Goal: Communication & Community: Share content

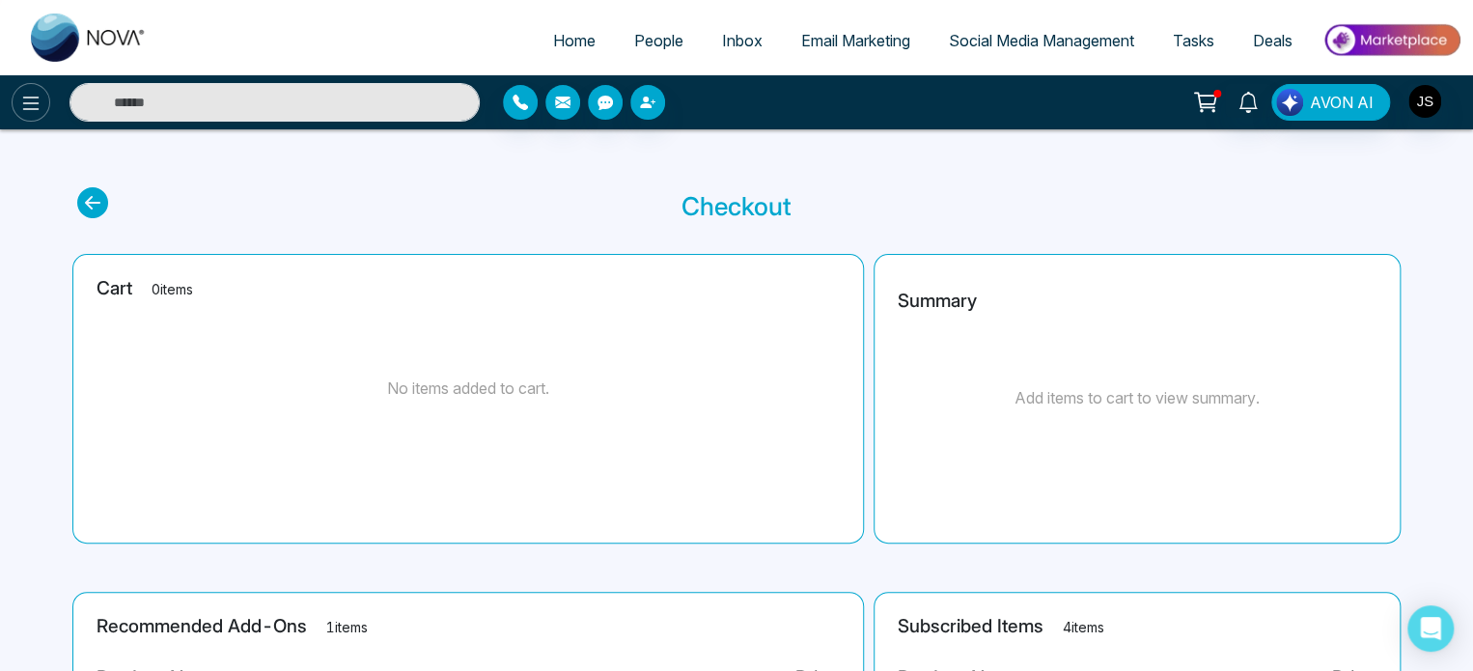
click at [27, 97] on icon at bounding box center [31, 104] width 16 height 14
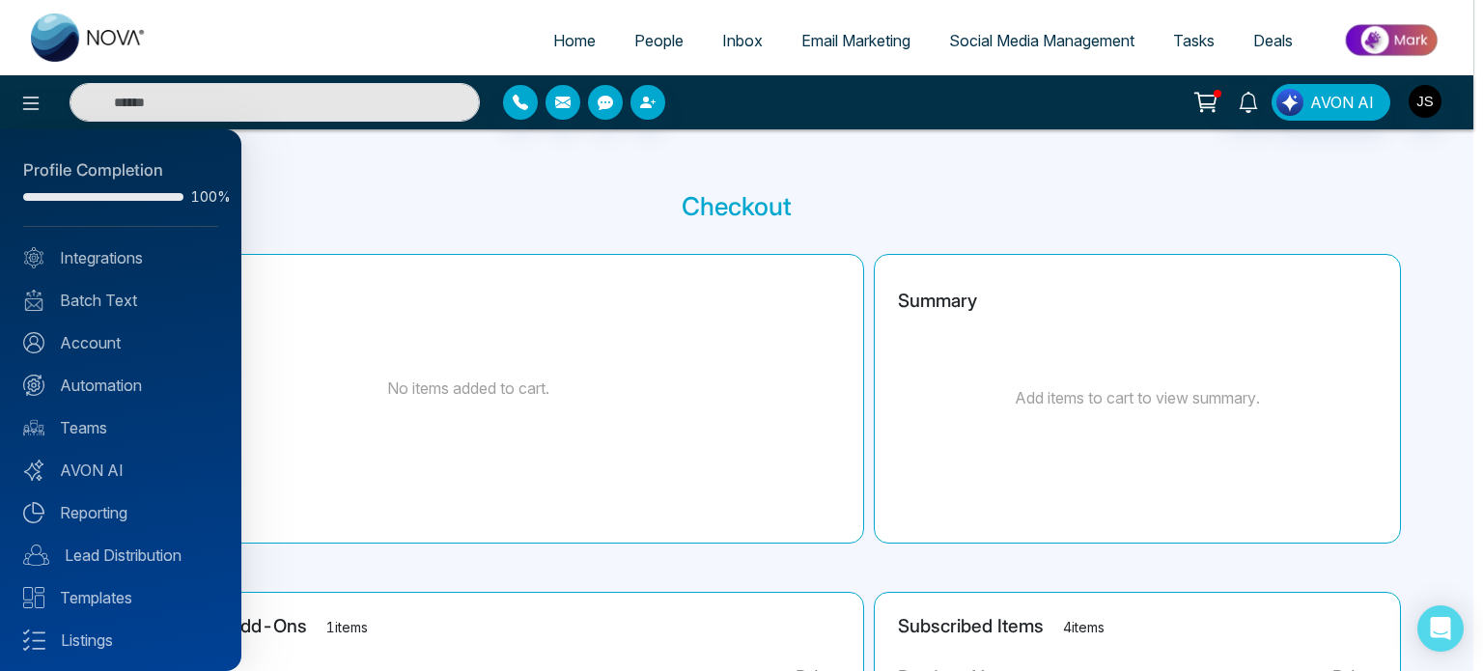
click at [394, 227] on div at bounding box center [741, 335] width 1483 height 671
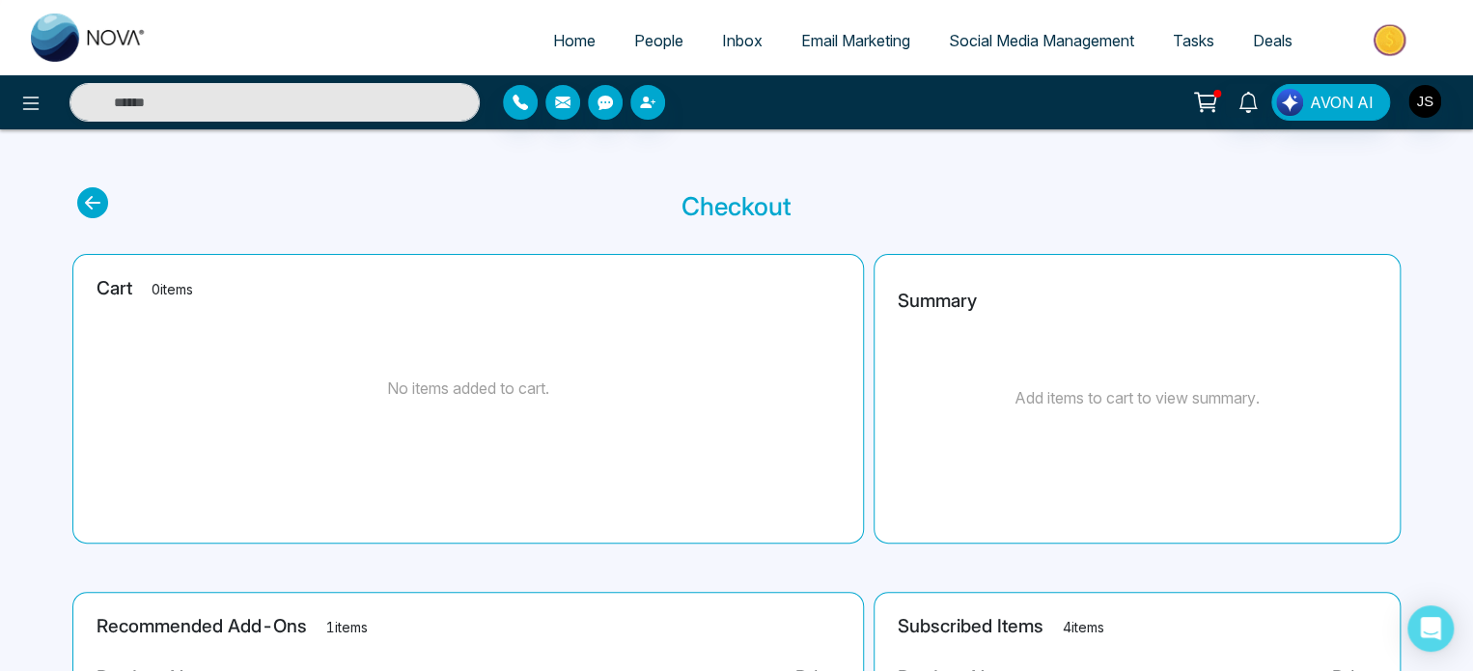
click at [986, 43] on span "Social Media Management" at bounding box center [1041, 40] width 185 height 19
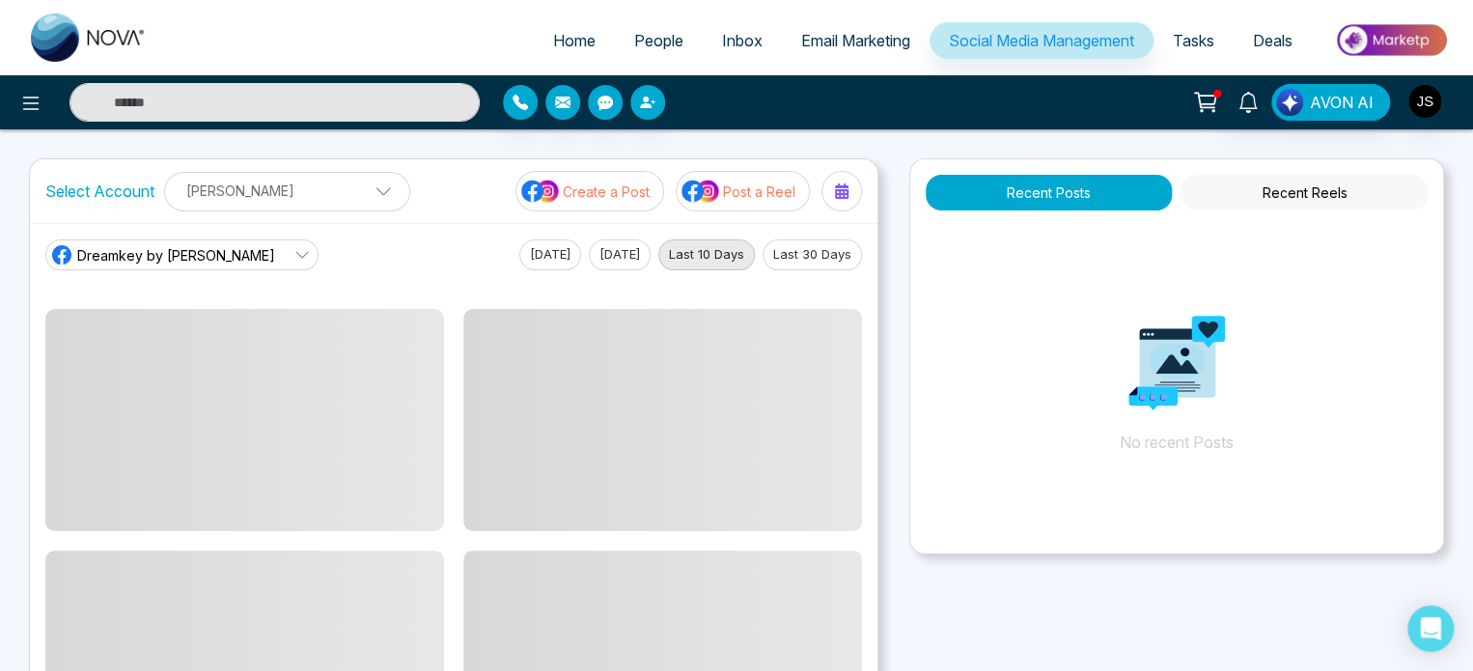
click at [294, 256] on icon at bounding box center [301, 254] width 15 height 15
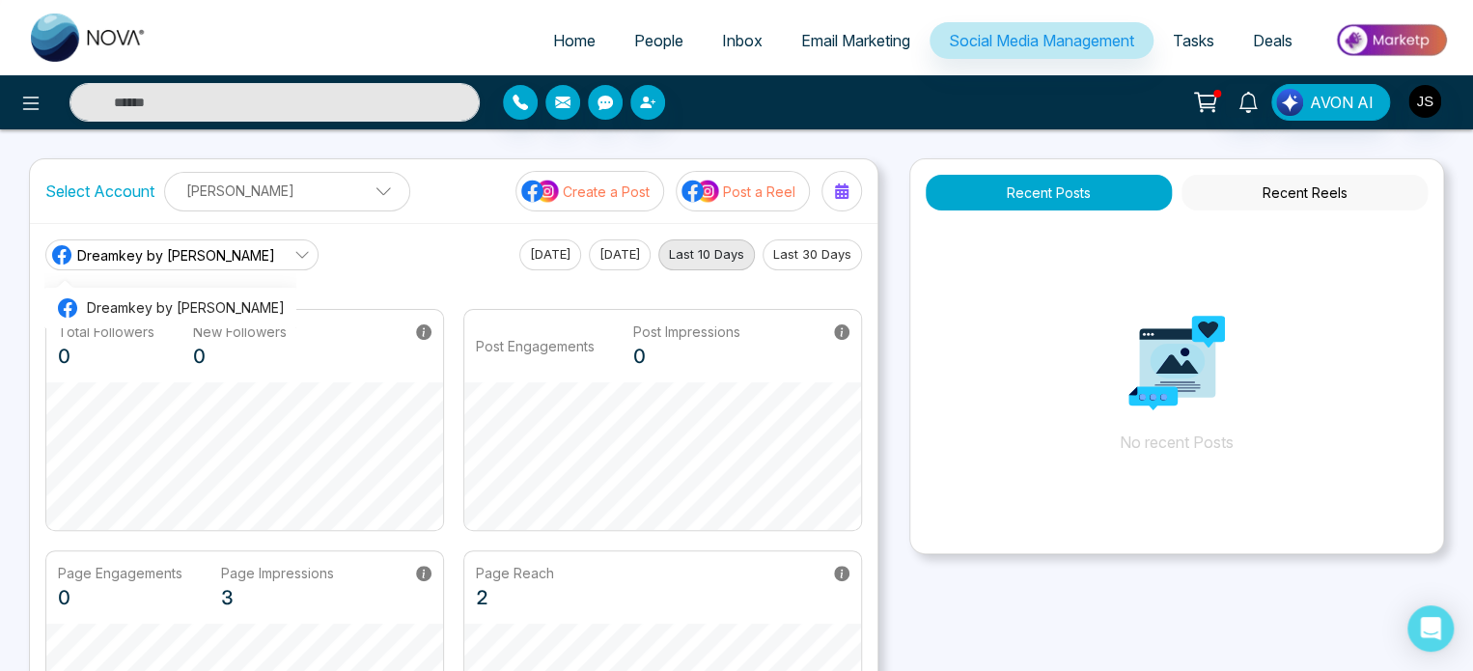
click at [294, 256] on icon at bounding box center [301, 254] width 15 height 15
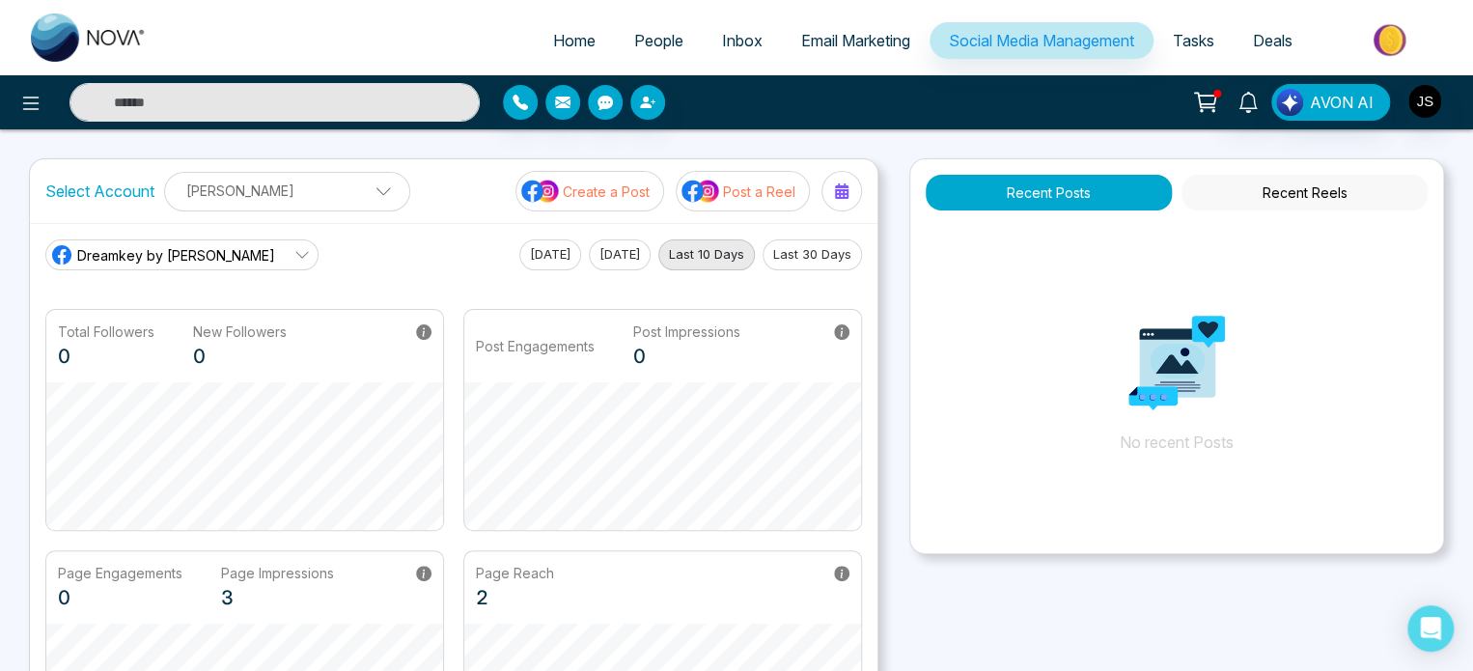
click at [368, 203] on span at bounding box center [376, 195] width 17 height 17
click at [355, 232] on icon "button" at bounding box center [353, 239] width 15 height 15
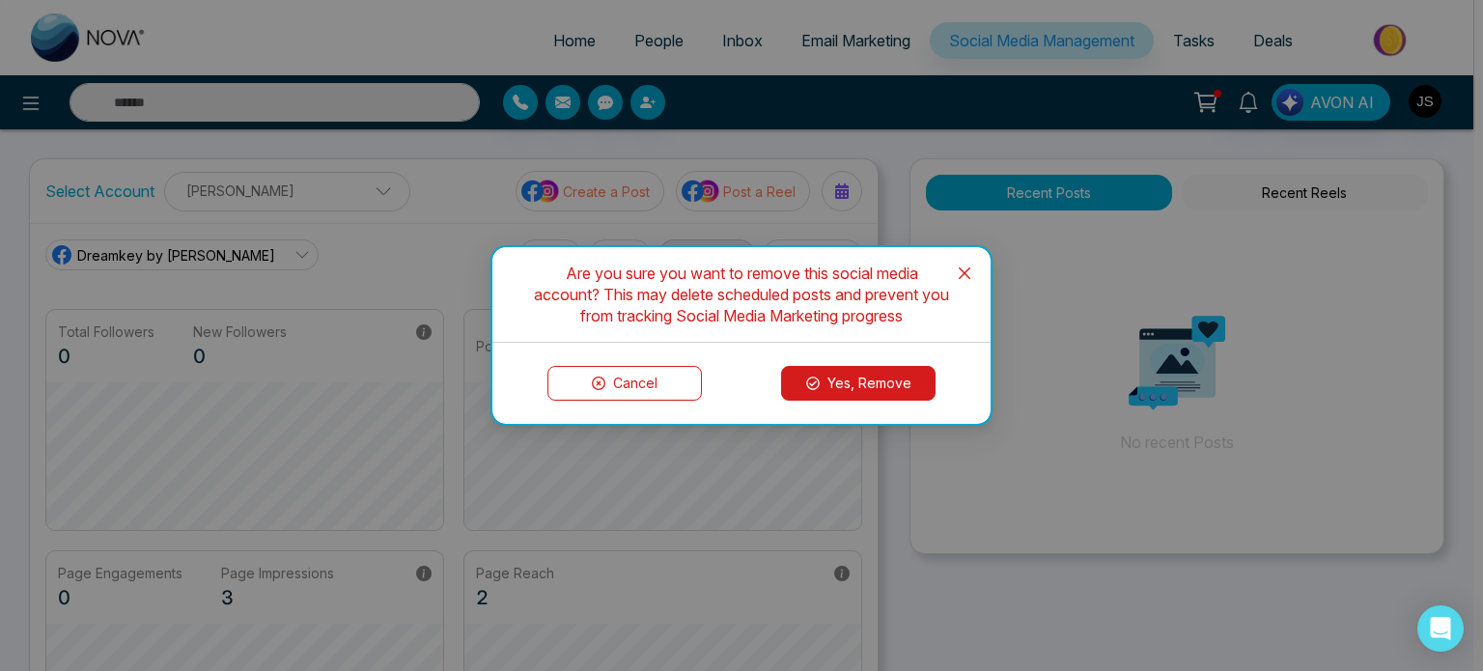
click at [824, 379] on button "Yes, Remove" at bounding box center [858, 383] width 154 height 35
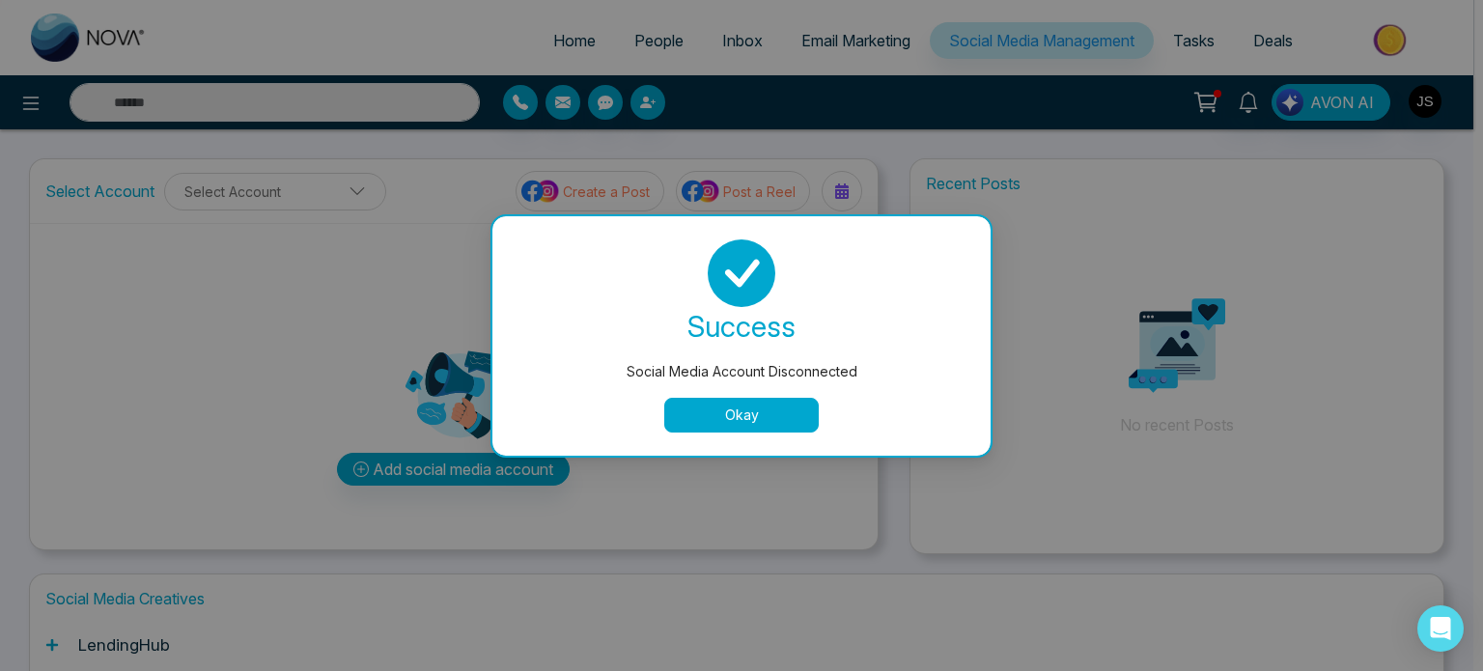
click at [703, 422] on button "Okay" at bounding box center [741, 415] width 154 height 35
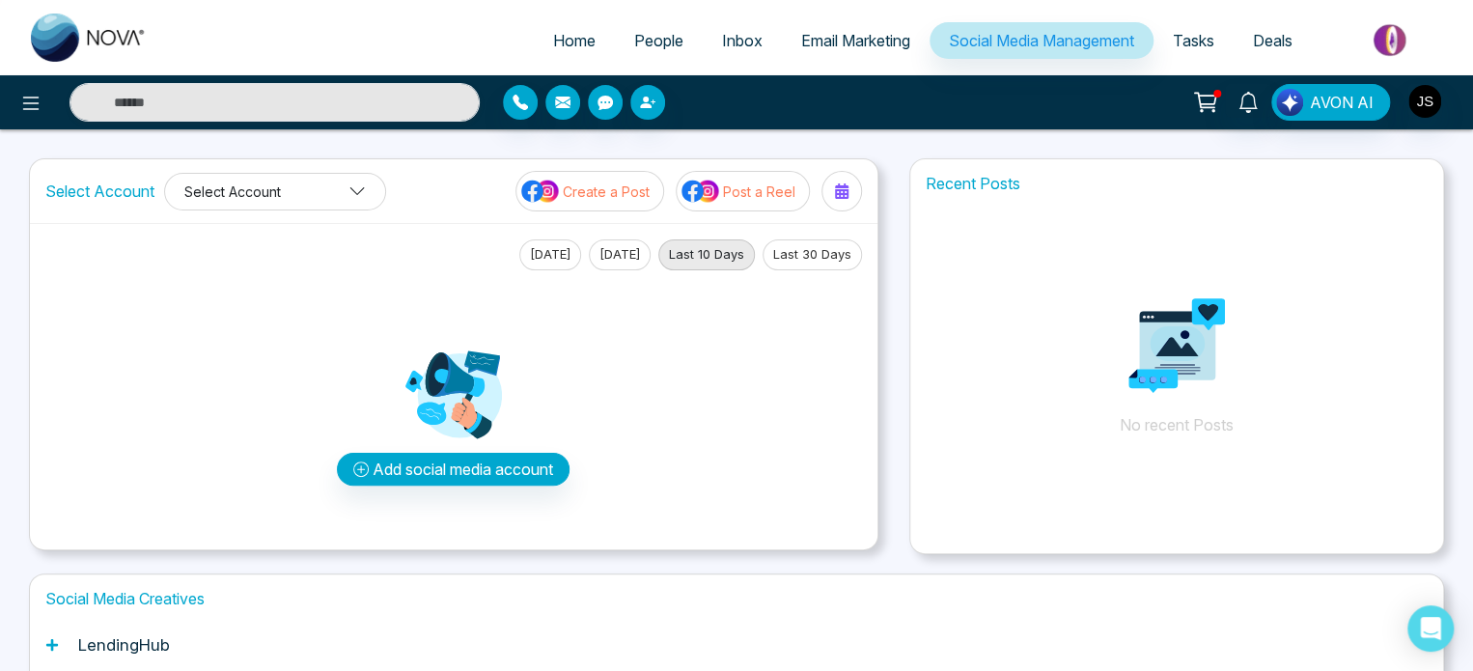
click at [376, 192] on button "Select Account" at bounding box center [275, 192] width 222 height 38
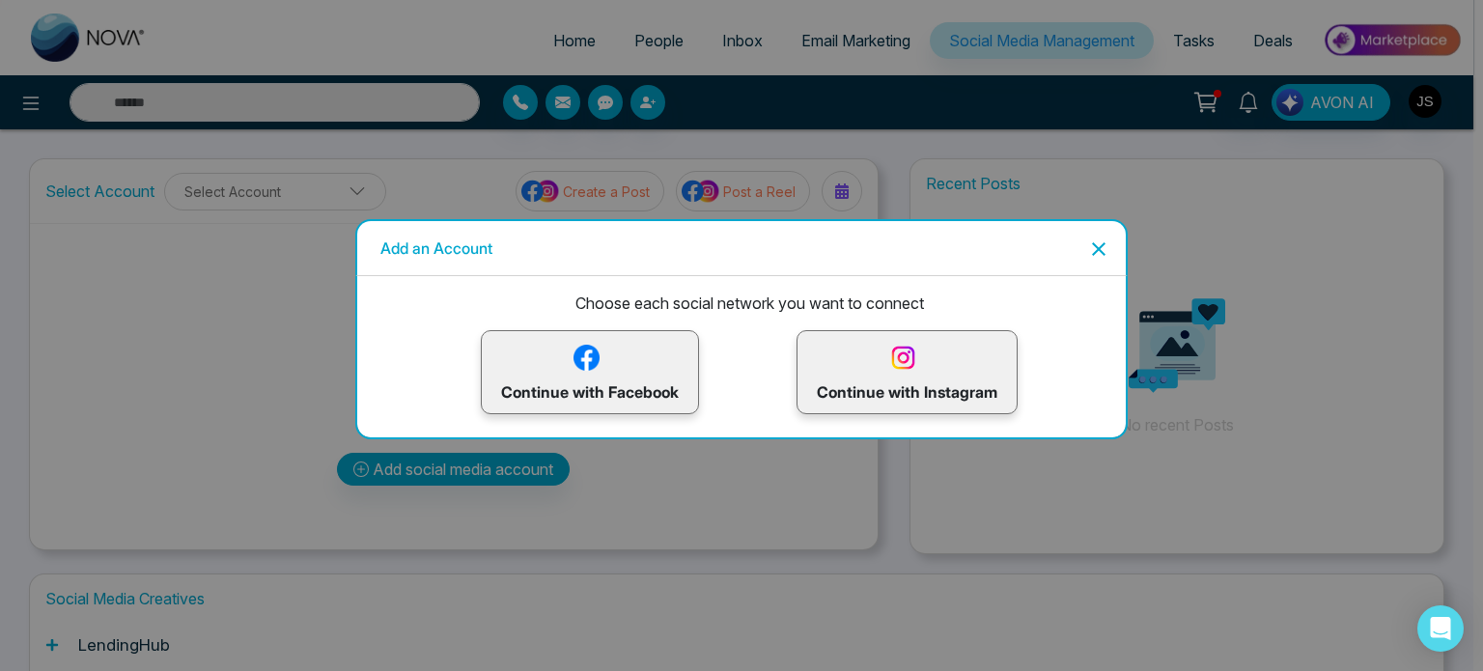
click at [613, 389] on p "Continue with Facebook" at bounding box center [590, 372] width 178 height 63
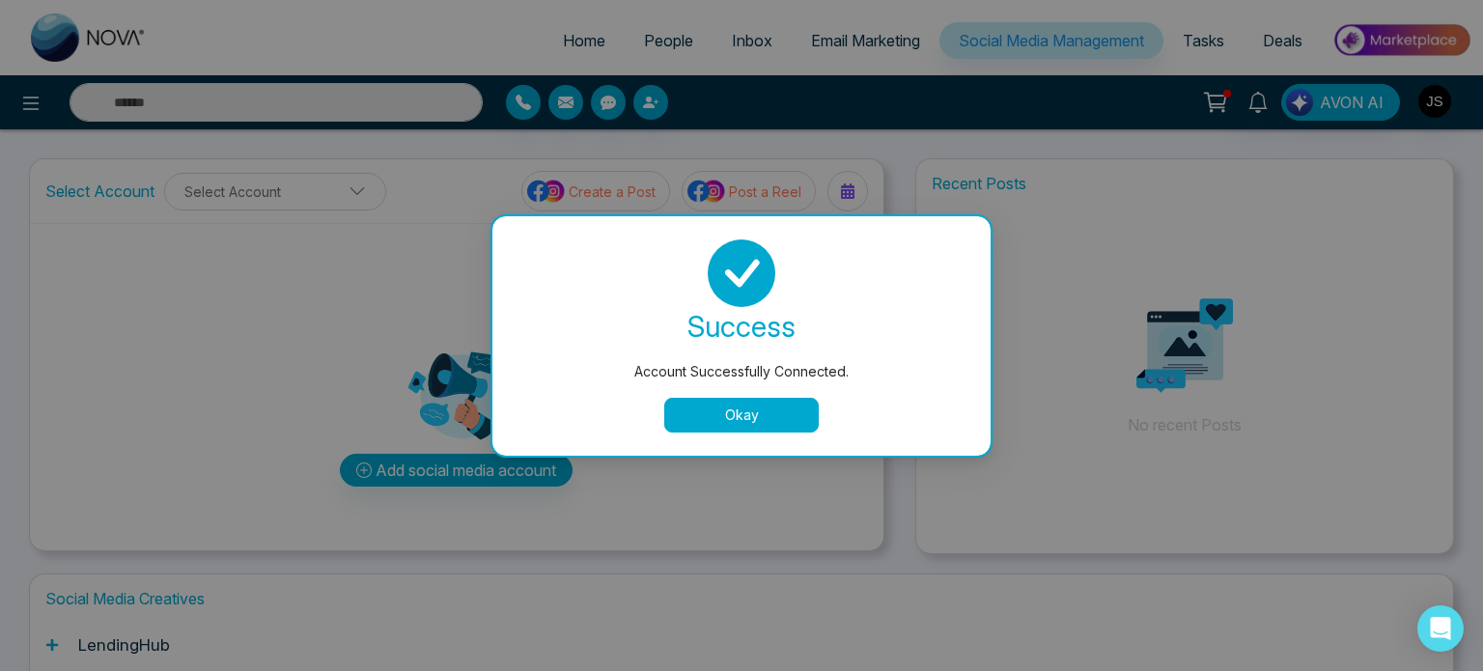
click at [776, 412] on button "Okay" at bounding box center [741, 415] width 154 height 35
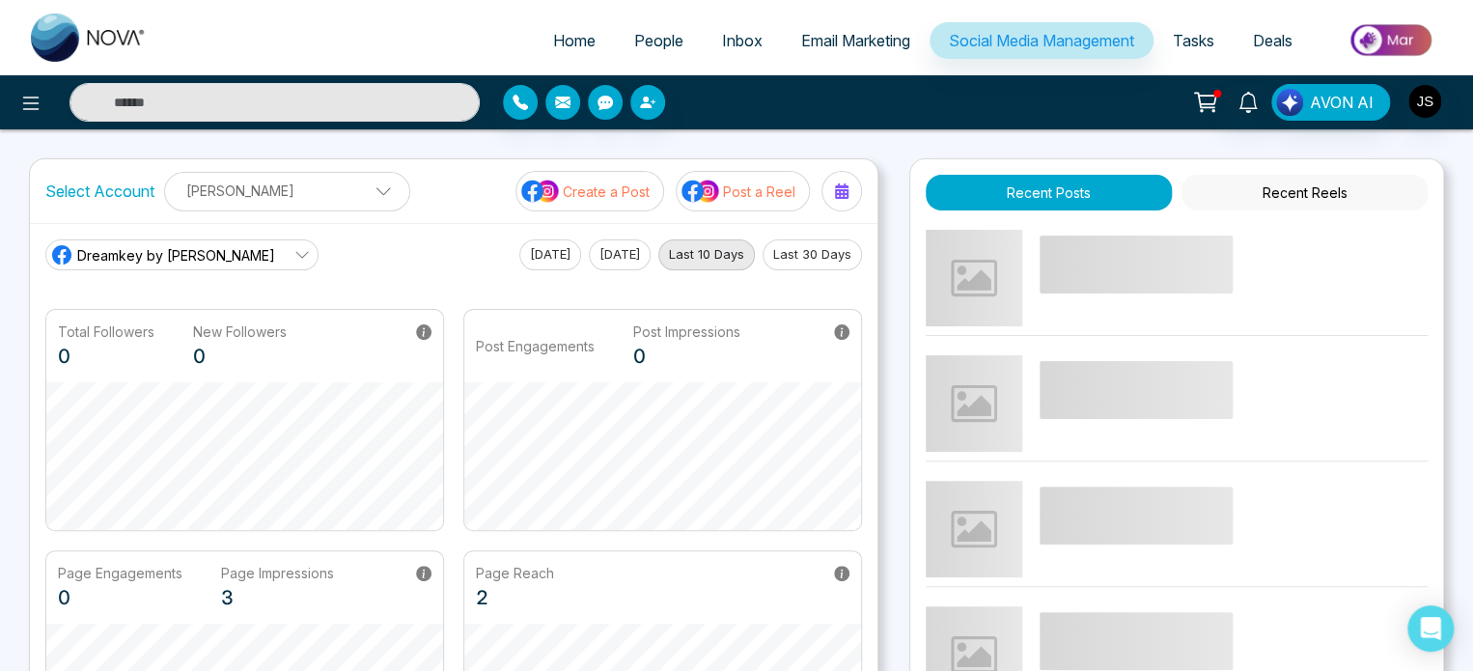
click at [294, 259] on icon at bounding box center [301, 254] width 15 height 15
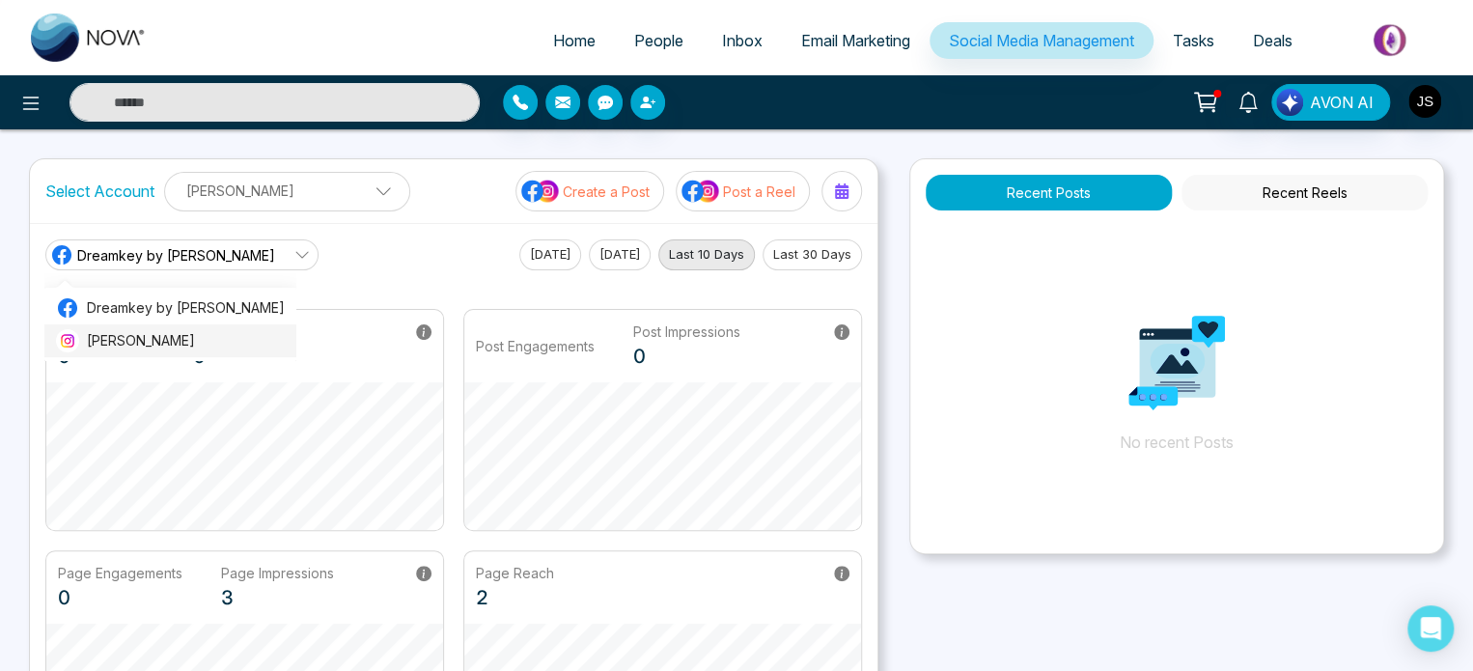
click at [166, 332] on span "[PERSON_NAME]" at bounding box center [186, 340] width 198 height 21
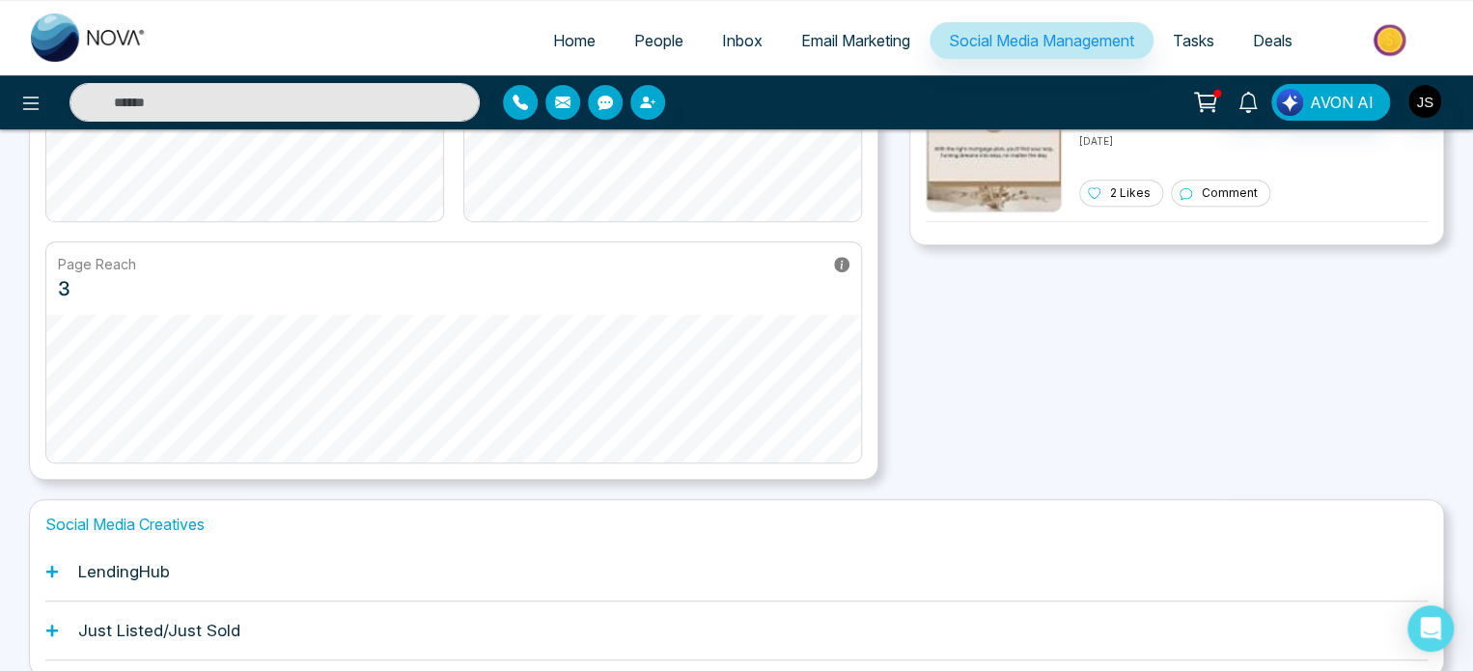
scroll to position [311, 0]
click at [59, 575] on div "LendingHub" at bounding box center [736, 570] width 1382 height 59
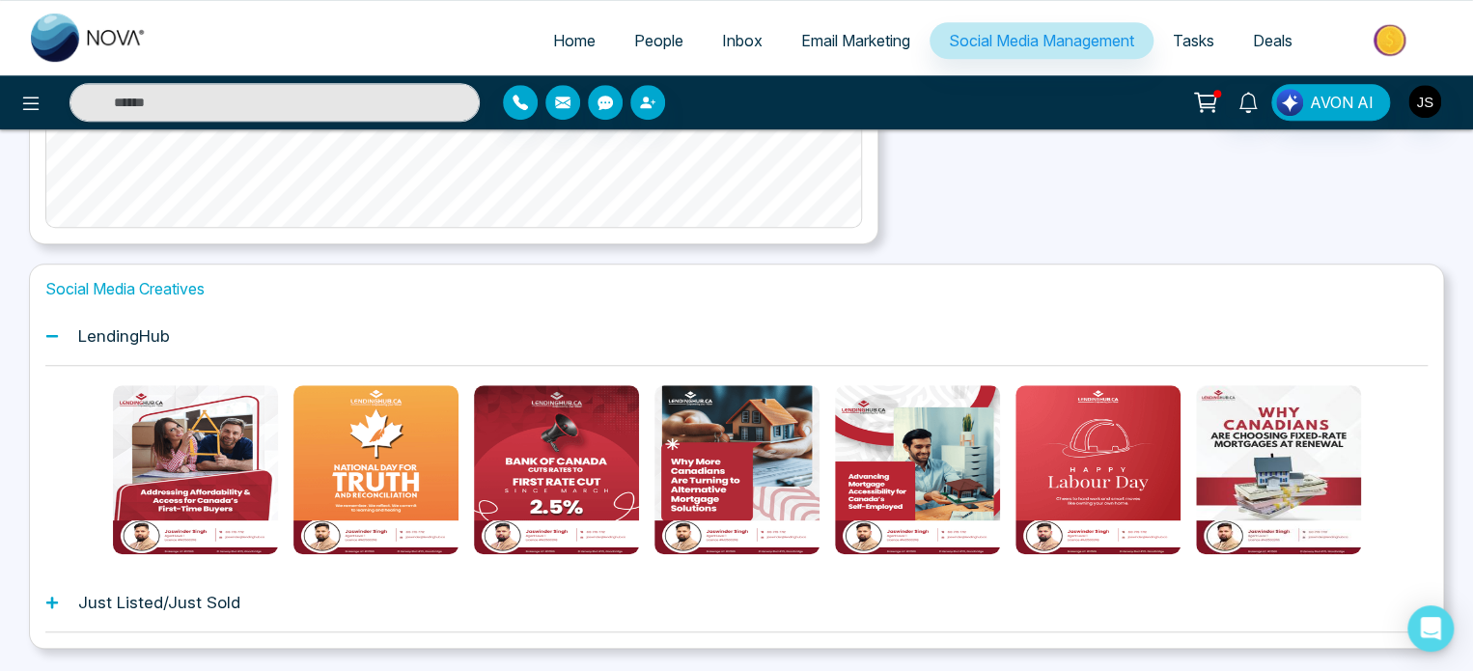
scroll to position [598, 0]
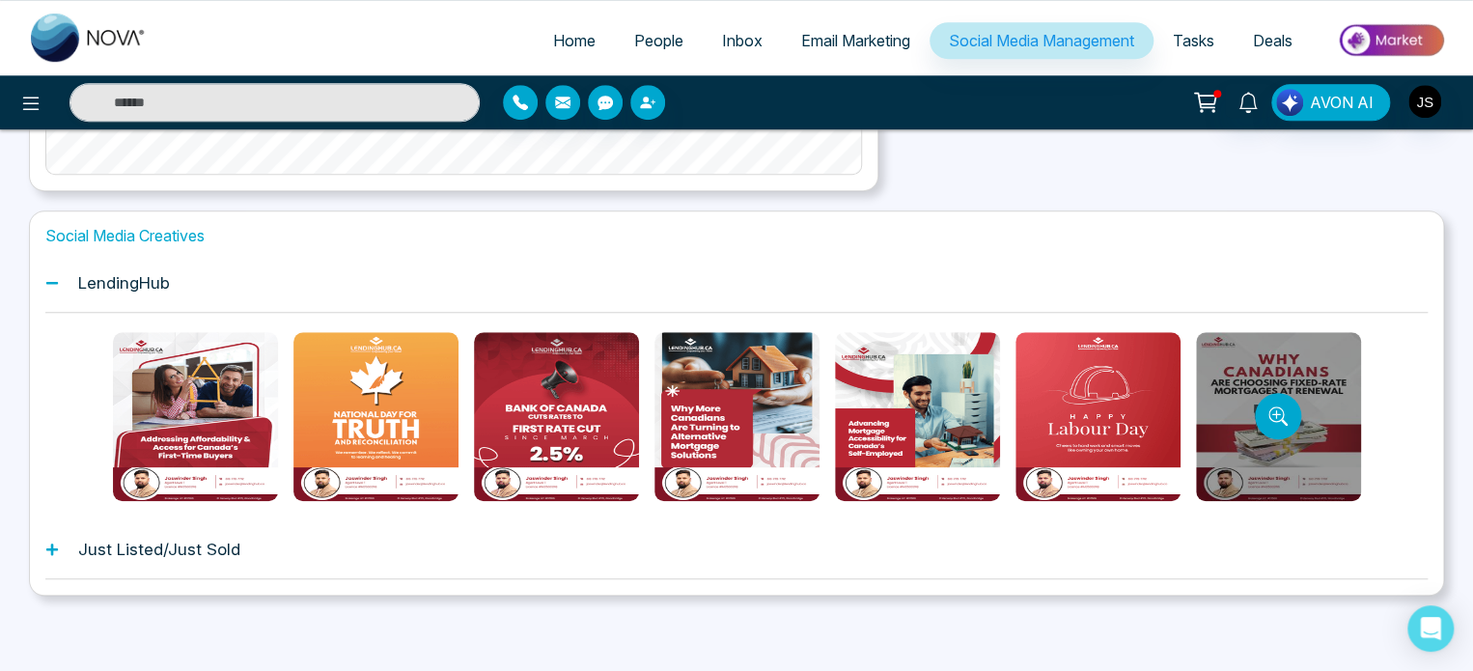
click at [1325, 415] on div at bounding box center [1278, 416] width 165 height 169
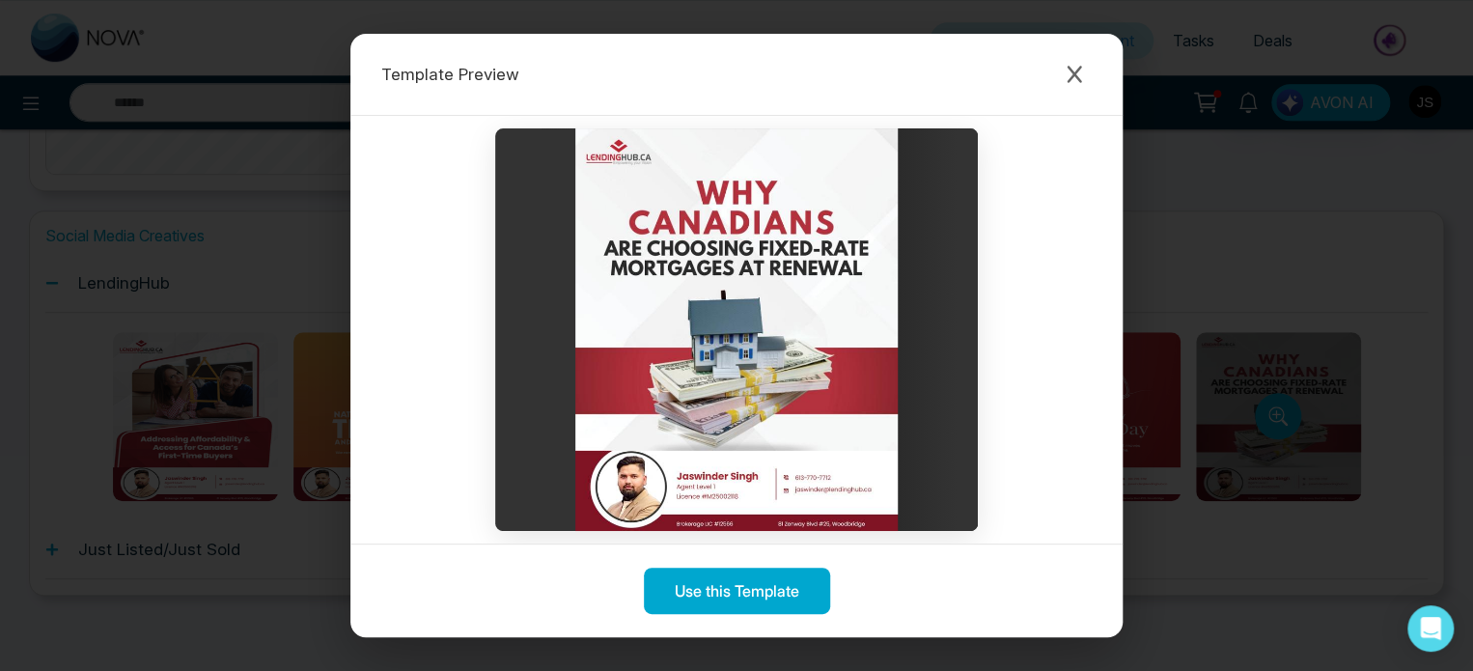
click at [1325, 415] on div "Template Preview Use this Template" at bounding box center [736, 335] width 1473 height 671
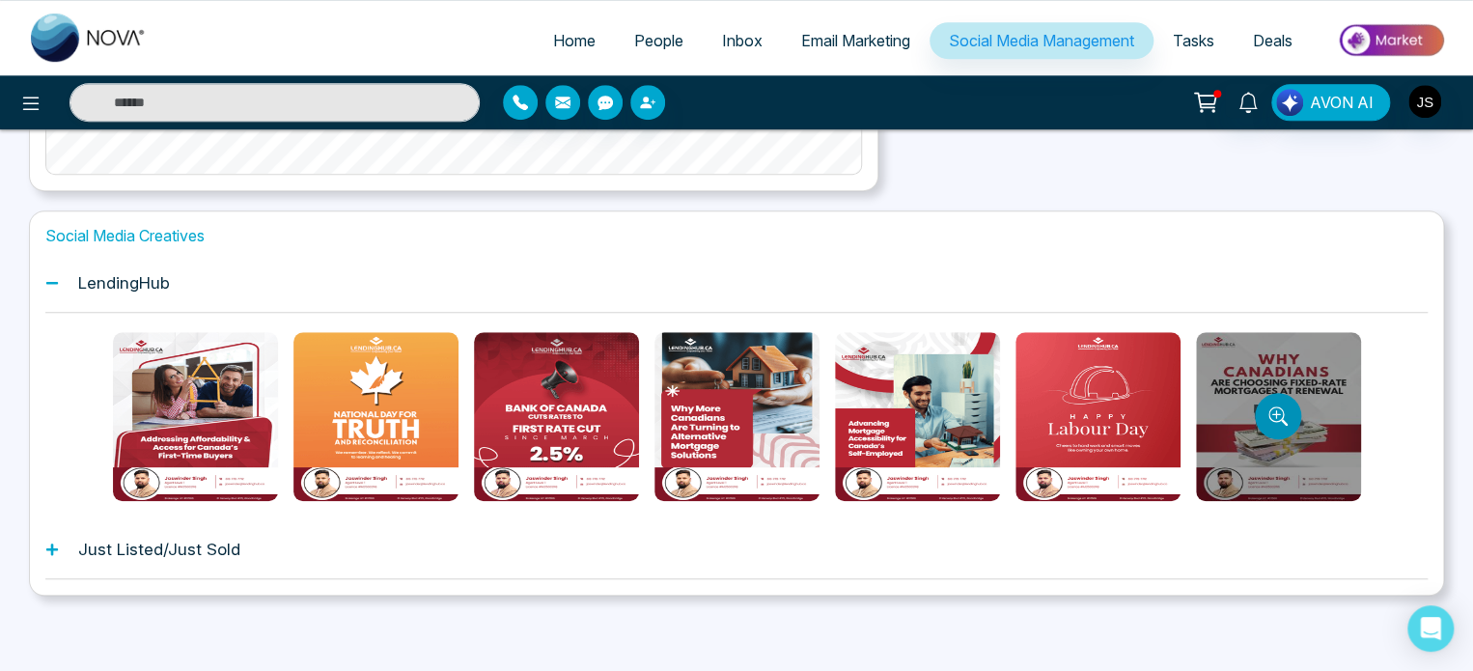
click at [1274, 396] on button "Preview template" at bounding box center [1278, 416] width 46 height 46
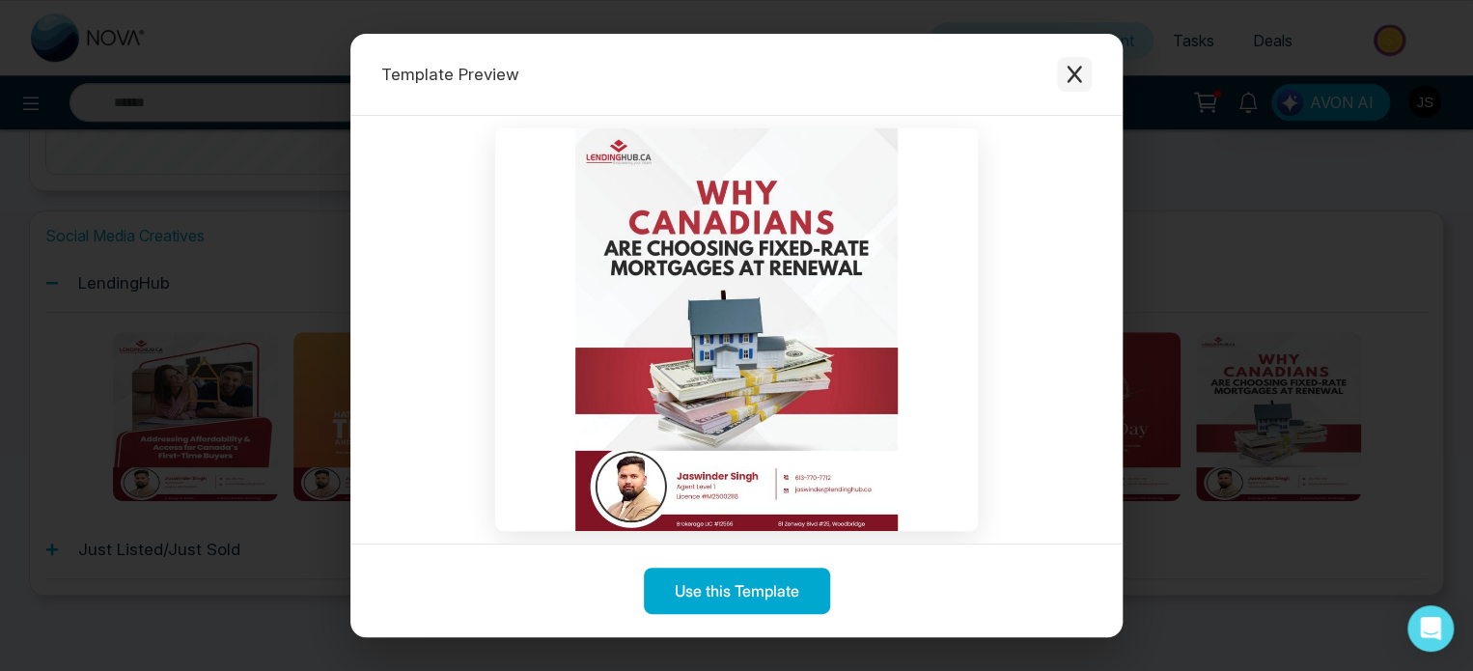
click at [1072, 70] on icon "Close modal" at bounding box center [1074, 74] width 14 height 17
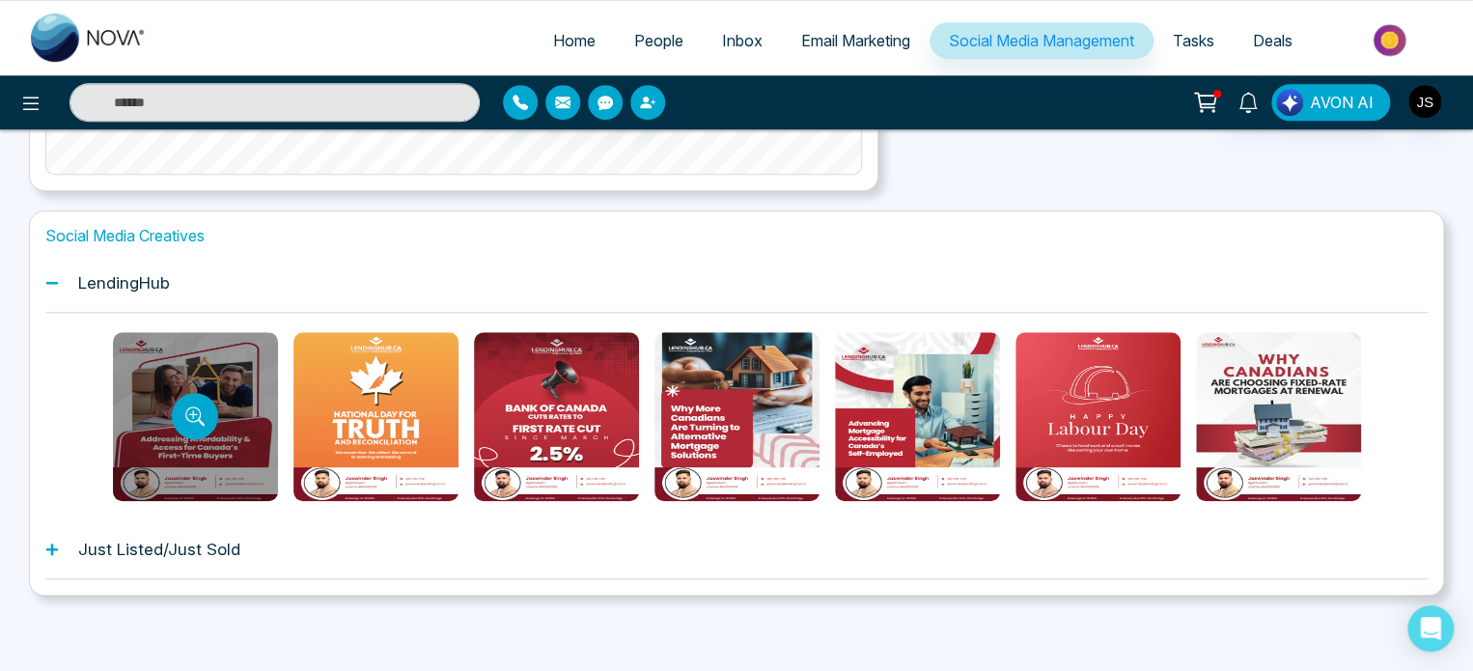
click at [166, 451] on div at bounding box center [195, 416] width 165 height 169
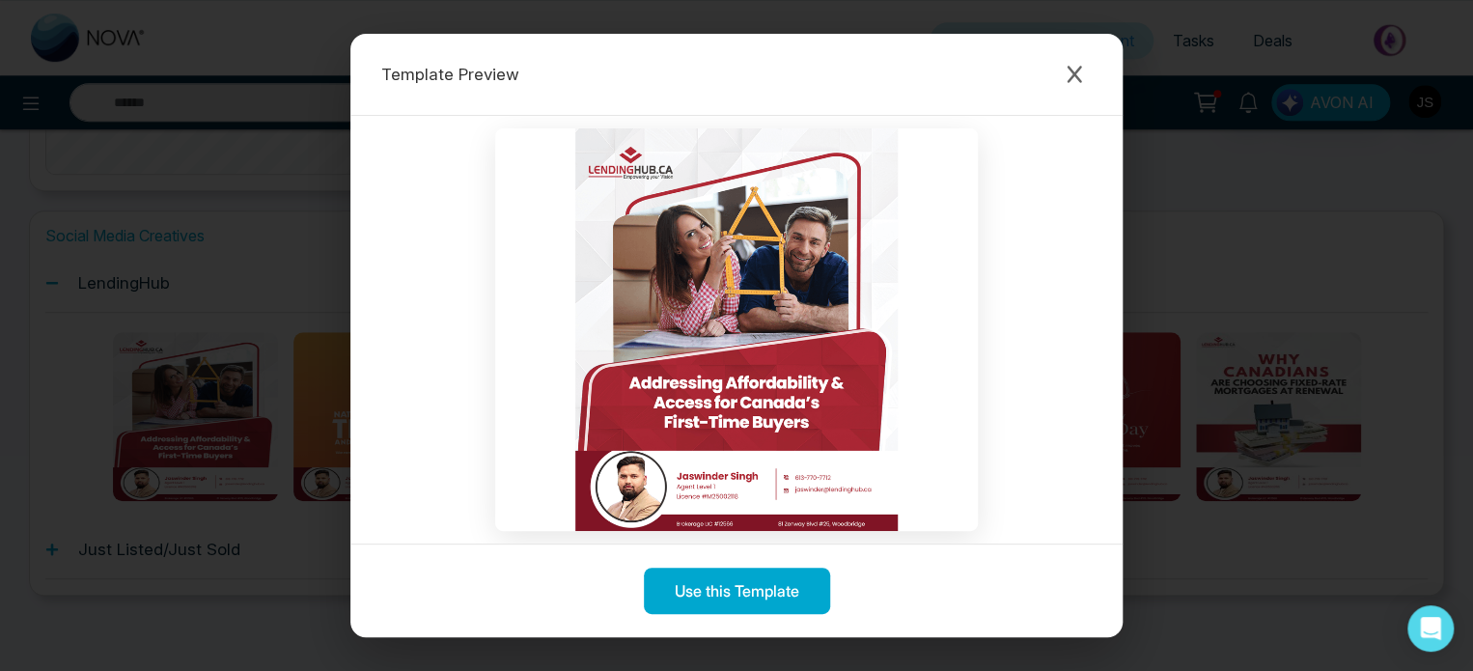
scroll to position [17, 0]
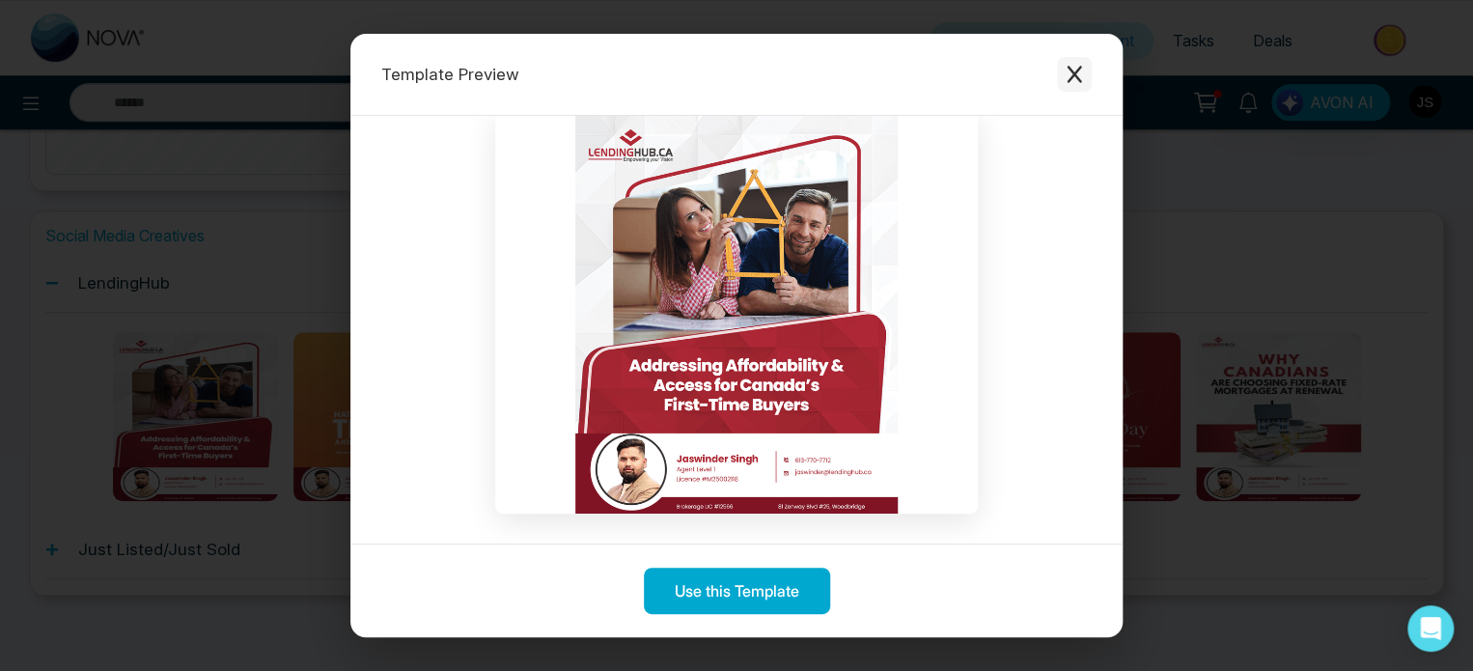
click at [1066, 77] on icon "Close modal" at bounding box center [1074, 74] width 19 height 19
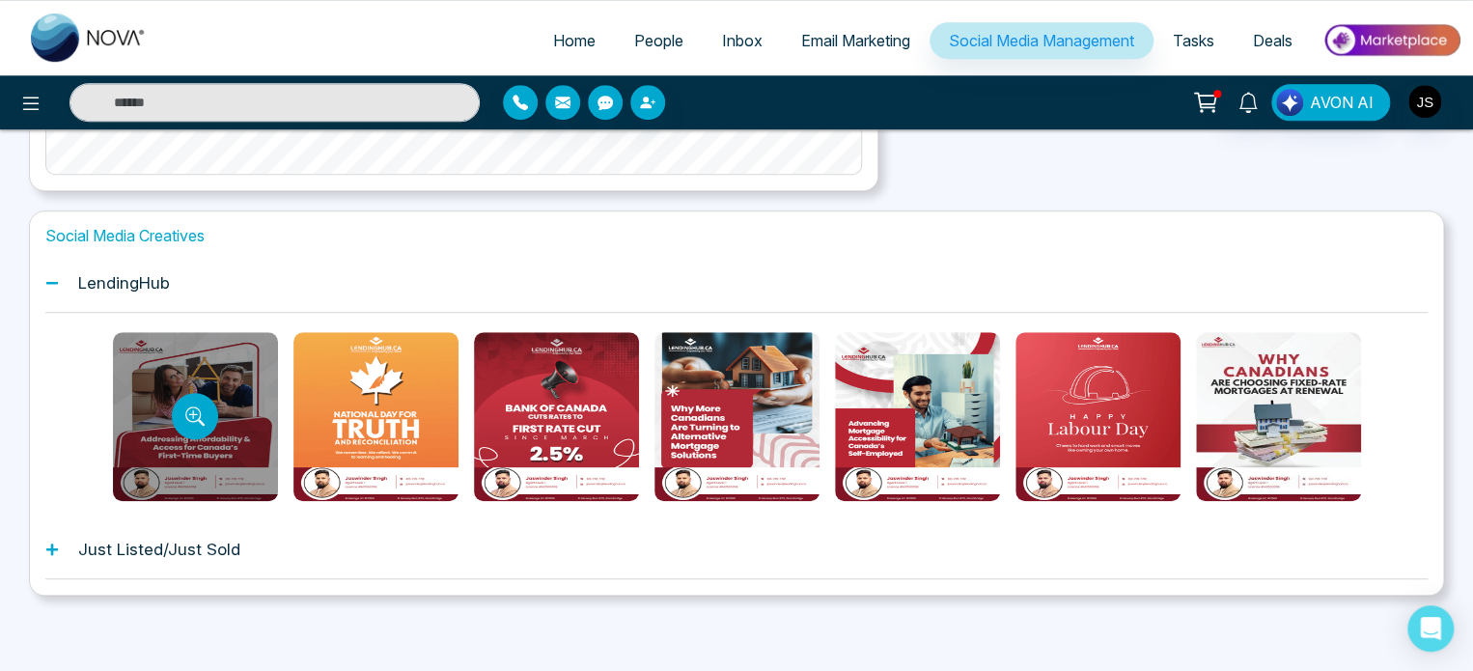
click at [249, 452] on div at bounding box center [195, 416] width 165 height 169
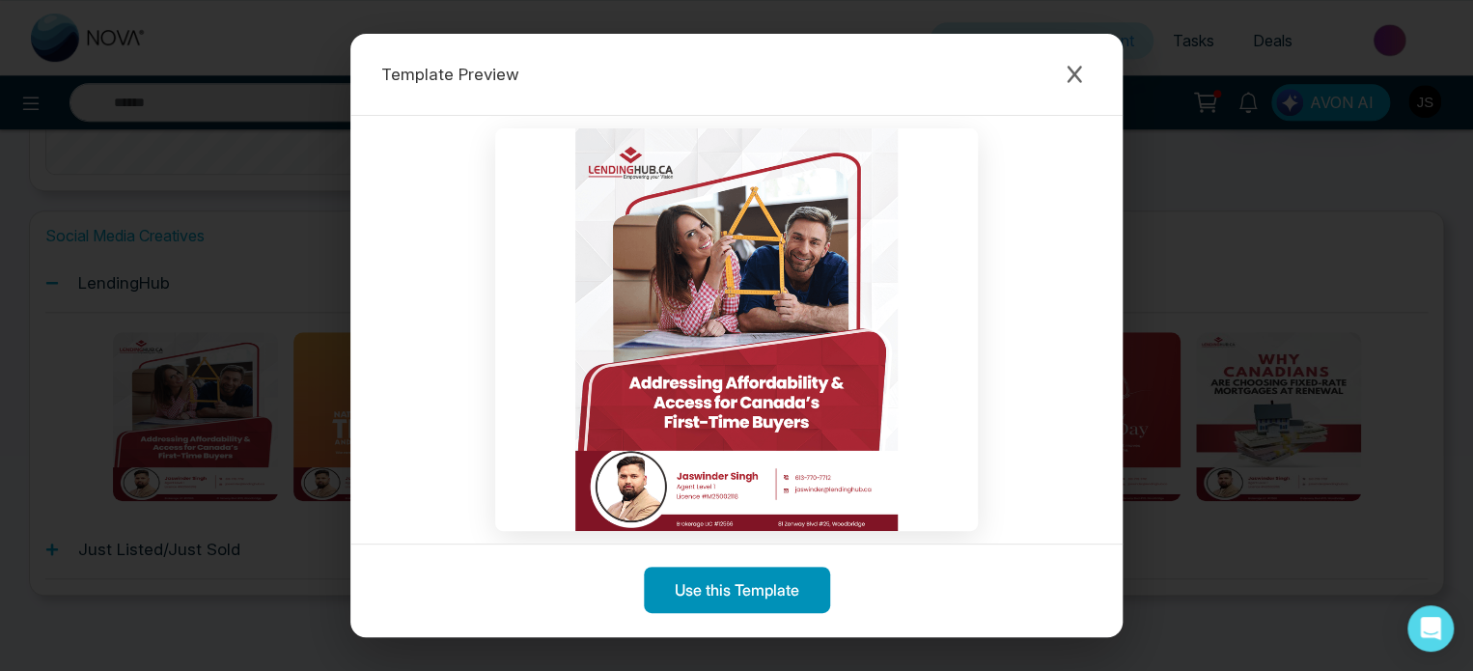
click at [726, 577] on button "Use this Template" at bounding box center [737, 590] width 186 height 46
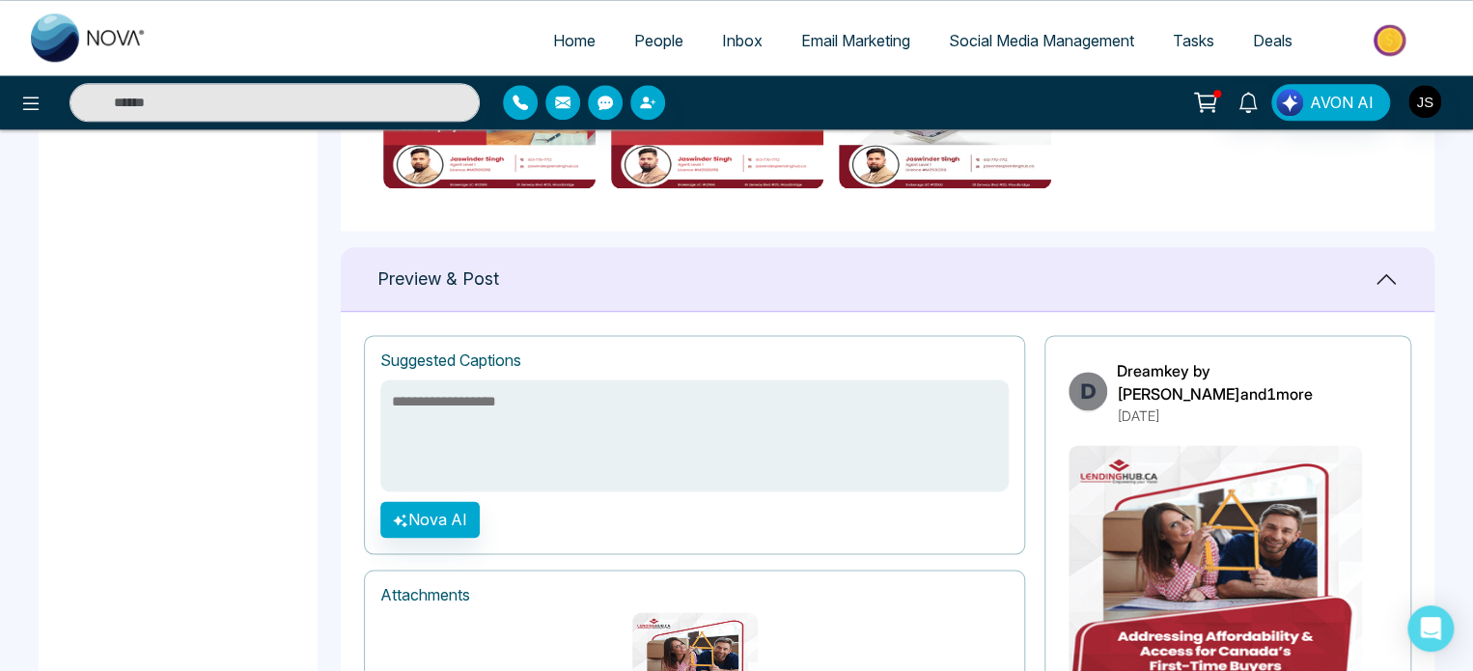
scroll to position [1119, 0]
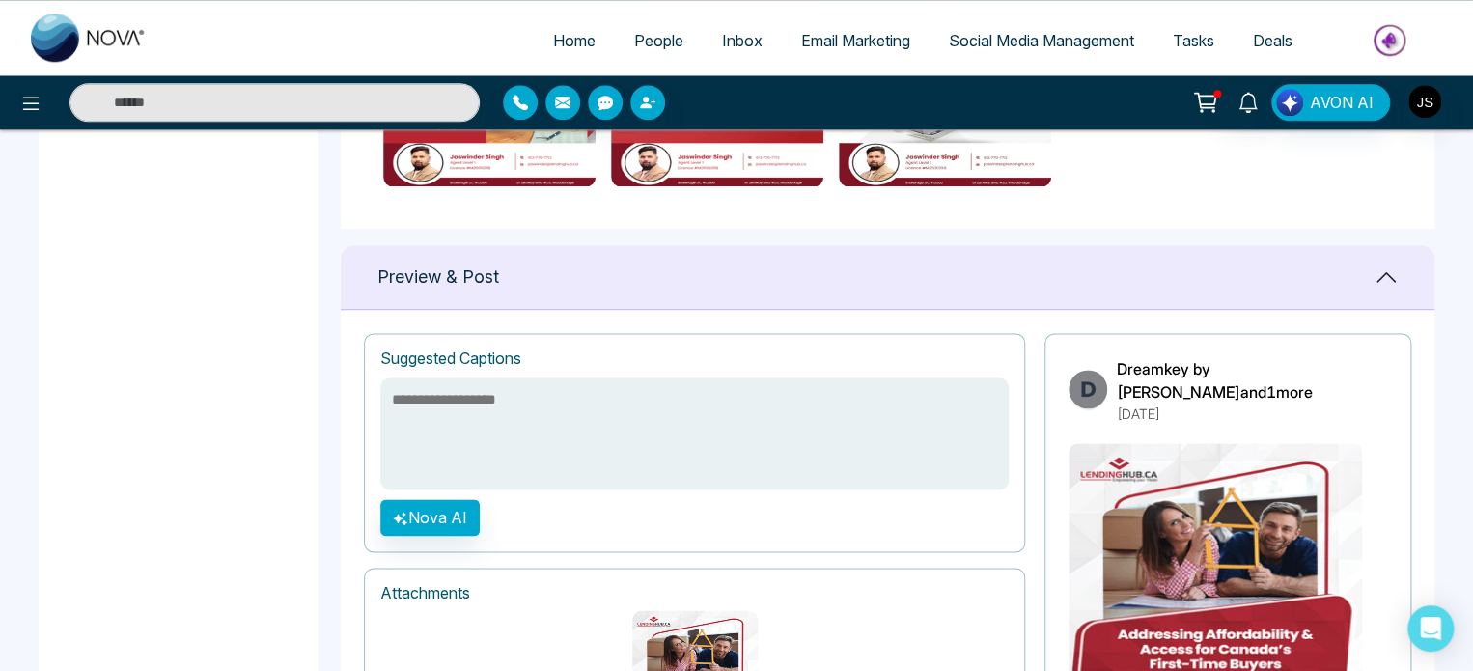
click at [541, 400] on textarea at bounding box center [694, 433] width 628 height 112
paste textarea "**********"
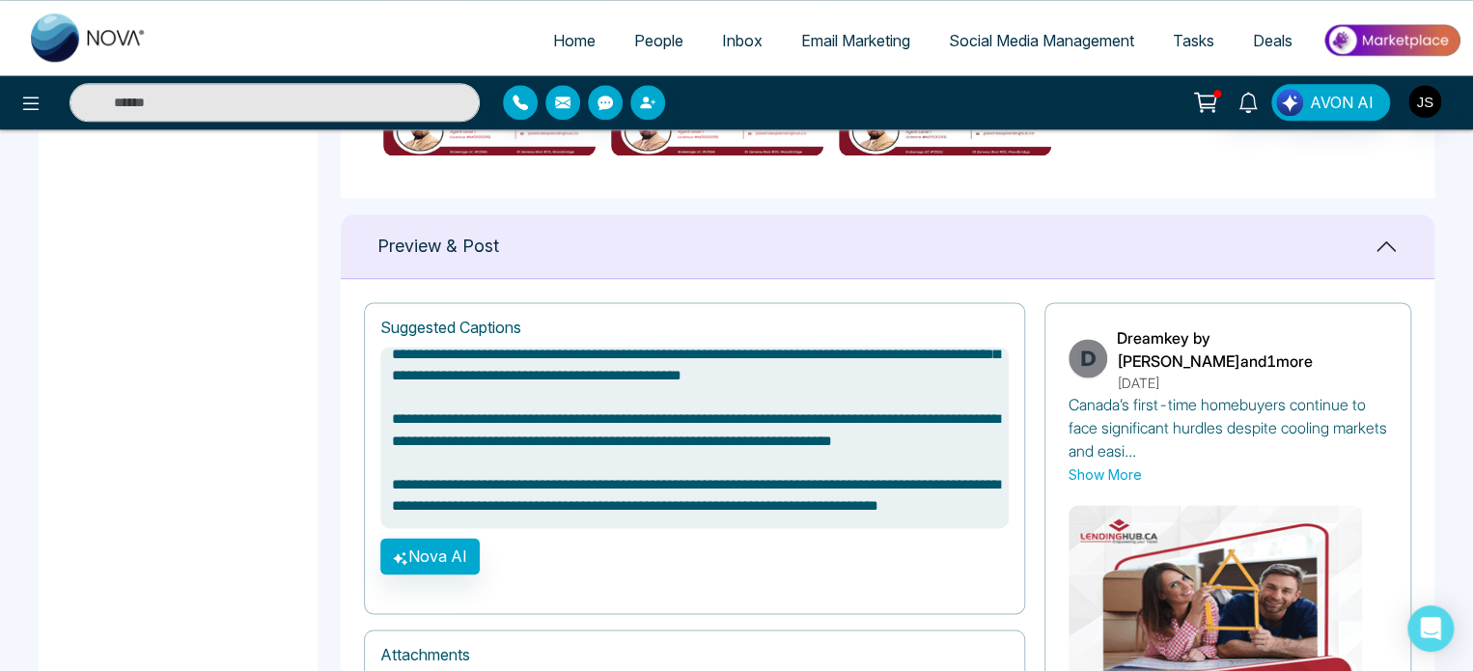
scroll to position [1381, 0]
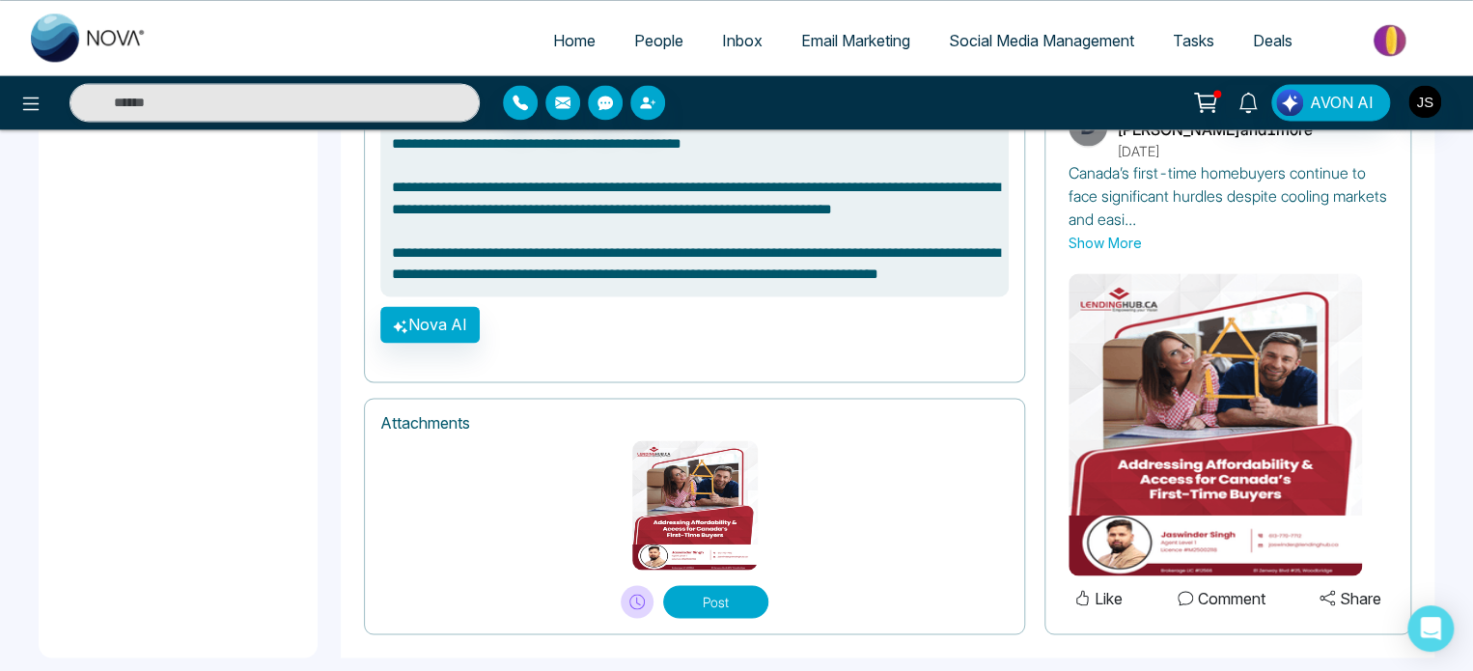
type textarea "**********"
click at [710, 585] on button "Post" at bounding box center [715, 601] width 105 height 33
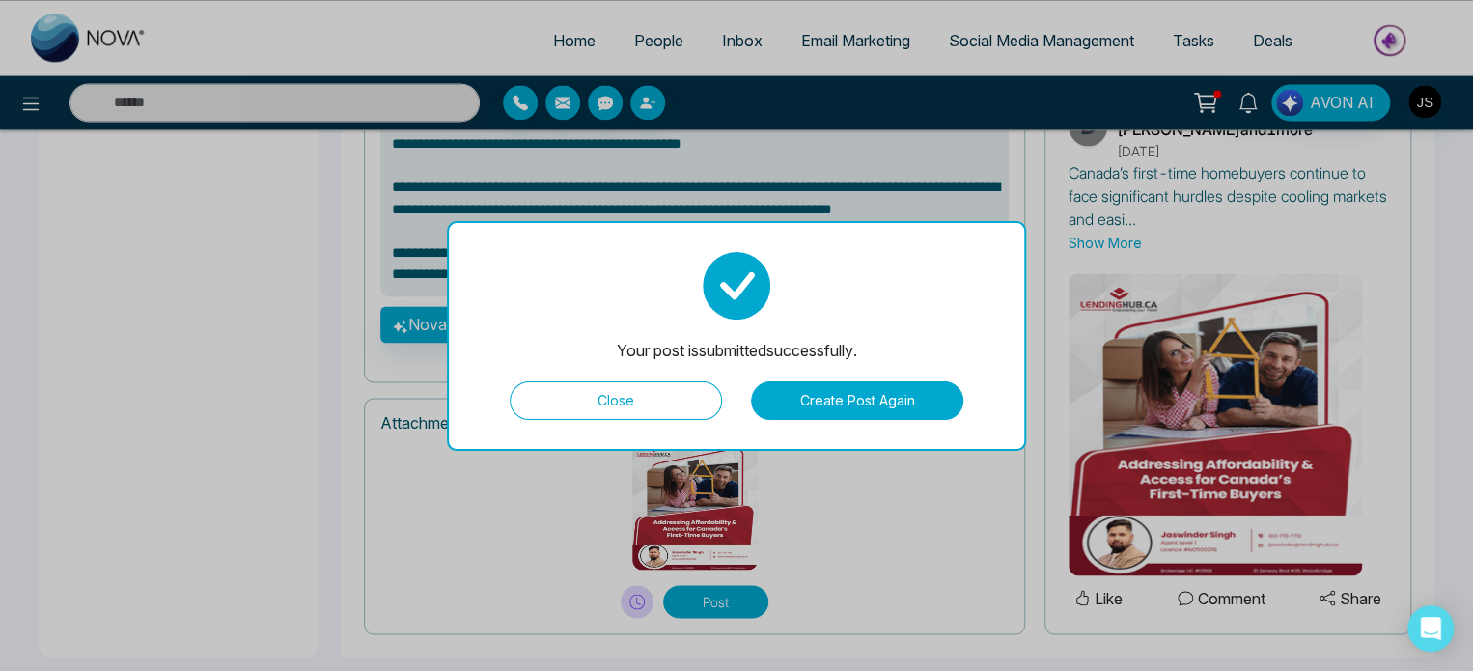
click at [598, 396] on button "Close" at bounding box center [616, 400] width 212 height 39
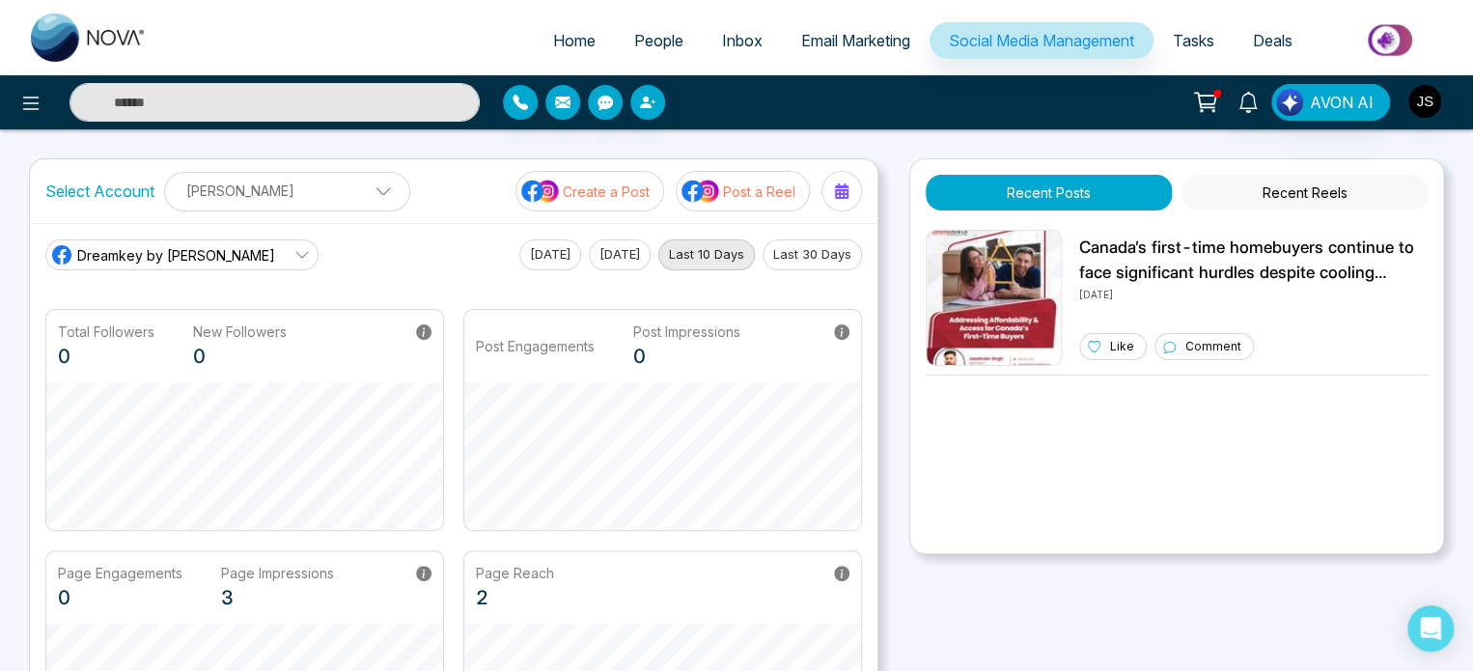
click at [1303, 181] on button "Recent Reels" at bounding box center [1305, 193] width 246 height 36
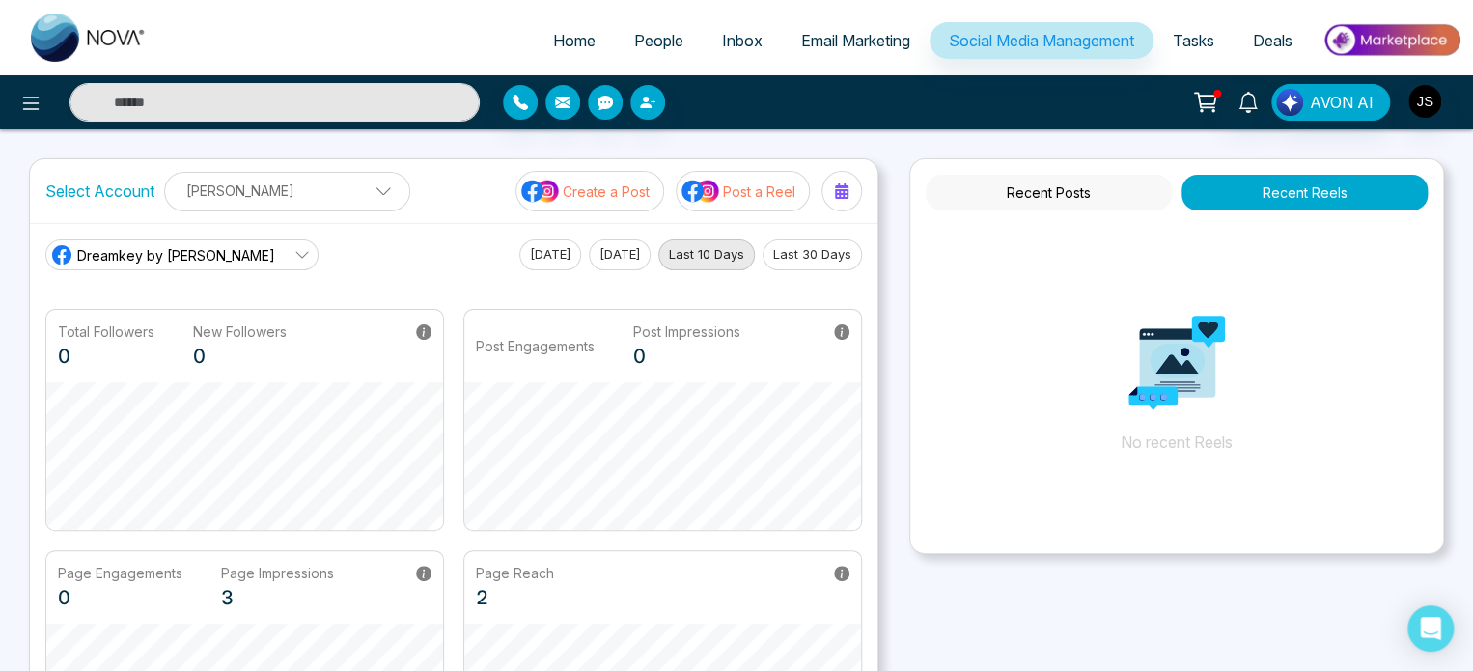
click at [1043, 196] on button "Recent Posts" at bounding box center [1049, 193] width 246 height 36
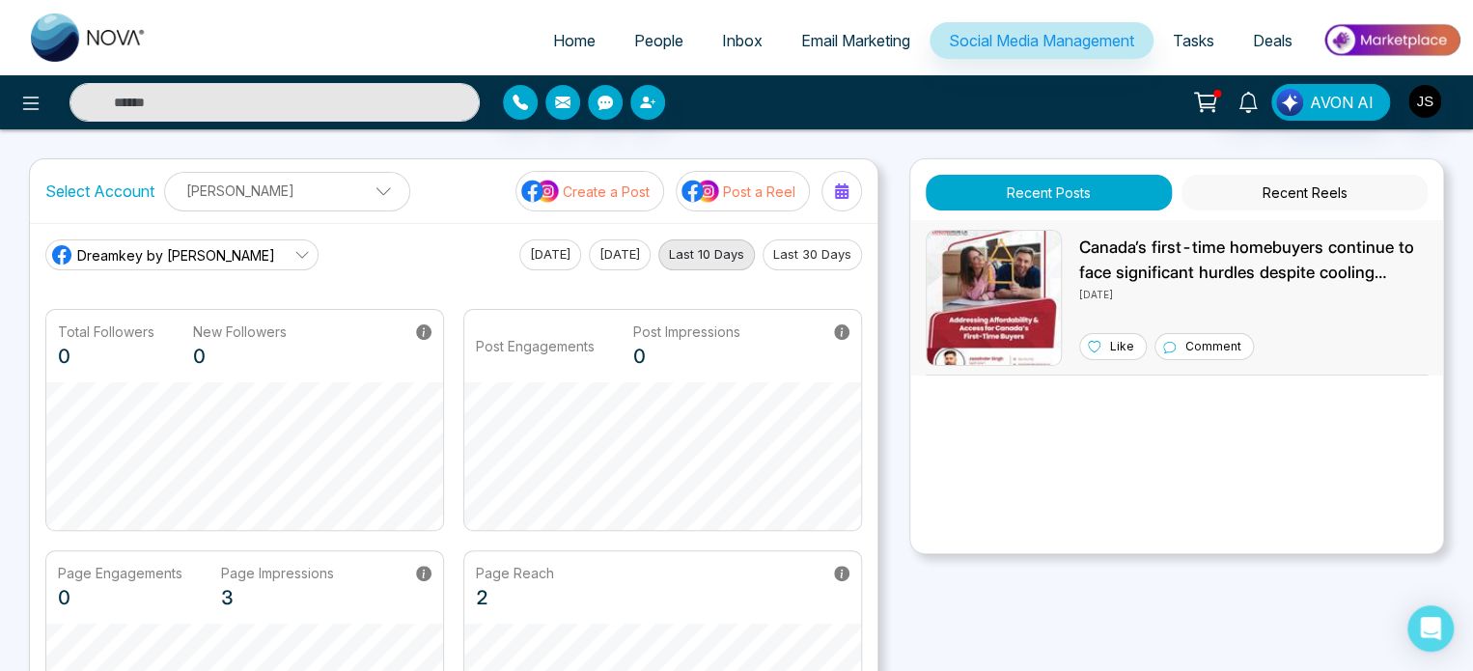
click at [1012, 249] on img at bounding box center [994, 298] width 136 height 136
click at [237, 250] on link "Dreamkey by [PERSON_NAME]" at bounding box center [181, 254] width 273 height 31
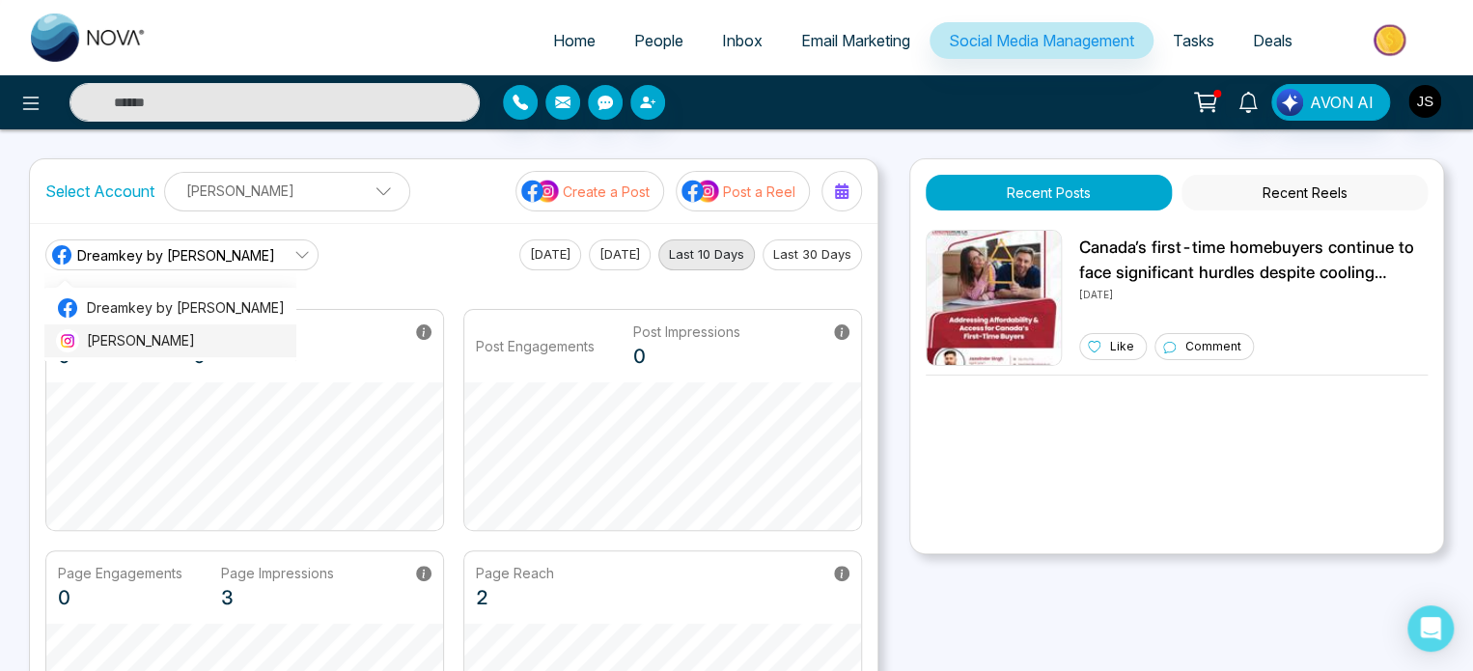
click at [212, 343] on span "[PERSON_NAME]" at bounding box center [186, 340] width 198 height 21
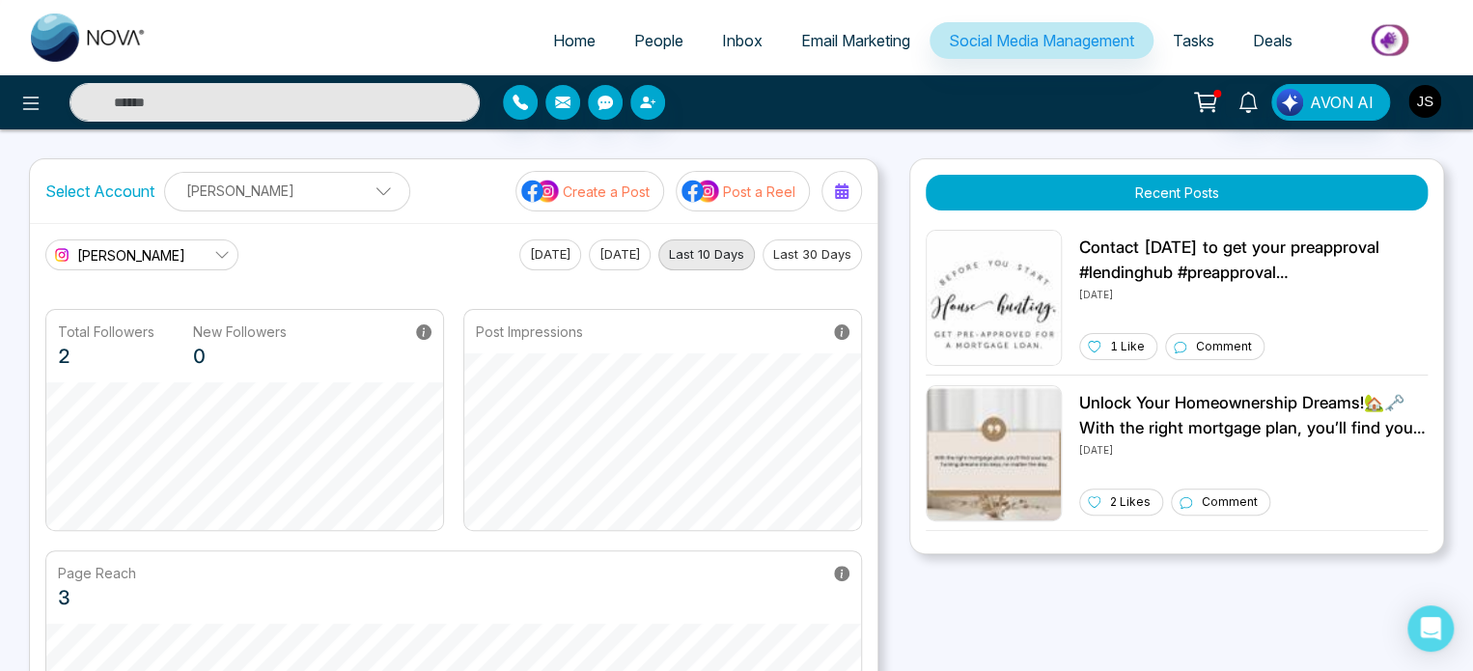
click at [1178, 202] on button "Recent Posts" at bounding box center [1177, 193] width 502 height 36
click at [612, 197] on p "Create a Post" at bounding box center [606, 191] width 87 height 20
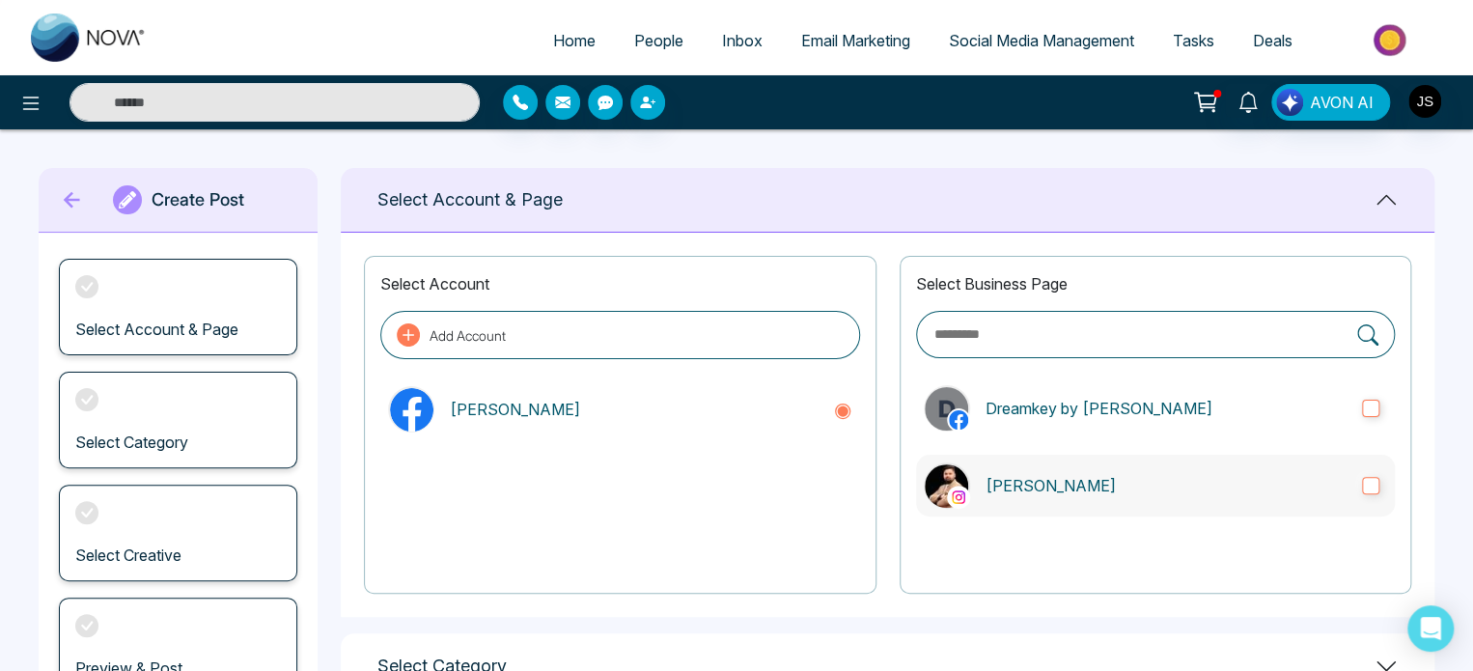
click at [1066, 486] on p "[PERSON_NAME]" at bounding box center [1166, 485] width 361 height 23
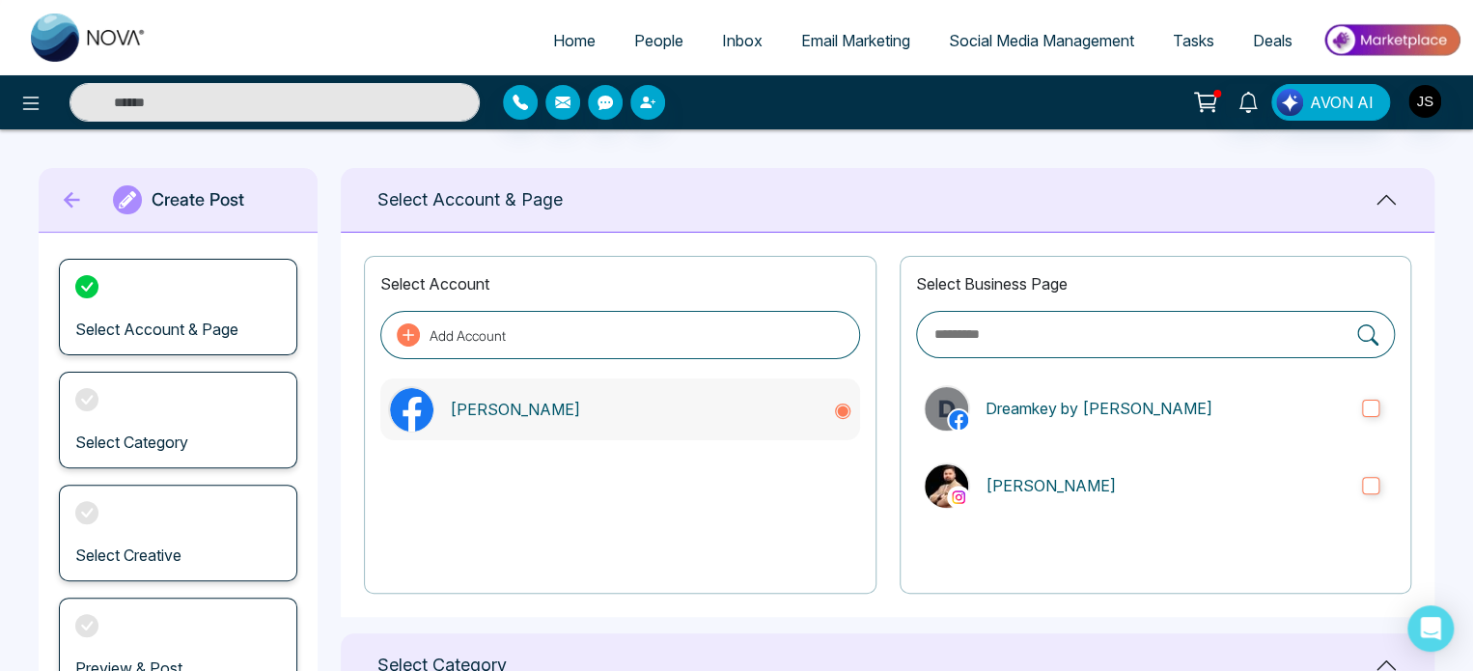
scroll to position [408, 0]
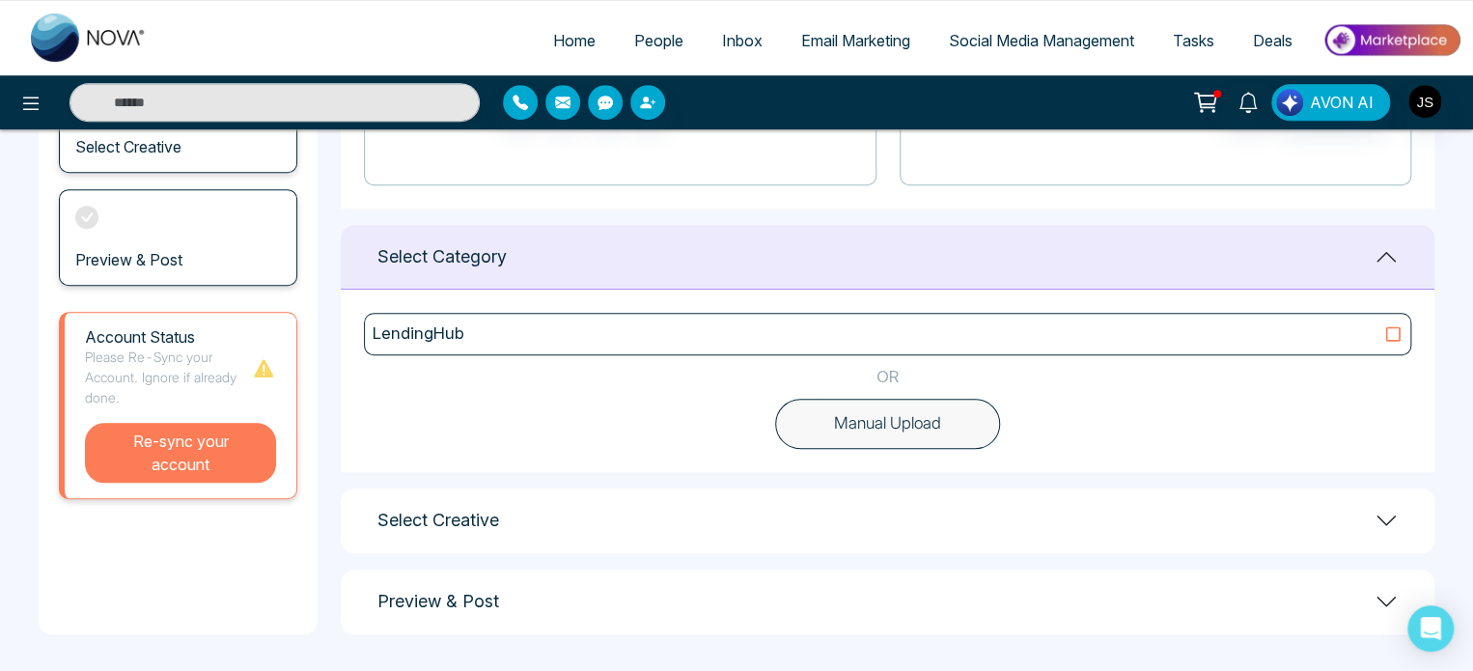
click at [197, 454] on button "Re-sync your account" at bounding box center [180, 453] width 191 height 60
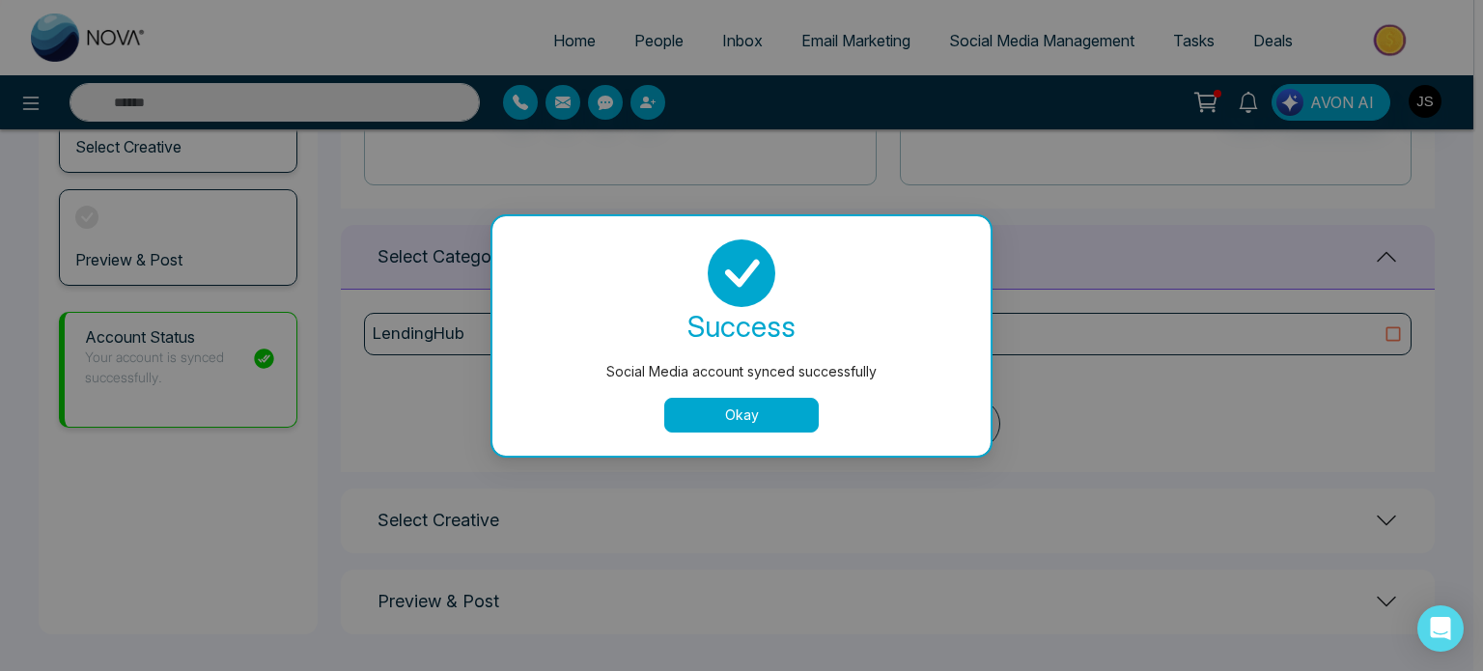
click at [734, 420] on button "Okay" at bounding box center [741, 415] width 154 height 35
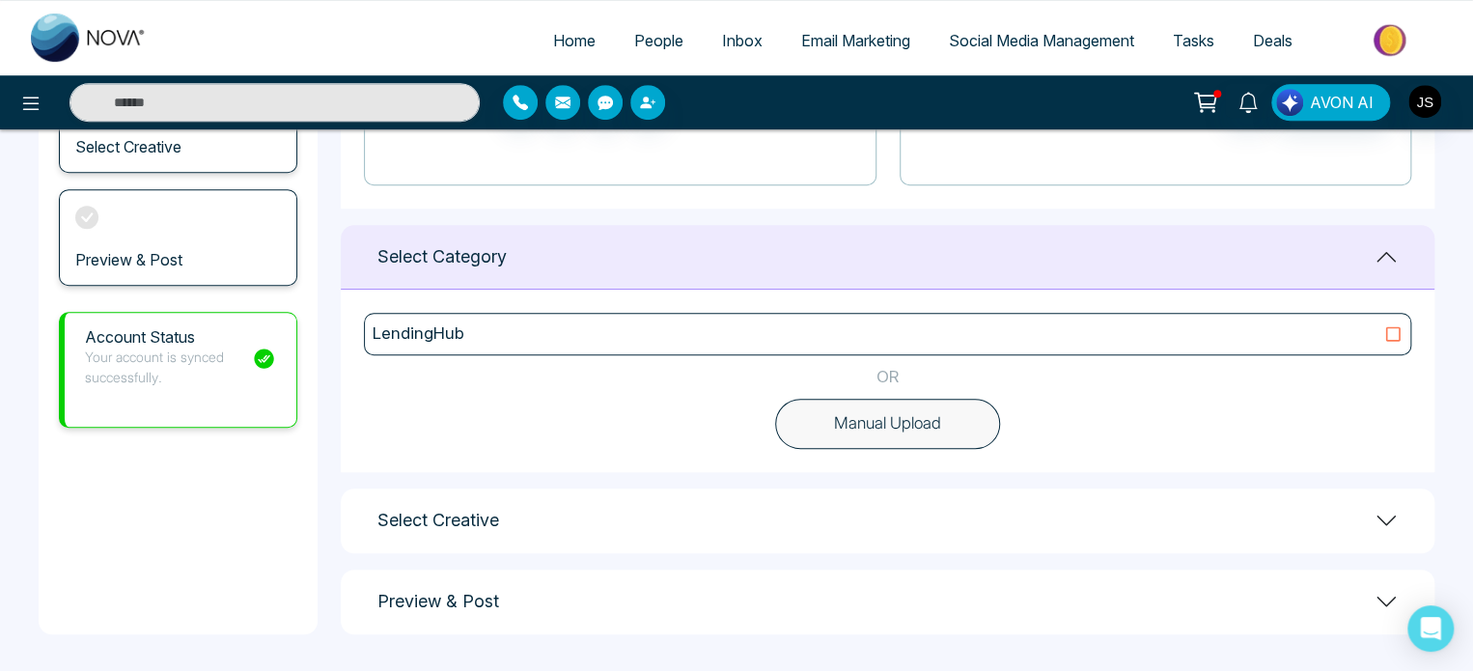
scroll to position [0, 0]
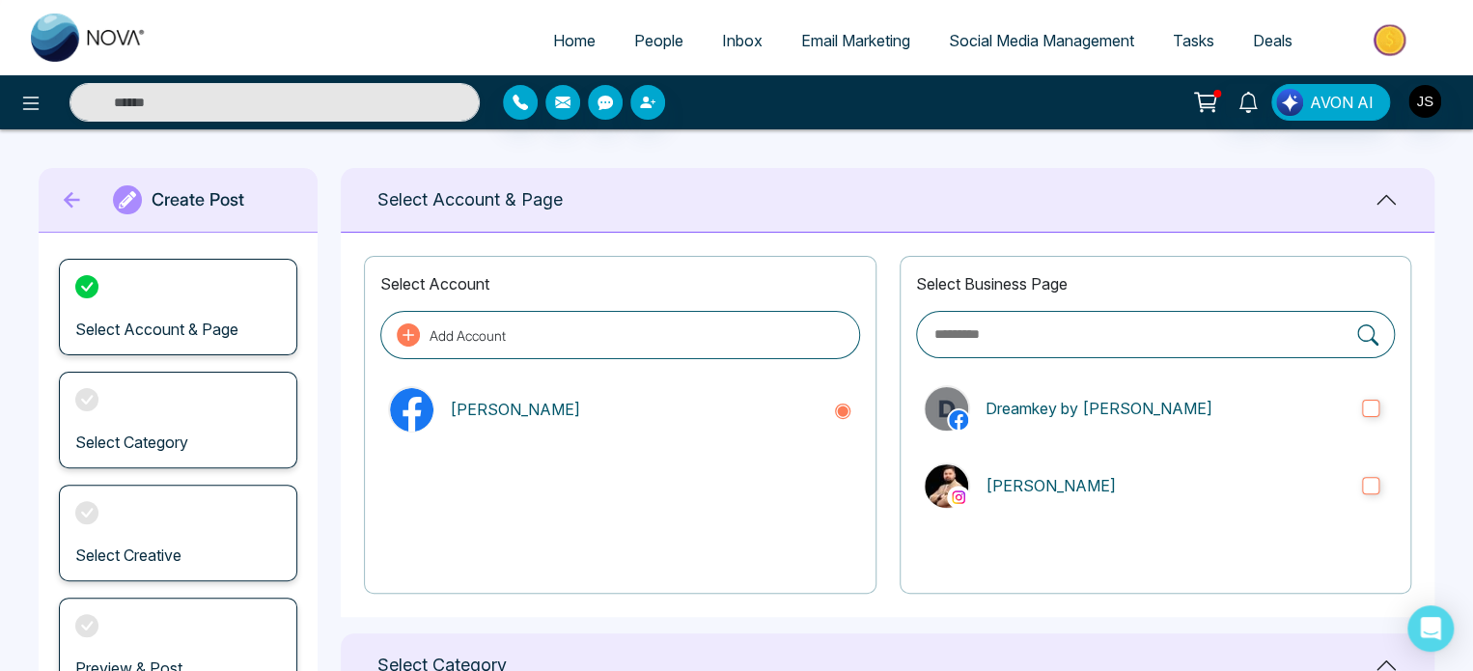
click at [65, 195] on icon at bounding box center [72, 200] width 29 height 39
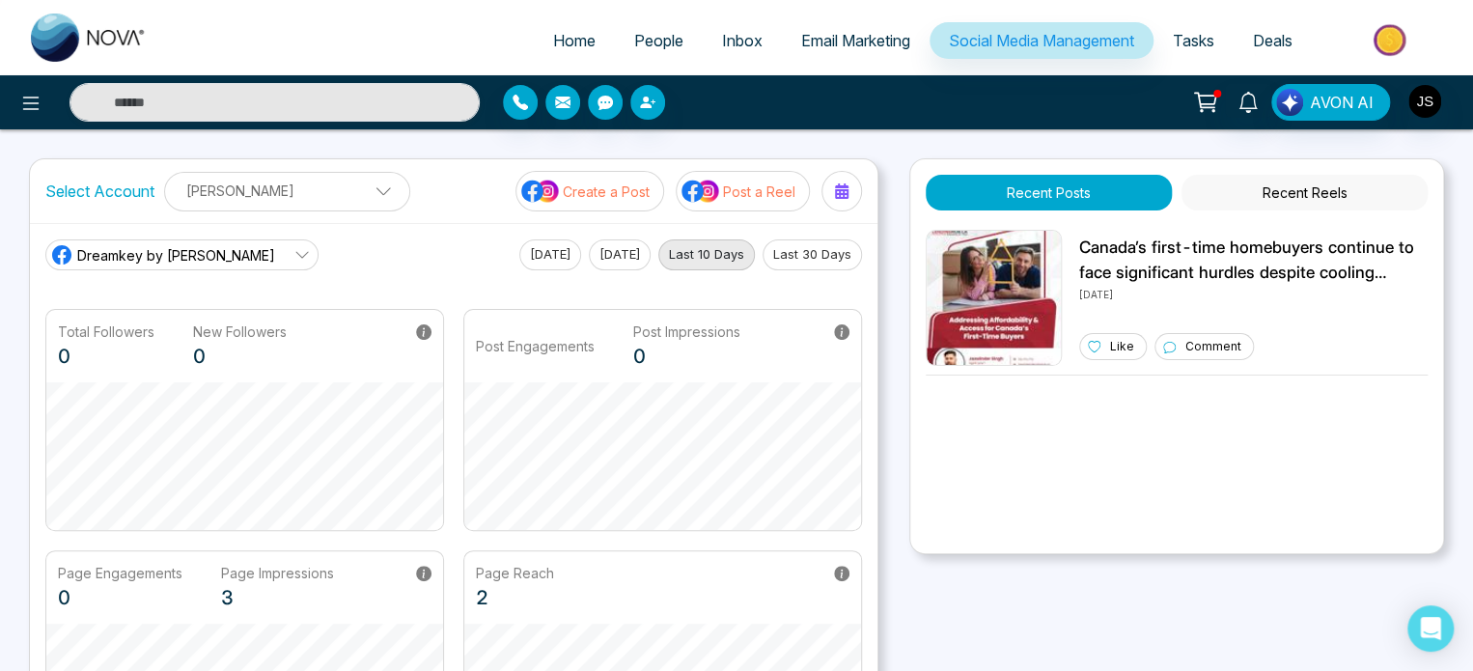
click at [295, 254] on icon at bounding box center [301, 255] width 13 height 7
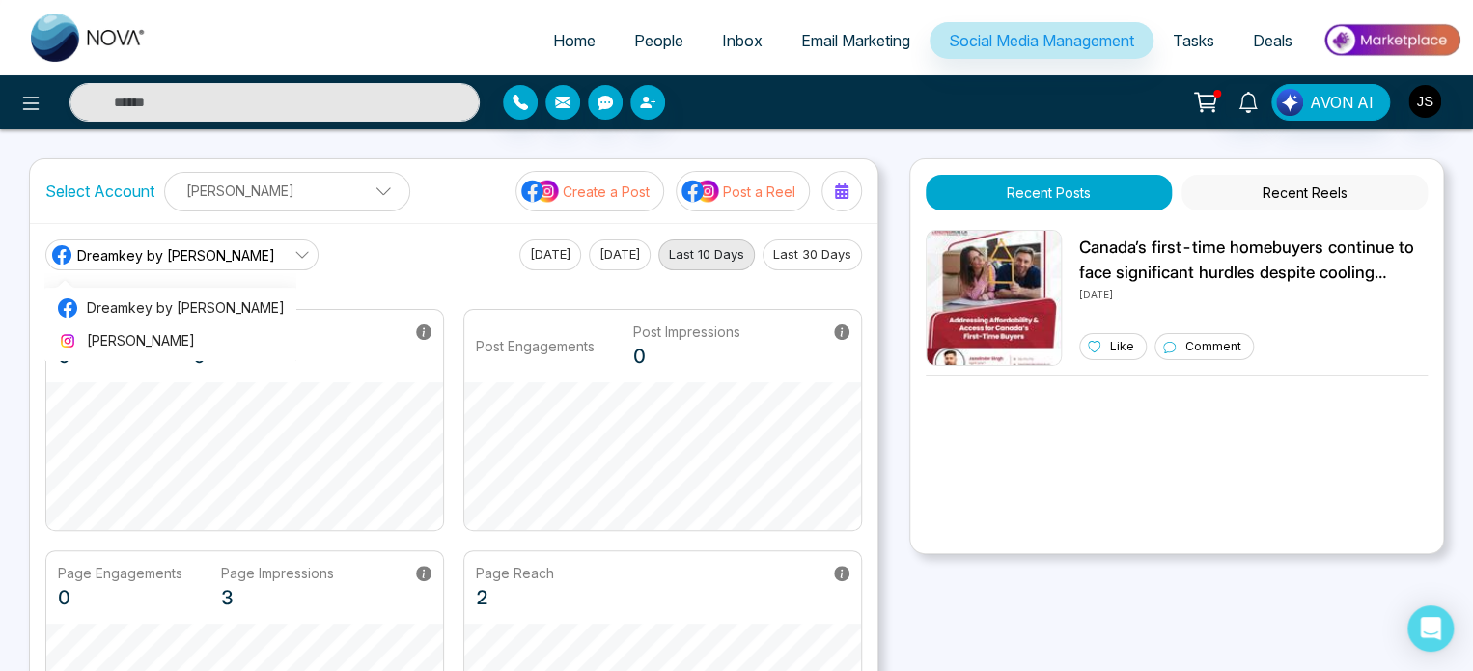
click at [181, 358] on ul "Dreamkey by [PERSON_NAME] [PERSON_NAME]" at bounding box center [170, 324] width 252 height 73
click at [183, 343] on span "[PERSON_NAME]" at bounding box center [186, 340] width 198 height 21
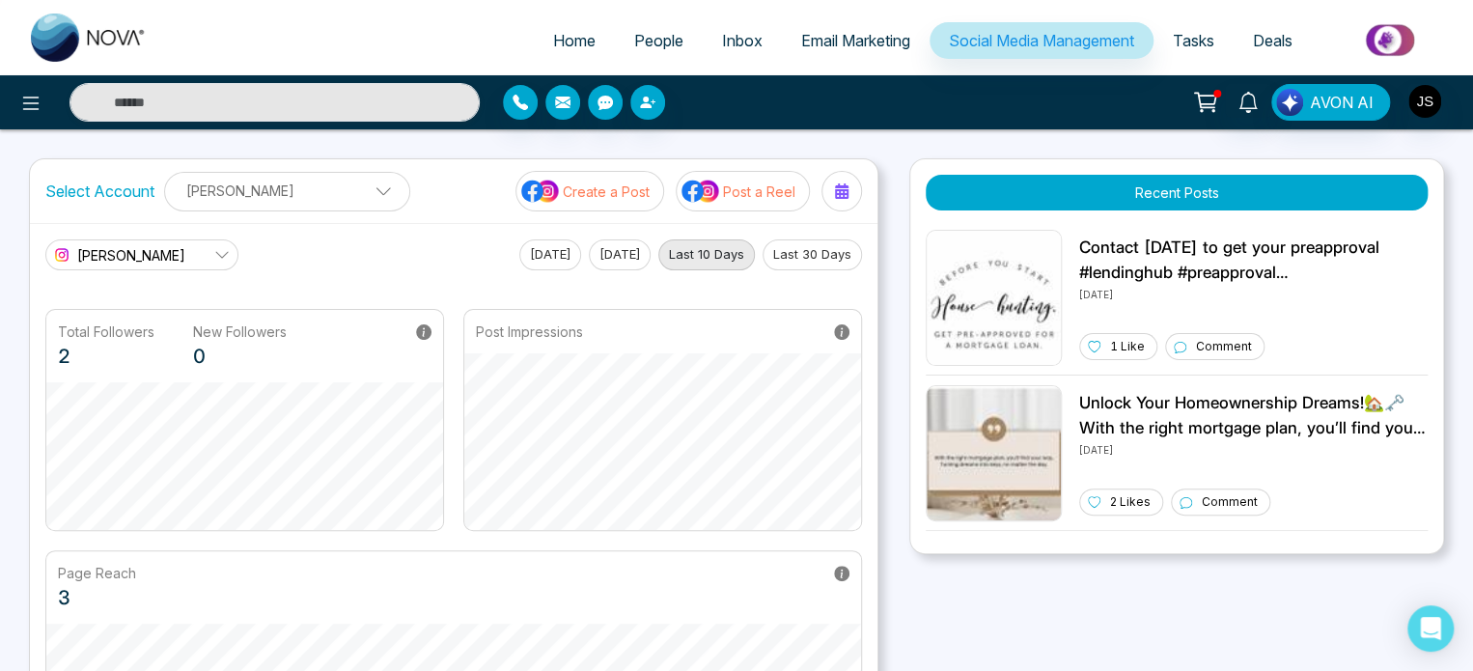
click at [1023, 209] on button "Recent Posts" at bounding box center [1177, 193] width 502 height 36
click at [317, 192] on p "[PERSON_NAME]" at bounding box center [287, 191] width 221 height 32
click at [488, 280] on main "[PERSON_NAME] Dreamkey by [PERSON_NAME] [PERSON_NAME] [DATE] [DATE] Last 10 Day…" at bounding box center [453, 505] width 817 height 533
click at [626, 185] on p "Create a Post" at bounding box center [606, 191] width 87 height 20
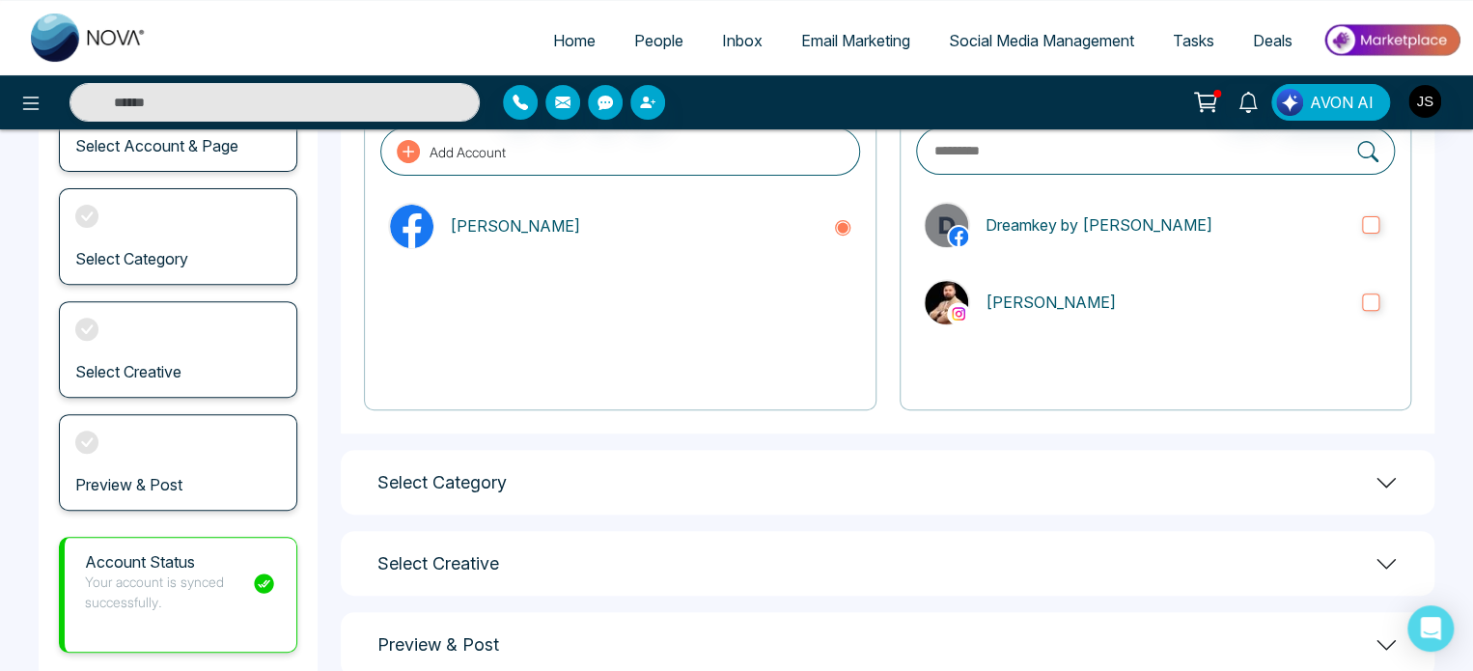
scroll to position [178, 0]
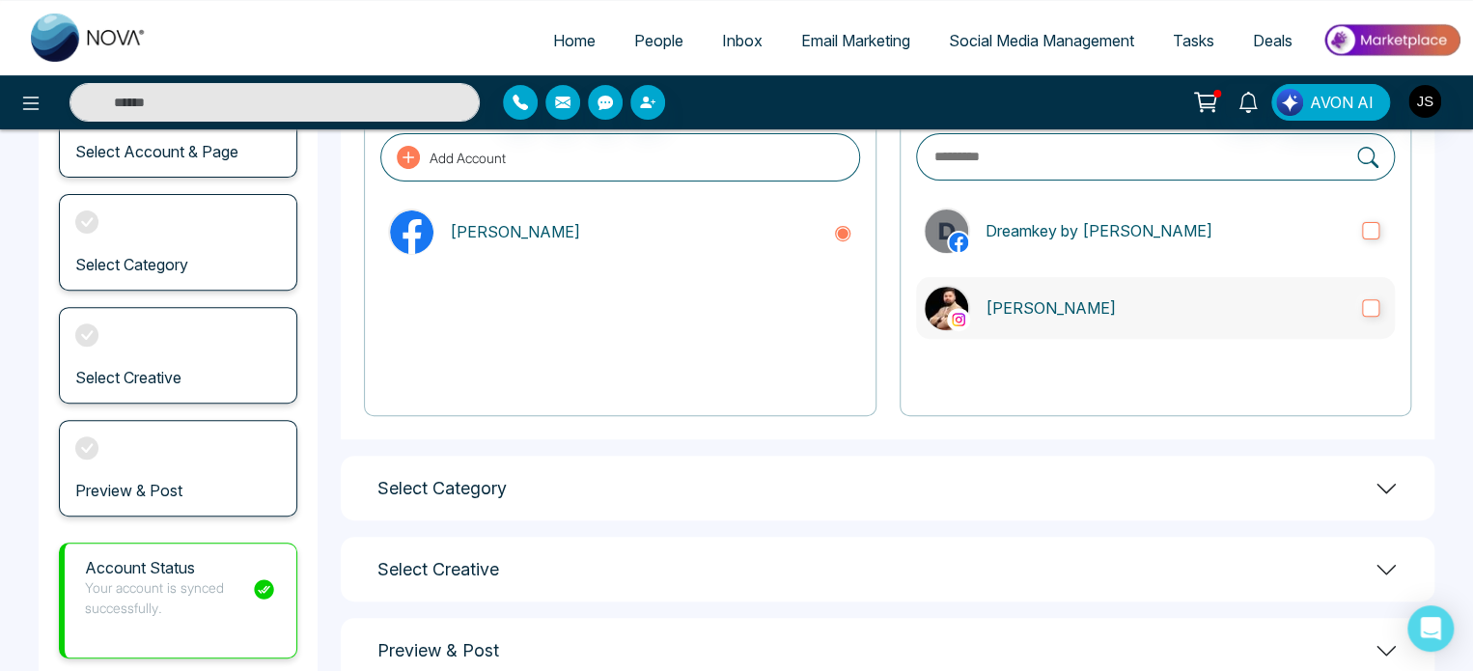
click at [1025, 298] on p "[PERSON_NAME]" at bounding box center [1166, 307] width 361 height 23
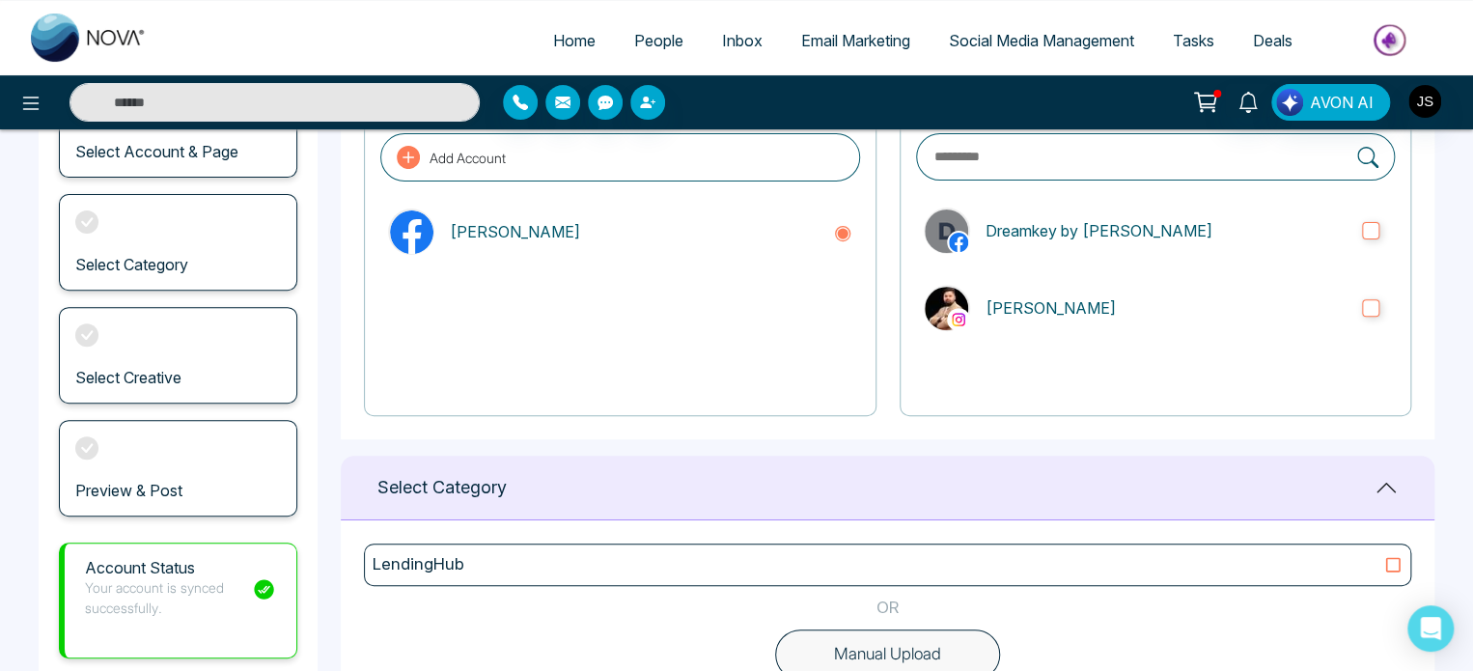
scroll to position [408, 0]
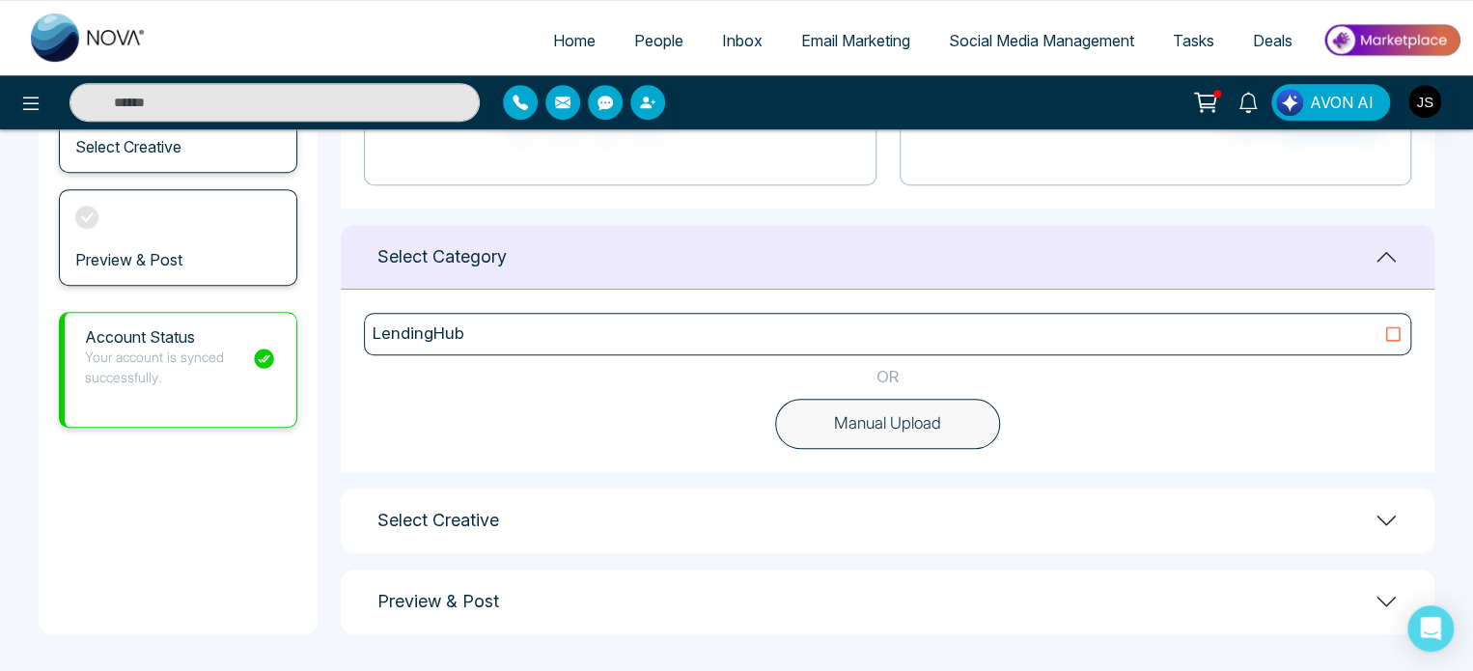
click at [614, 522] on div "Select Creative" at bounding box center [888, 520] width 1094 height 65
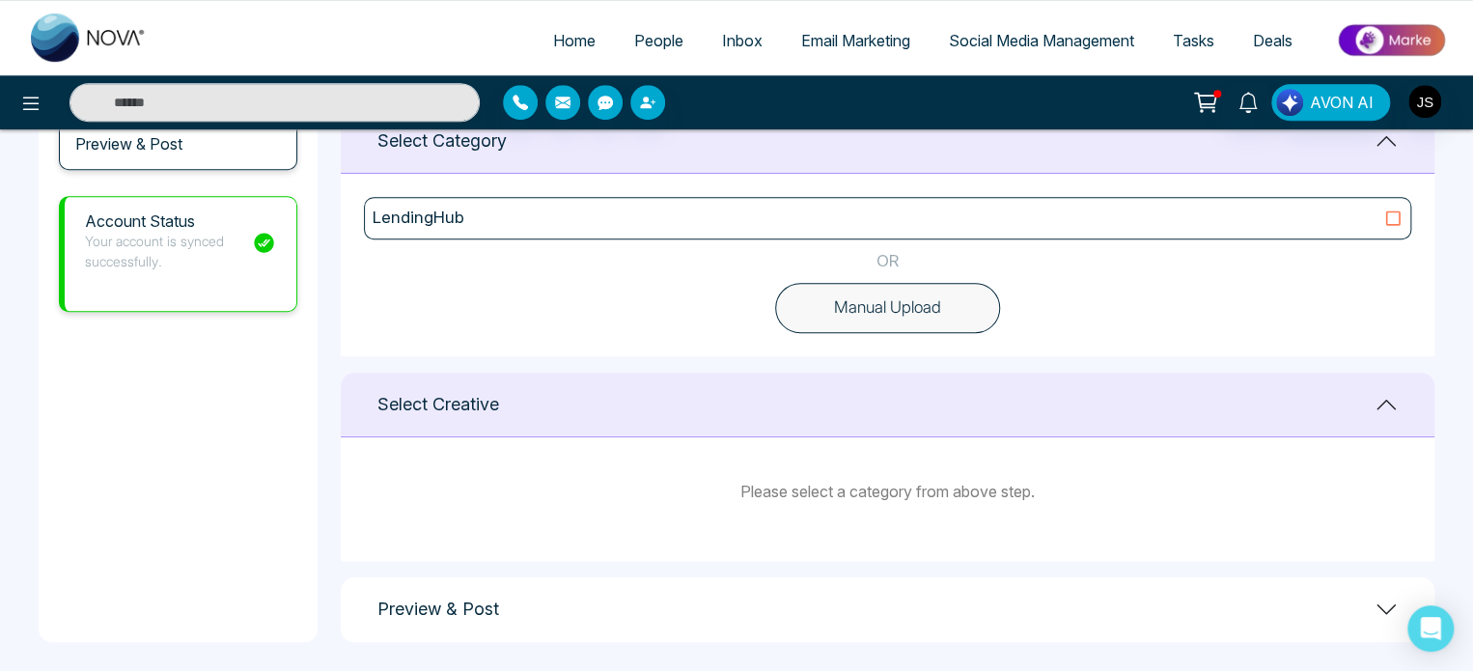
scroll to position [532, 0]
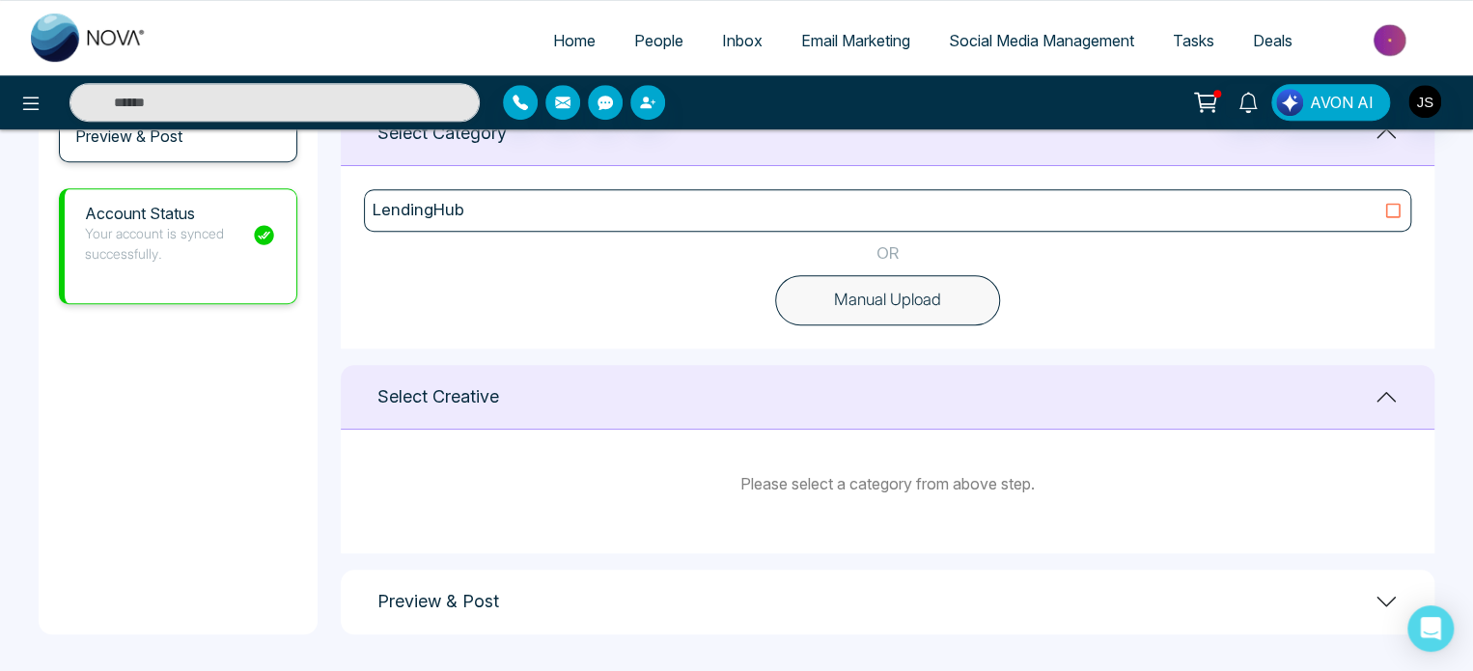
click at [844, 399] on div "Select Creative" at bounding box center [888, 397] width 1094 height 65
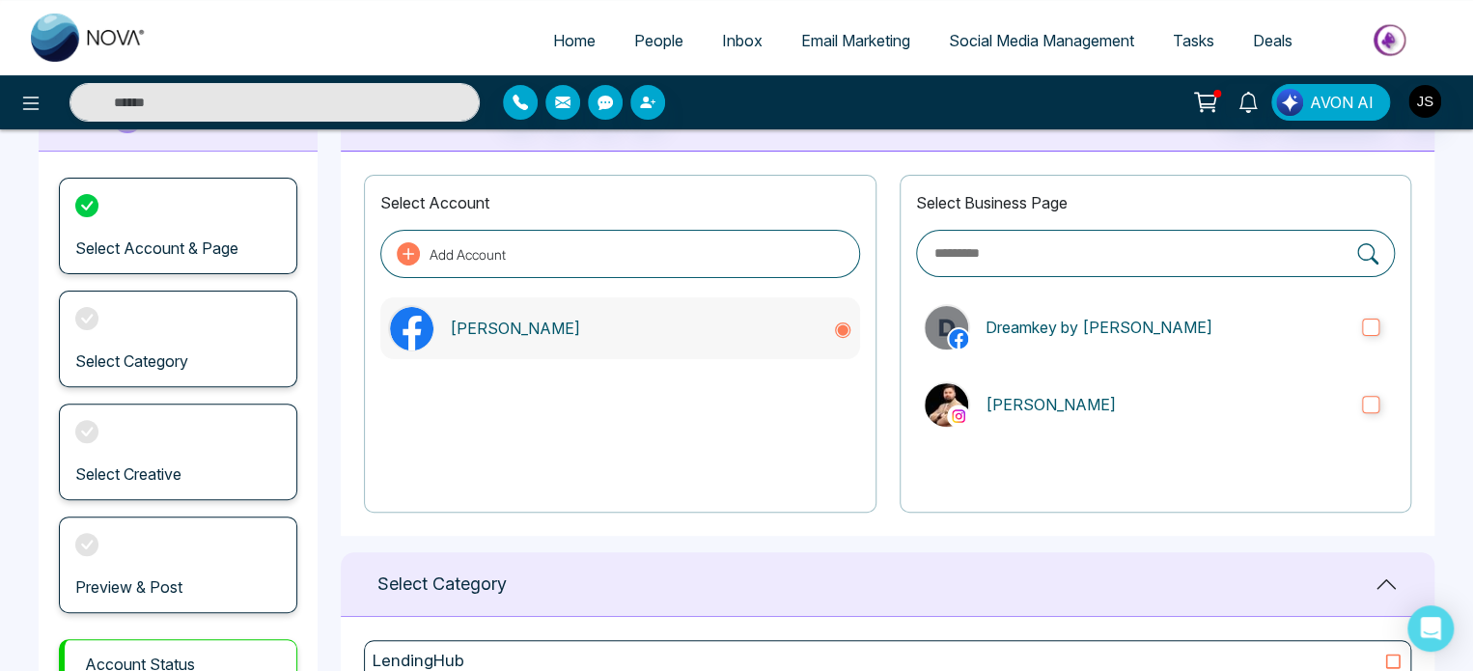
scroll to position [79, 0]
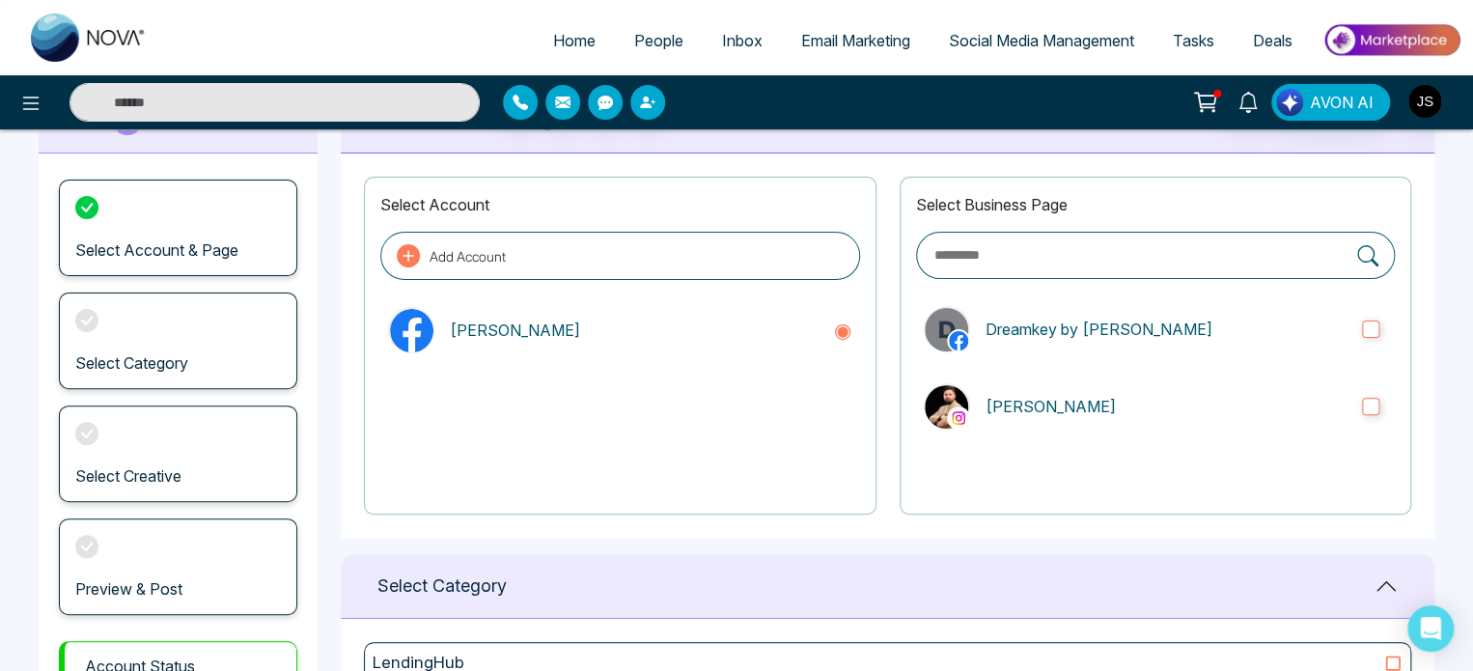
click at [108, 345] on div "Select Category" at bounding box center [178, 340] width 238 height 97
click at [1067, 399] on p "[PERSON_NAME]" at bounding box center [1166, 406] width 361 height 23
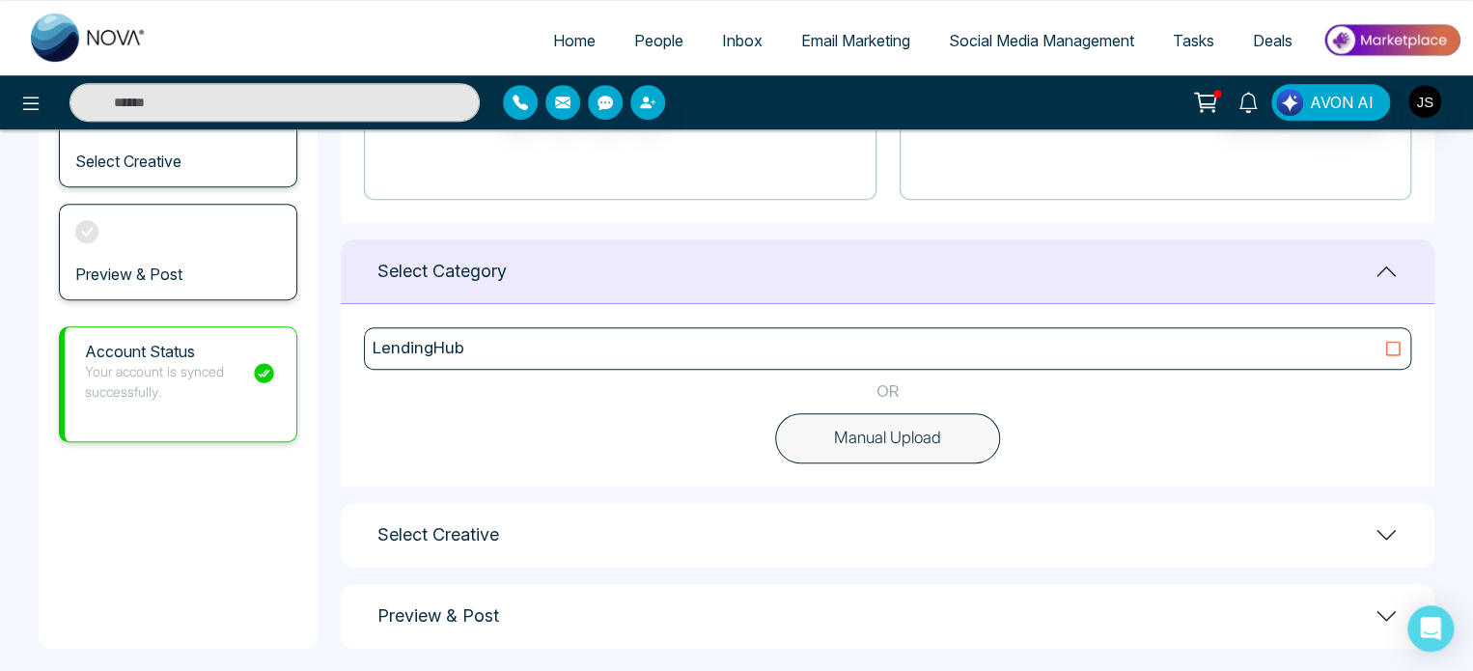
scroll to position [393, 0]
click at [865, 343] on div "LendingHub" at bounding box center [888, 349] width 1030 height 25
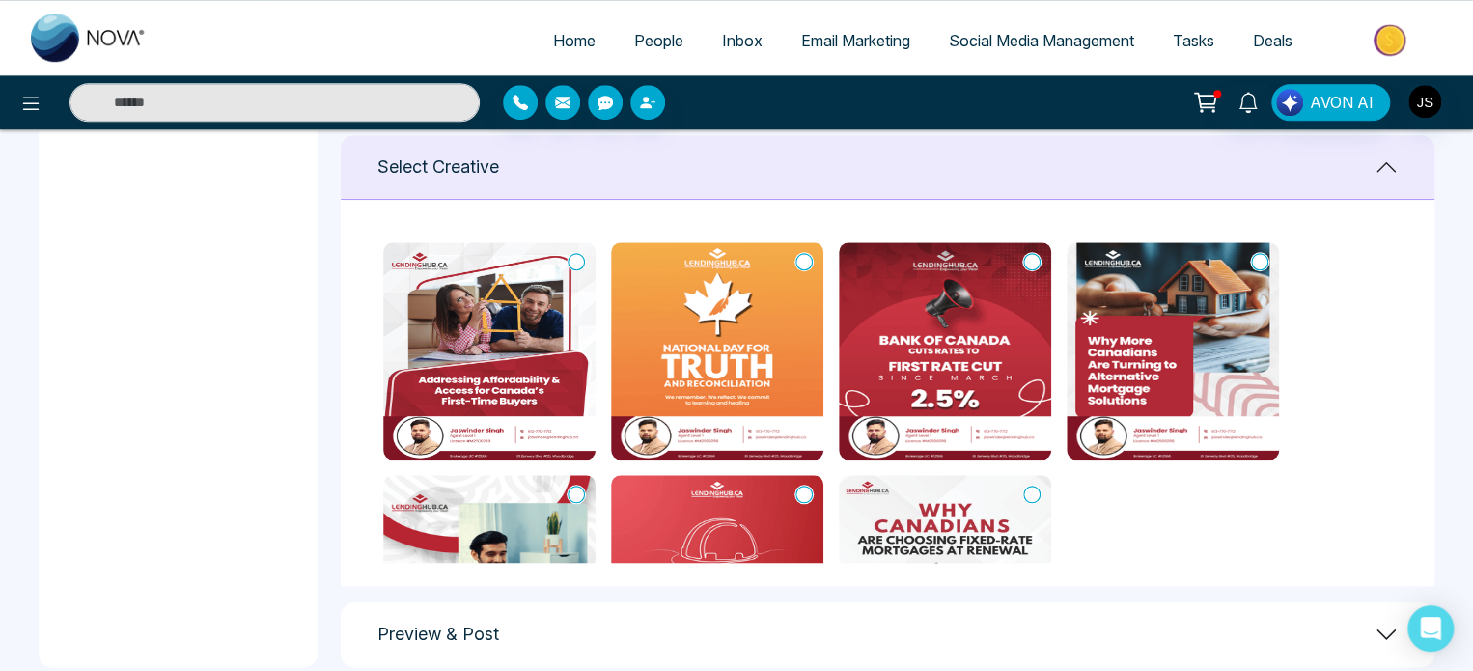
scroll to position [766, 0]
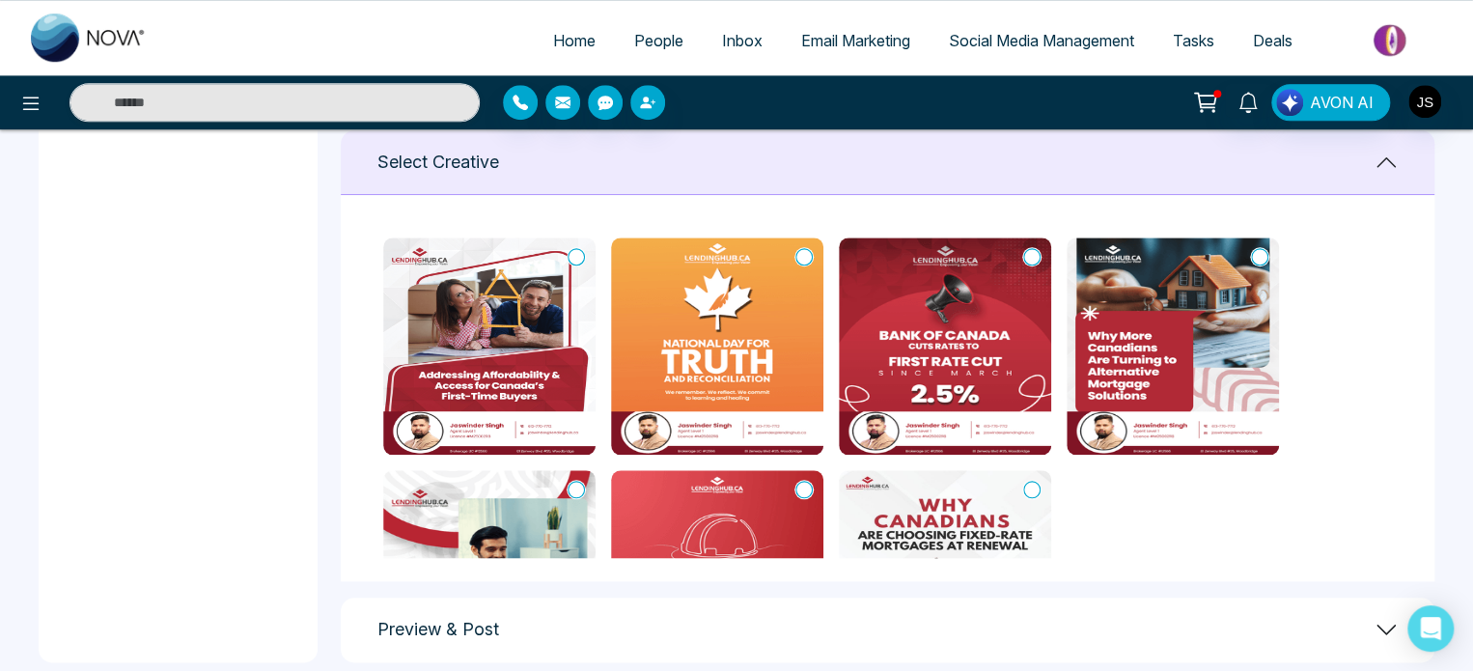
click at [498, 327] on img at bounding box center [489, 345] width 212 height 217
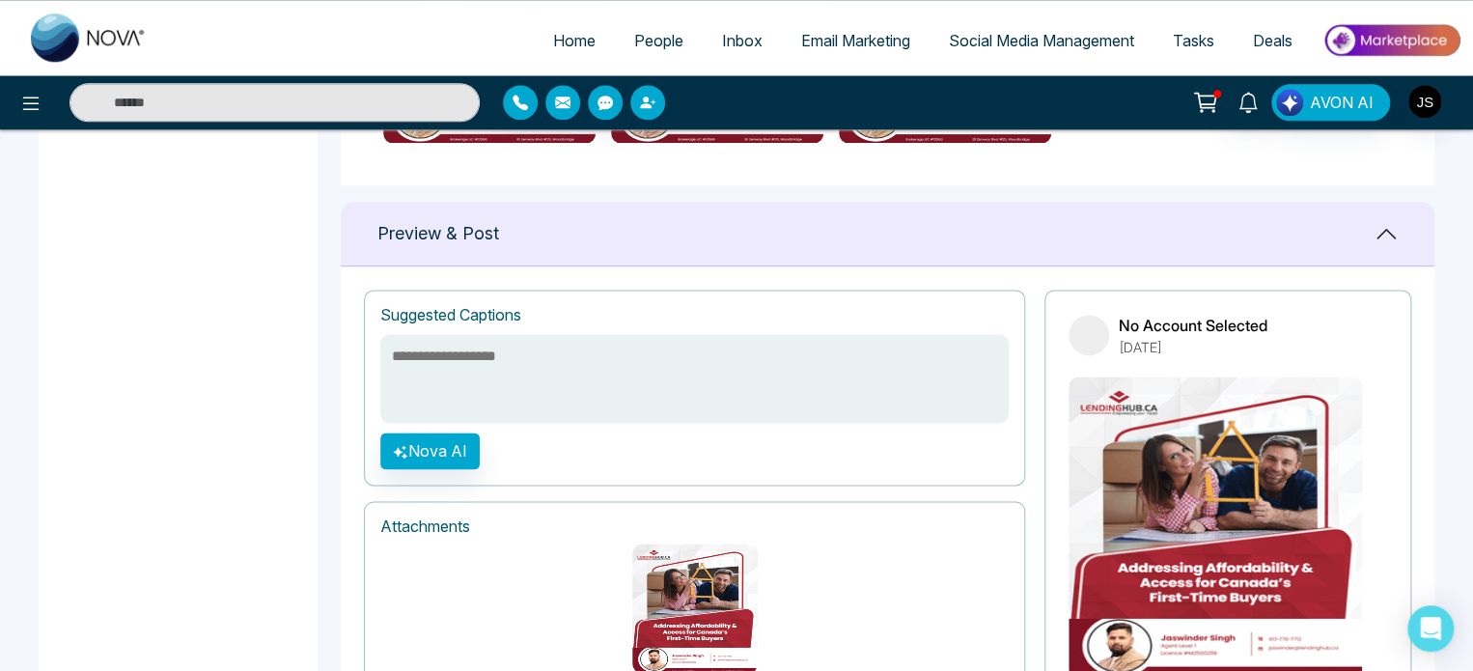
scroll to position [1165, 0]
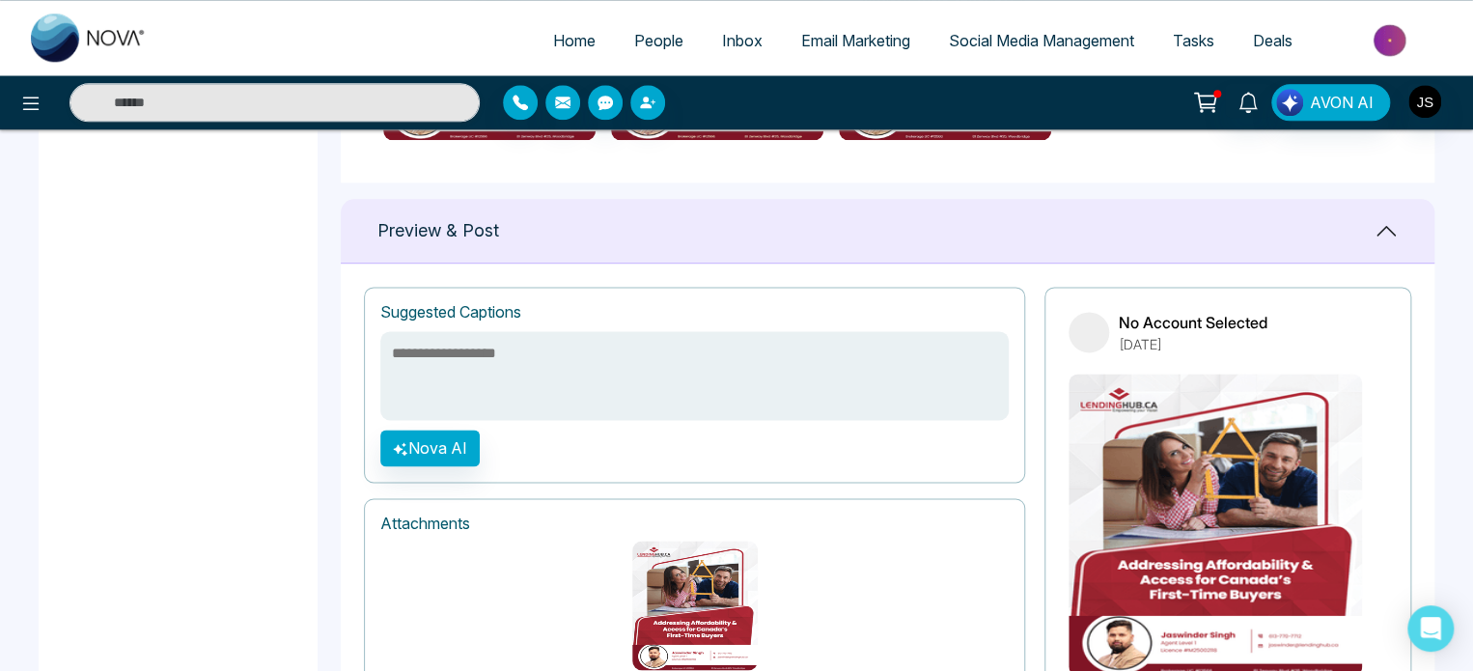
click at [807, 366] on textarea at bounding box center [694, 375] width 628 height 89
paste textarea "**********"
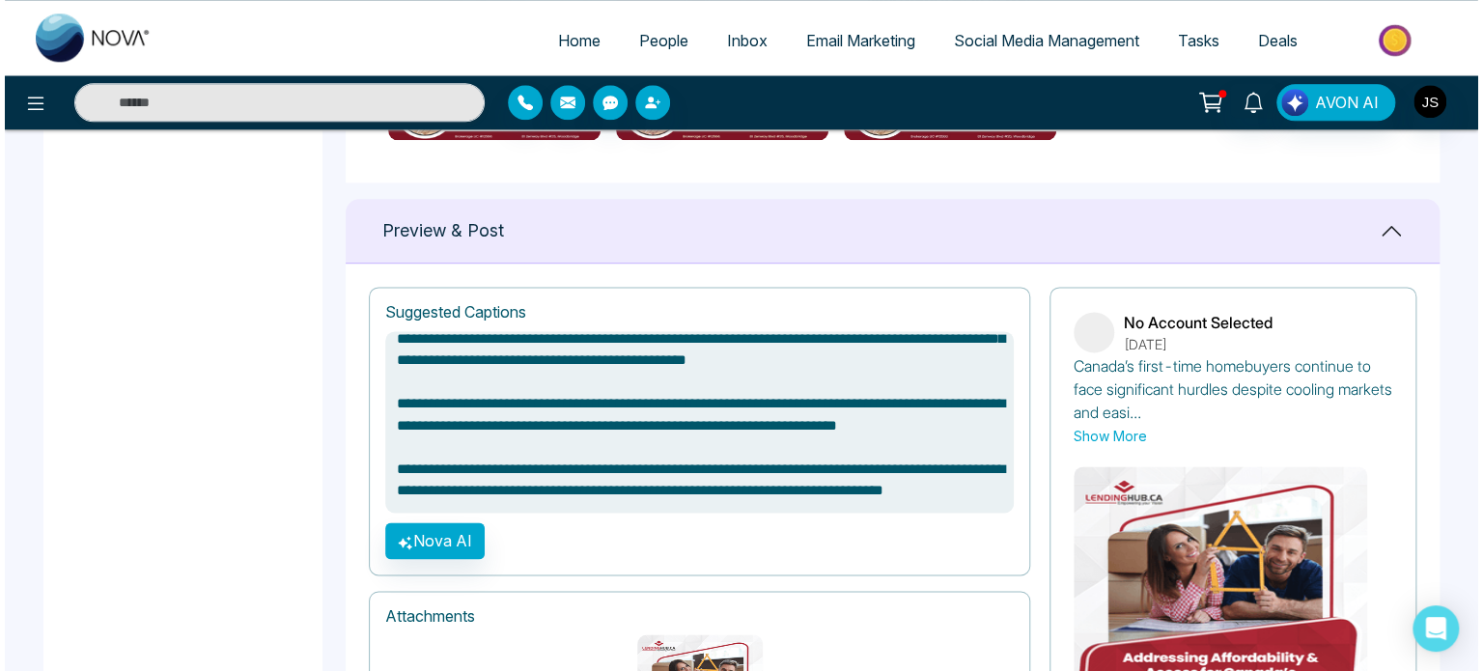
scroll to position [1381, 0]
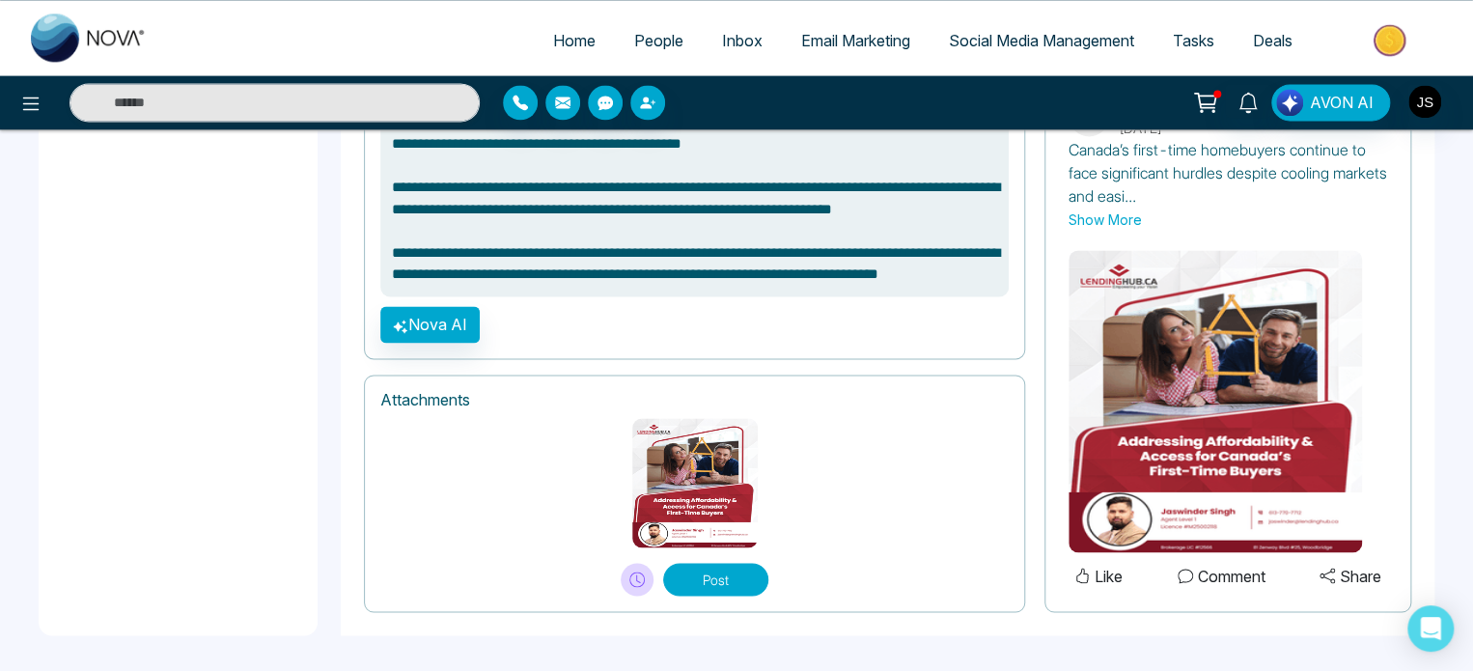
type textarea "**********"
click at [742, 574] on button "Post" at bounding box center [715, 579] width 105 height 33
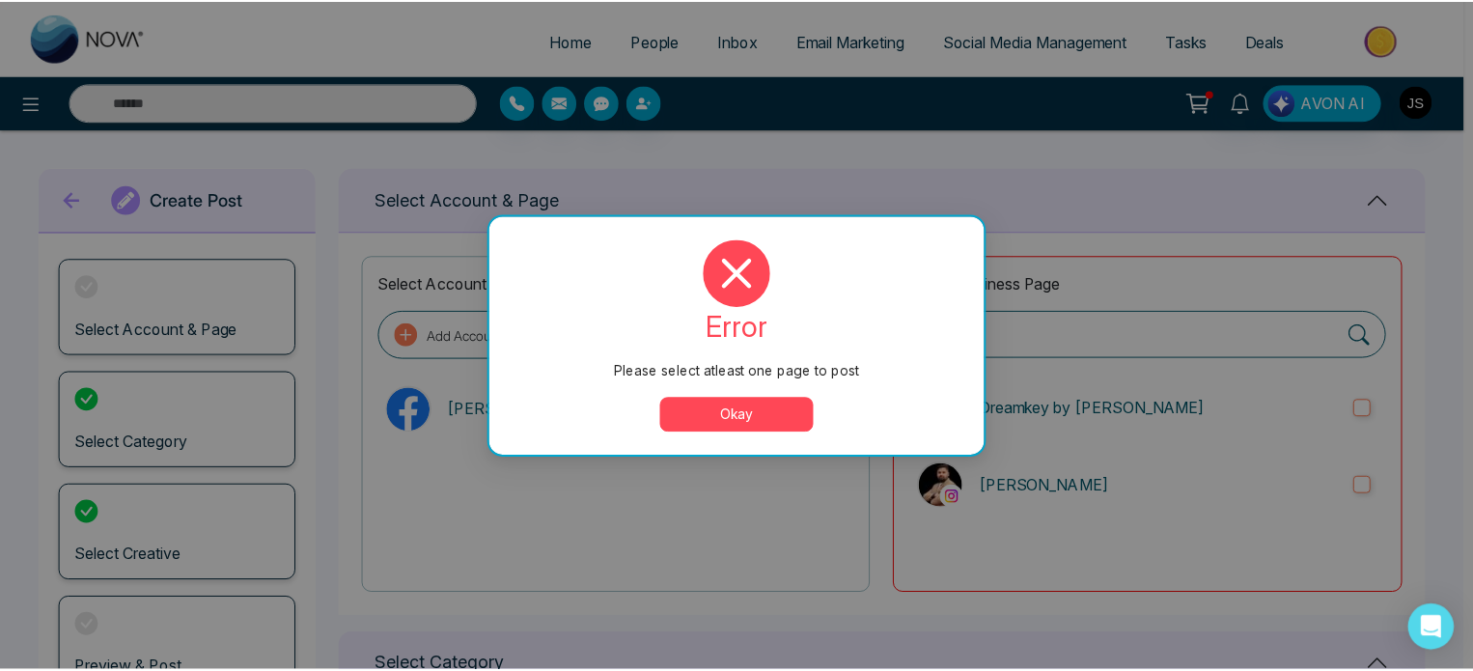
scroll to position [0, 0]
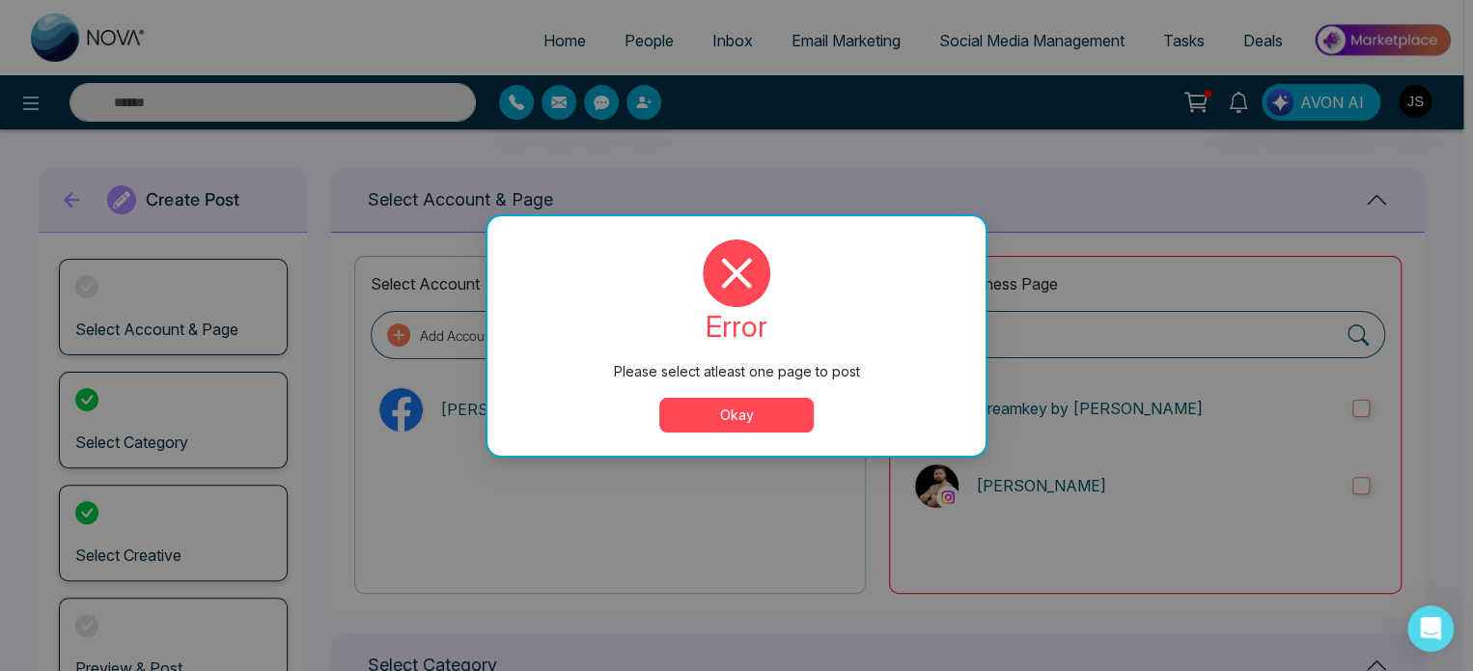
click at [772, 414] on p "[PERSON_NAME]" at bounding box center [624, 409] width 368 height 23
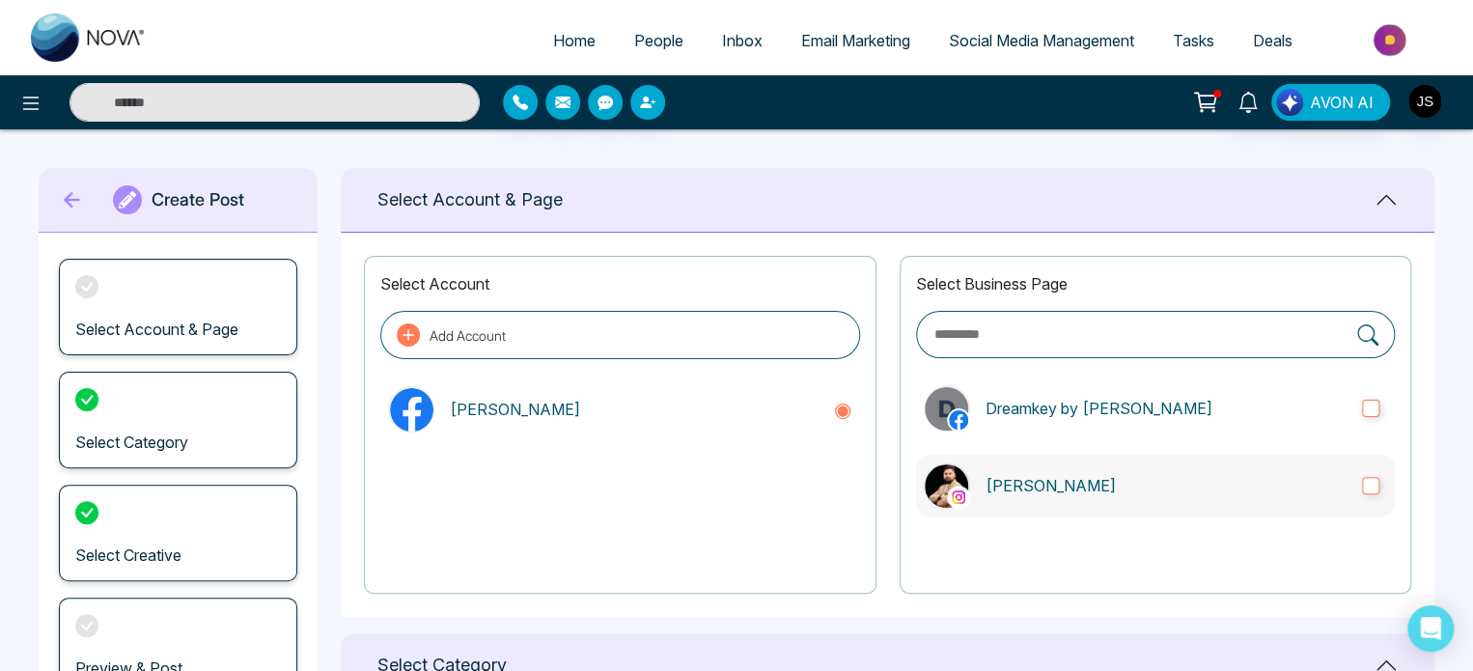
click at [1196, 470] on label "[PERSON_NAME]" at bounding box center [1155, 486] width 479 height 62
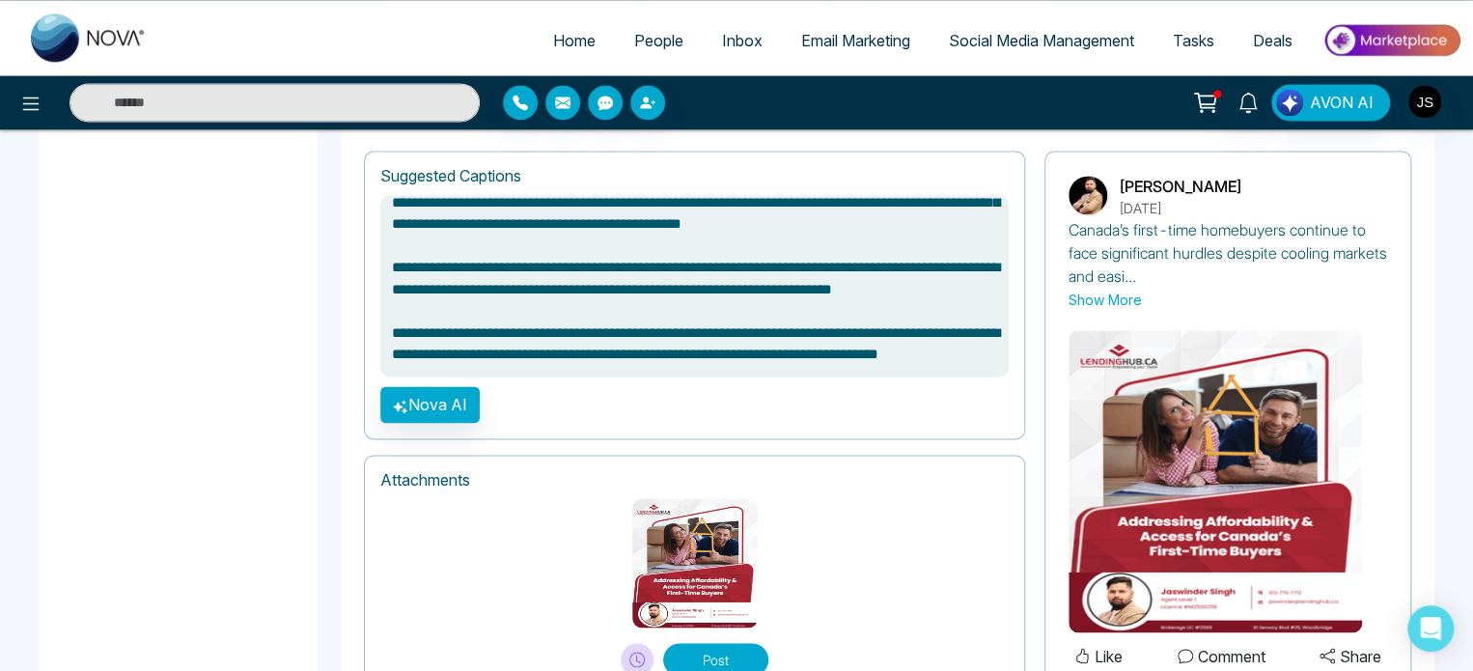
scroll to position [1381, 0]
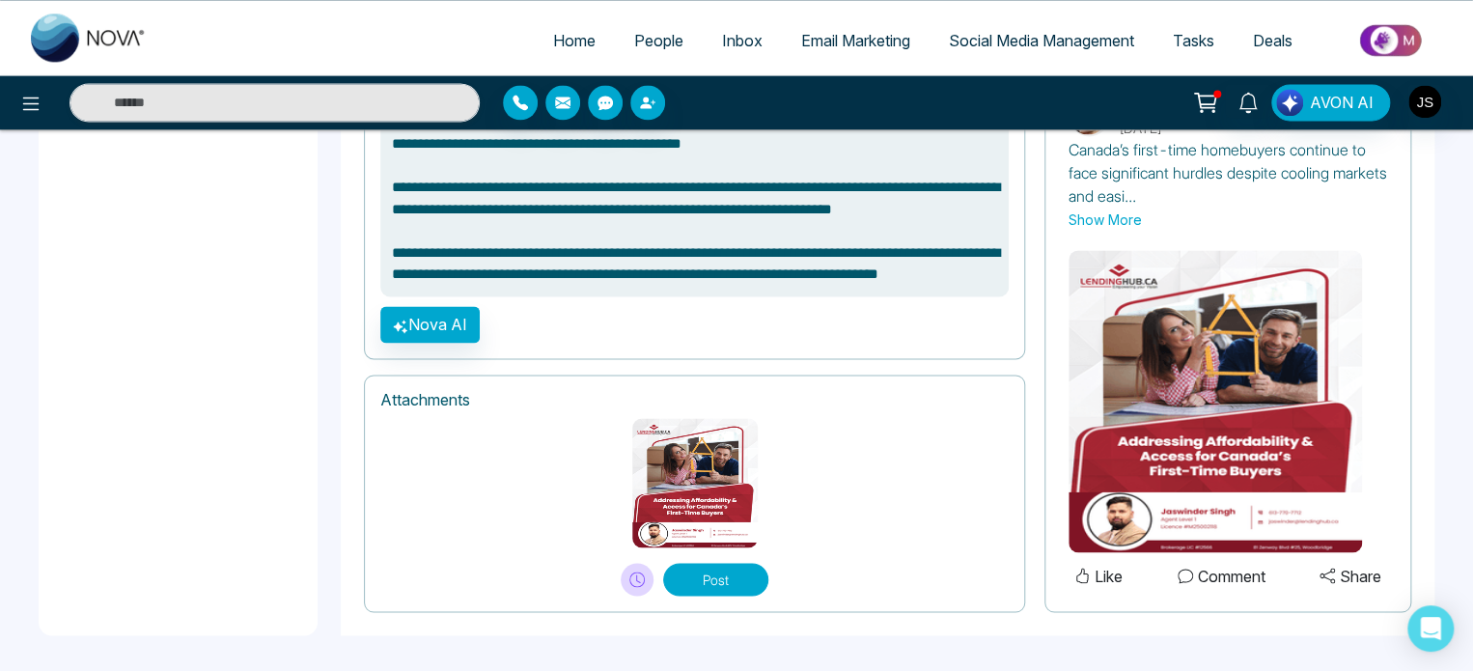
click at [755, 578] on button "Post" at bounding box center [715, 579] width 105 height 33
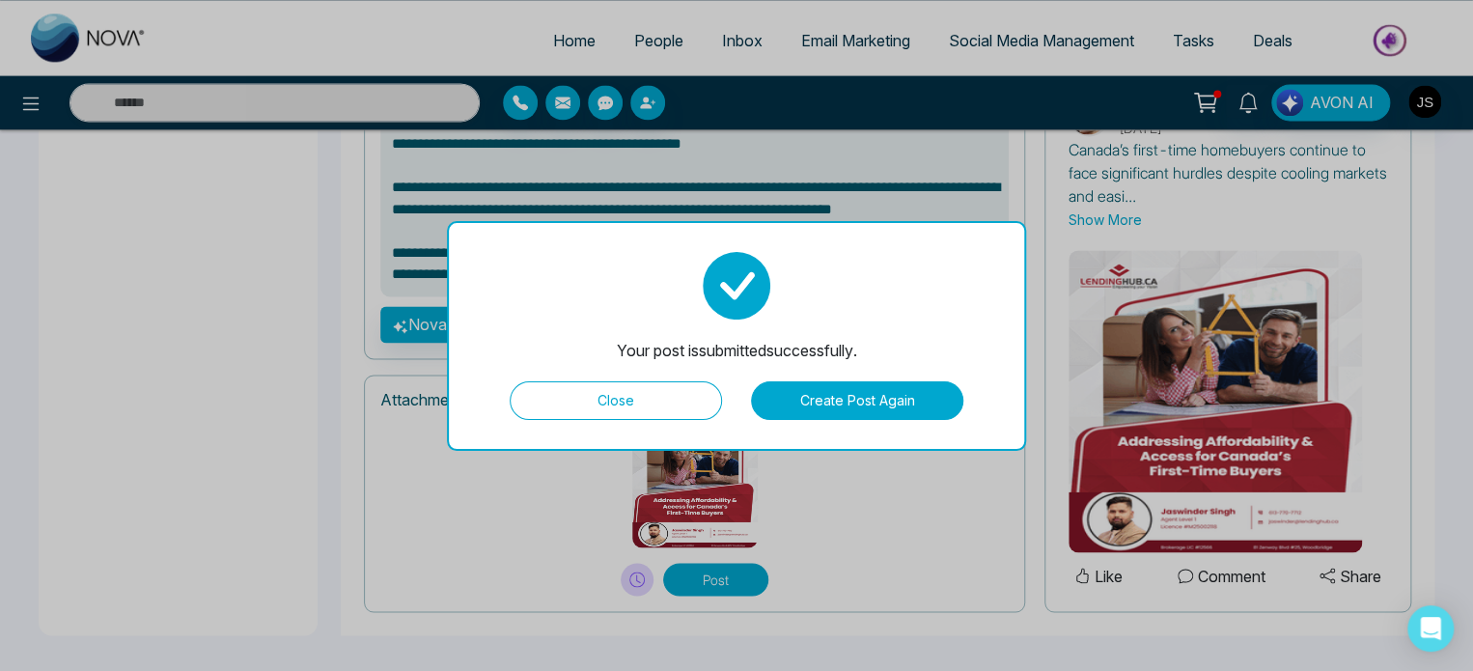
click at [680, 406] on button "Close" at bounding box center [616, 400] width 212 height 39
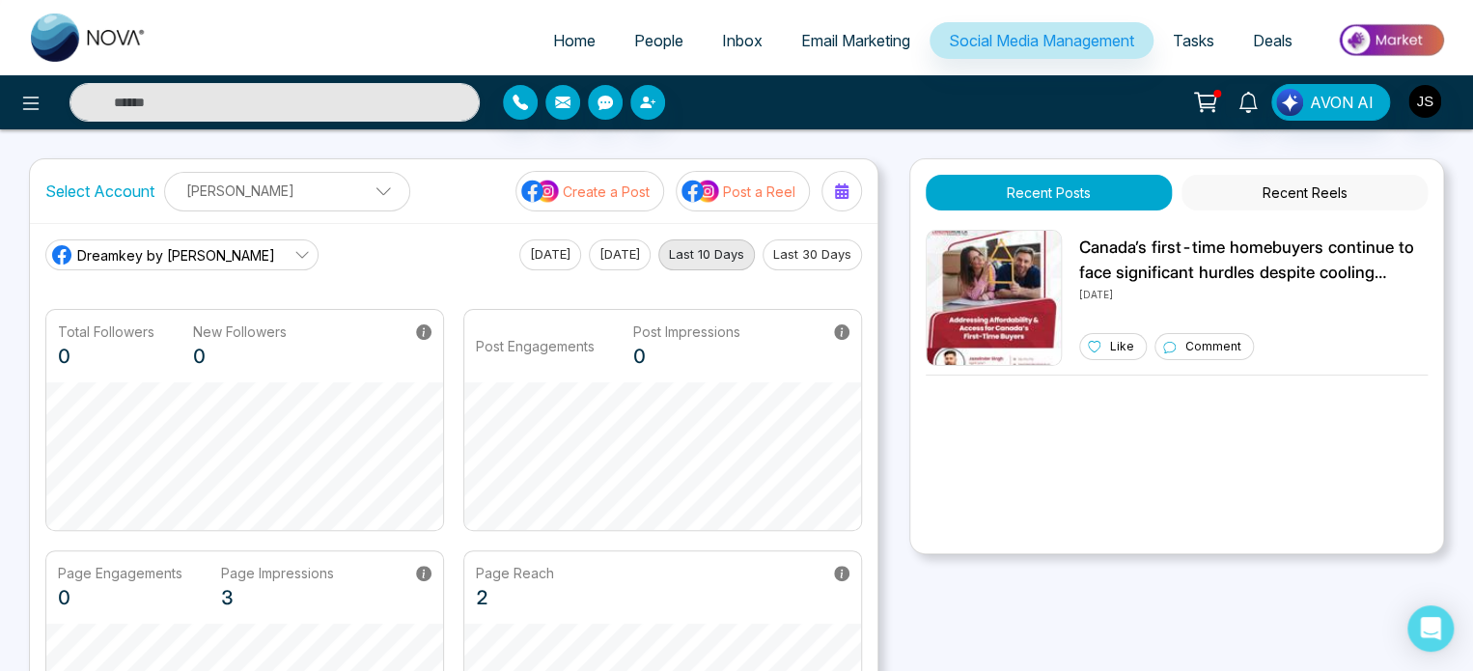
click at [1089, 200] on button "Recent Posts" at bounding box center [1049, 193] width 246 height 36
click at [1112, 288] on p "[DATE]" at bounding box center [1253, 293] width 348 height 17
click at [1073, 273] on div "Canada’s first-time homebuyers continue to face significant hurdles despite coo…" at bounding box center [1177, 298] width 502 height 136
click at [294, 256] on icon at bounding box center [301, 254] width 15 height 15
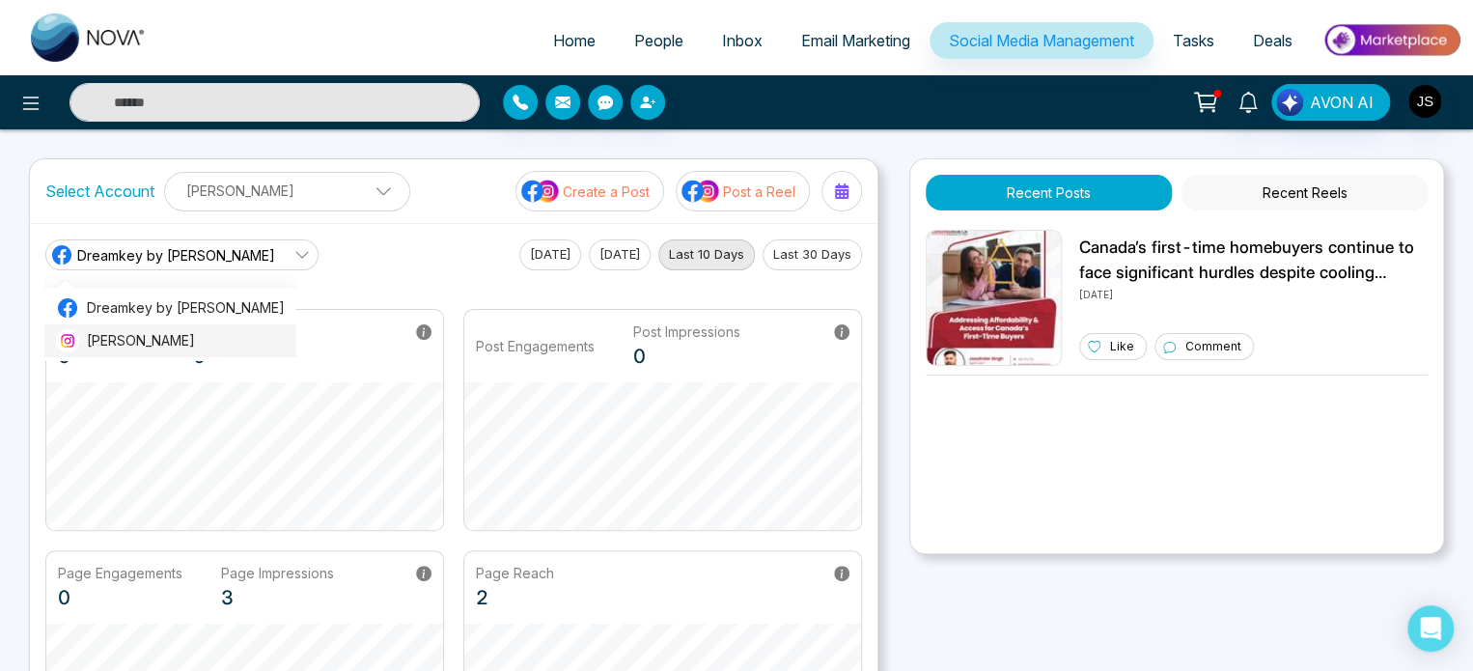
click at [225, 339] on span "[PERSON_NAME]" at bounding box center [186, 340] width 198 height 21
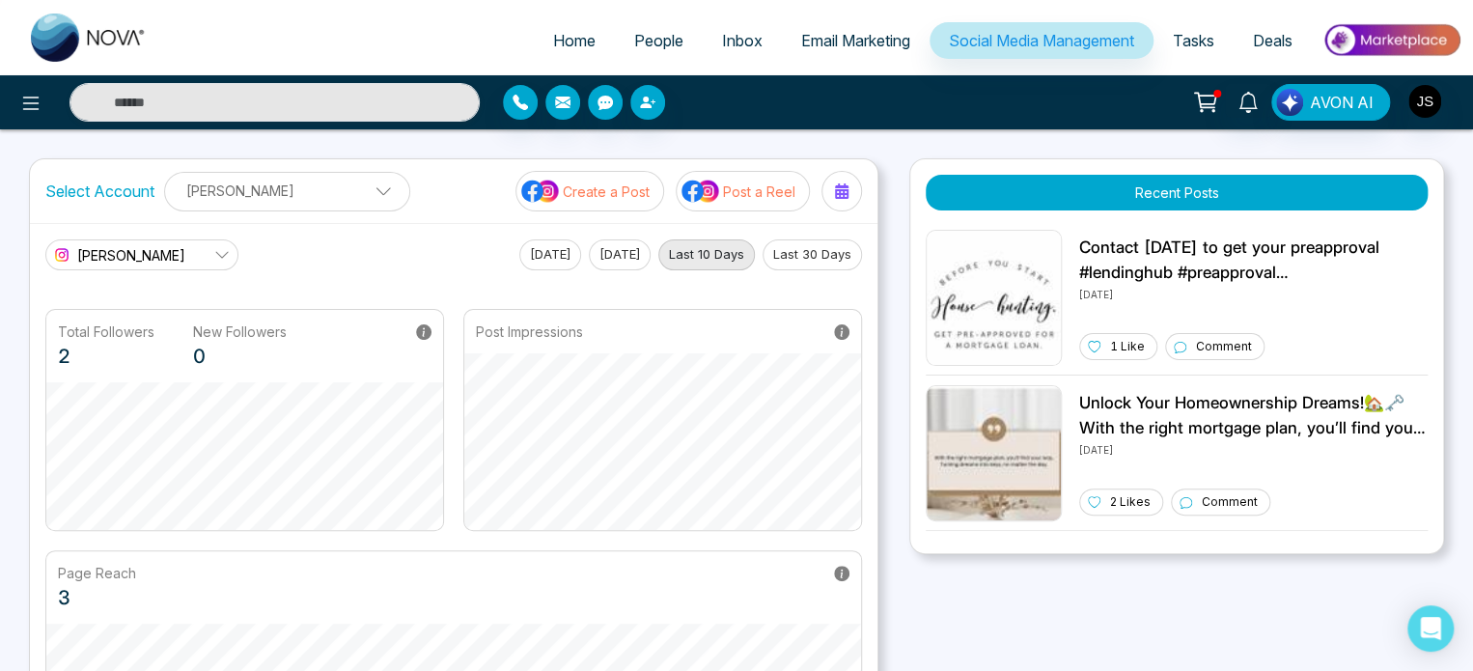
scroll to position [390, 0]
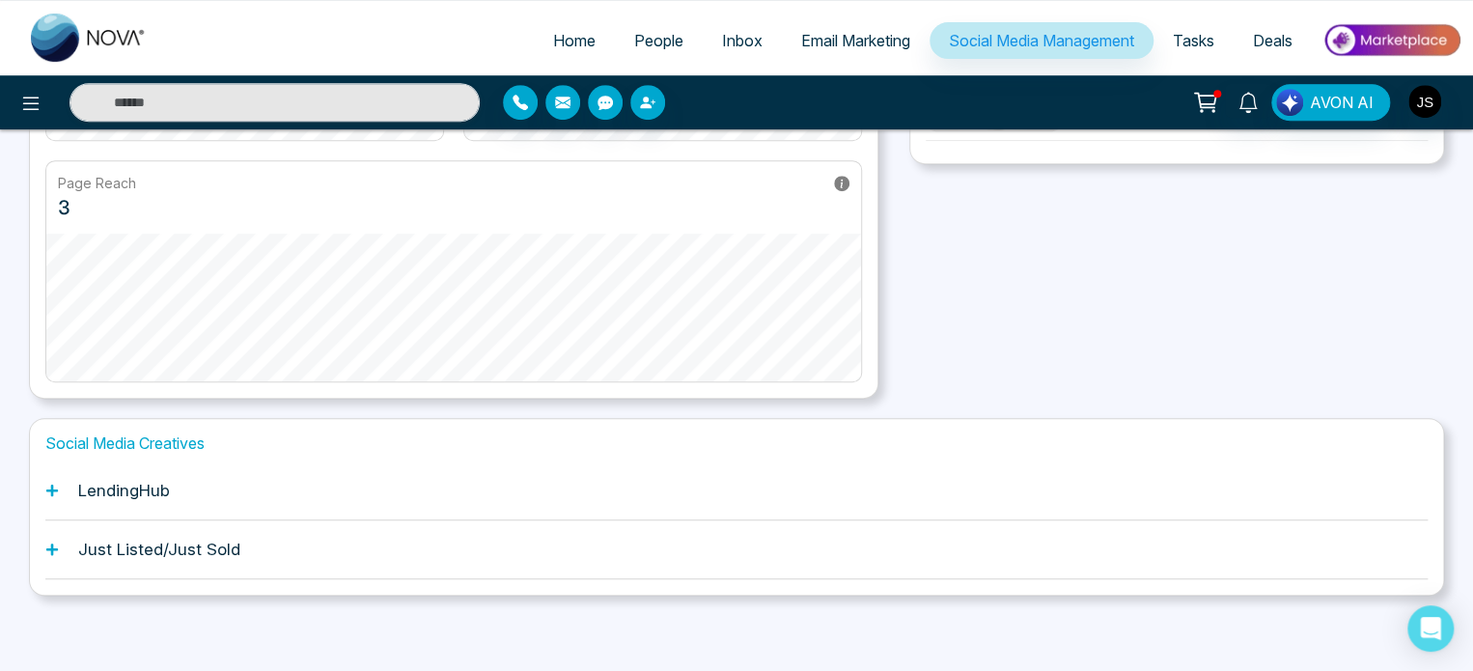
click at [77, 476] on div "LendingHub" at bounding box center [736, 490] width 1382 height 59
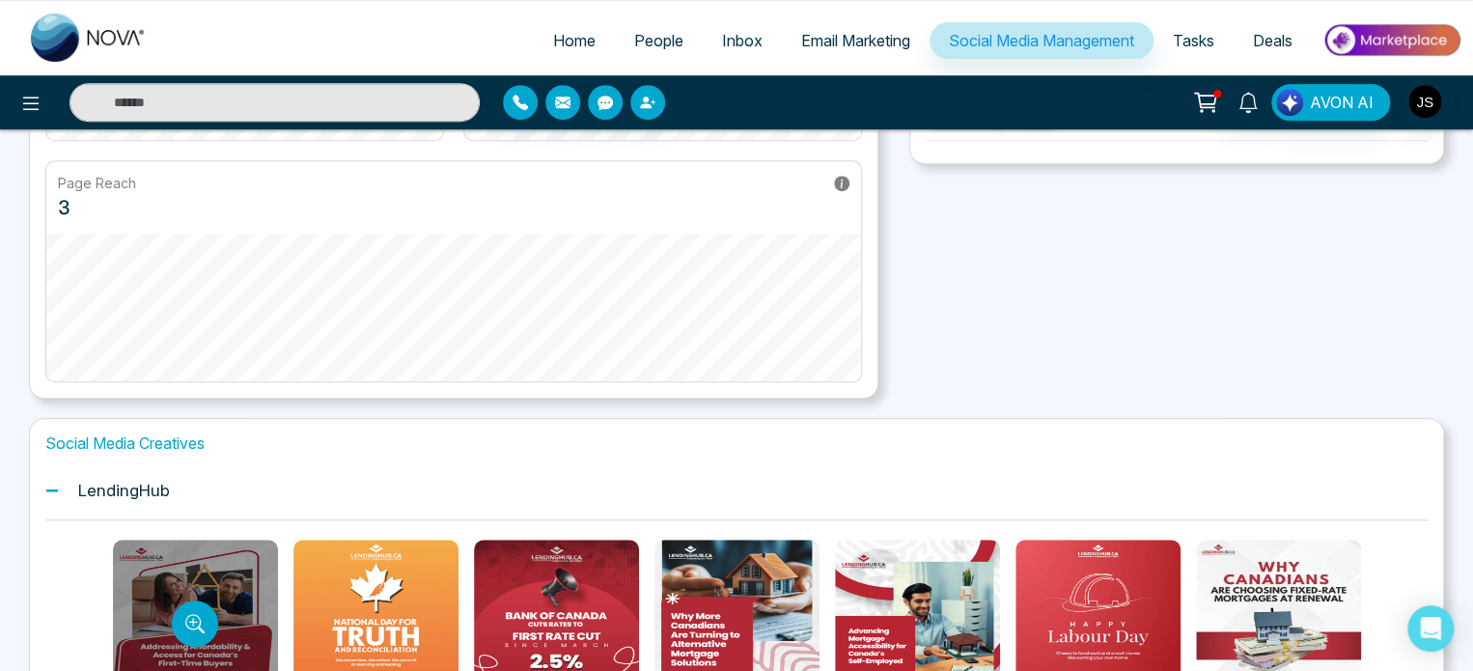
click at [274, 579] on div at bounding box center [195, 624] width 165 height 169
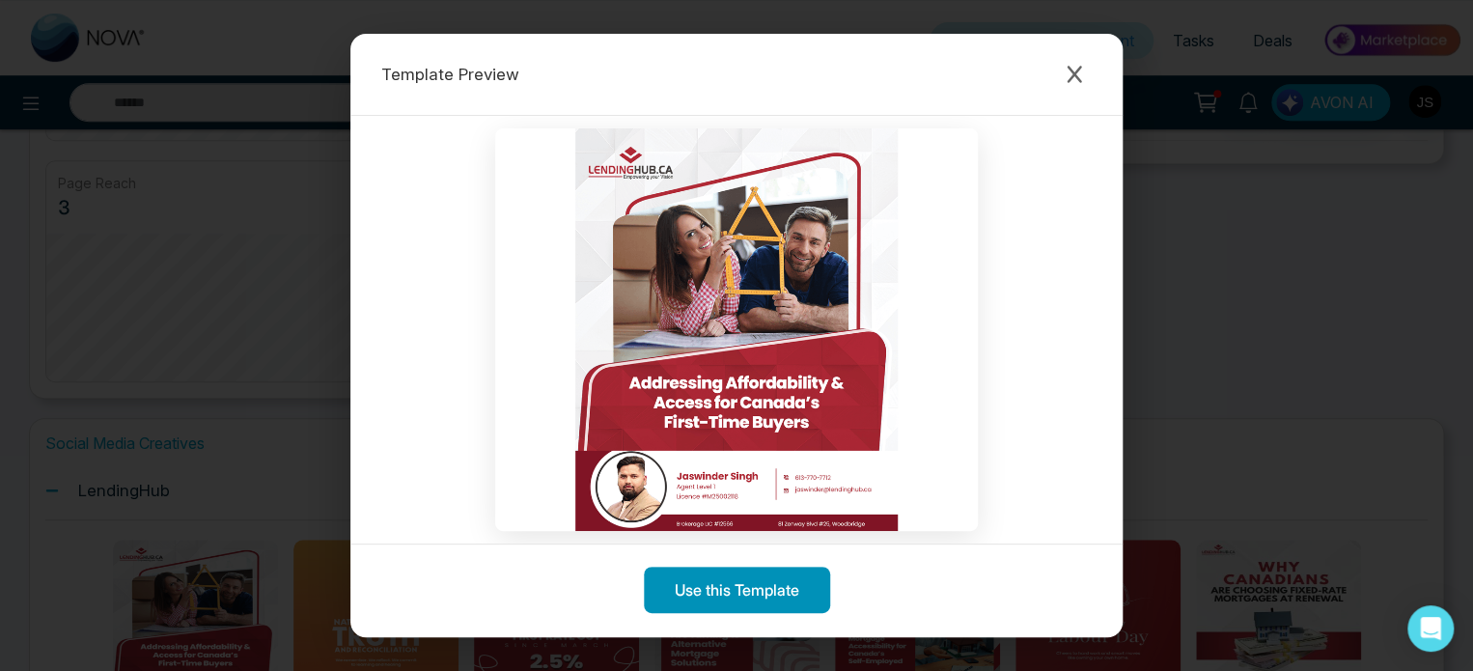
click at [738, 594] on button "Use this Template" at bounding box center [737, 590] width 186 height 46
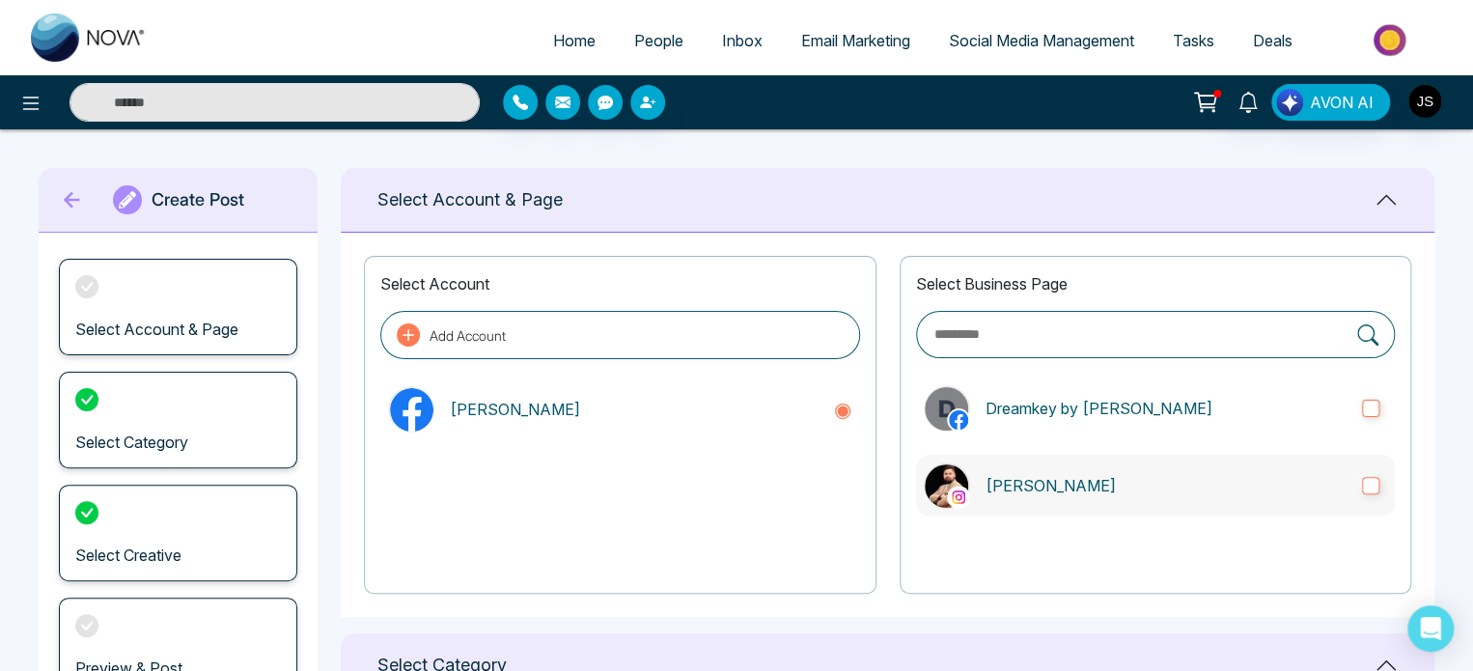
click at [1265, 485] on p "[PERSON_NAME]" at bounding box center [1166, 485] width 361 height 23
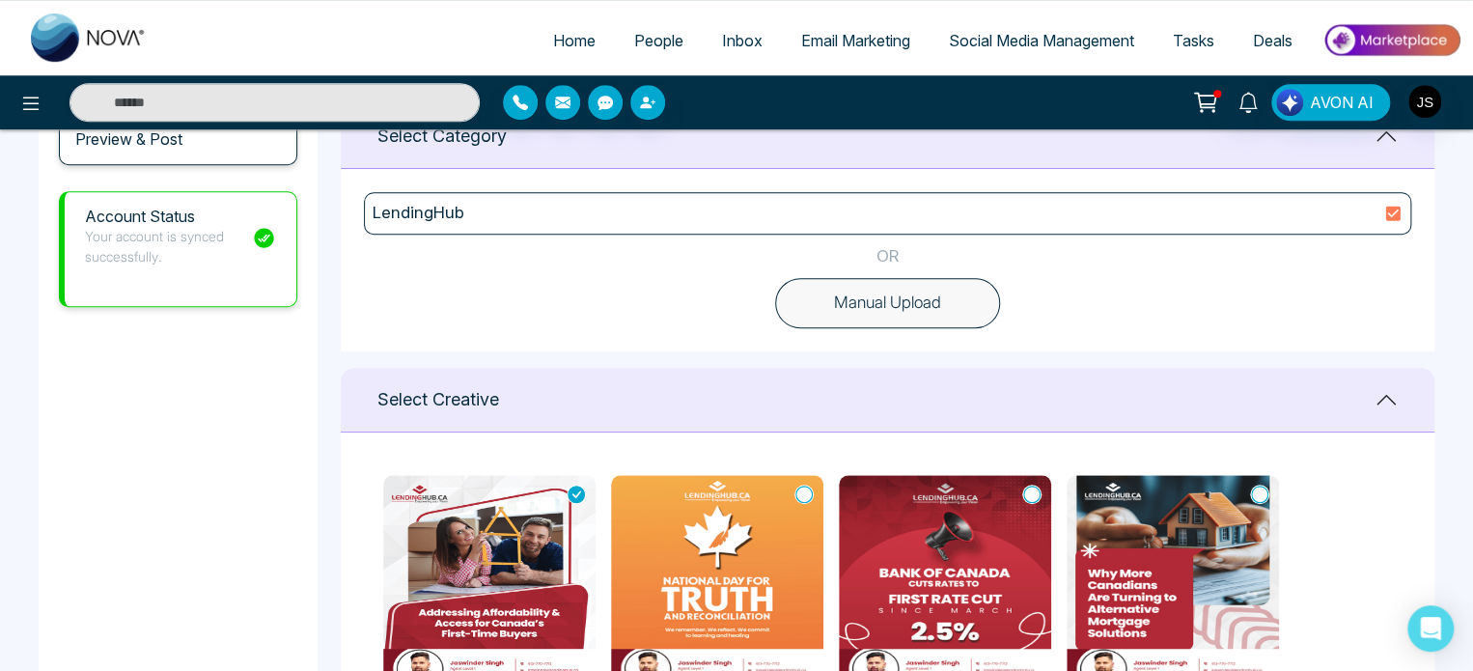
scroll to position [539, 0]
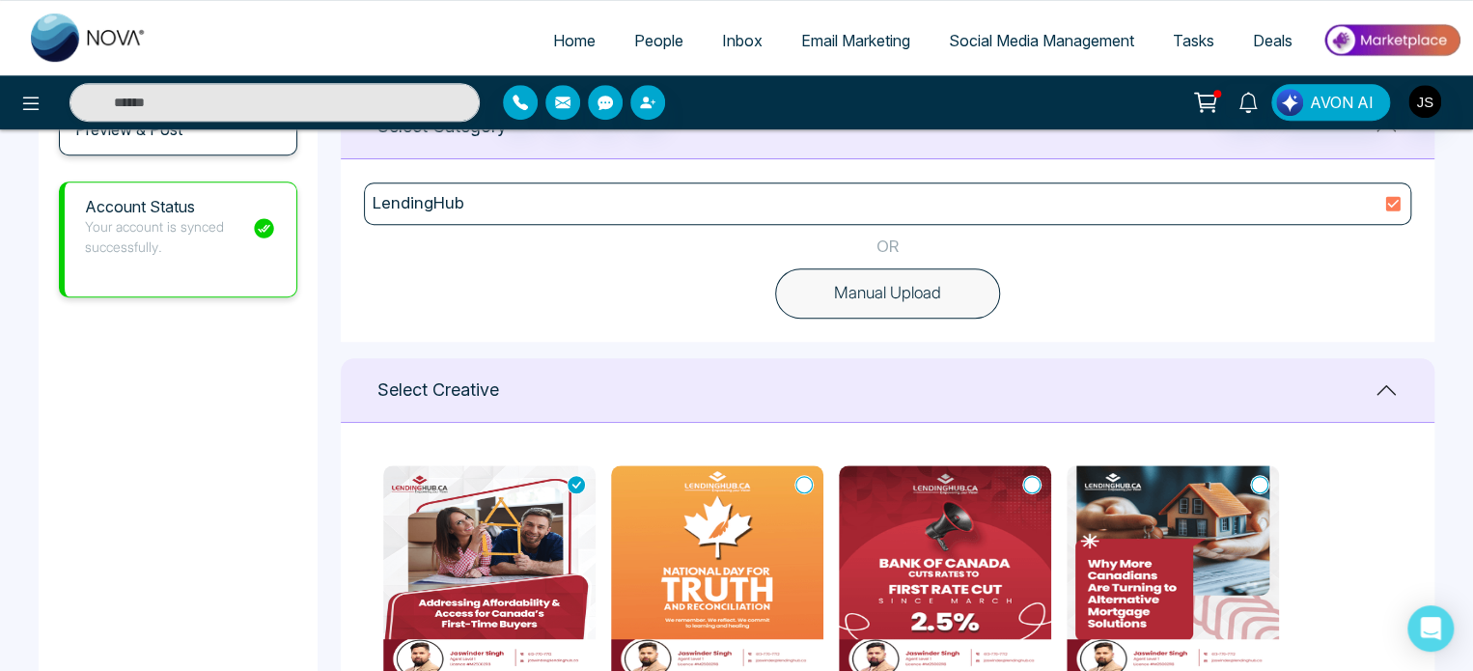
click at [498, 535] on img at bounding box center [489, 573] width 212 height 217
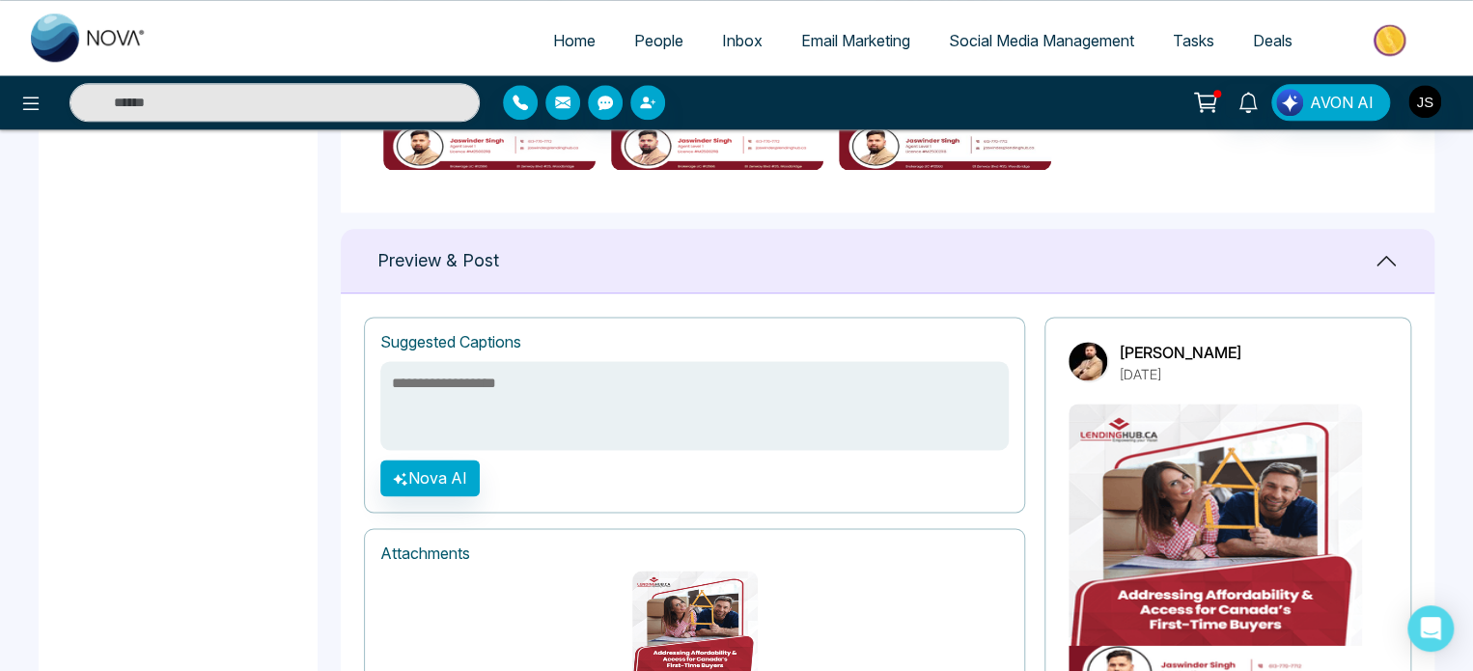
scroll to position [1137, 0]
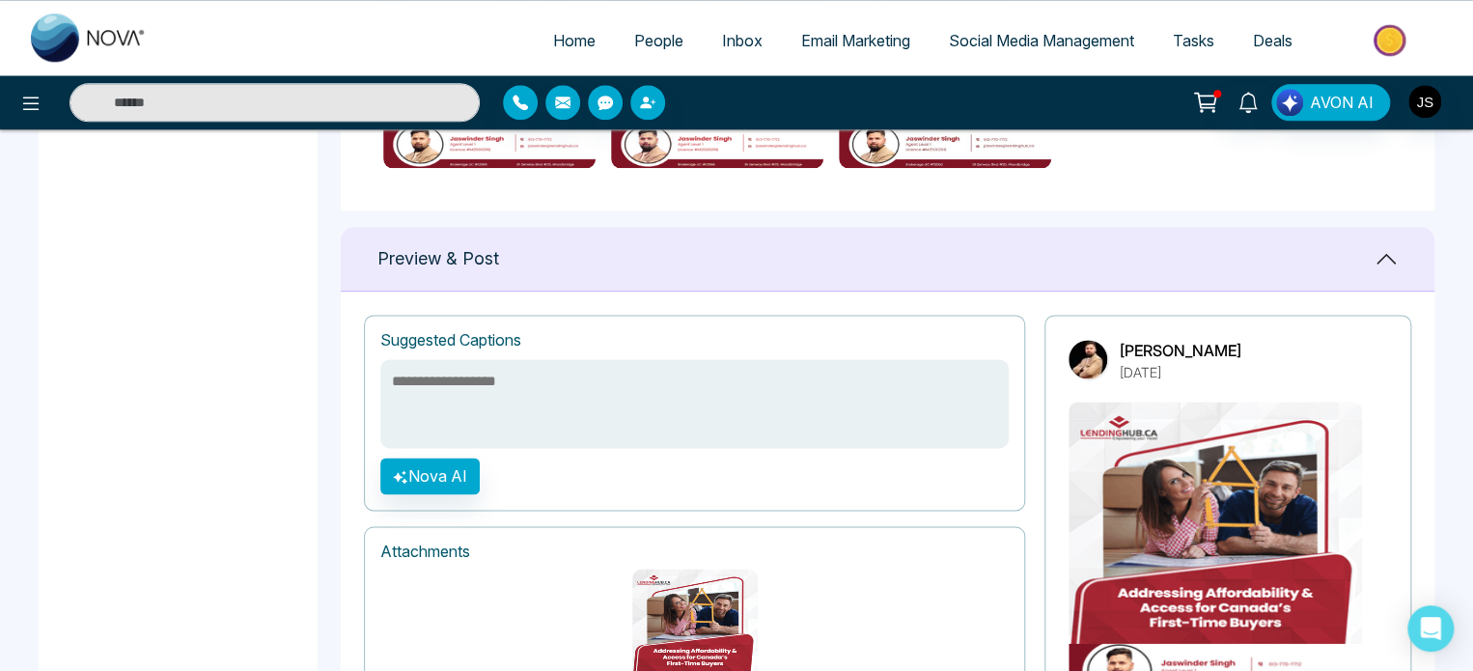
click at [532, 408] on textarea at bounding box center [694, 403] width 628 height 89
paste textarea "**********"
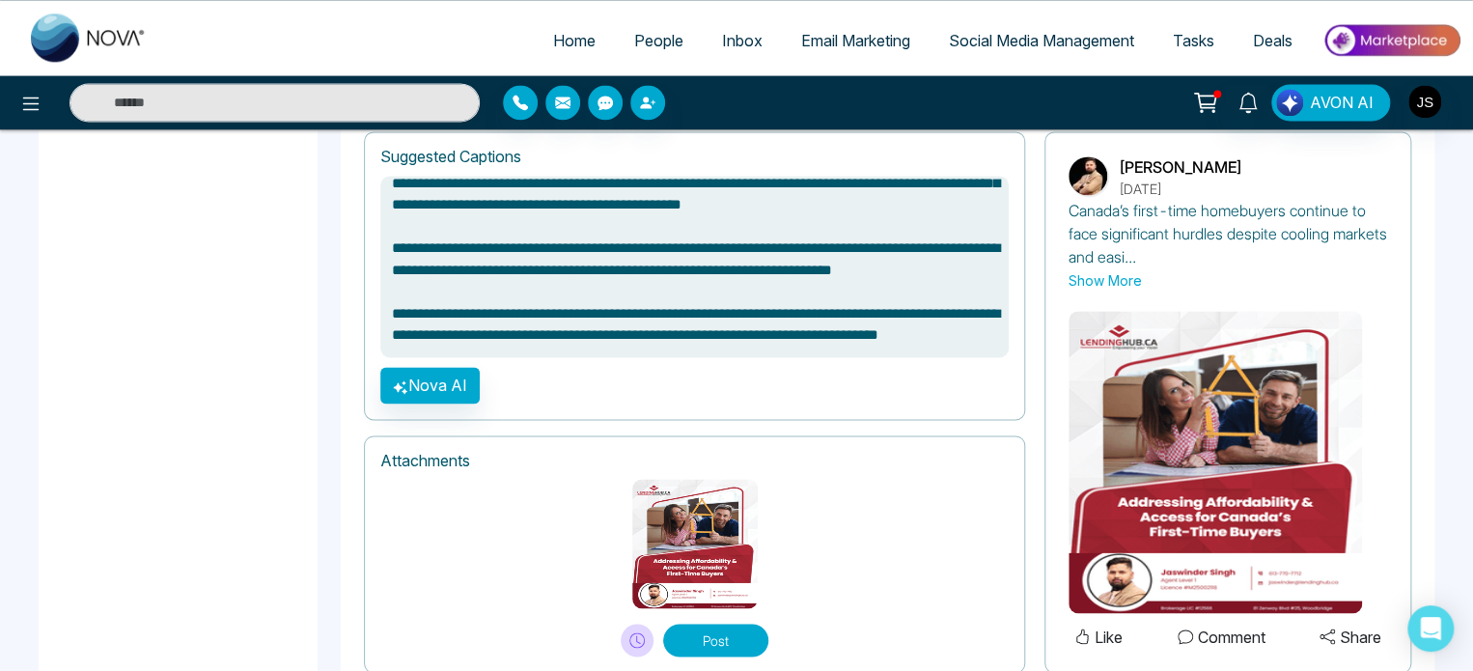
scroll to position [1381, 0]
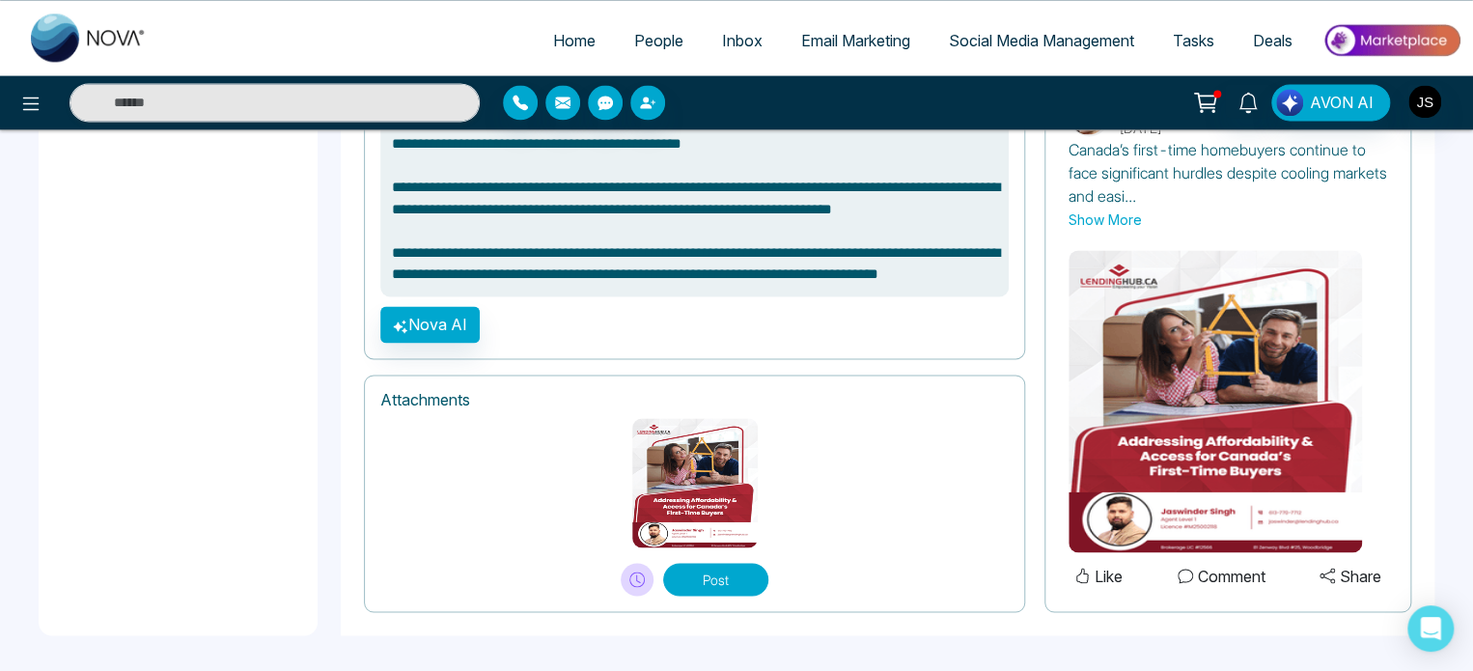
type textarea "**********"
click at [719, 572] on button "Post" at bounding box center [715, 579] width 105 height 33
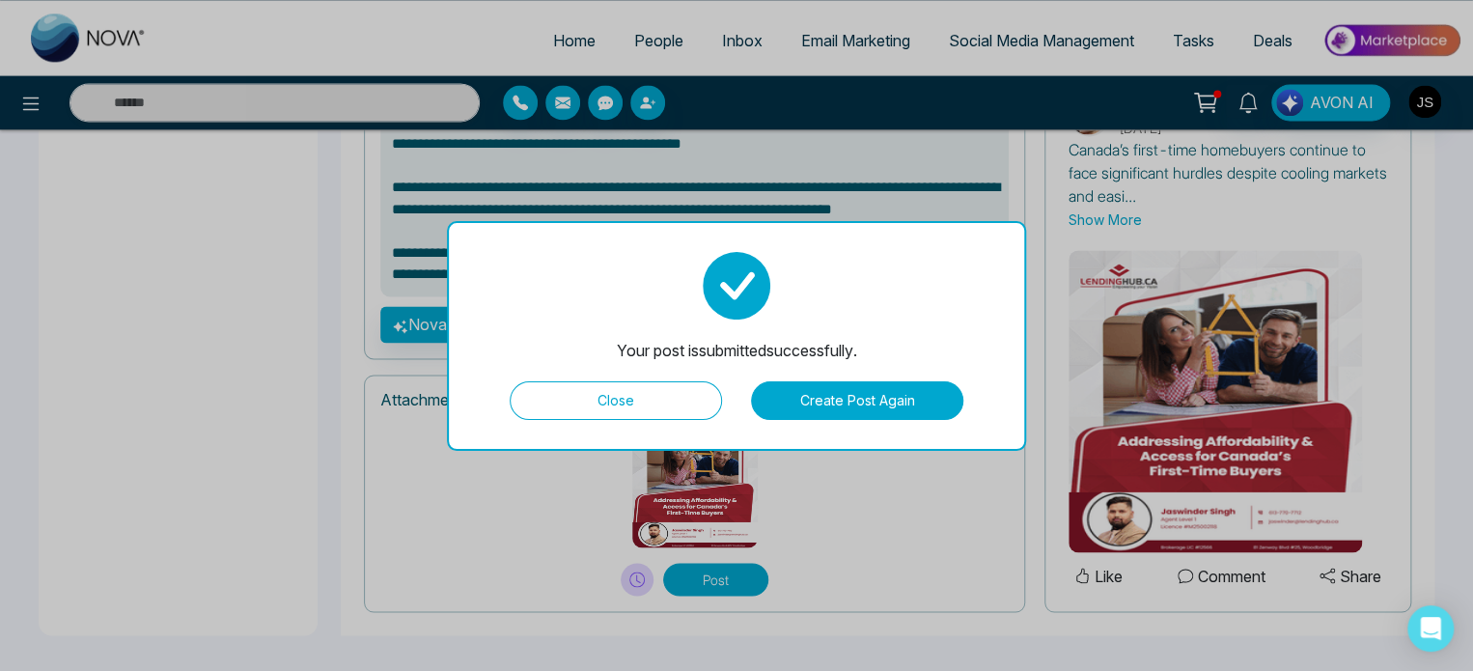
click at [664, 390] on button "Close" at bounding box center [616, 400] width 212 height 39
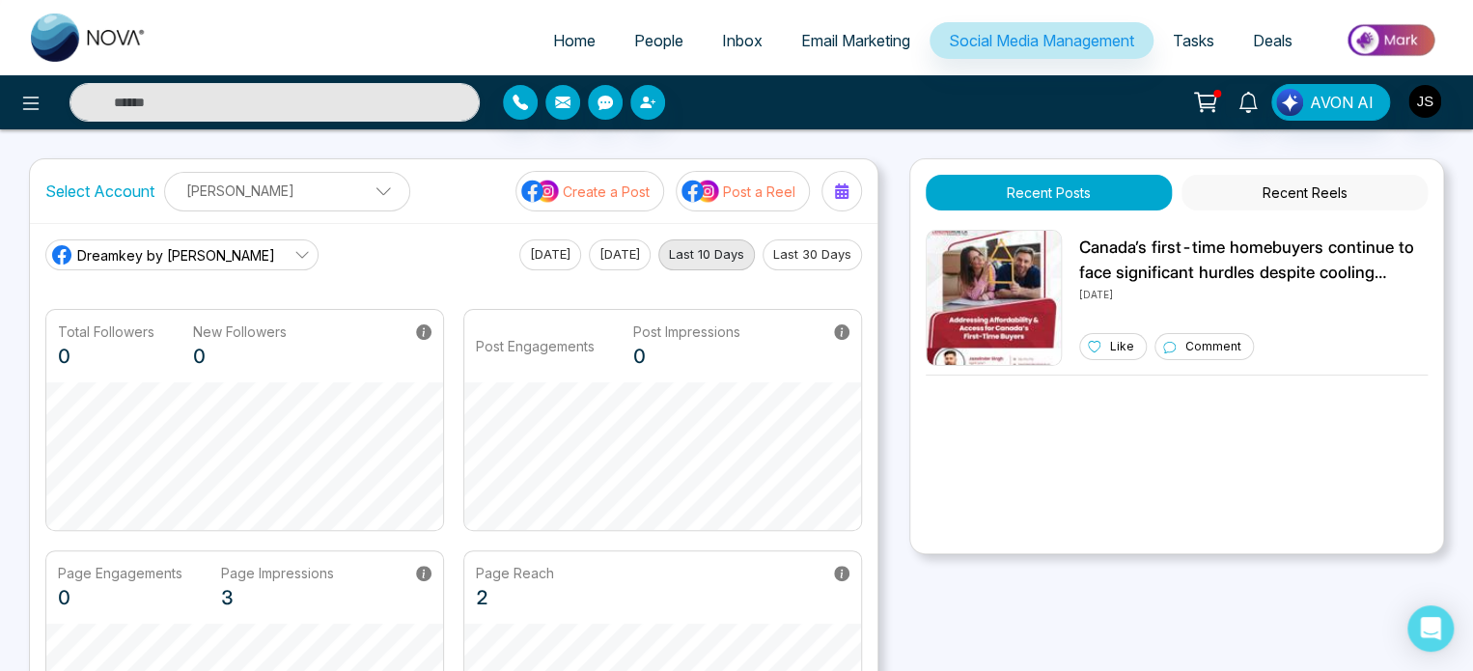
click at [228, 259] on link "Dreamkey by [PERSON_NAME]" at bounding box center [181, 254] width 273 height 31
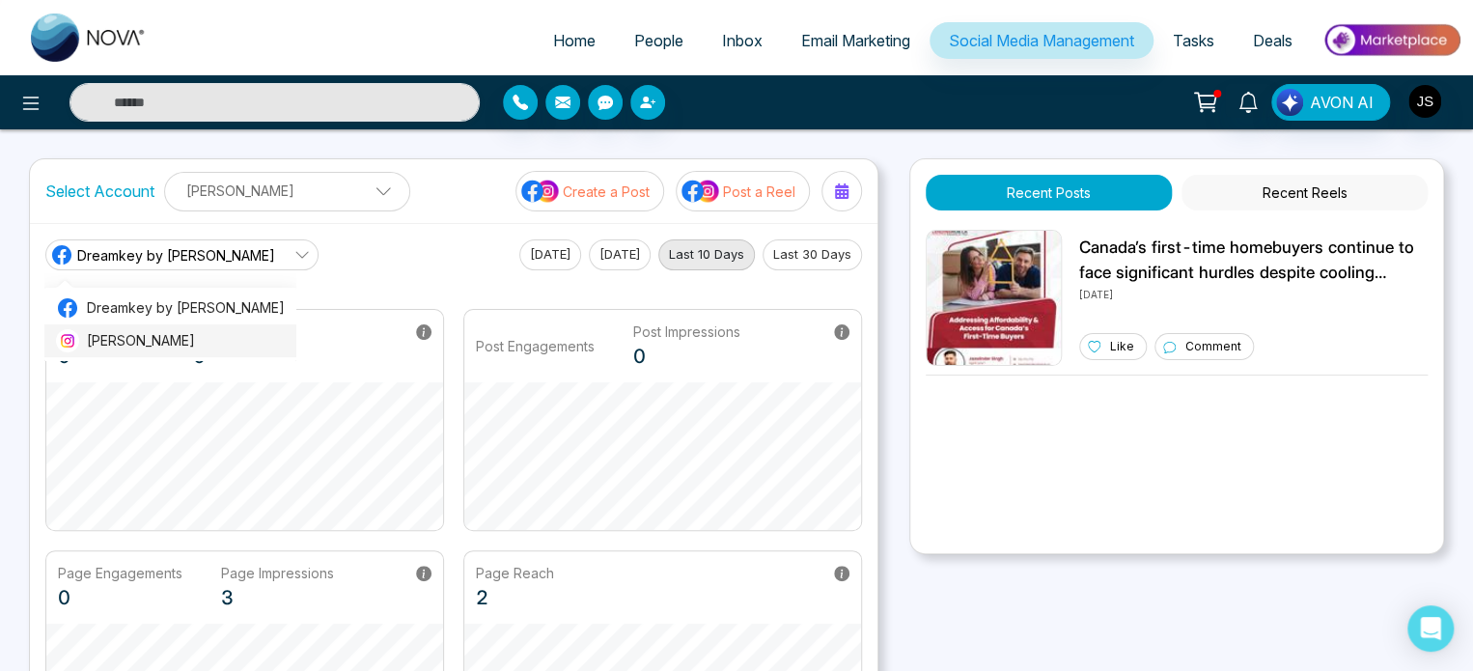
click at [199, 335] on span "[PERSON_NAME]" at bounding box center [186, 340] width 198 height 21
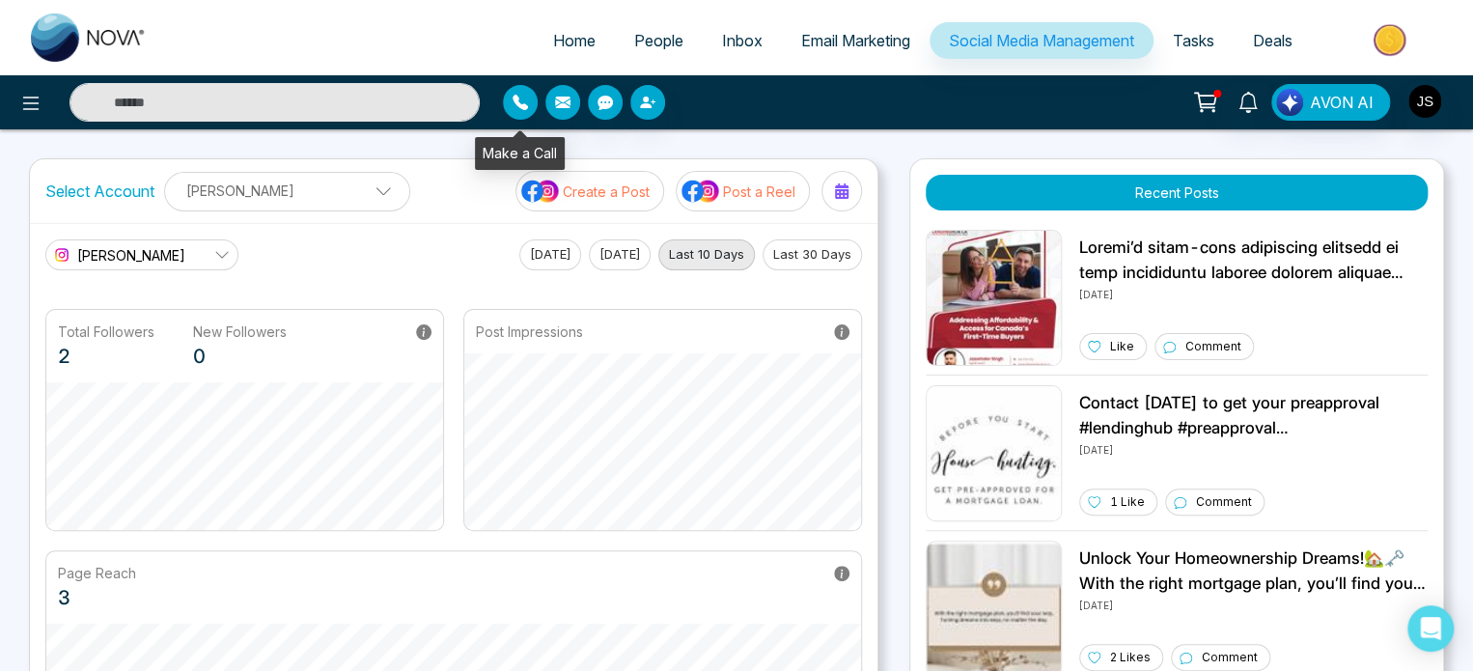
click at [512, 92] on button "button" at bounding box center [520, 102] width 35 height 35
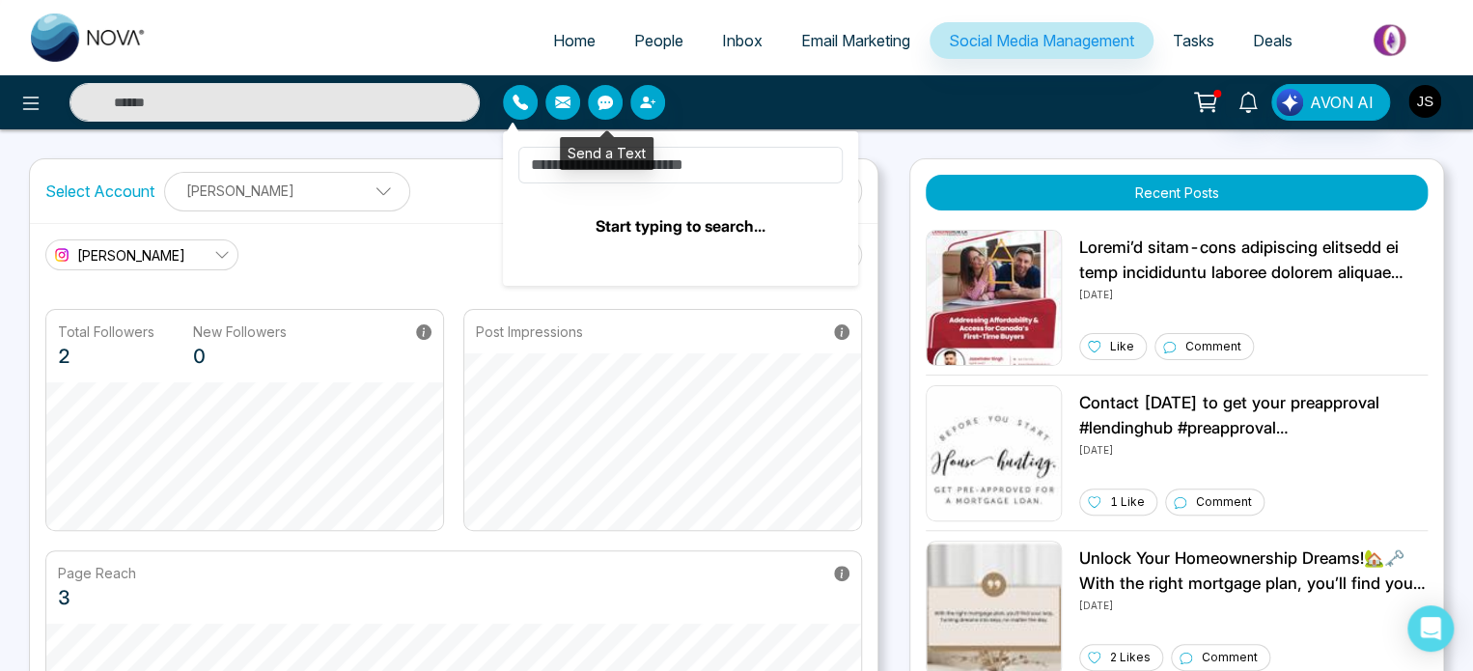
click at [596, 114] on button "button" at bounding box center [605, 102] width 35 height 35
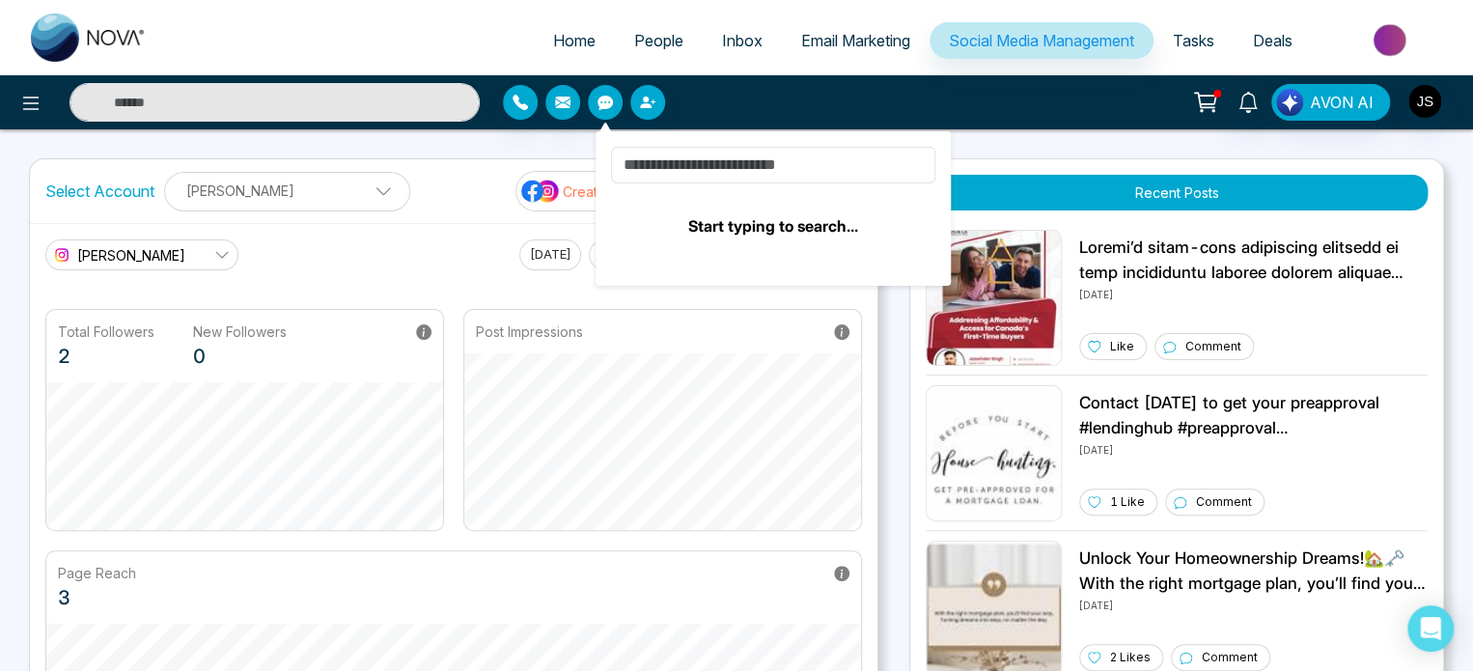
click at [538, 111] on div at bounding box center [676, 102] width 346 height 35
click at [567, 107] on icon "button" at bounding box center [562, 103] width 15 height 12
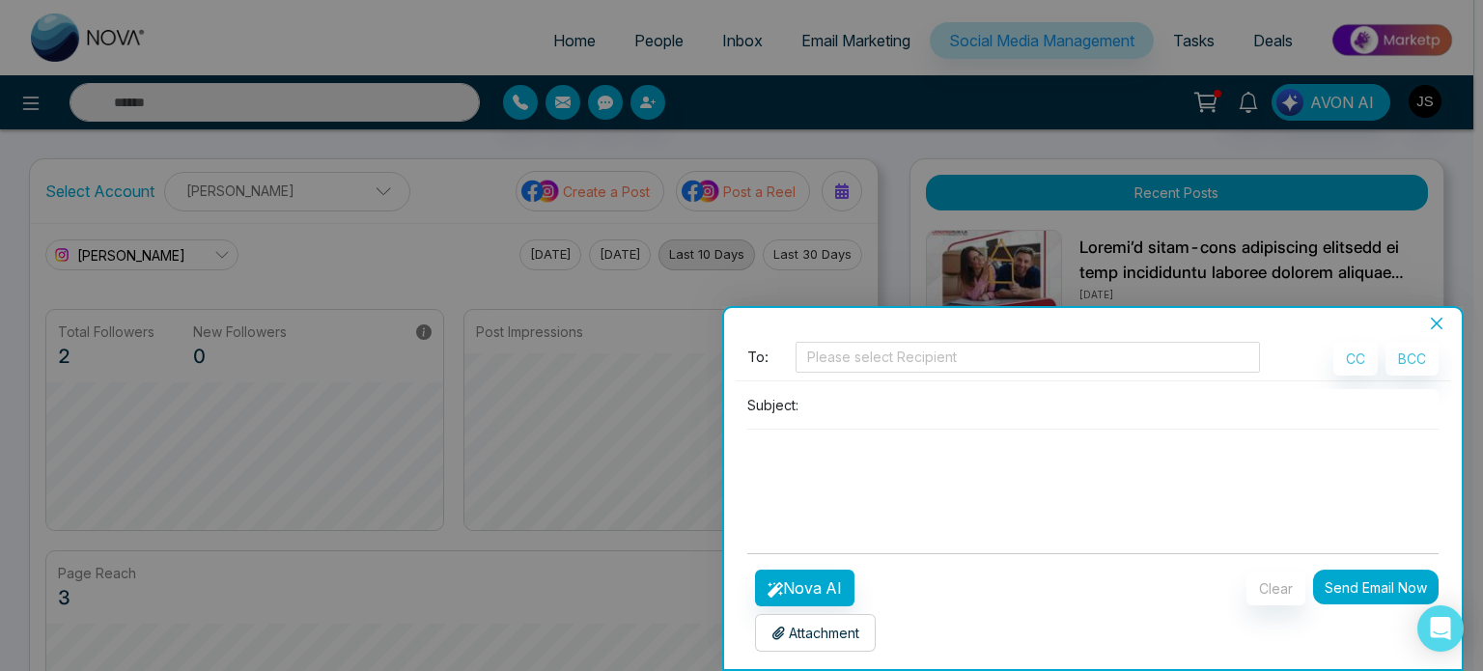
click at [1321, 235] on div at bounding box center [741, 335] width 1483 height 671
click at [1434, 325] on icon "close" at bounding box center [1437, 324] width 12 height 12
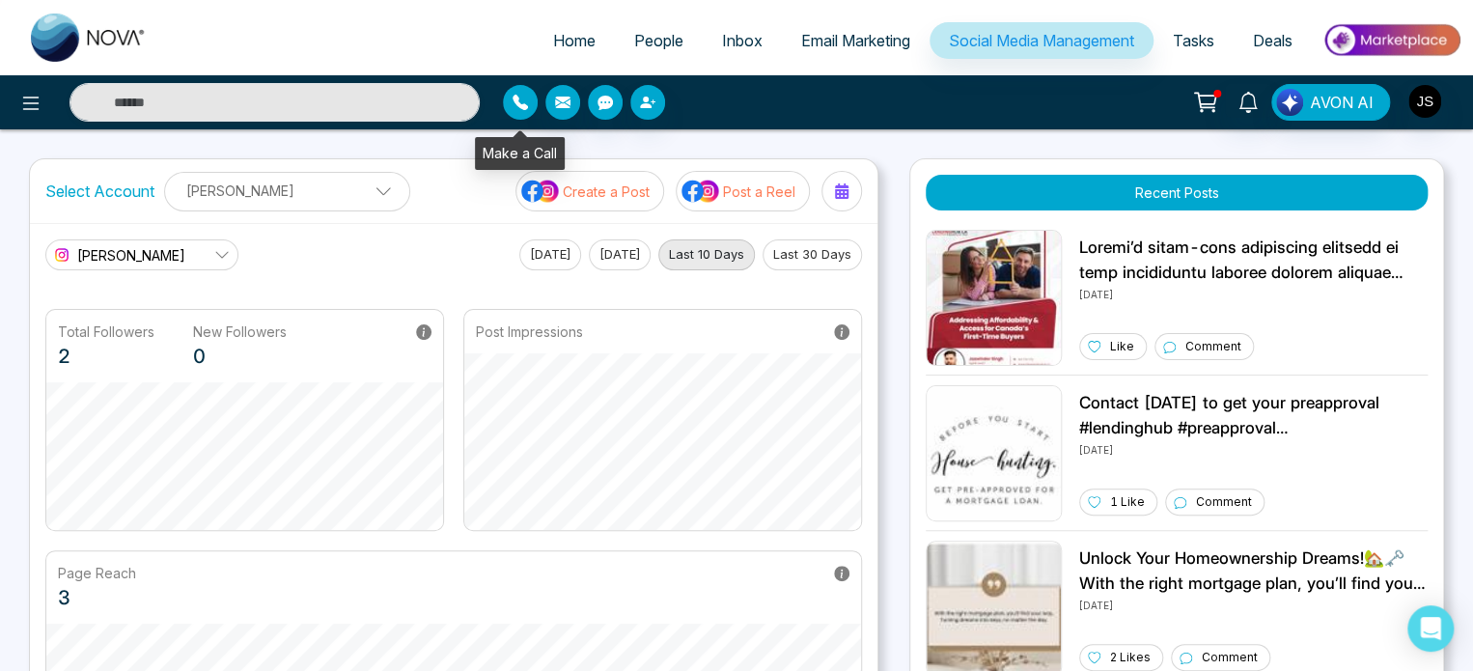
click at [503, 96] on button "button" at bounding box center [520, 102] width 35 height 35
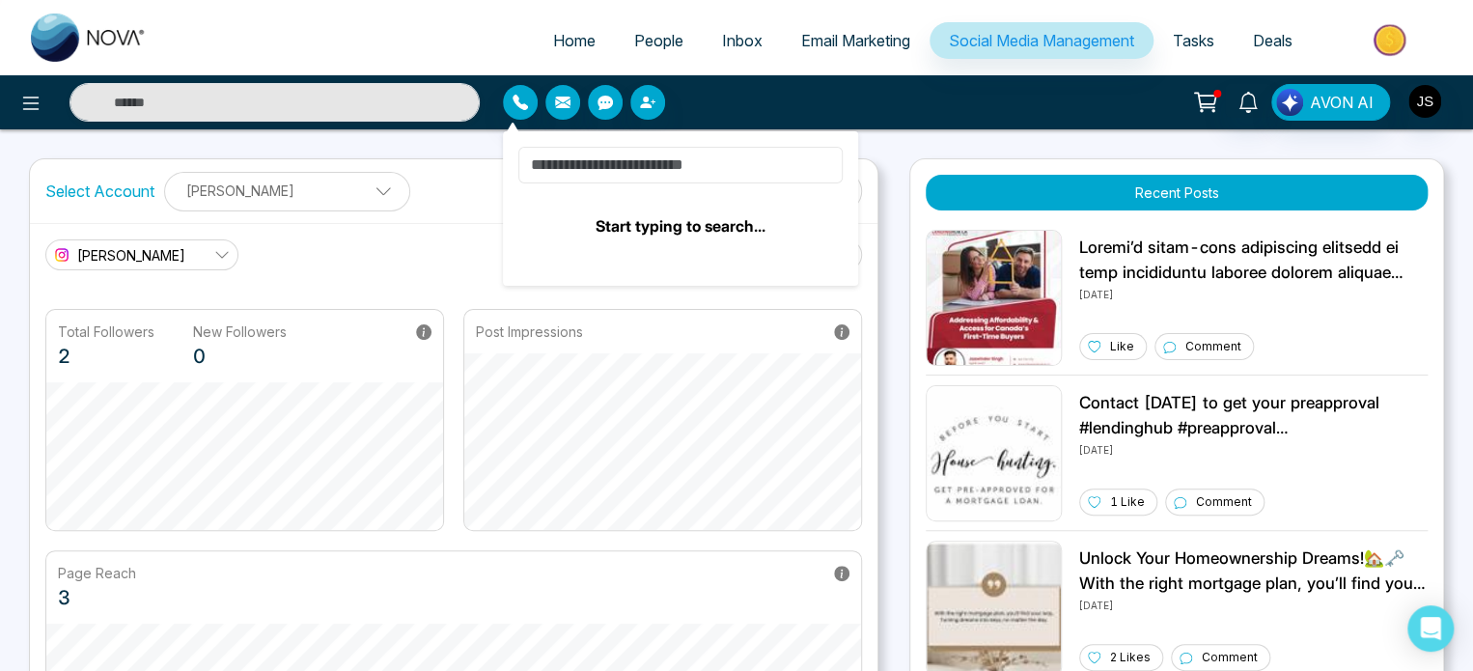
click at [646, 176] on input at bounding box center [680, 165] width 324 height 37
click at [651, 102] on icon "button" at bounding box center [647, 102] width 15 height 15
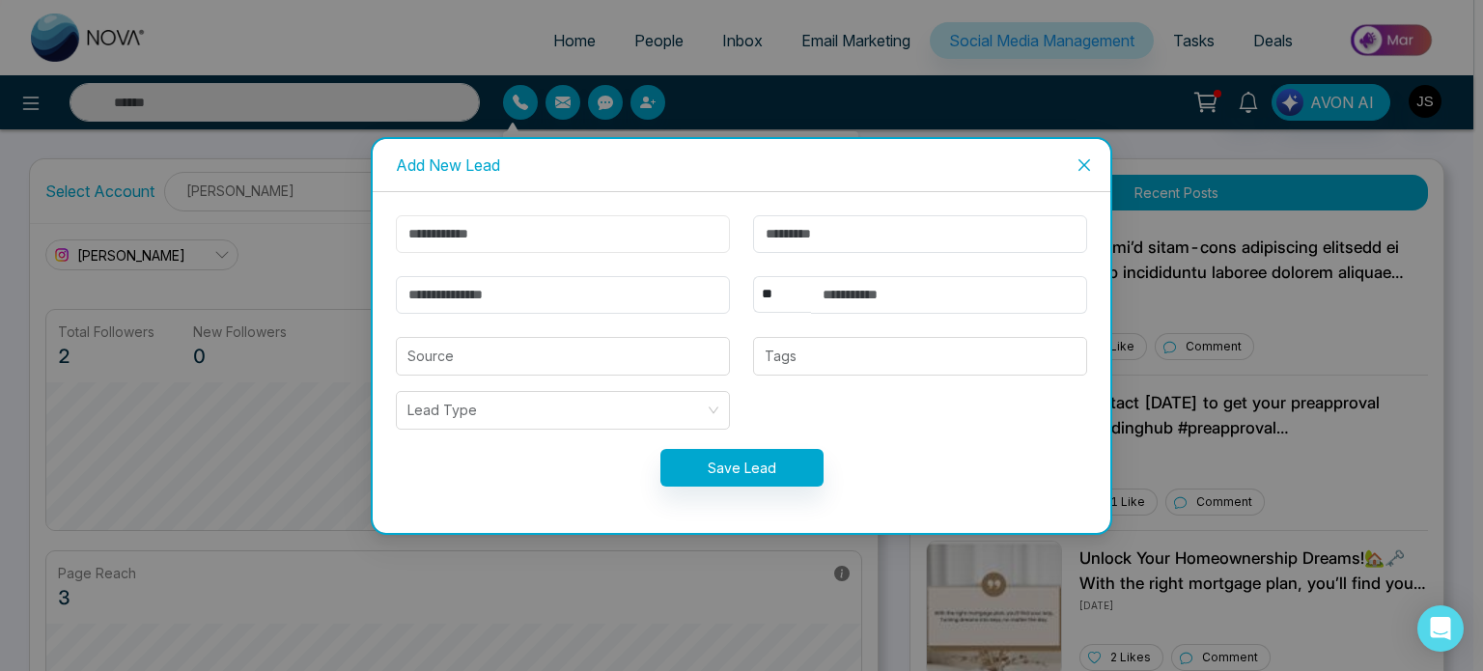
click at [685, 240] on input "text" at bounding box center [563, 234] width 334 height 38
type input "**********"
click at [788, 225] on input "text" at bounding box center [920, 234] width 334 height 38
type input "*******"
click at [664, 310] on input "email" at bounding box center [563, 295] width 334 height 38
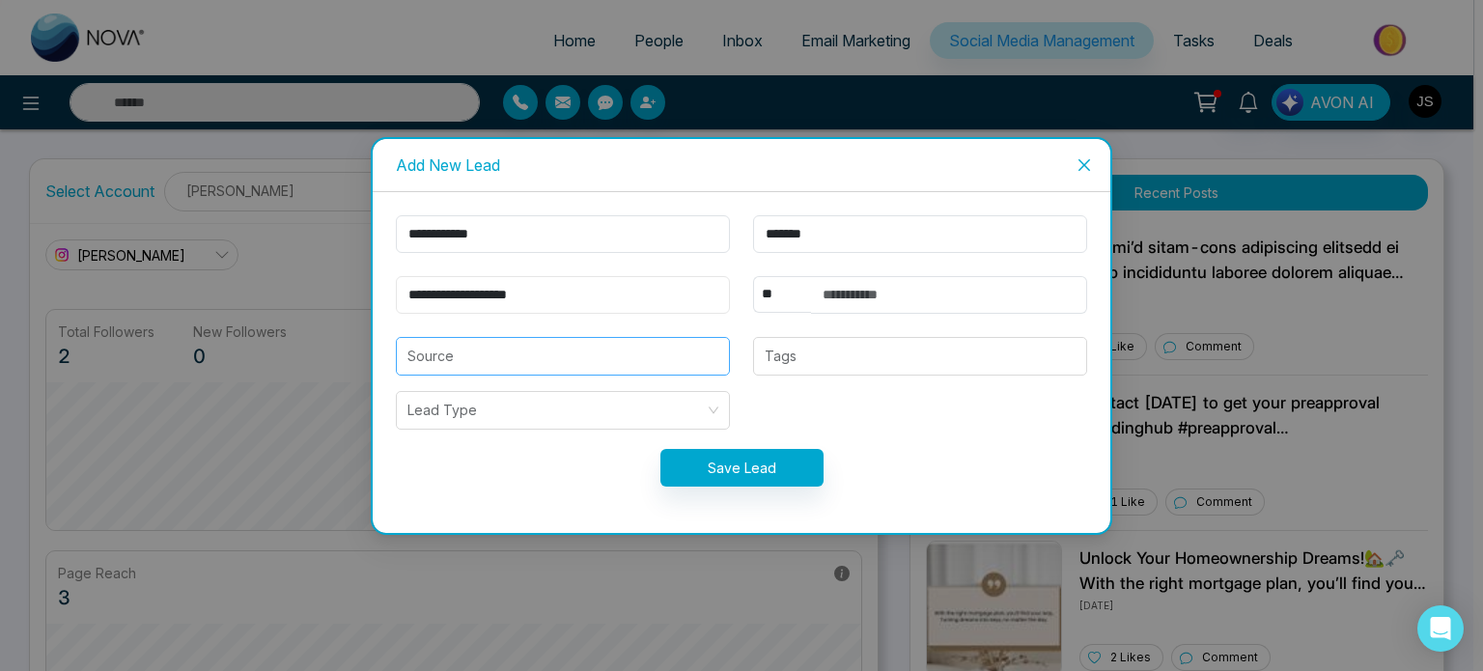
type input "**********"
click at [690, 358] on input "search" at bounding box center [562, 356] width 311 height 37
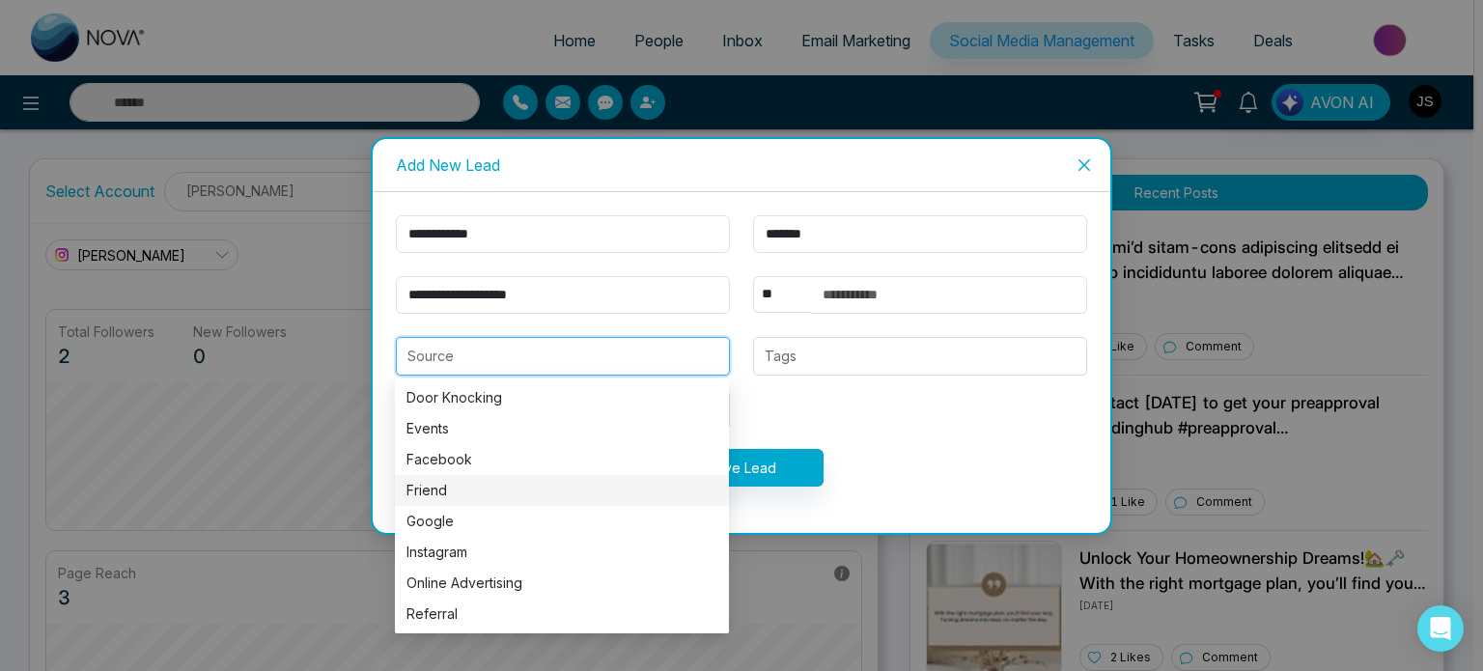
click at [485, 497] on div "Friend" at bounding box center [561, 490] width 311 height 21
type input "******"
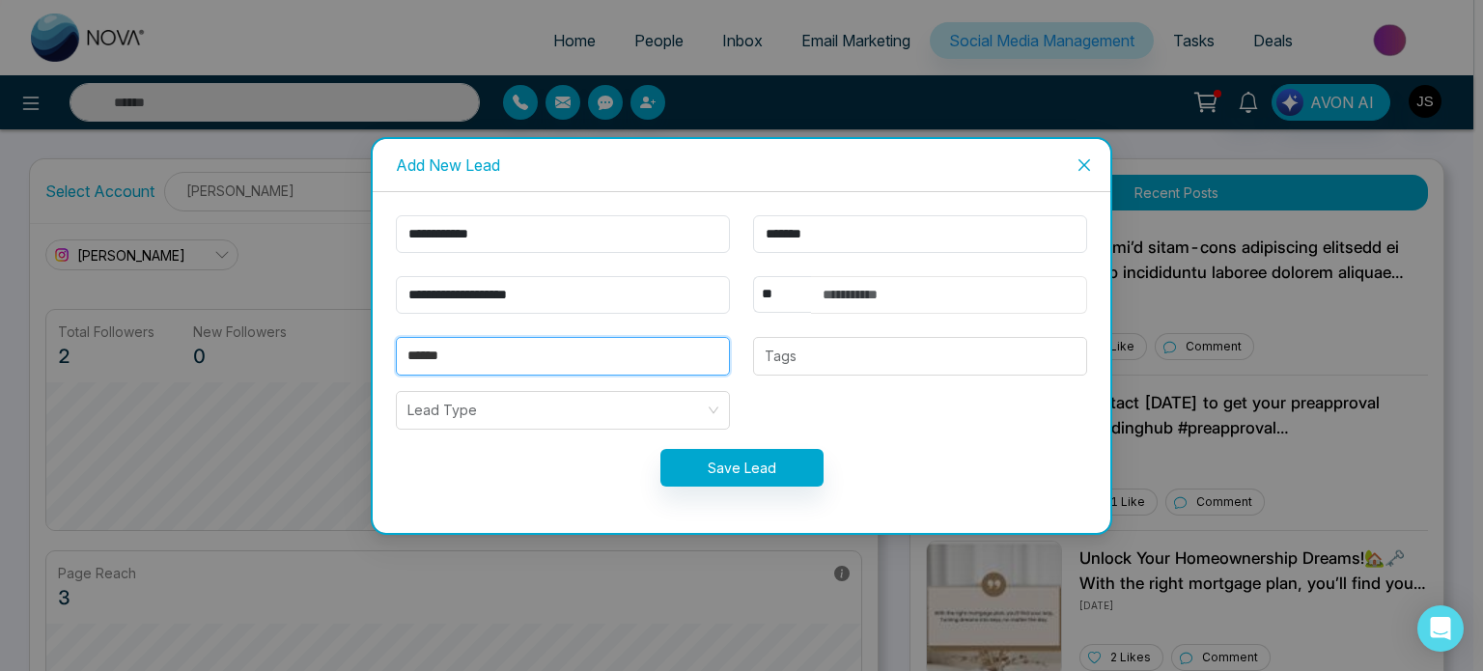
click at [814, 292] on input "text" at bounding box center [949, 295] width 276 height 38
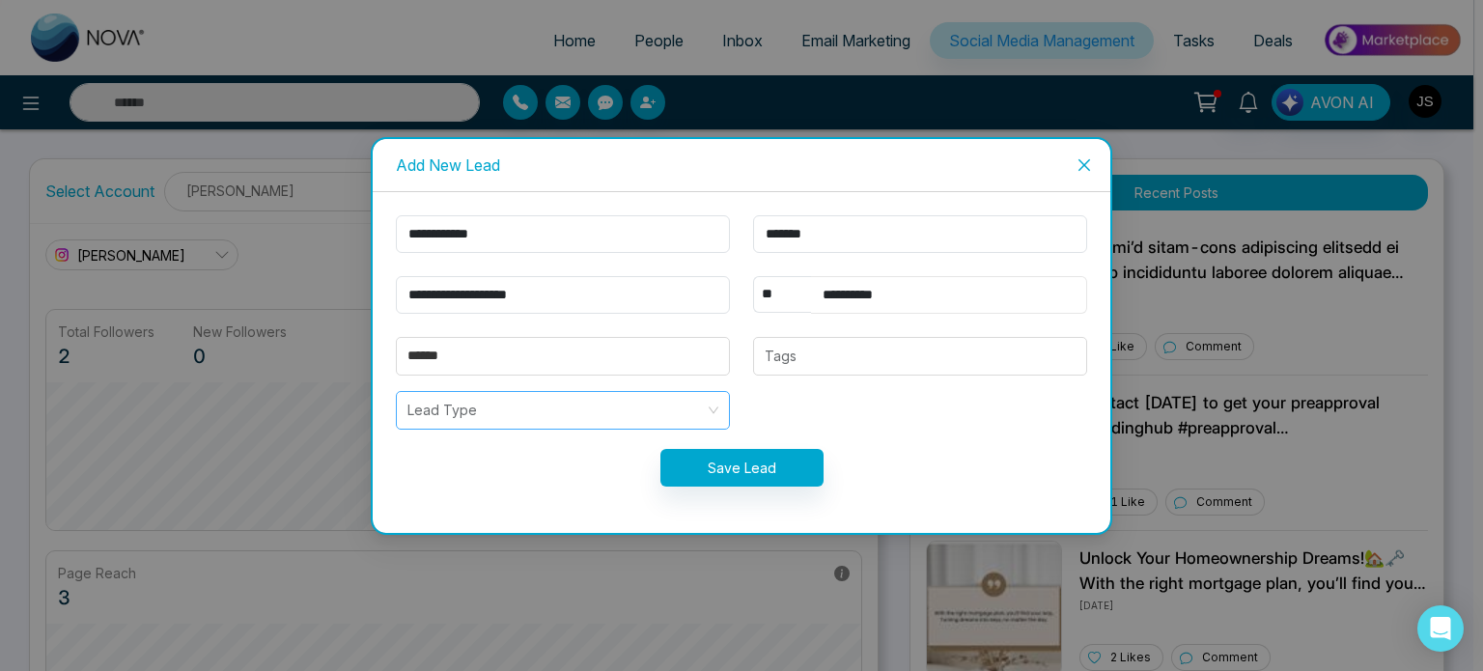
type input "**********"
click at [664, 422] on input "search" at bounding box center [555, 410] width 297 height 37
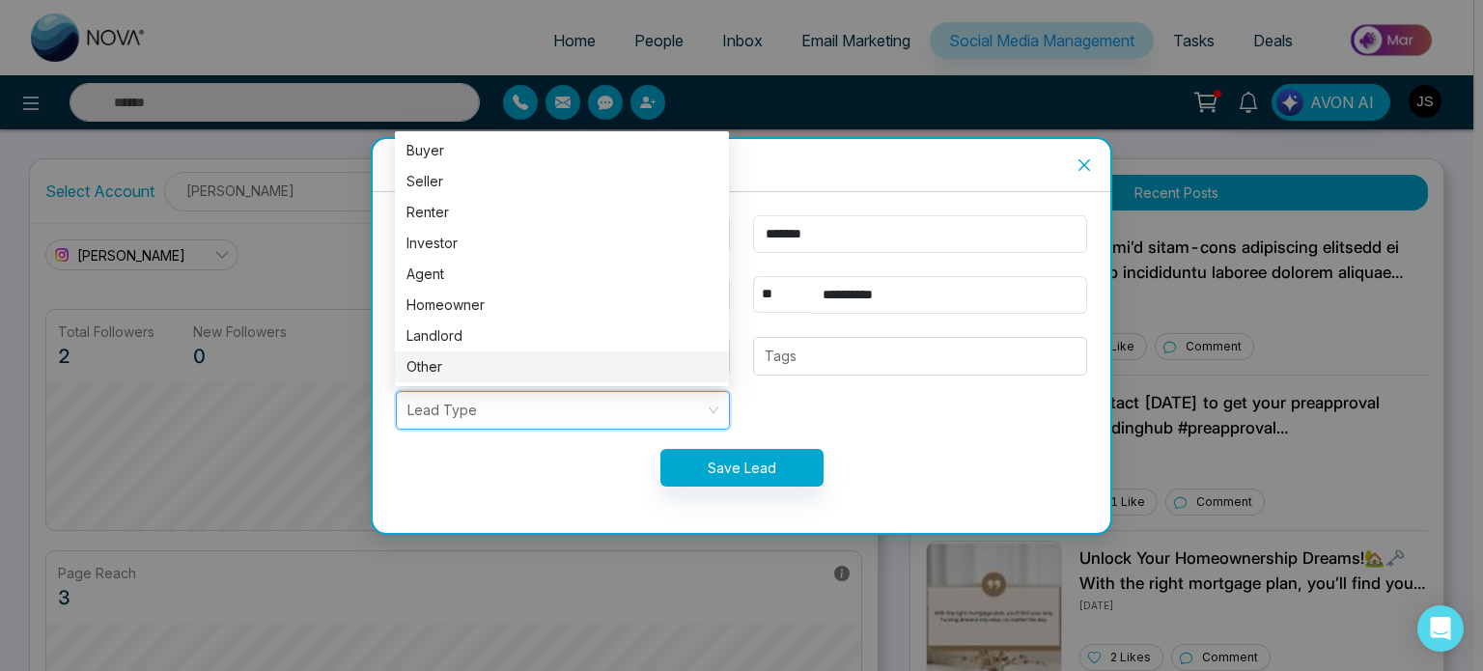
click at [511, 374] on div "Other" at bounding box center [561, 366] width 311 height 21
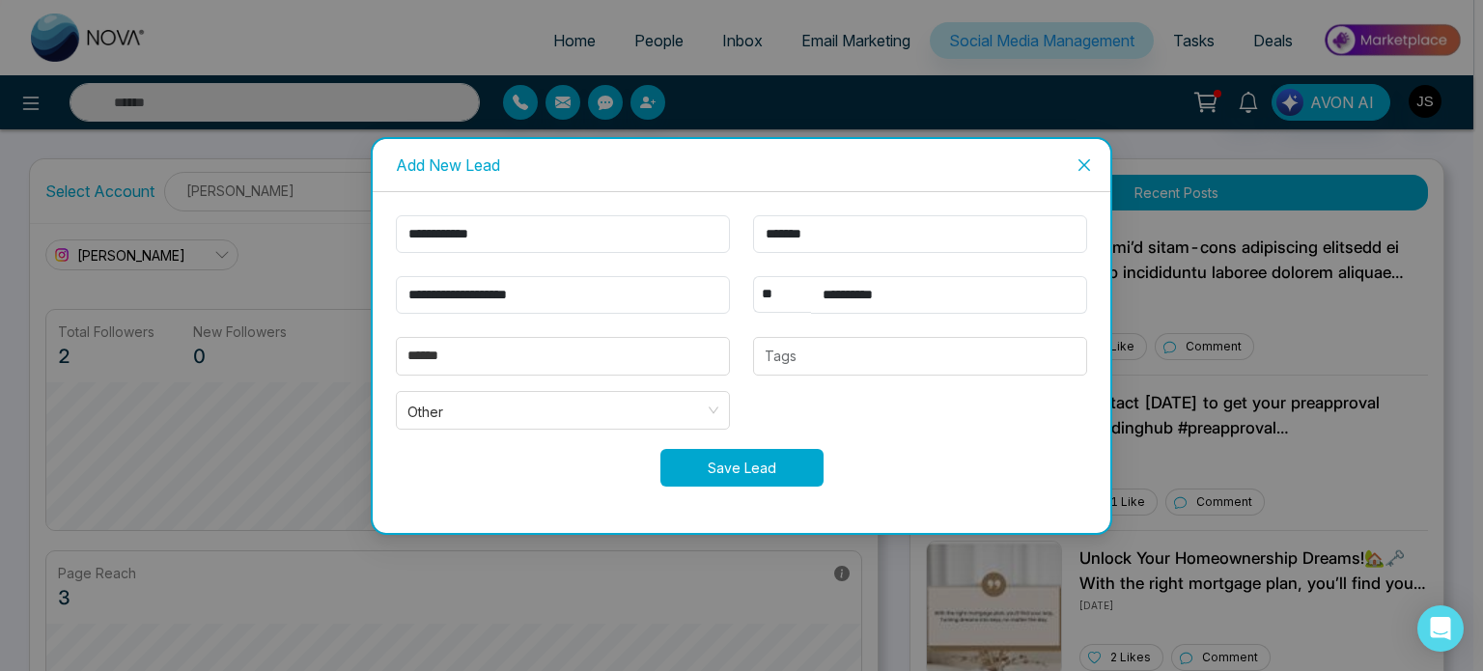
click at [722, 457] on button "Save Lead" at bounding box center [741, 468] width 163 height 38
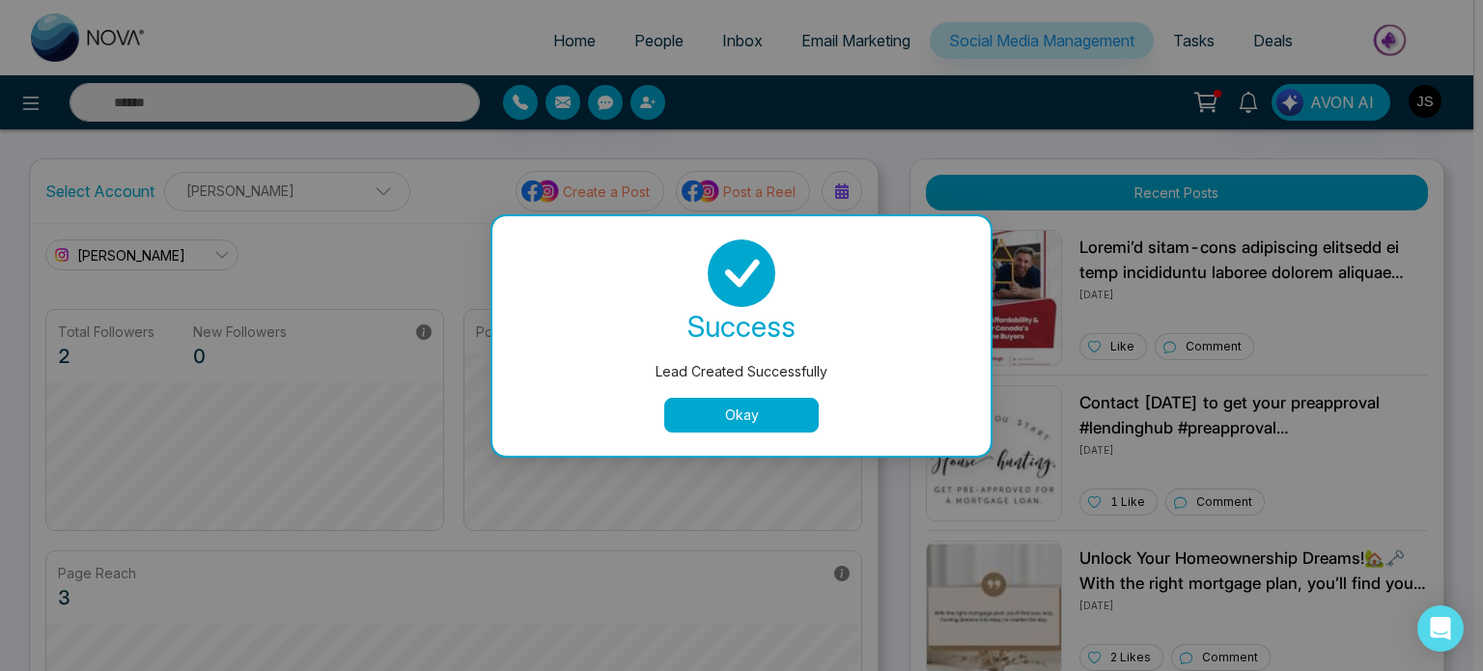
click at [749, 422] on button "Okay" at bounding box center [741, 415] width 154 height 35
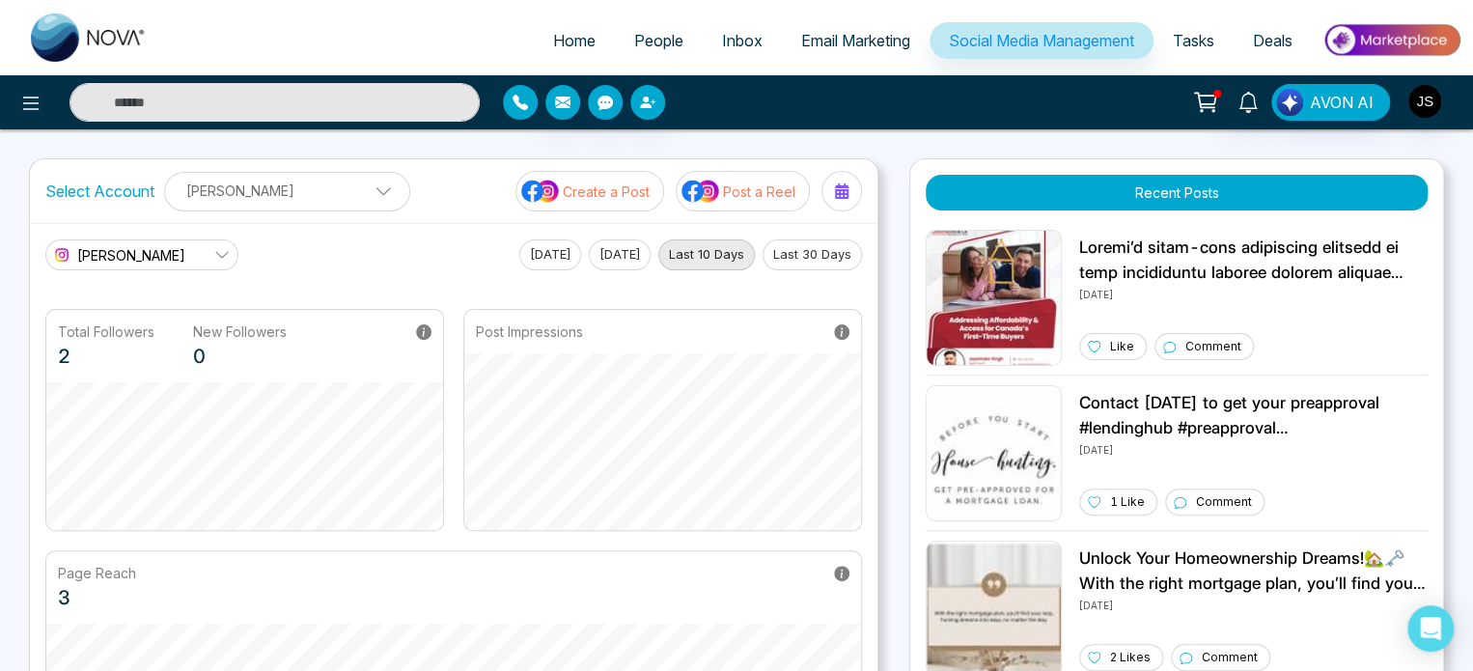
click at [525, 92] on button "button" at bounding box center [520, 102] width 35 height 35
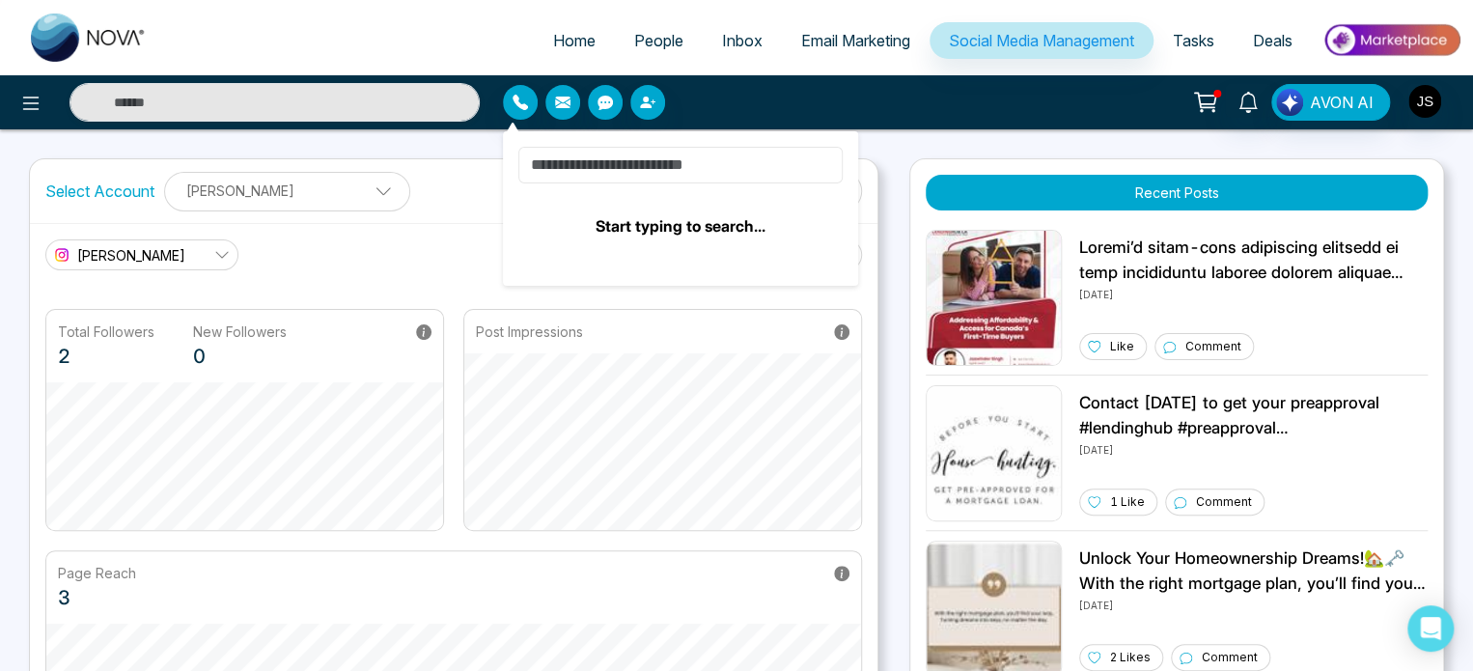
click at [622, 162] on input at bounding box center [680, 165] width 324 height 37
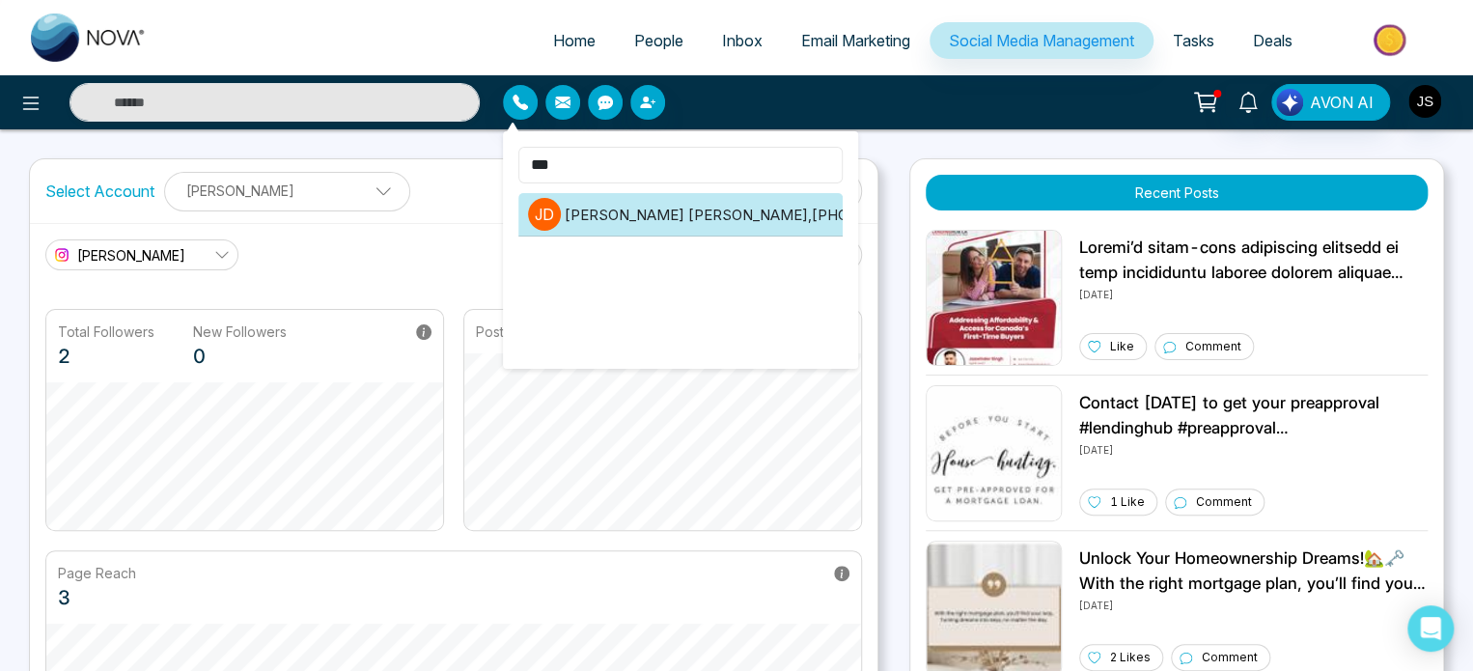
type input "***"
click at [618, 207] on li "[PERSON_NAME] [PERSON_NAME] [PERSON_NAME] , [PHONE_NUMBER]" at bounding box center [680, 214] width 324 height 43
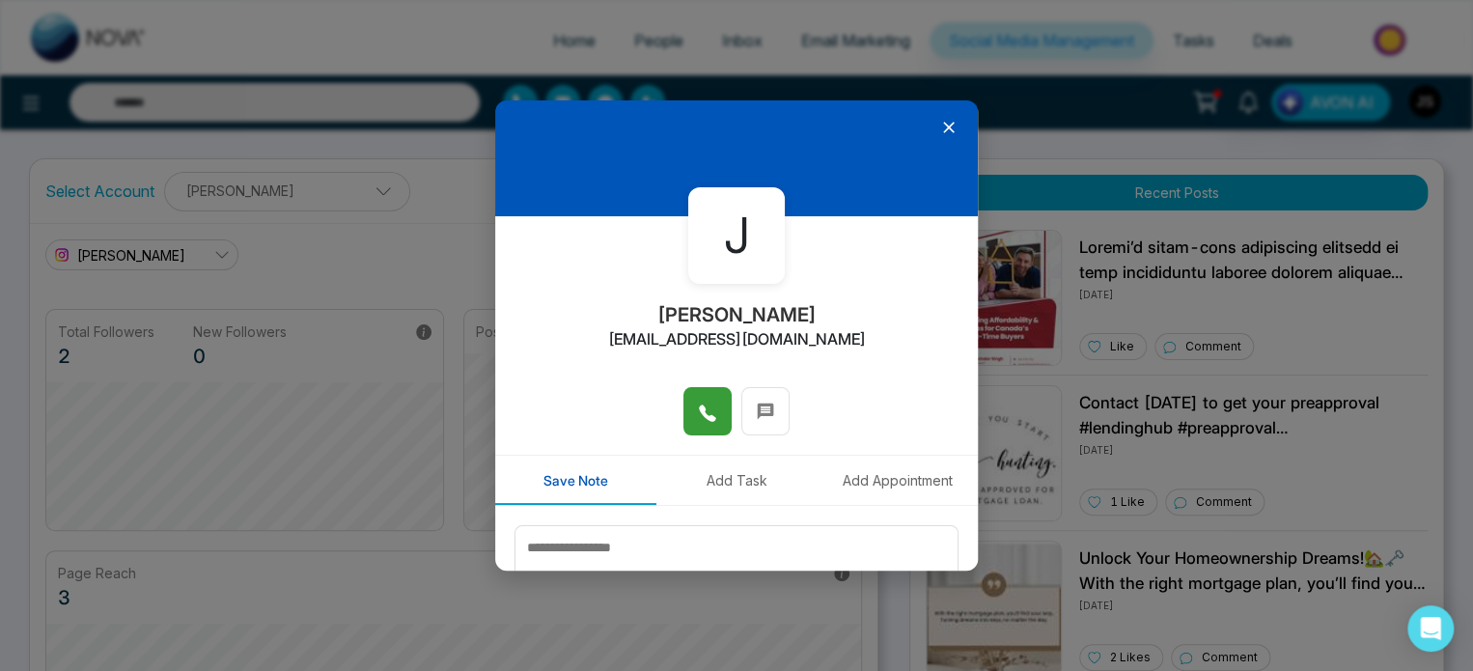
click at [701, 398] on span at bounding box center [707, 411] width 19 height 29
click at [713, 459] on button "Add Task" at bounding box center [736, 480] width 161 height 49
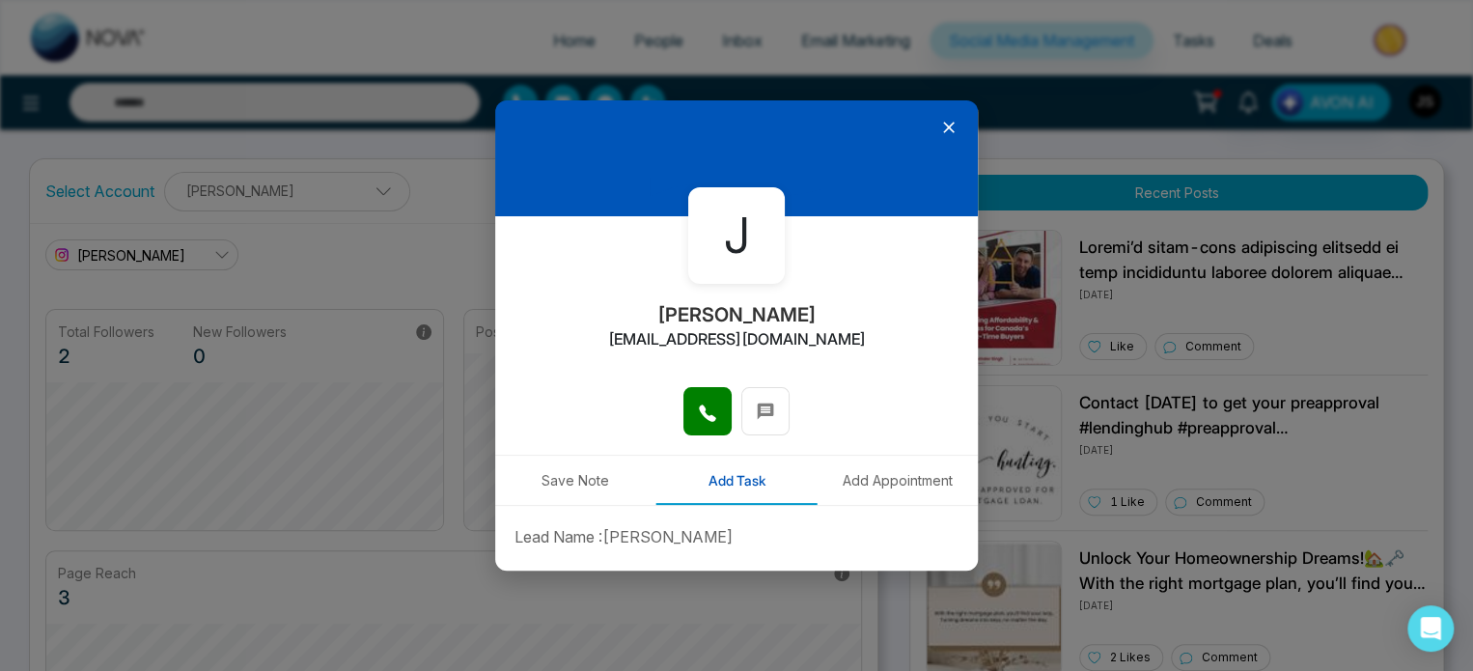
click at [619, 486] on button "Save Note" at bounding box center [575, 480] width 161 height 49
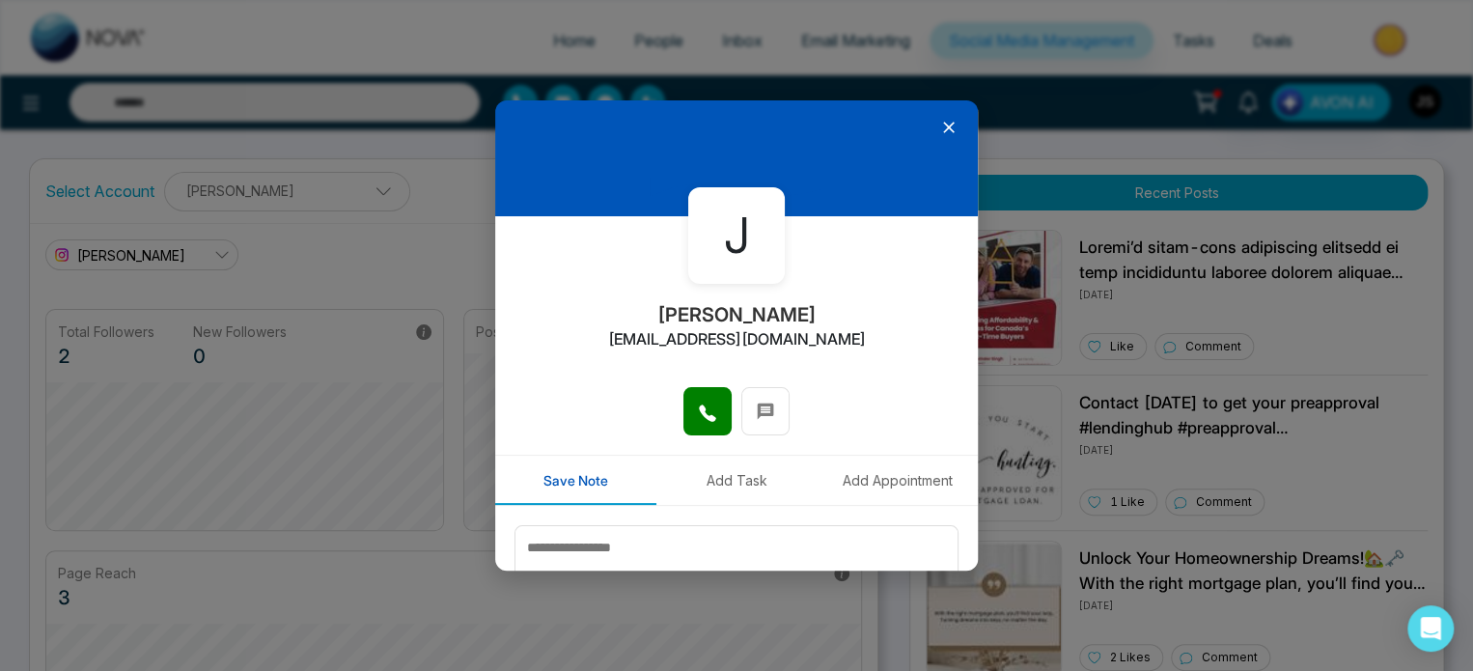
click at [842, 480] on button "Add Appointment" at bounding box center [897, 480] width 161 height 49
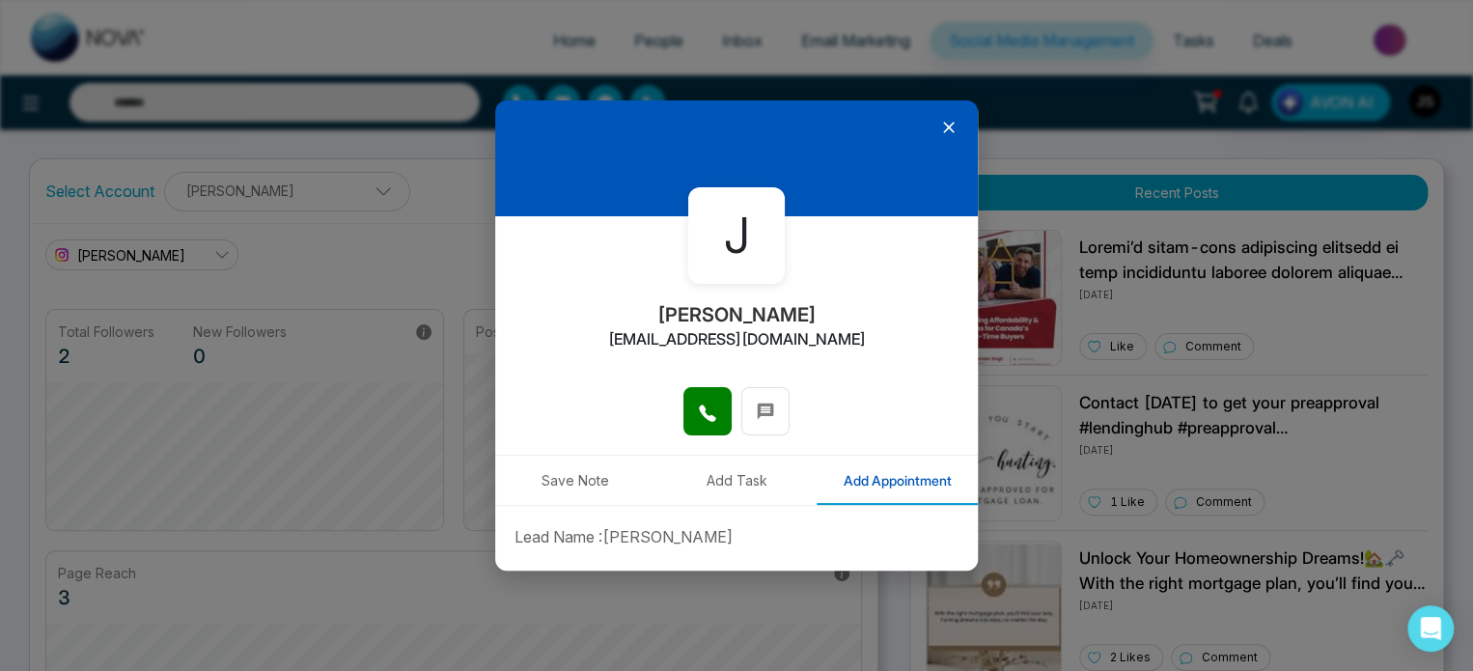
click at [939, 130] on icon at bounding box center [948, 127] width 19 height 19
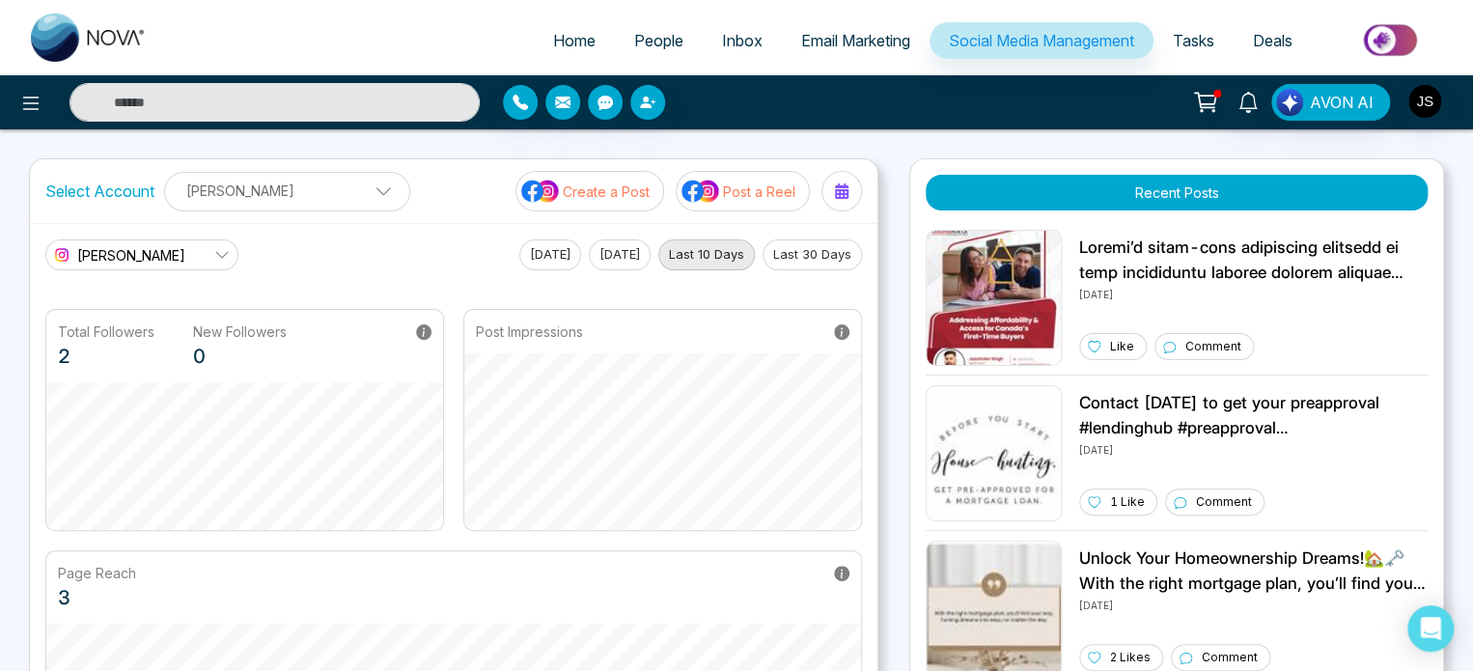
click at [637, 31] on span "People" at bounding box center [658, 40] width 49 height 19
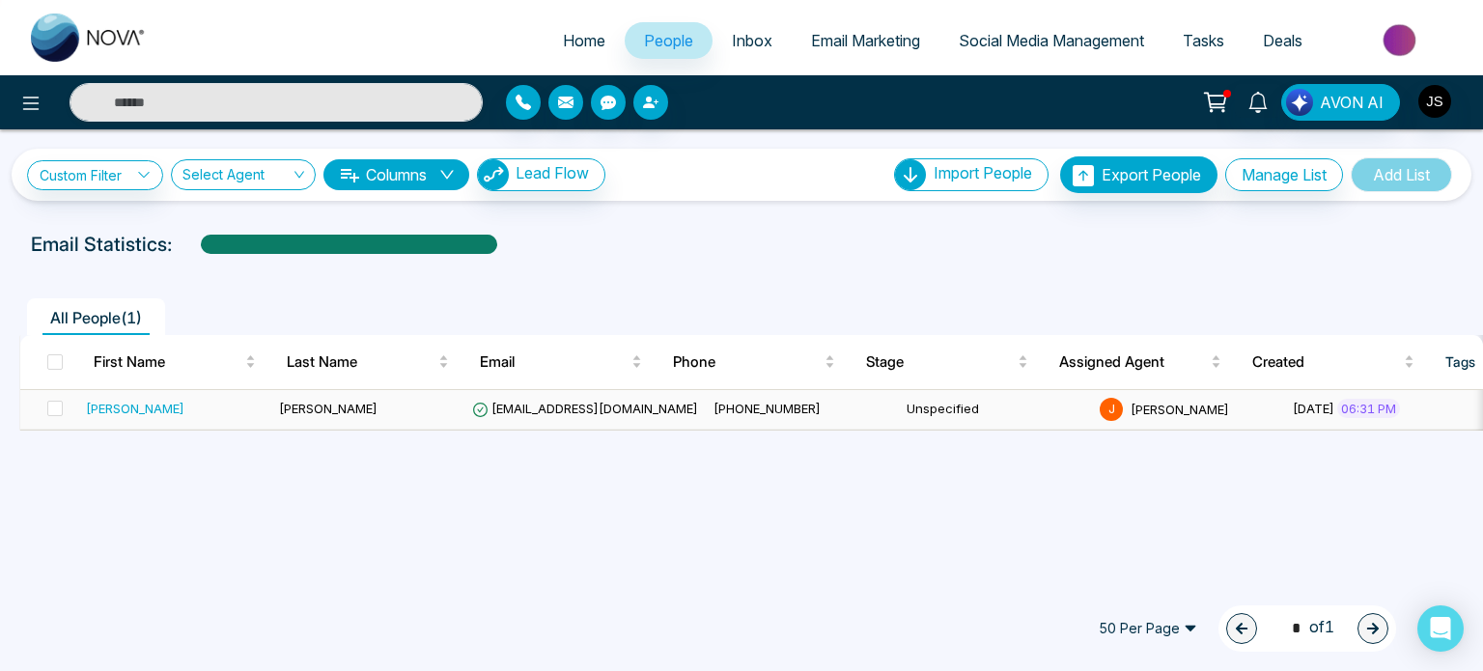
click at [162, 417] on div "[PERSON_NAME]" at bounding box center [175, 408] width 178 height 19
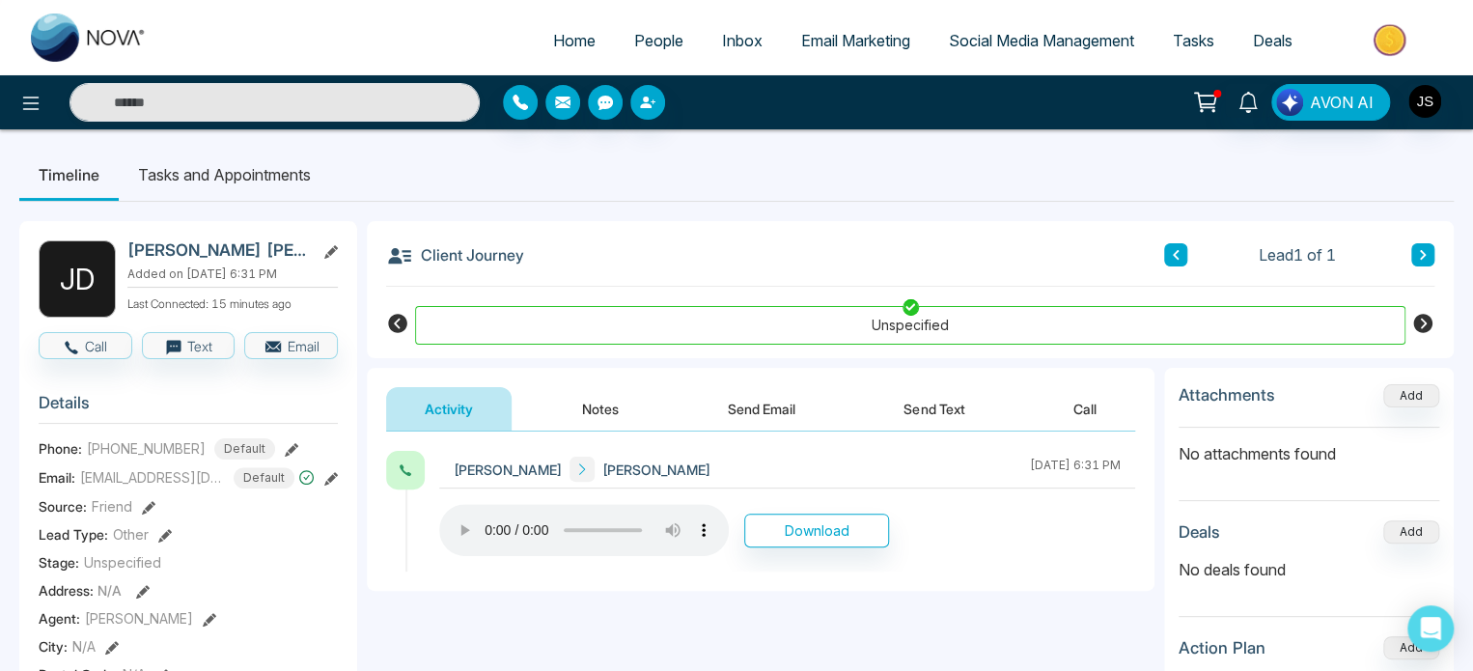
click at [857, 646] on div "**********" at bounding box center [761, 624] width 788 height 386
click at [971, 27] on link "Social Media Management" at bounding box center [1042, 40] width 224 height 37
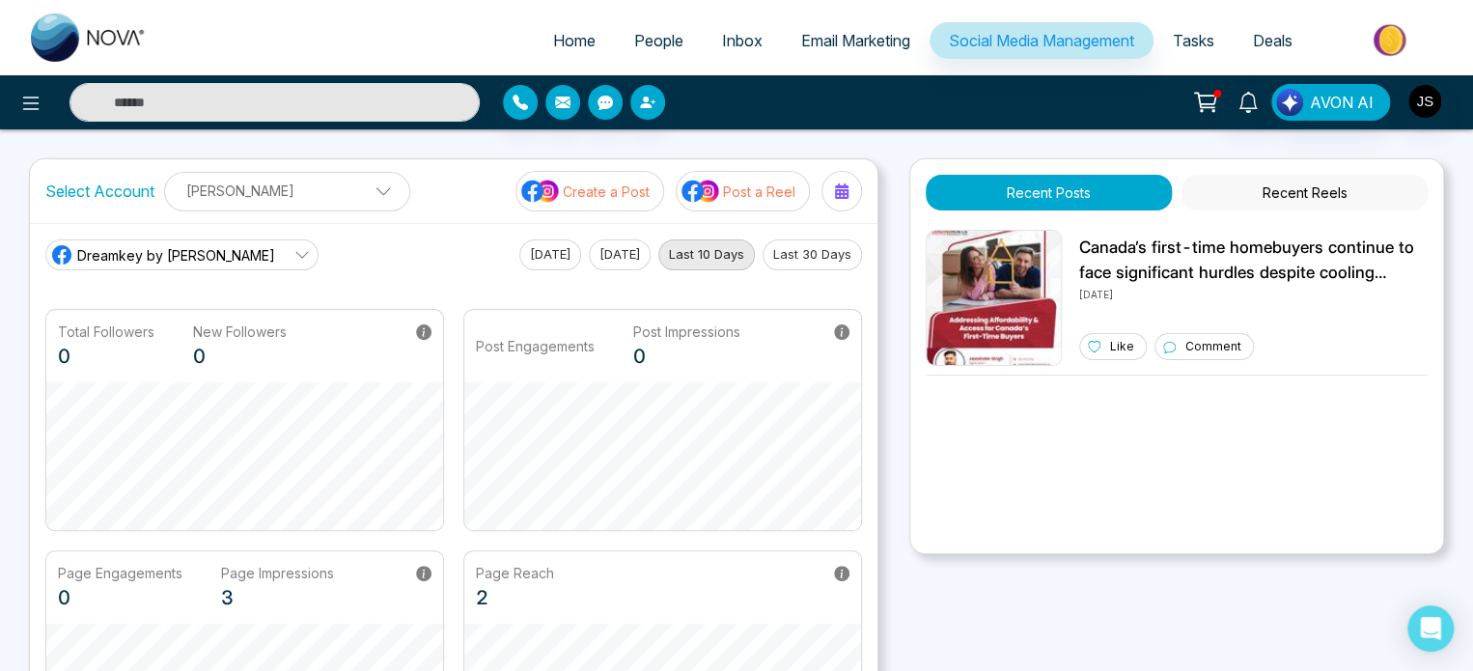
scroll to position [390, 0]
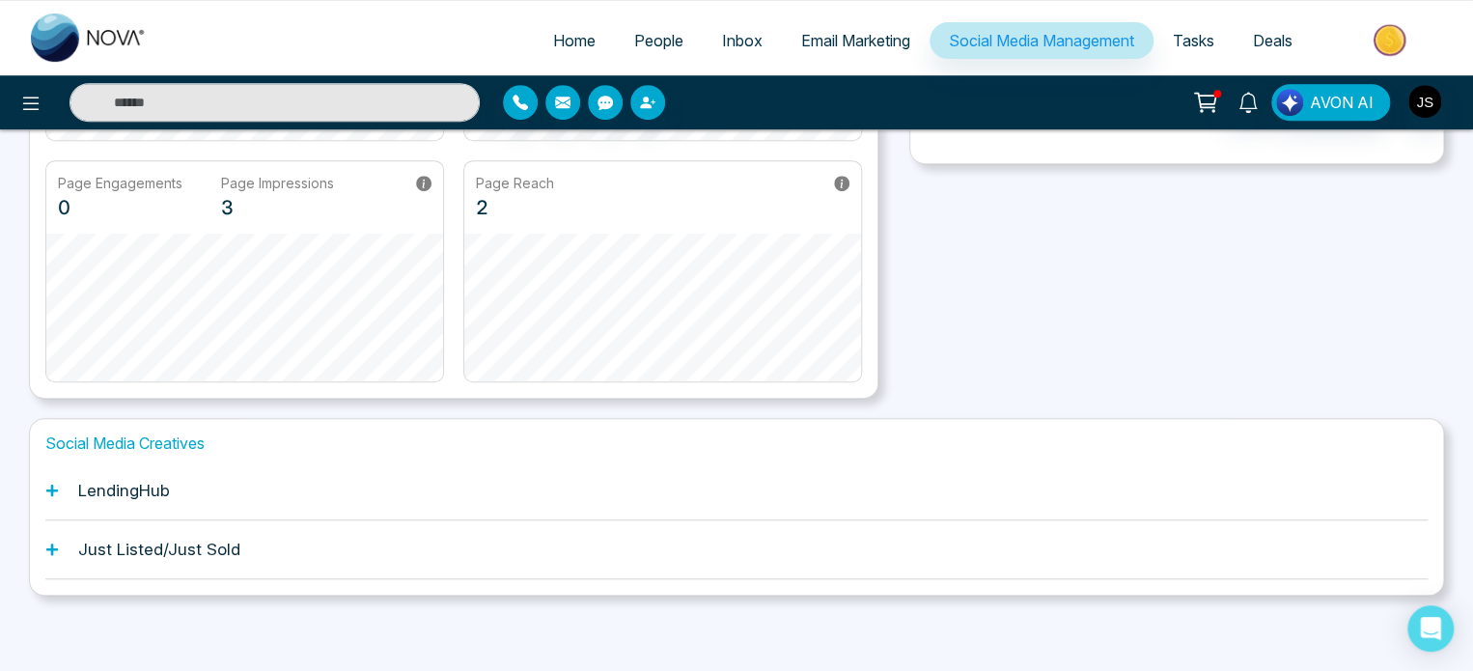
click at [164, 499] on div "LendingHub" at bounding box center [736, 490] width 1382 height 59
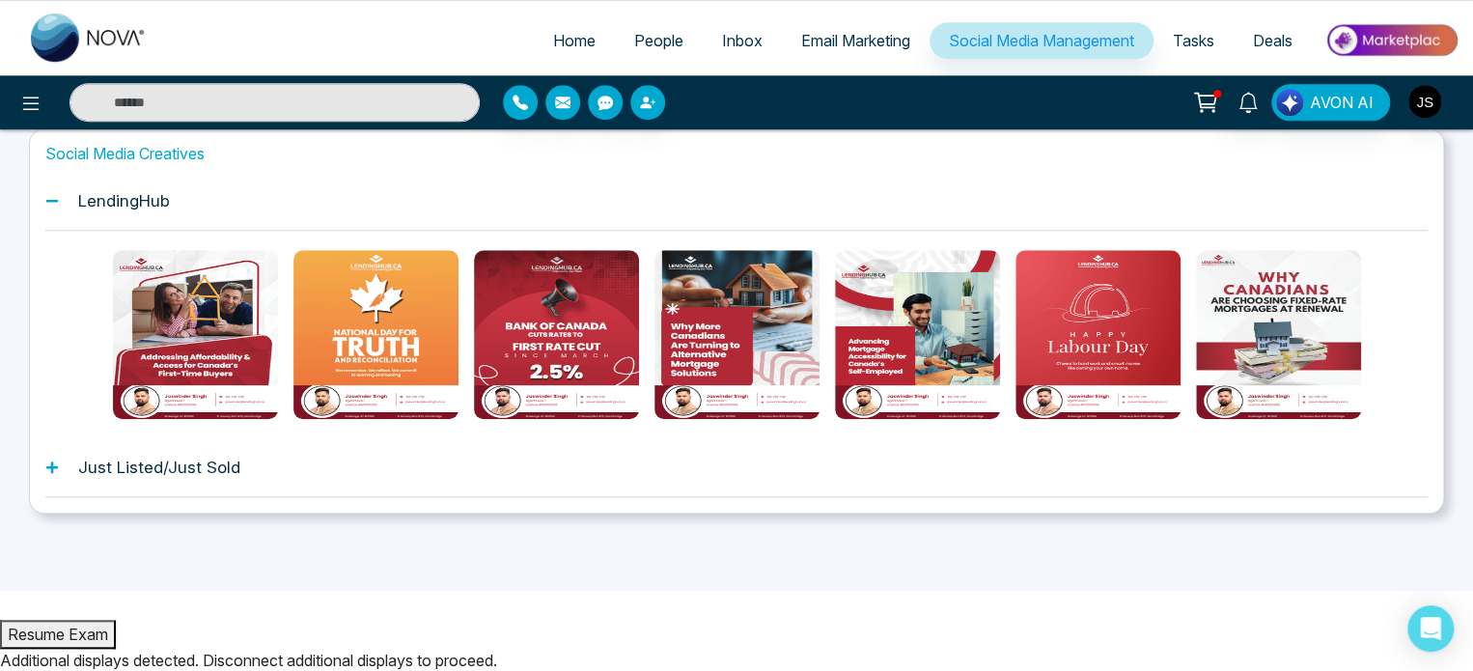
scroll to position [598, 0]
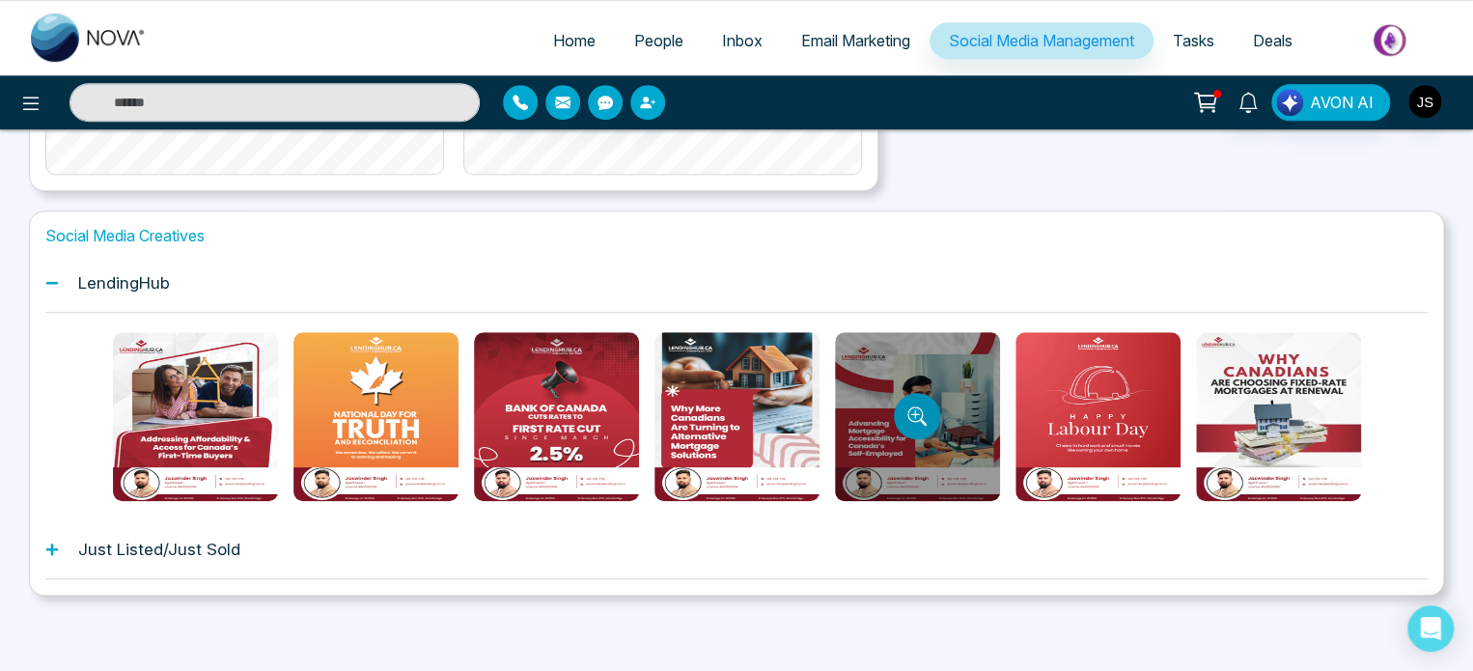
click at [932, 421] on button "Preview template" at bounding box center [917, 416] width 46 height 46
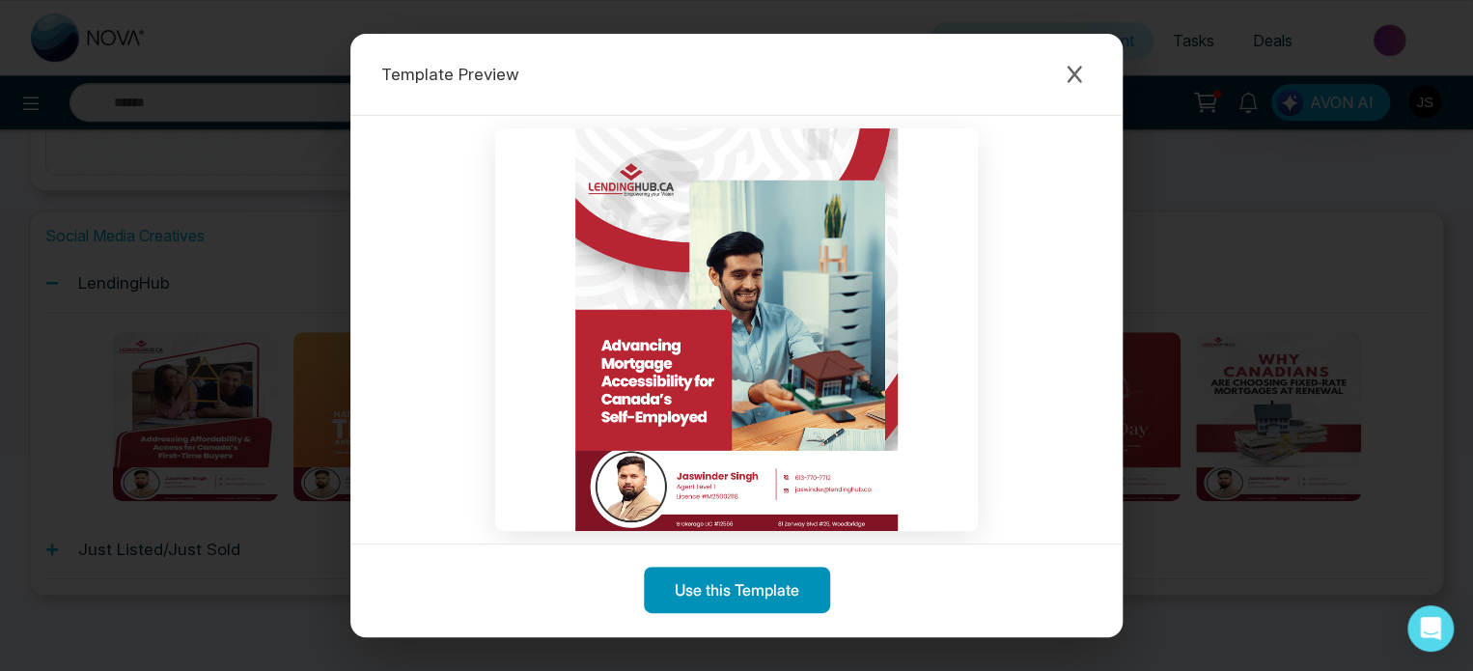
click at [744, 581] on button "Use this Template" at bounding box center [737, 590] width 186 height 46
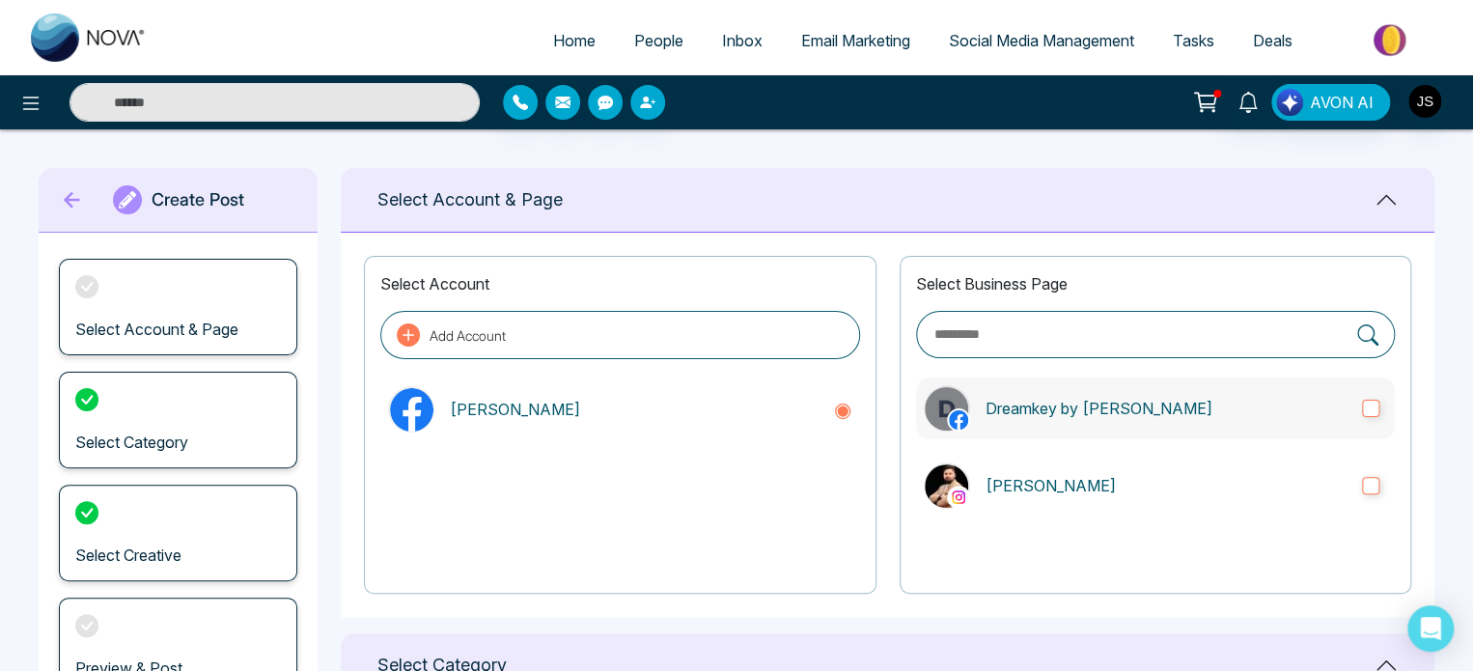
click at [1014, 437] on label "Dreamkey by [PERSON_NAME]" at bounding box center [1155, 408] width 479 height 62
click at [1024, 479] on p "[PERSON_NAME]" at bounding box center [1166, 485] width 361 height 23
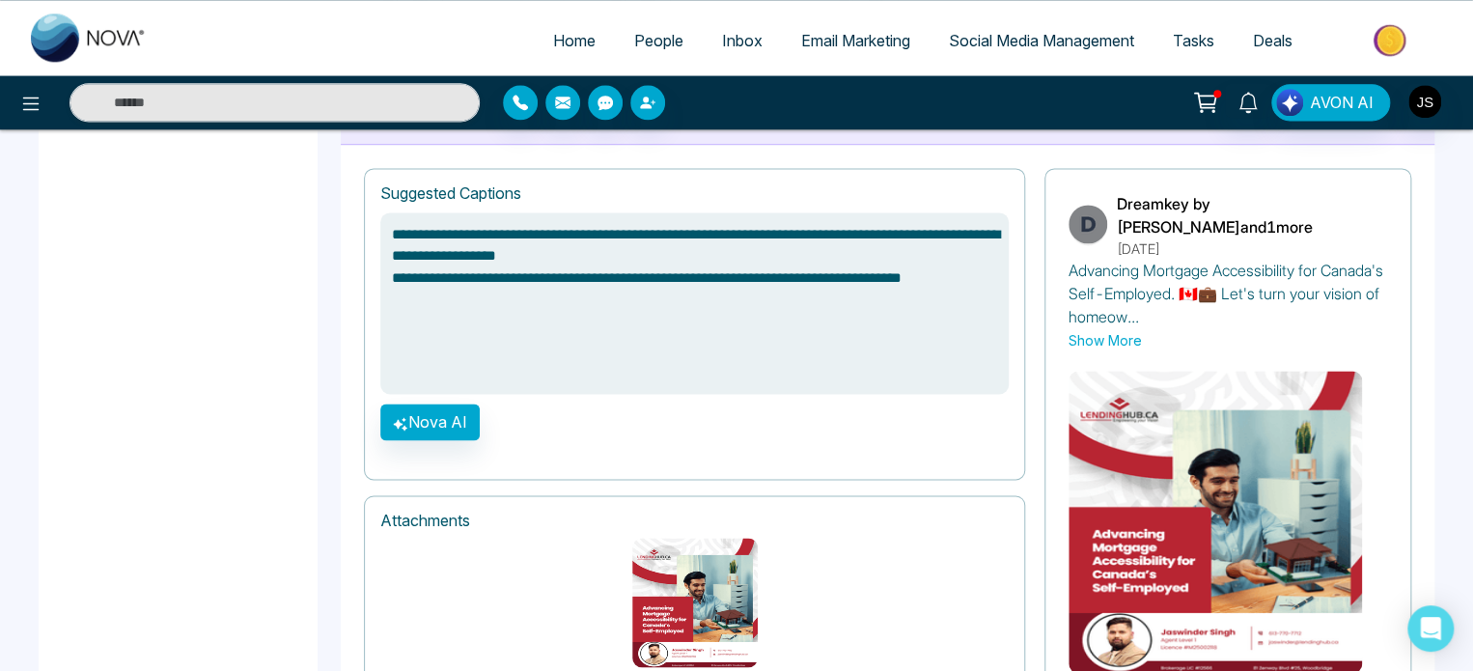
scroll to position [1293, 0]
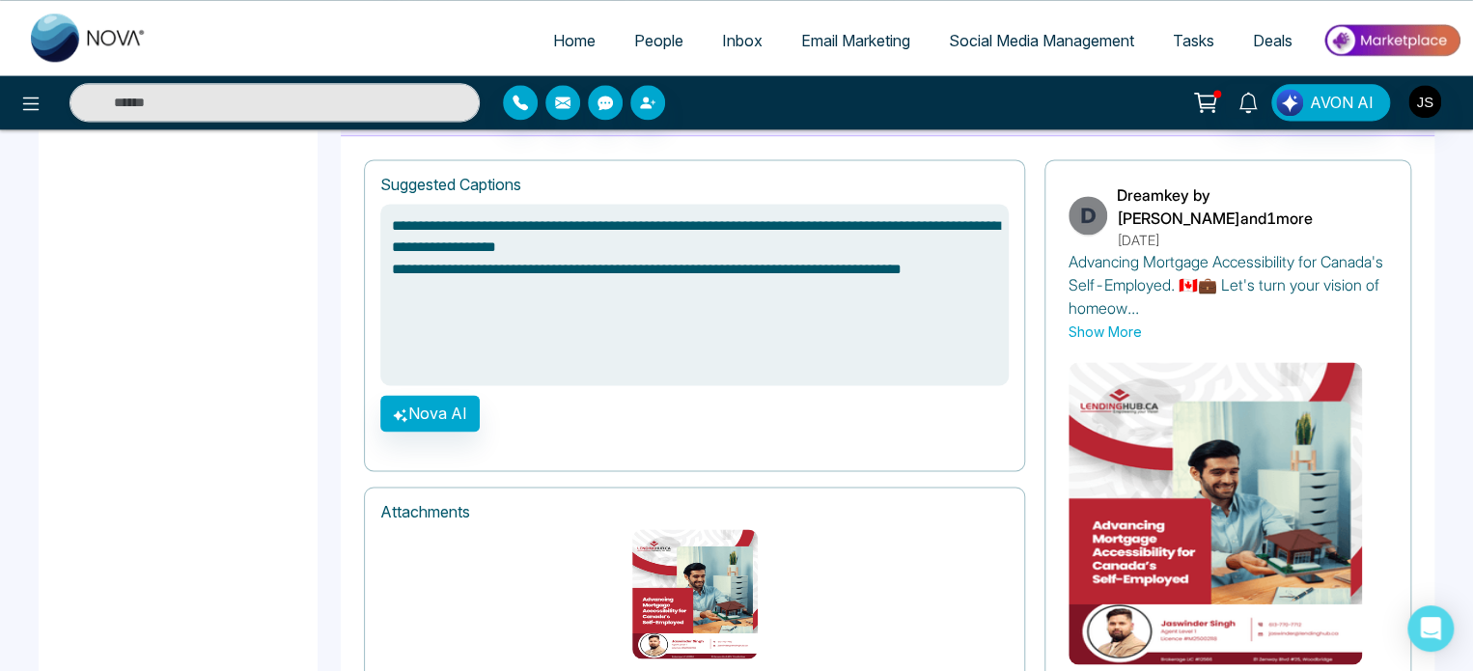
click at [530, 303] on textarea "**********" at bounding box center [694, 295] width 628 height 182
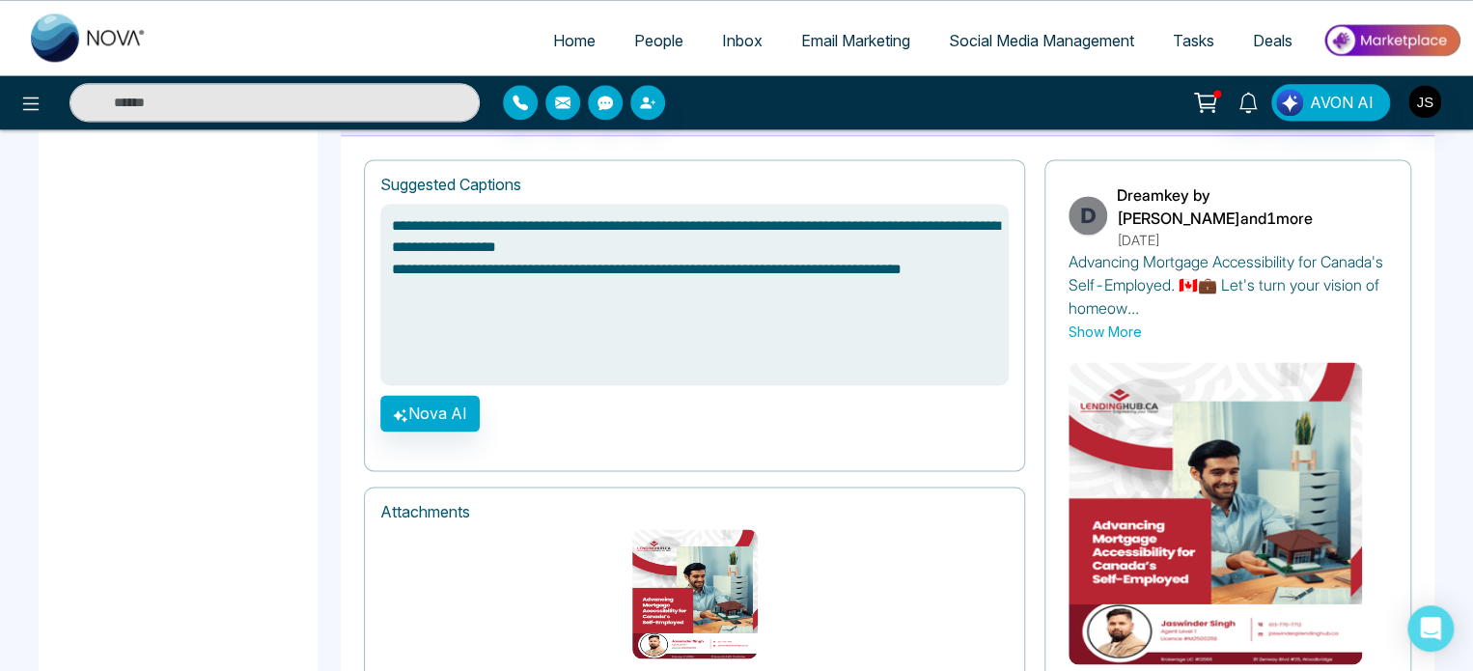
click at [514, 276] on textarea "**********" at bounding box center [694, 295] width 628 height 182
click at [527, 298] on textarea "**********" at bounding box center [694, 295] width 628 height 182
drag, startPoint x: 527, startPoint y: 298, endPoint x: 417, endPoint y: 223, distance: 133.3
click at [417, 223] on textarea "**********" at bounding box center [694, 295] width 628 height 182
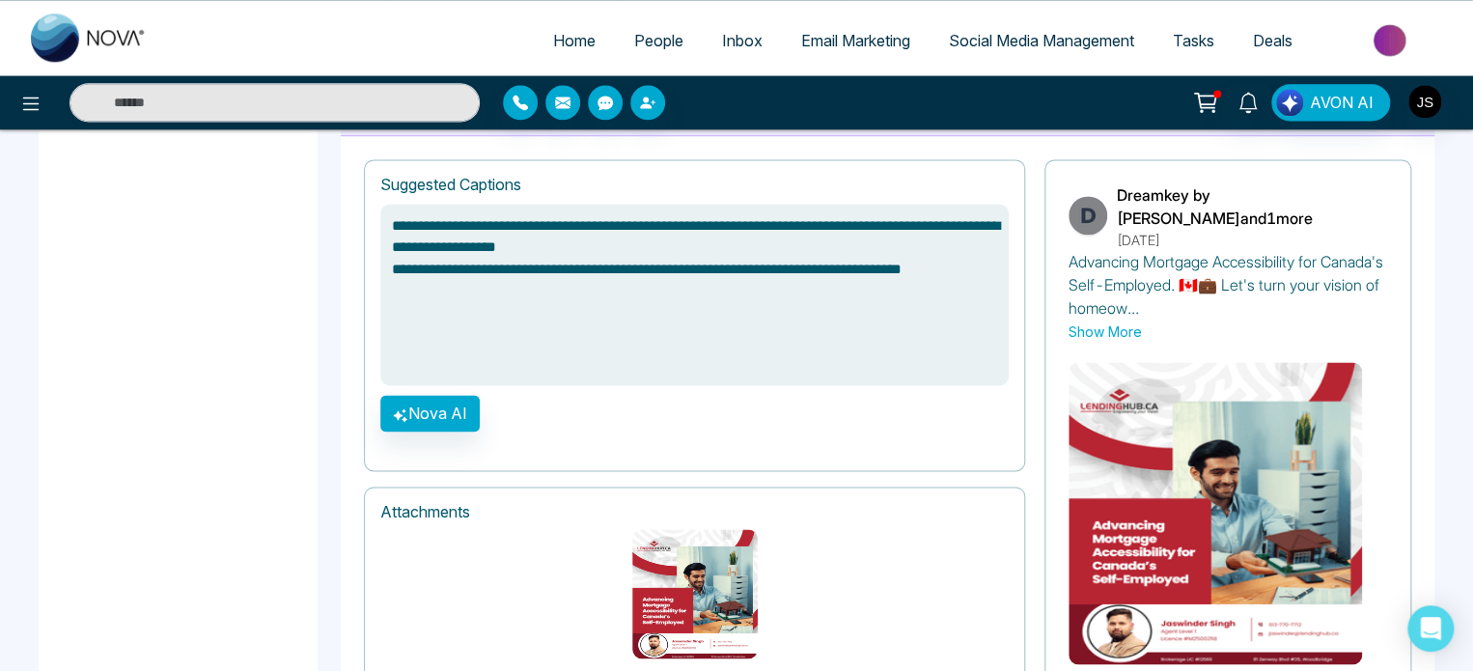
type textarea "**********"
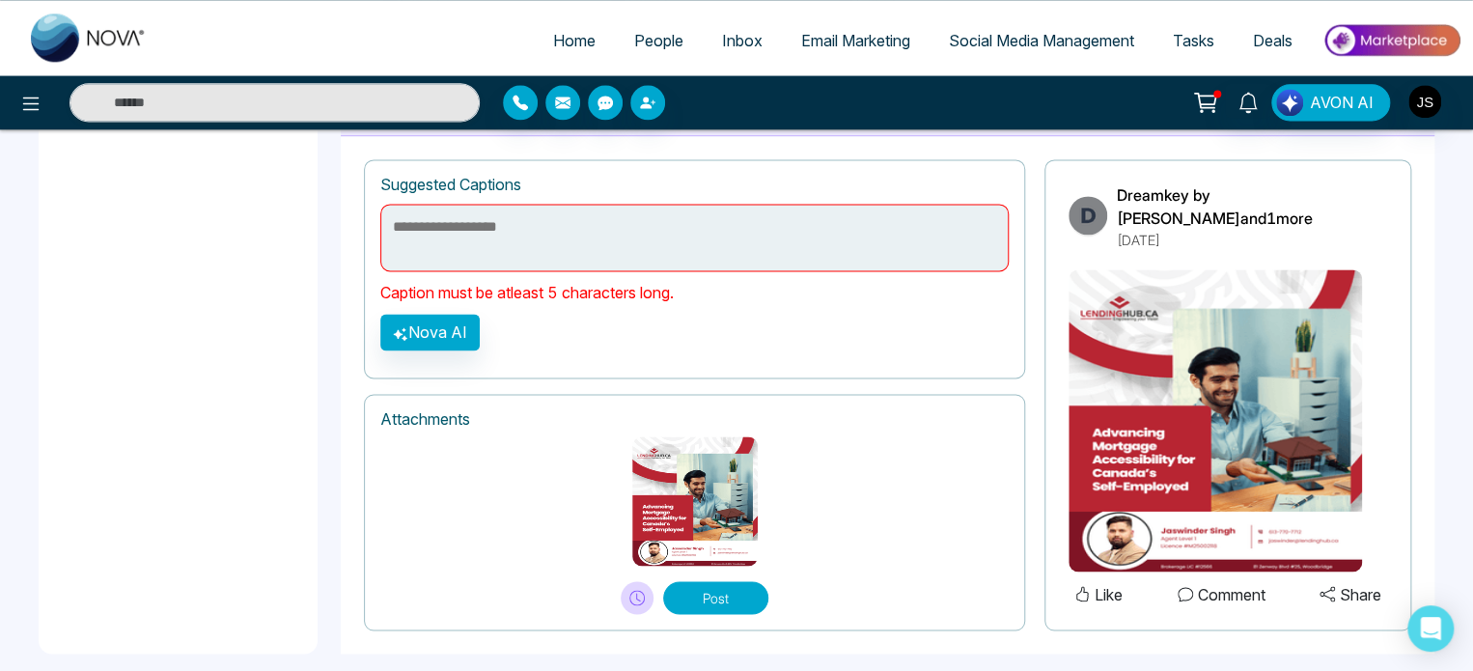
paste textarea "**********"
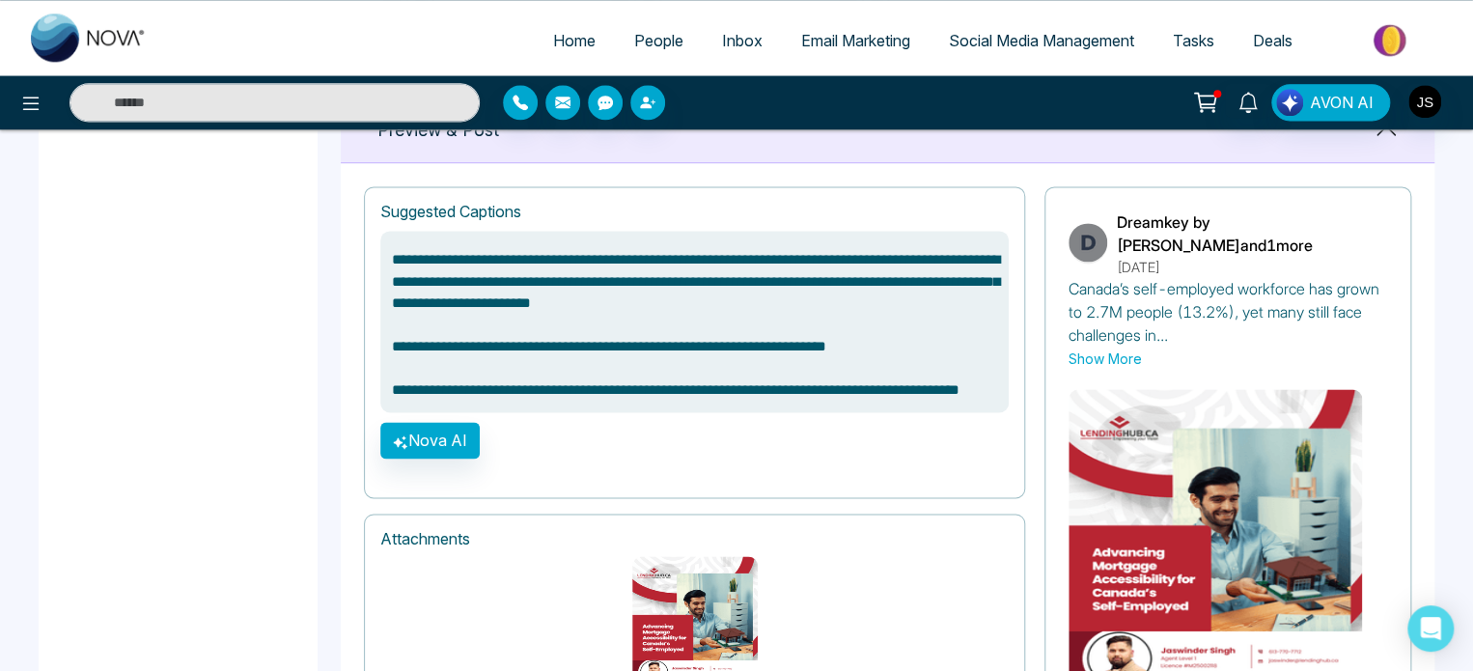
scroll to position [1381, 0]
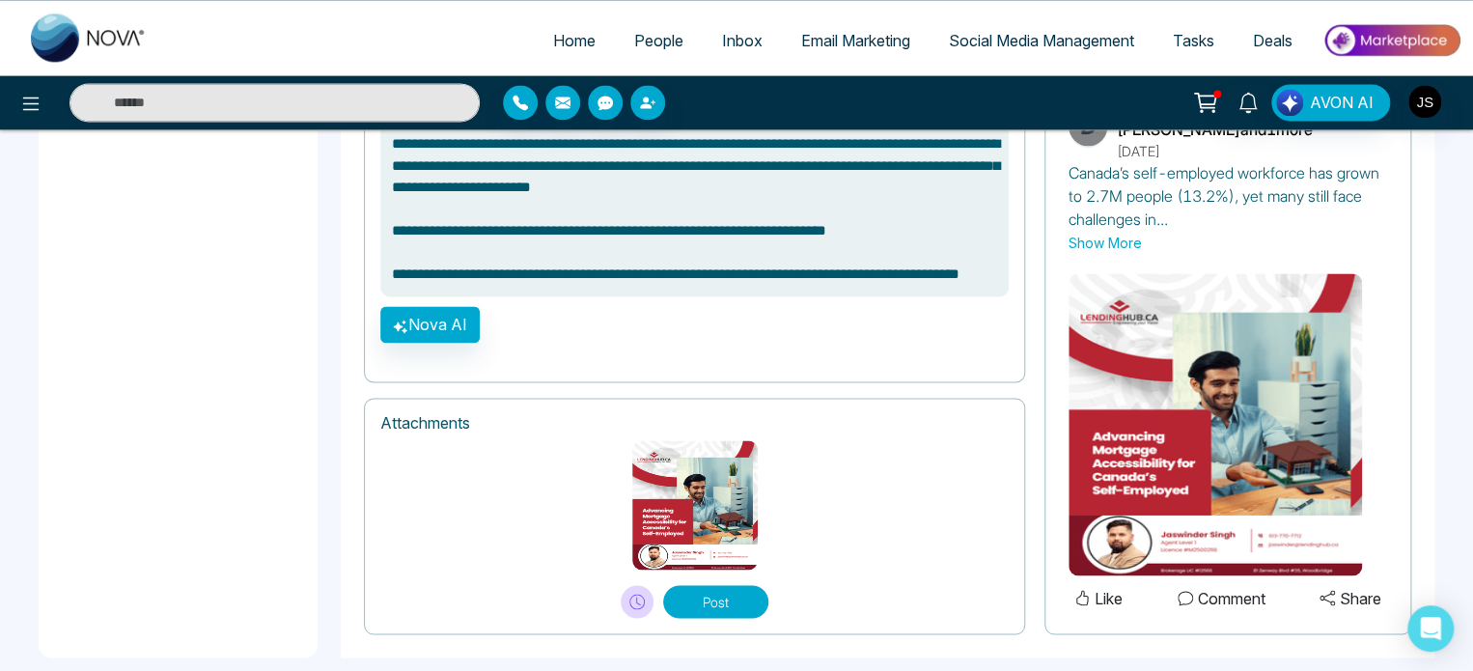
type textarea "**********"
click at [715, 586] on button "Post" at bounding box center [715, 601] width 105 height 33
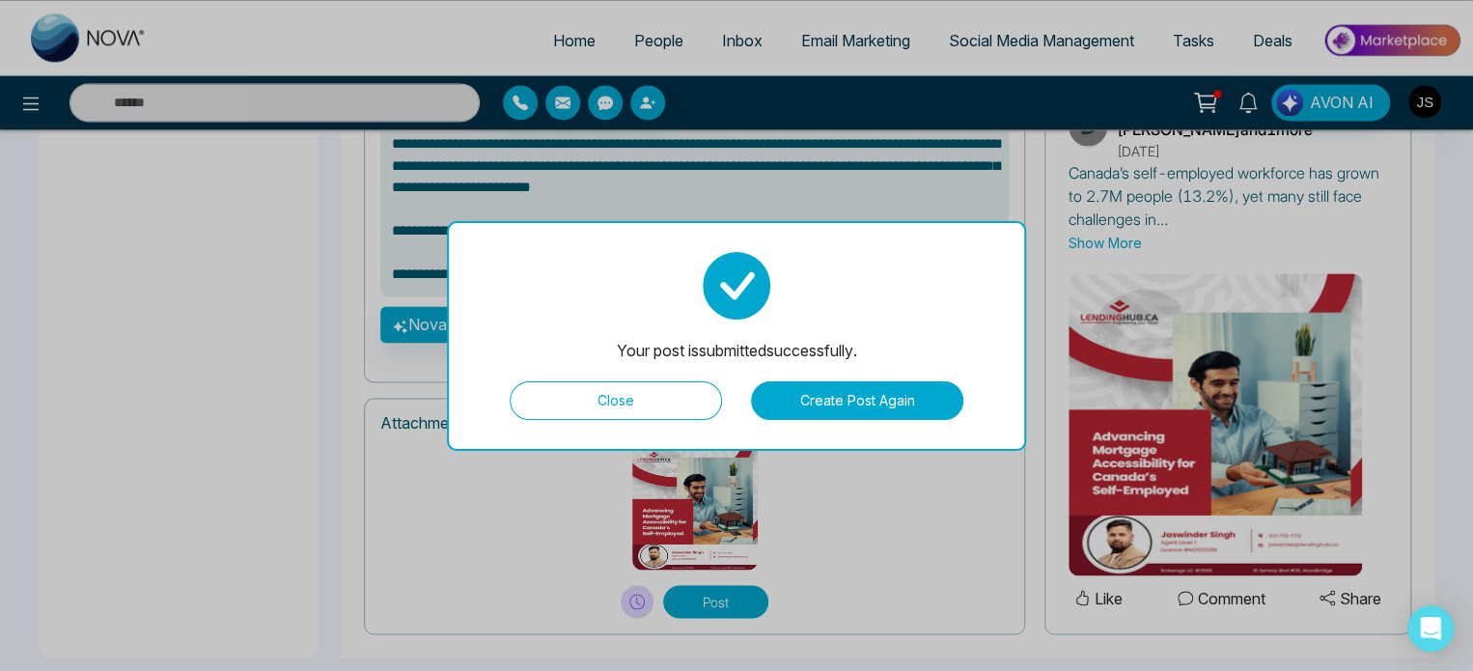
click at [642, 401] on button "Close" at bounding box center [616, 400] width 212 height 39
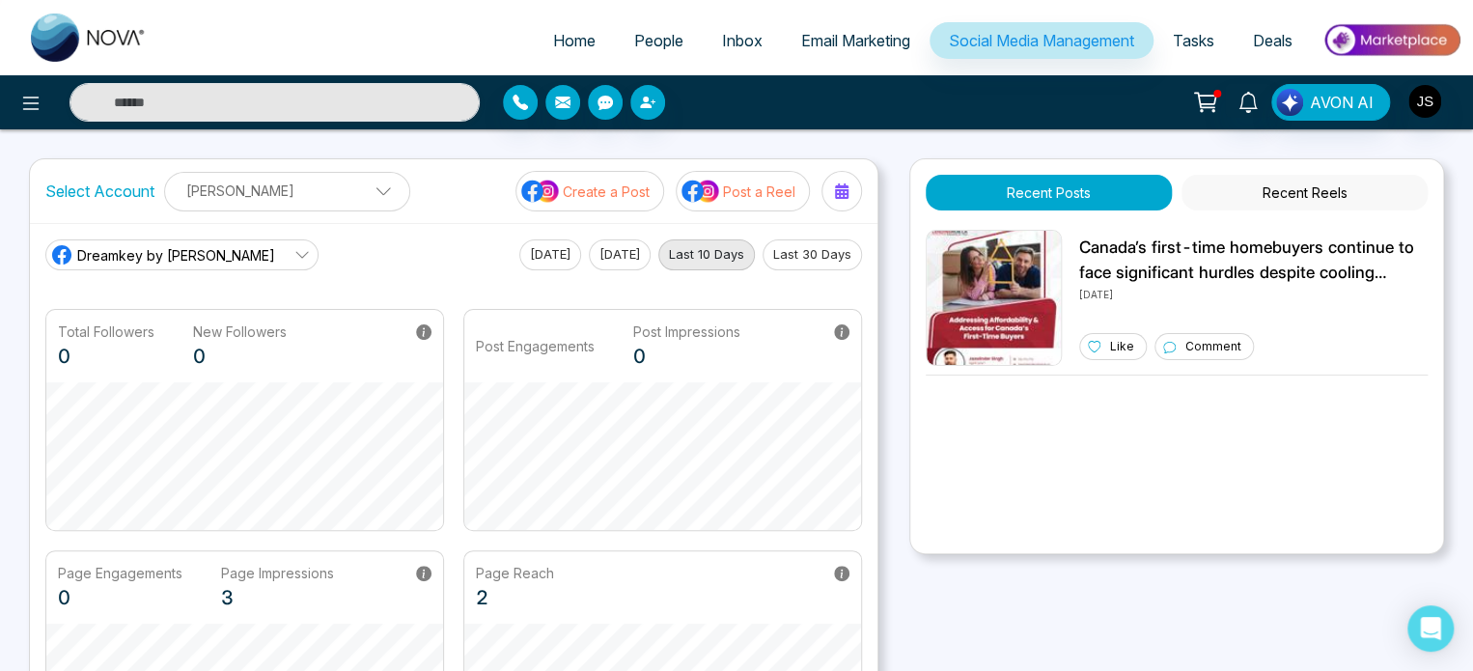
click at [294, 250] on icon at bounding box center [301, 254] width 15 height 15
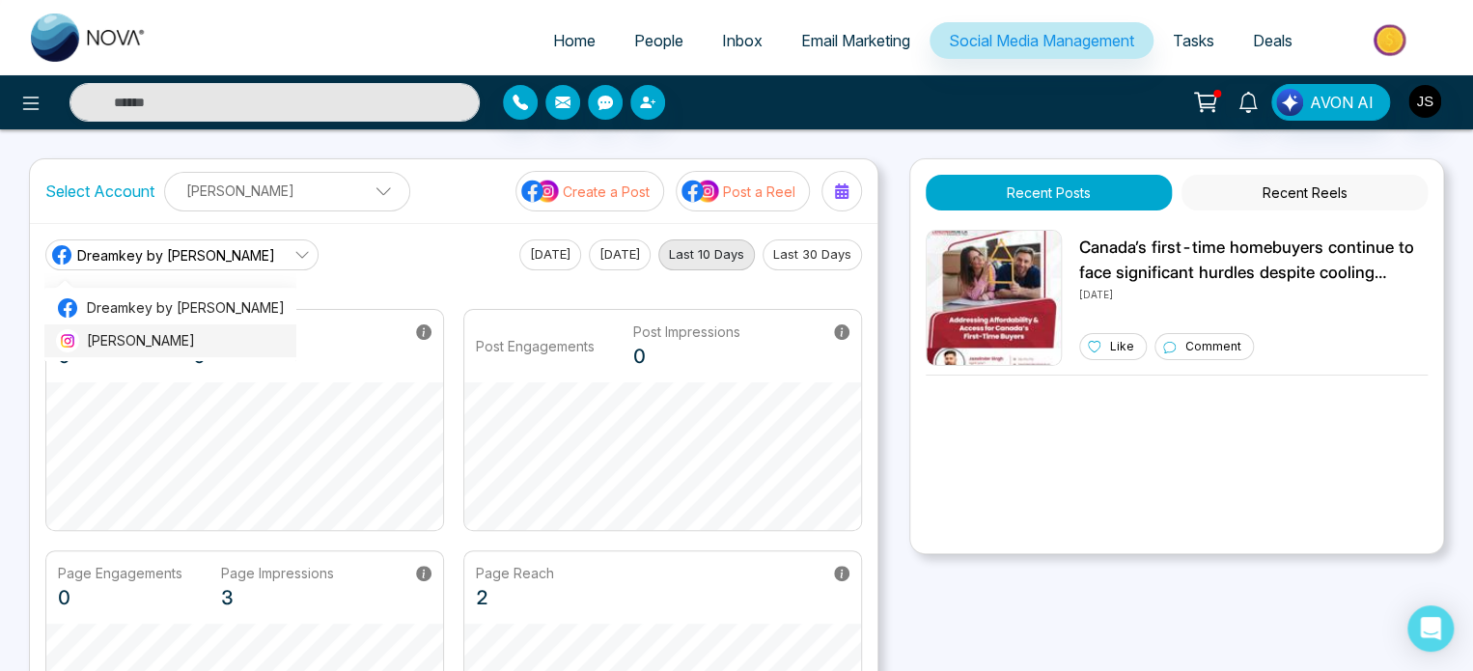
click at [197, 331] on span "[PERSON_NAME]" at bounding box center [186, 340] width 198 height 21
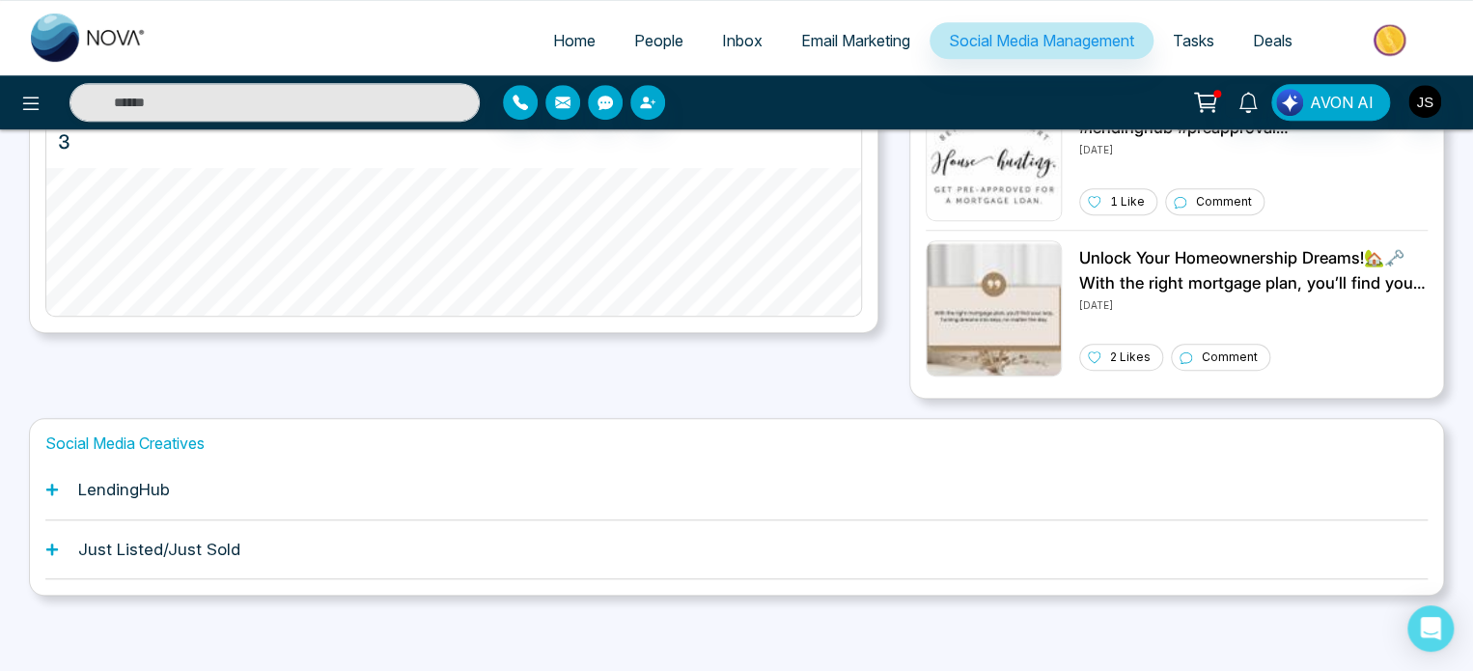
scroll to position [448, 0]
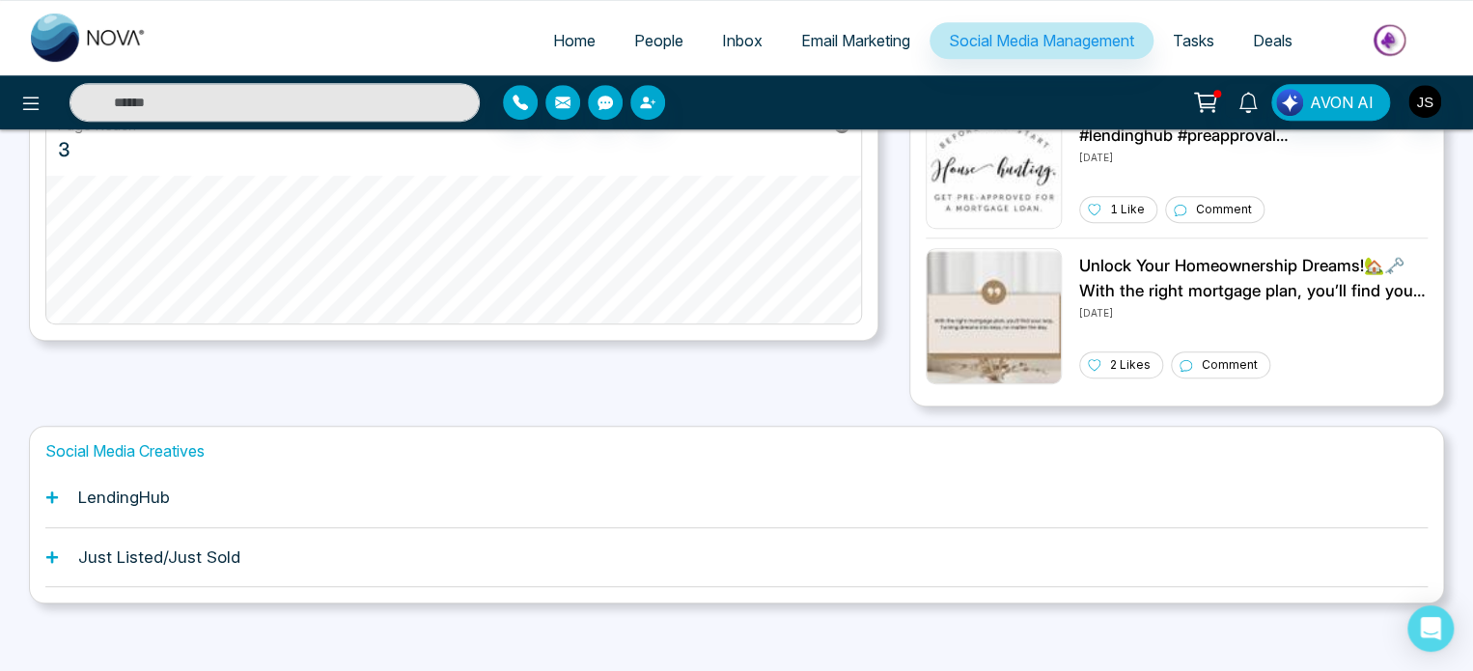
click at [157, 501] on h1 "LendingHub" at bounding box center [124, 496] width 92 height 19
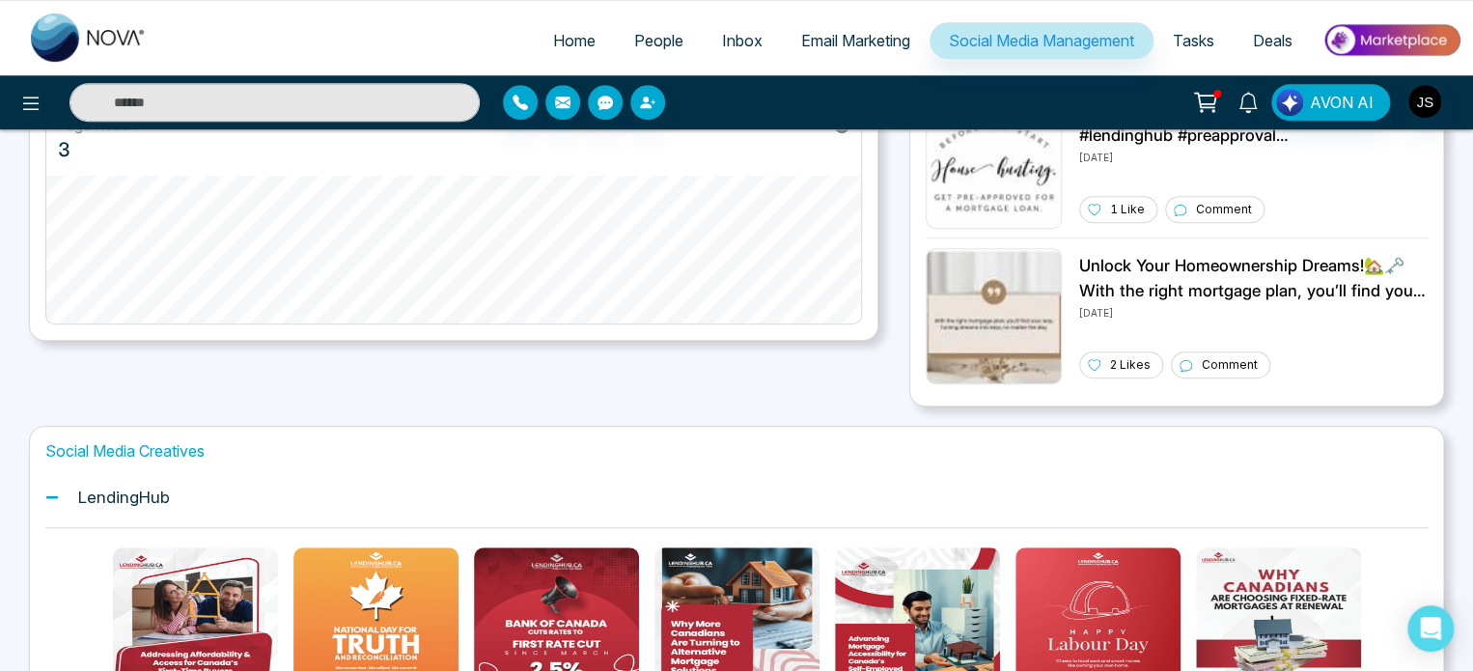
scroll to position [664, 0]
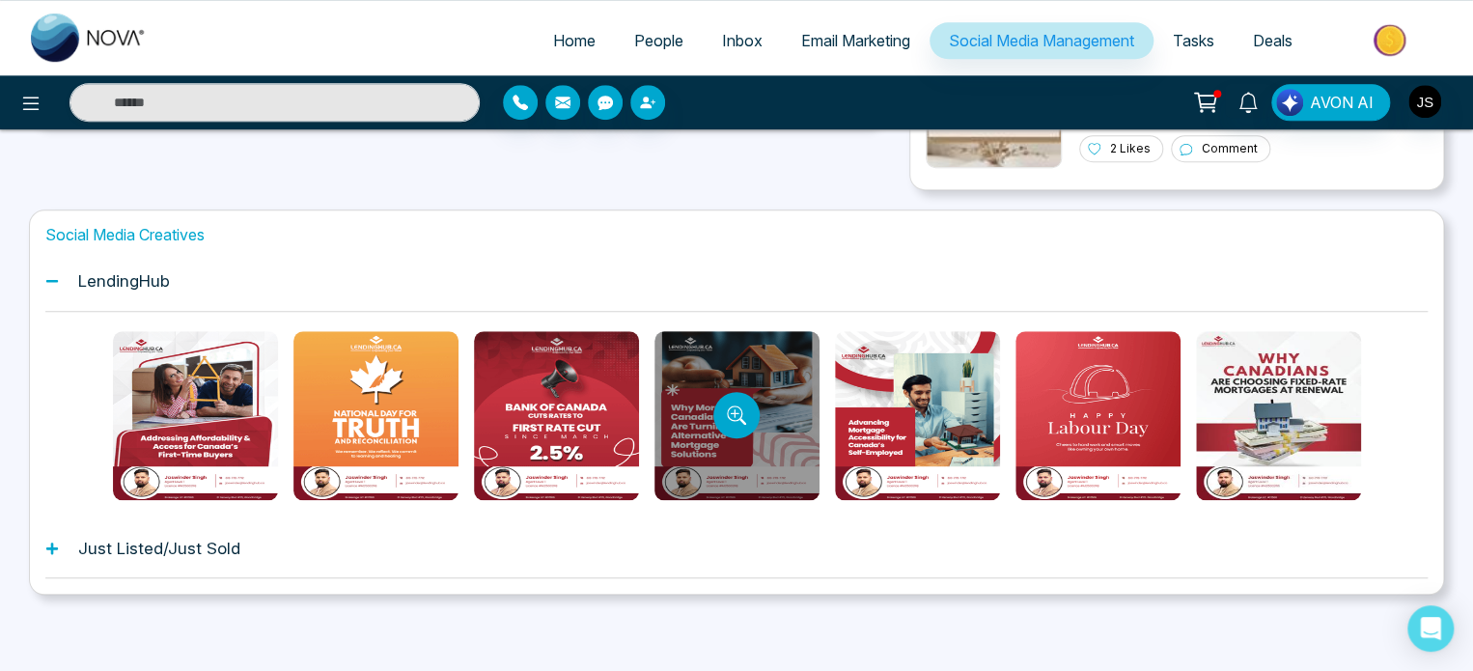
click at [762, 457] on div at bounding box center [736, 415] width 165 height 169
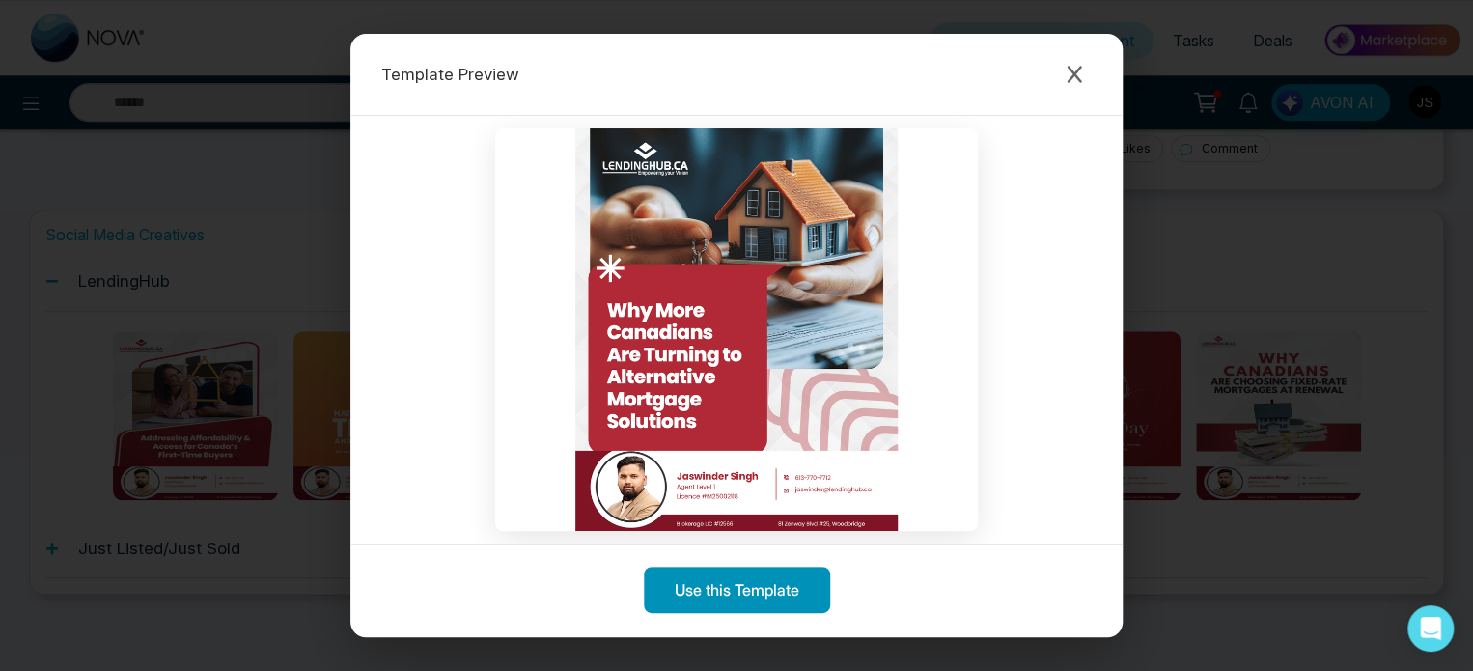
click at [715, 580] on button "Use this Template" at bounding box center [737, 590] width 186 height 46
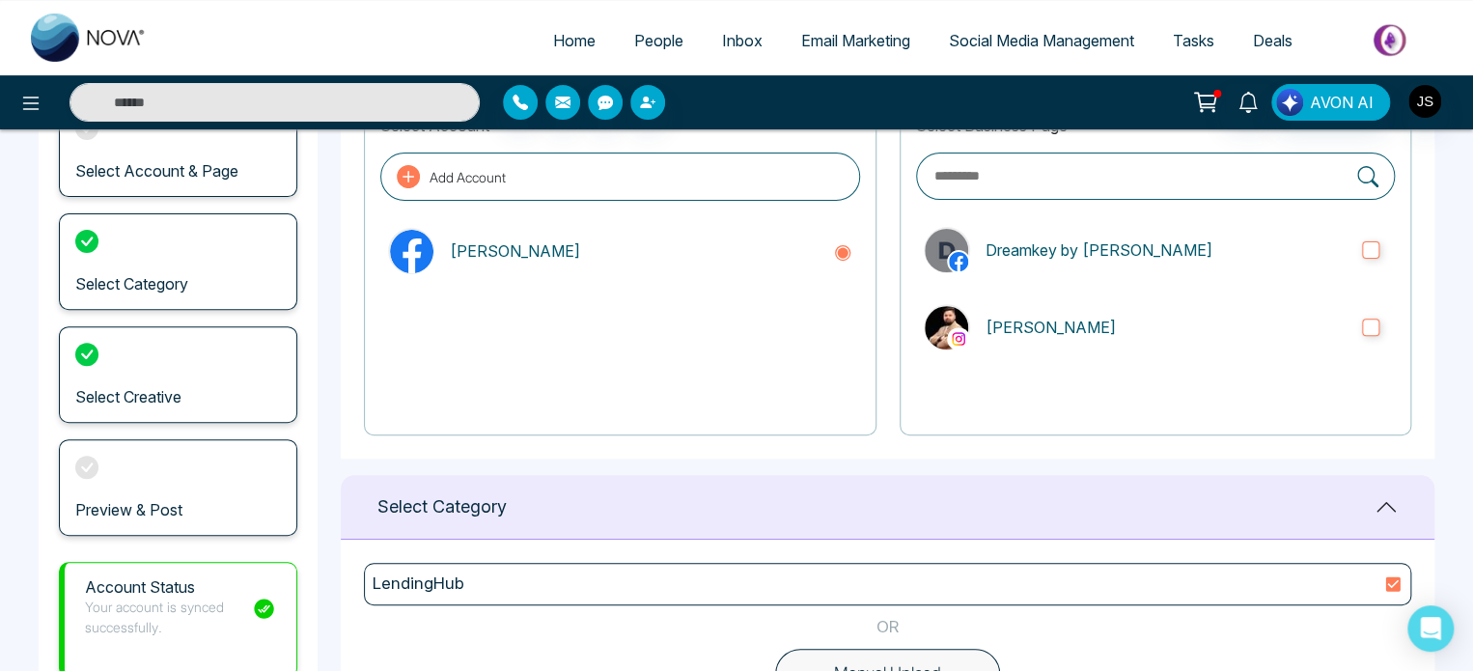
scroll to position [164, 0]
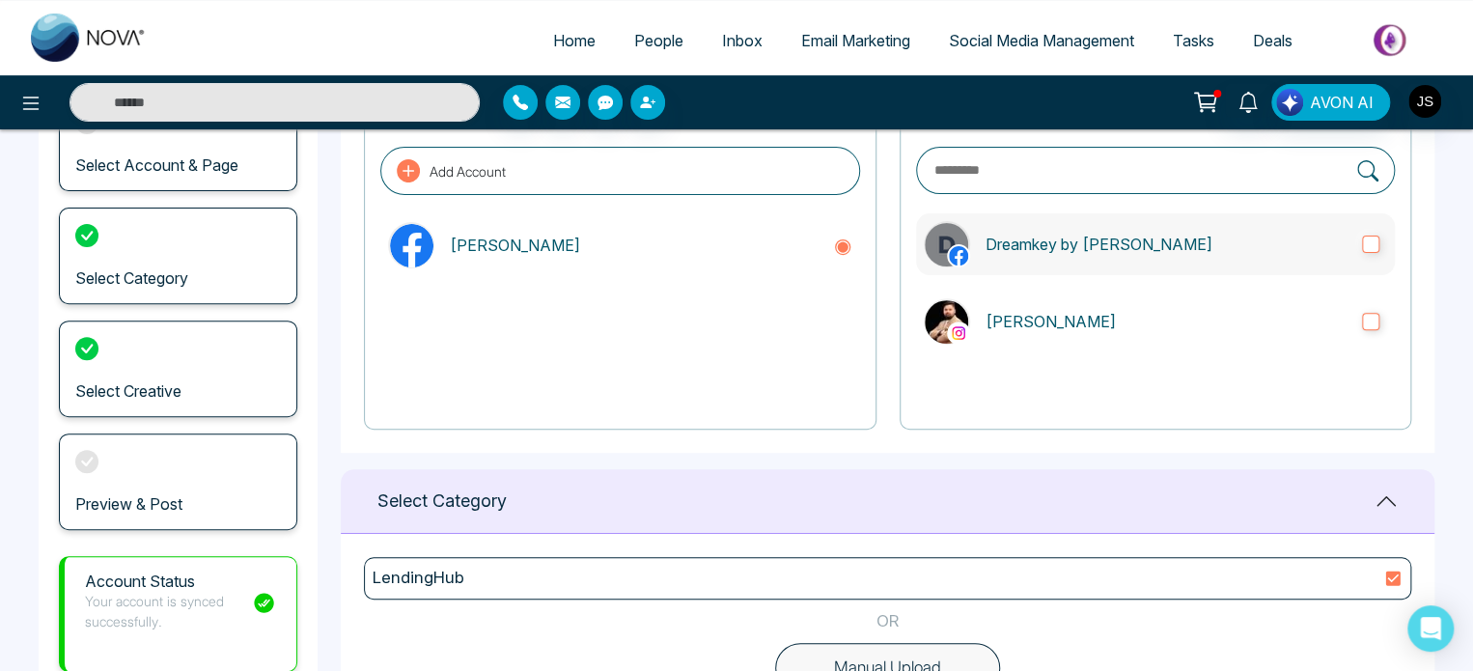
click at [1124, 235] on p "Dreamkey by [PERSON_NAME]" at bounding box center [1166, 244] width 361 height 23
click at [1108, 312] on p "[PERSON_NAME]" at bounding box center [1166, 321] width 361 height 23
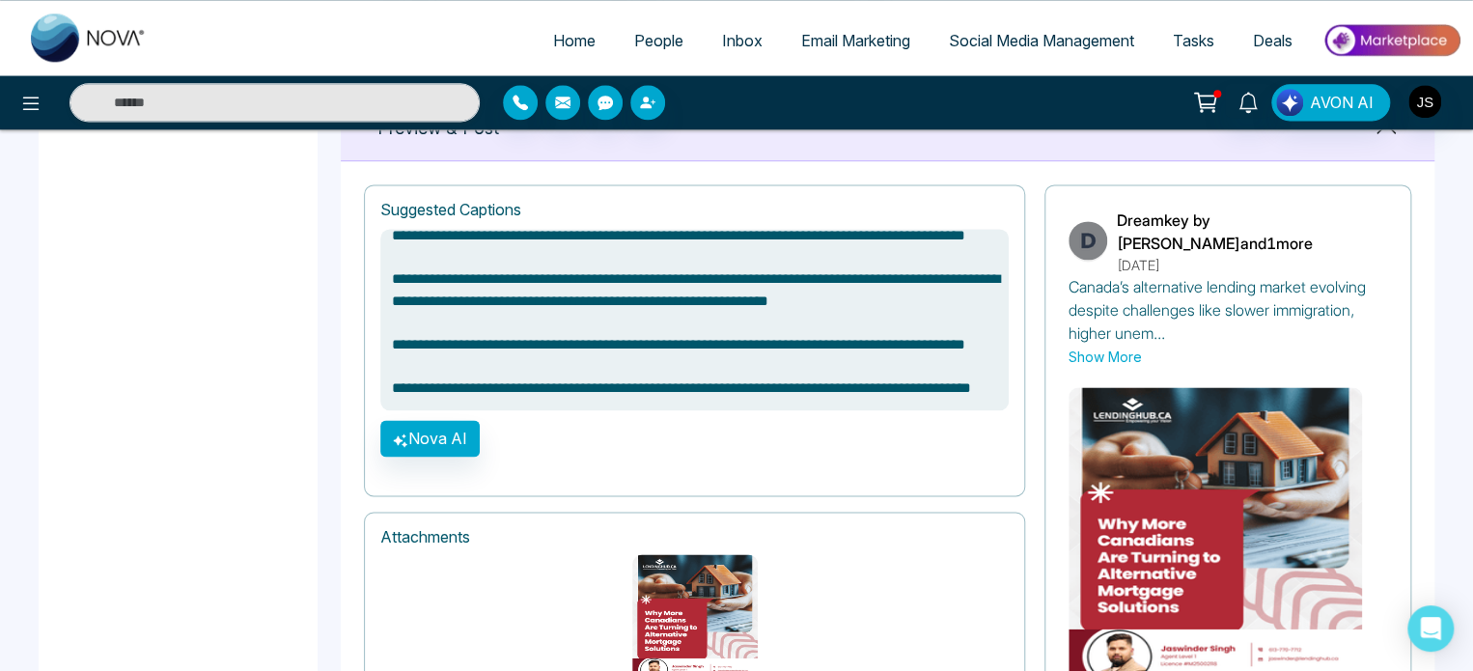
scroll to position [100, 0]
click at [588, 384] on textarea "**********" at bounding box center [694, 320] width 628 height 182
click at [518, 321] on textarea "**********" at bounding box center [694, 320] width 628 height 182
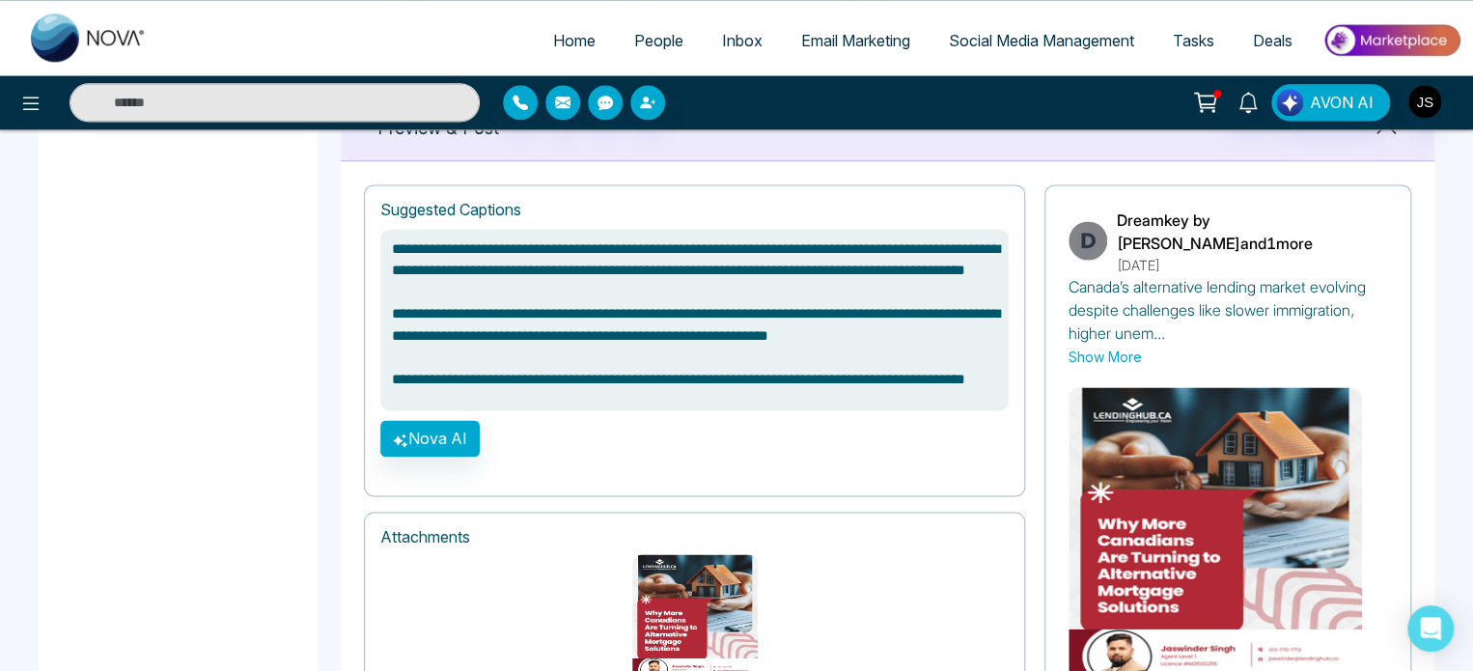
scroll to position [0, 0]
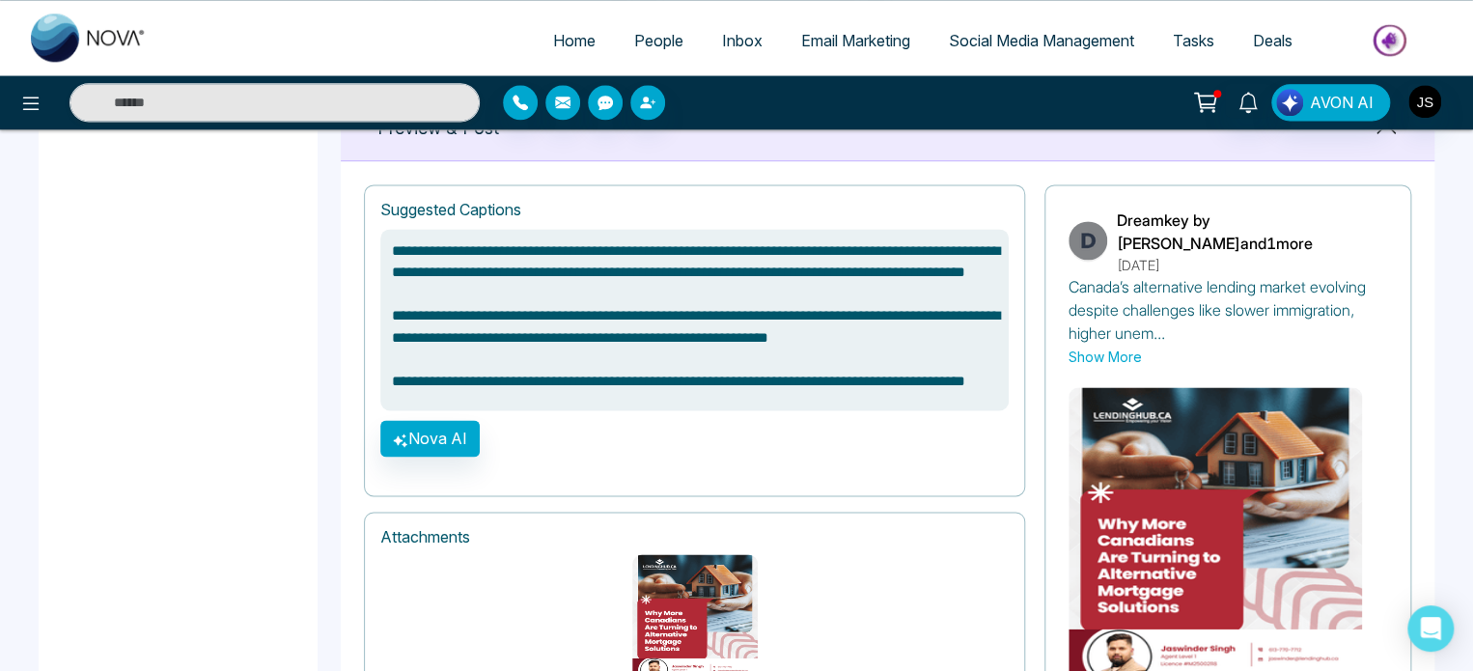
drag, startPoint x: 581, startPoint y: 385, endPoint x: 364, endPoint y: 237, distance: 262.7
click at [364, 237] on div "**********" at bounding box center [694, 340] width 661 height 312
type textarea "**********"
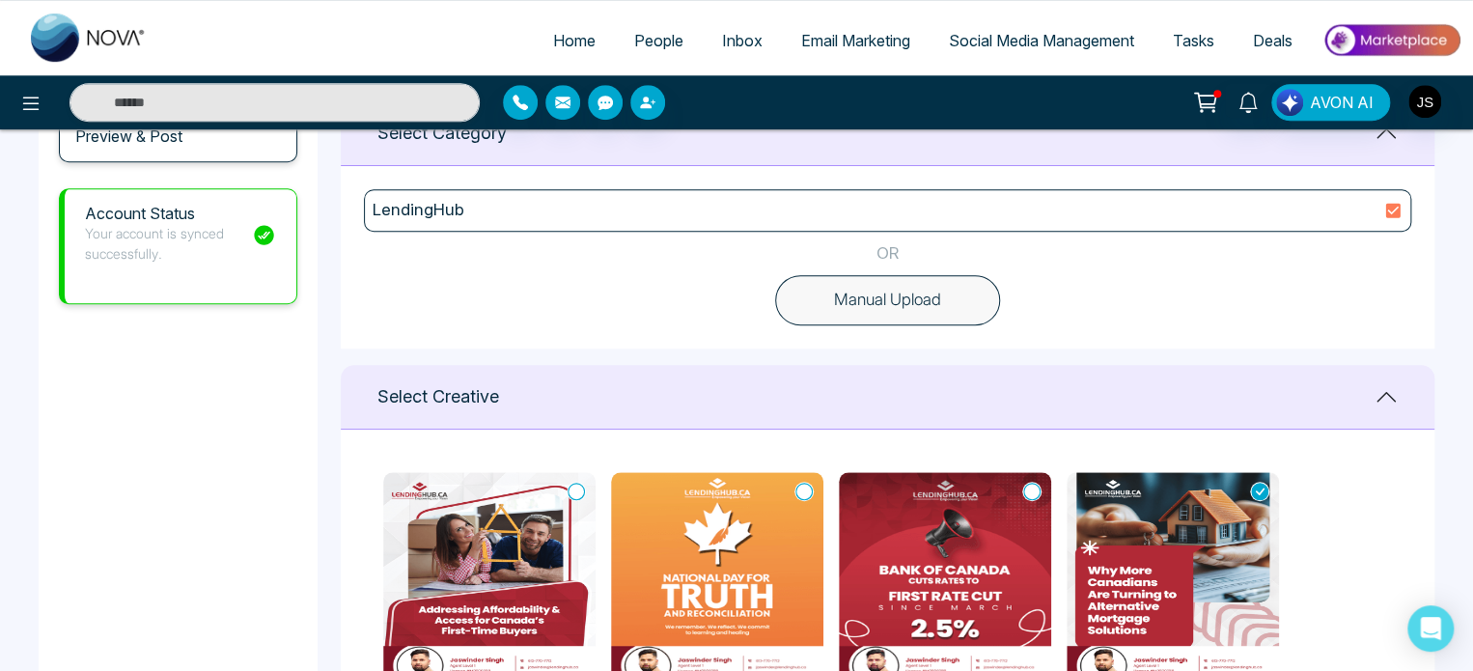
scroll to position [531, 0]
click at [904, 280] on button "Manual Upload" at bounding box center [887, 301] width 225 height 50
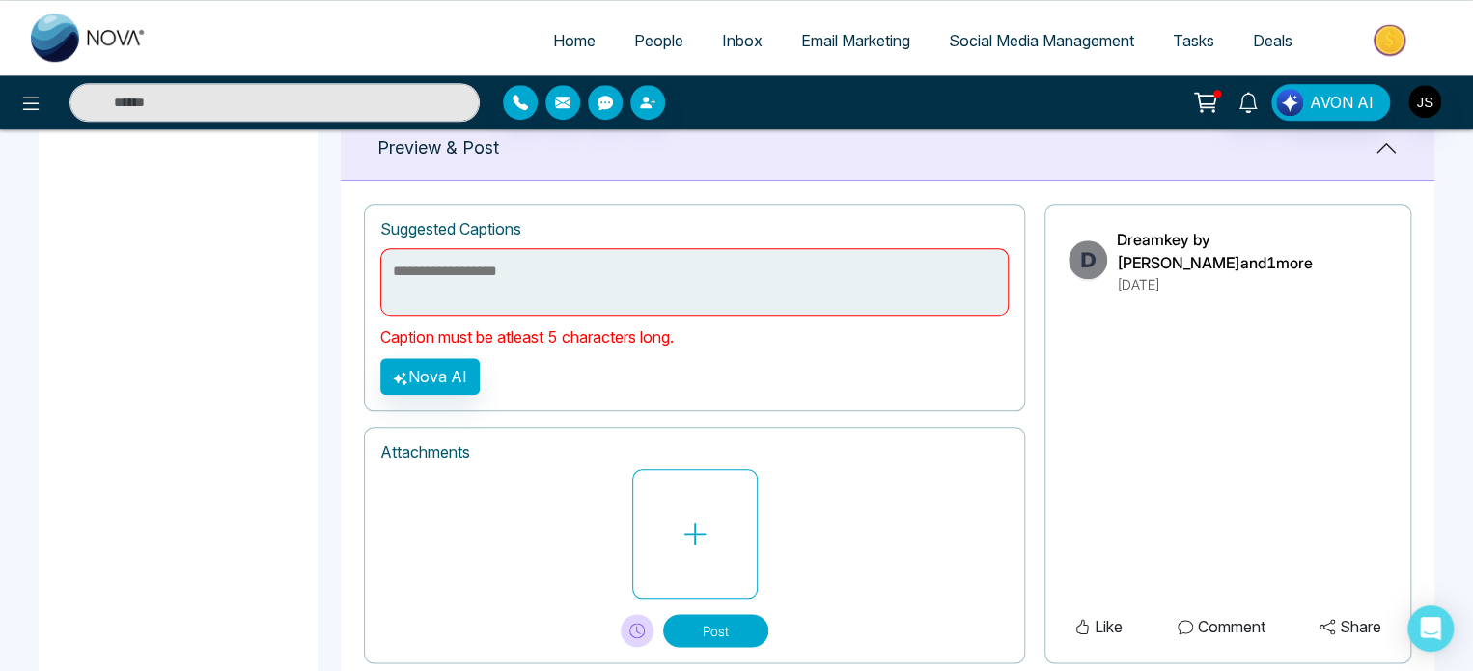
scroll to position [833, 0]
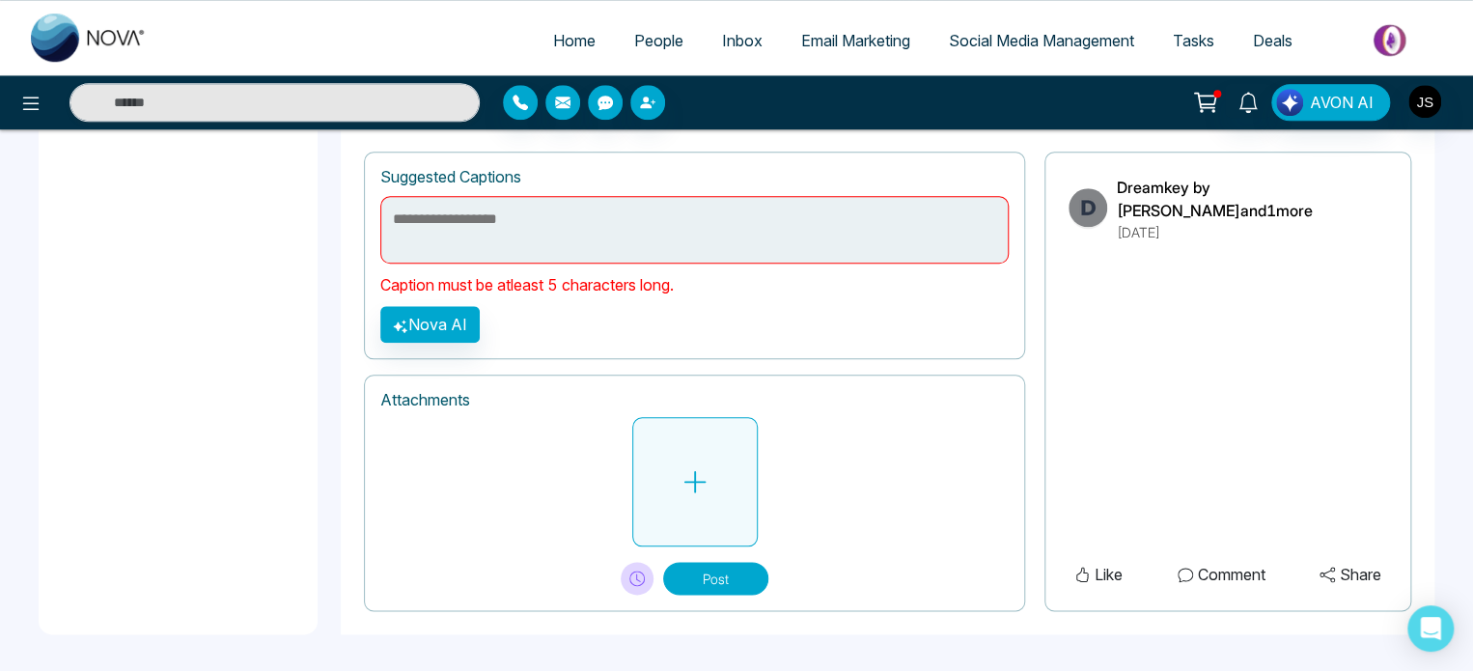
click at [709, 504] on button at bounding box center [694, 481] width 125 height 129
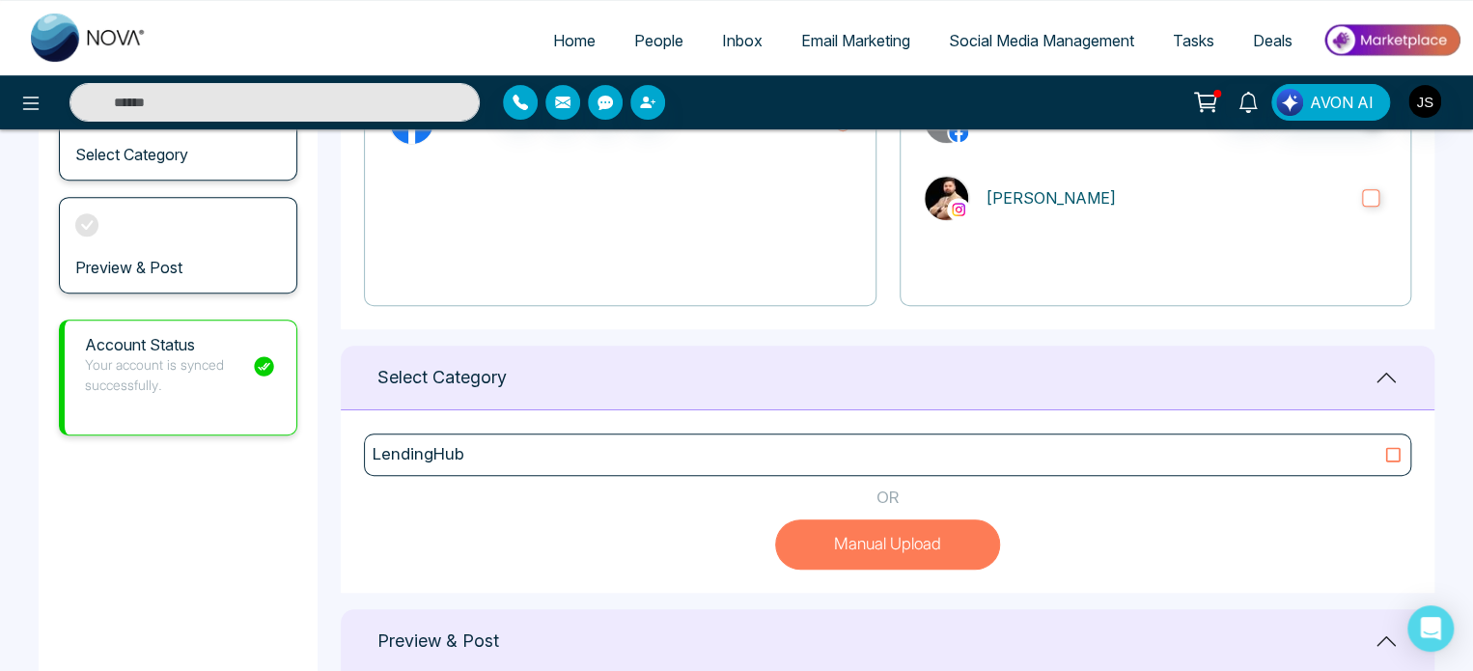
scroll to position [0, 0]
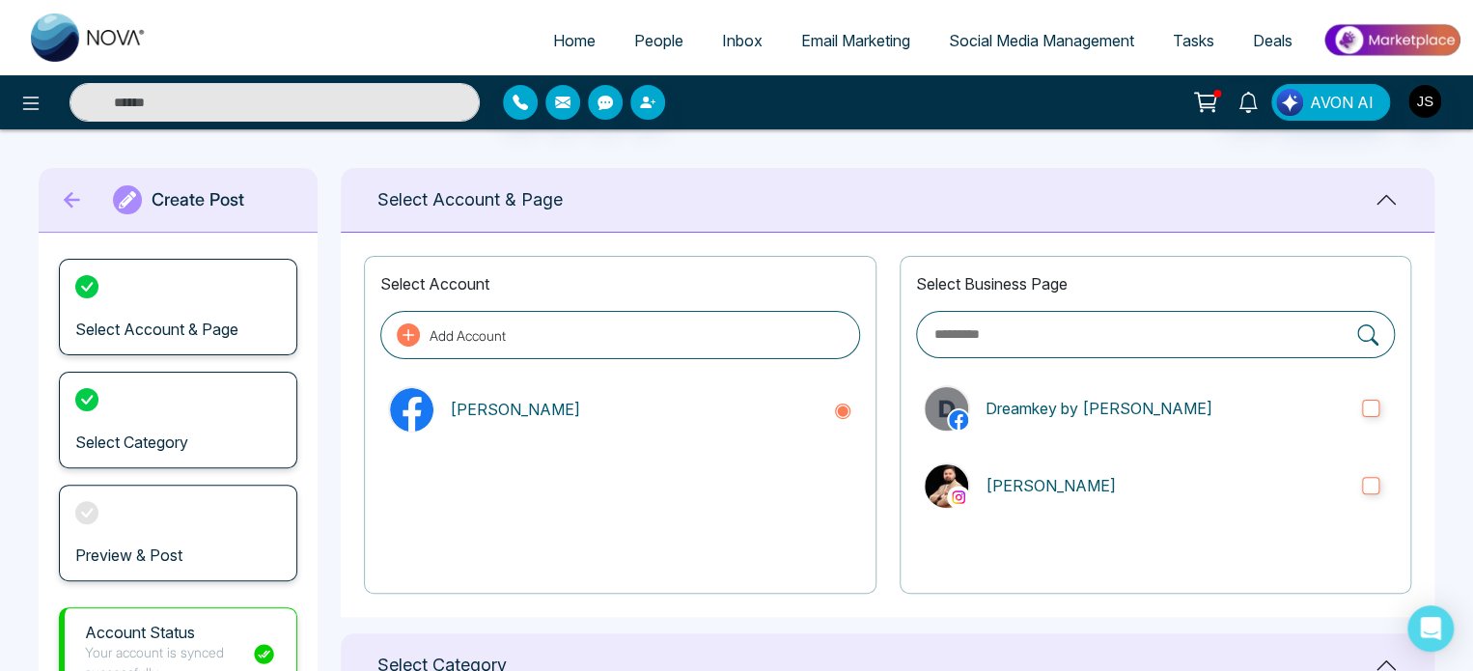
click at [973, 46] on span "Social Media Management" at bounding box center [1041, 40] width 185 height 19
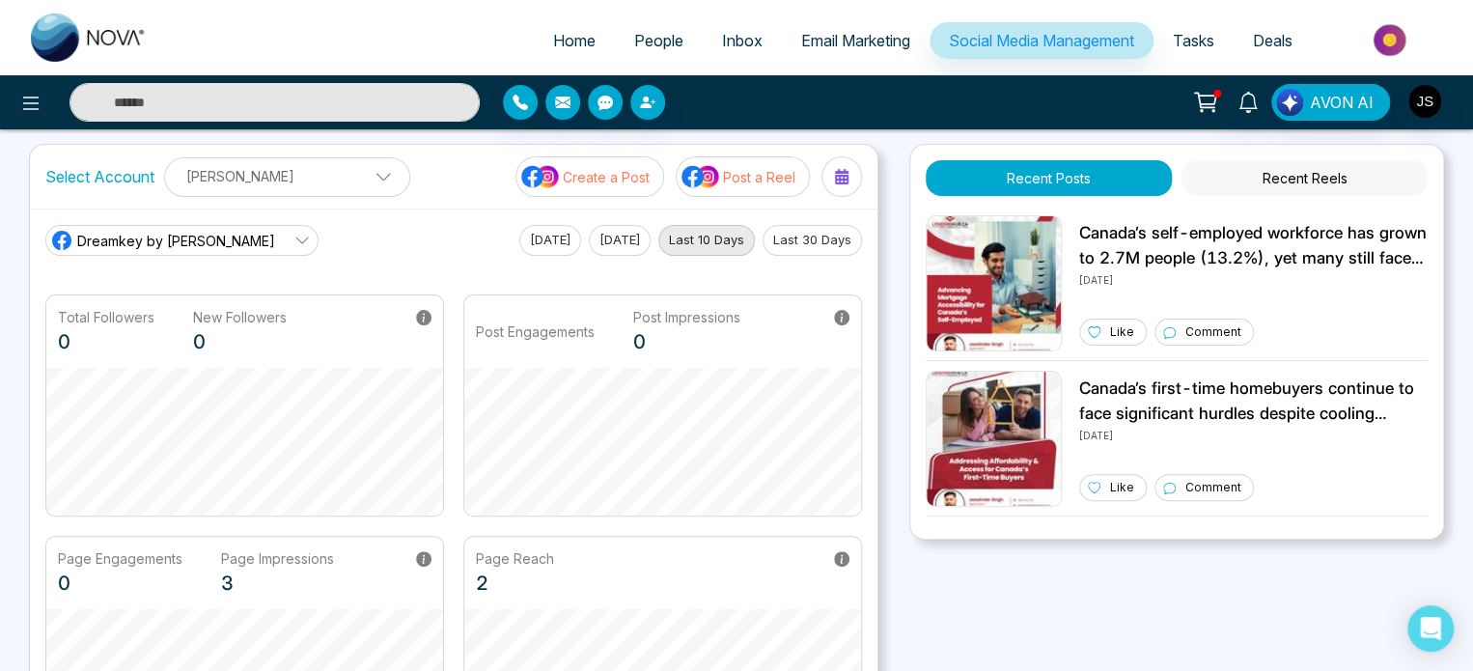
scroll to position [21, 0]
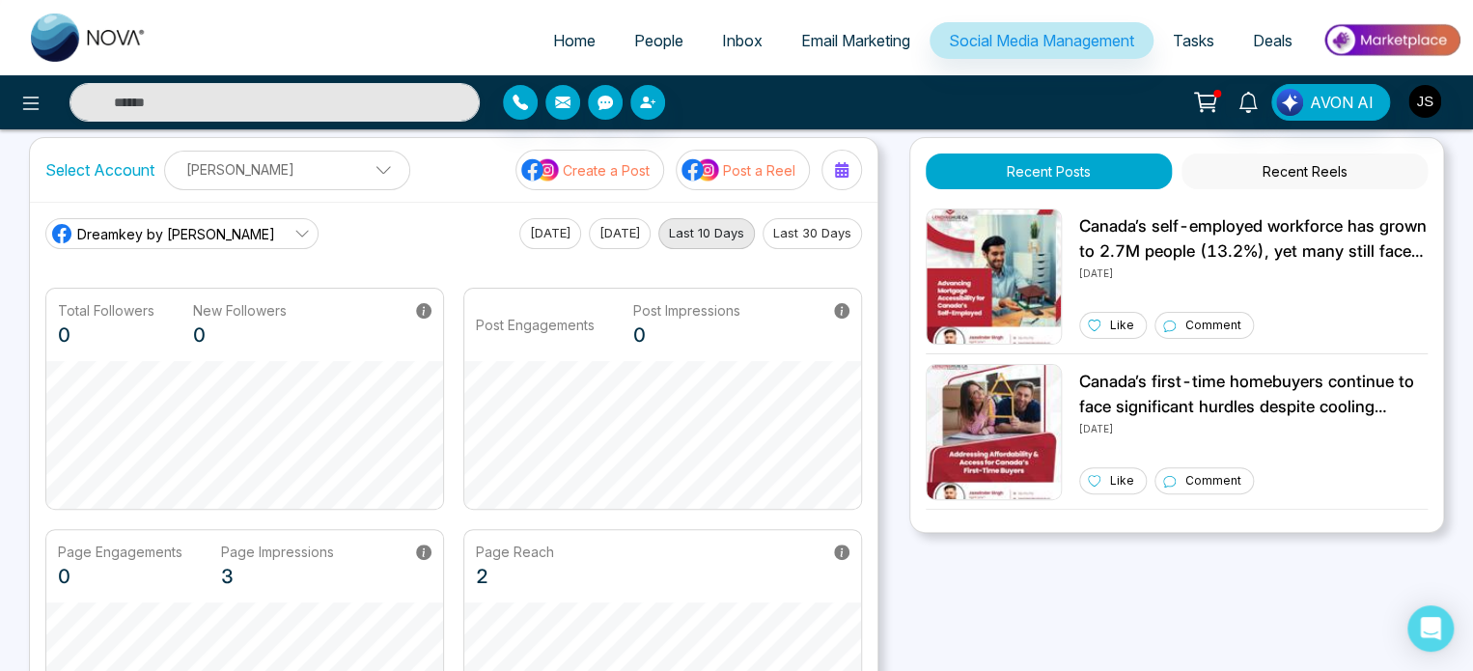
click at [232, 237] on link "Dreamkey by [PERSON_NAME]" at bounding box center [181, 233] width 273 height 31
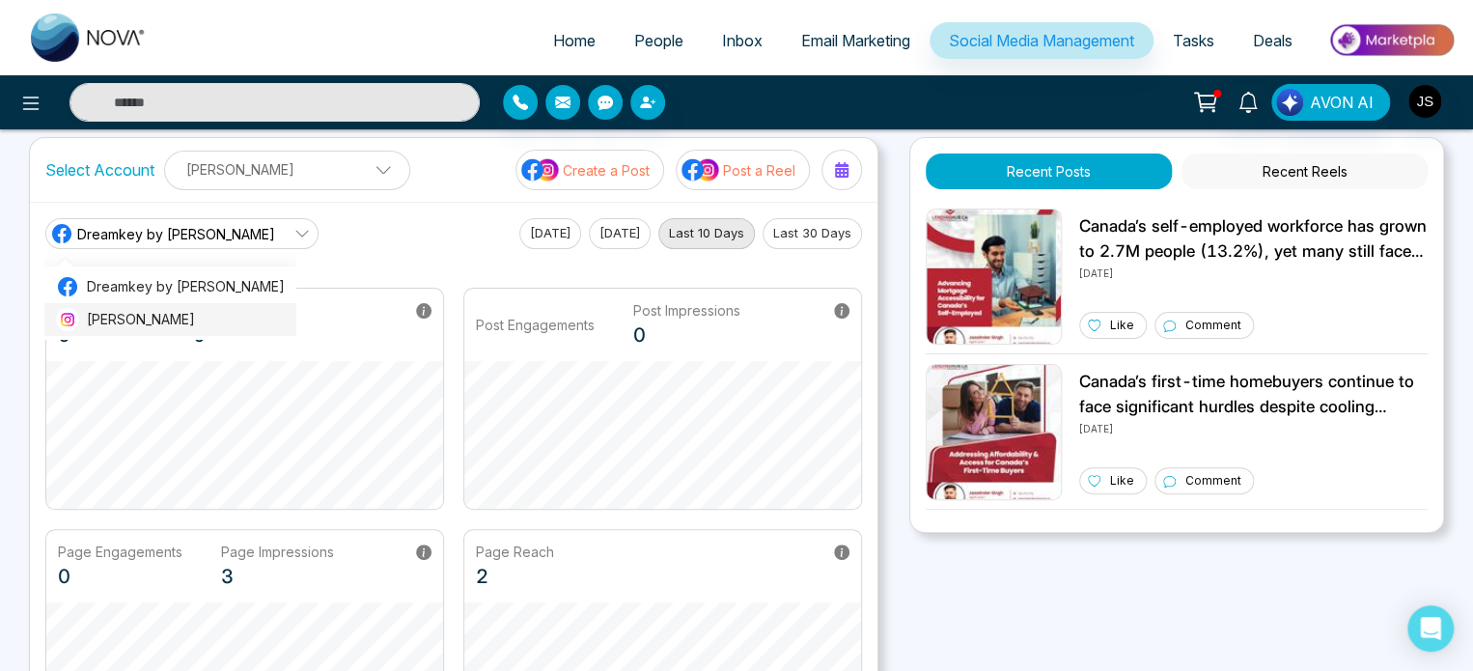
click at [222, 309] on span "[PERSON_NAME]" at bounding box center [186, 319] width 198 height 21
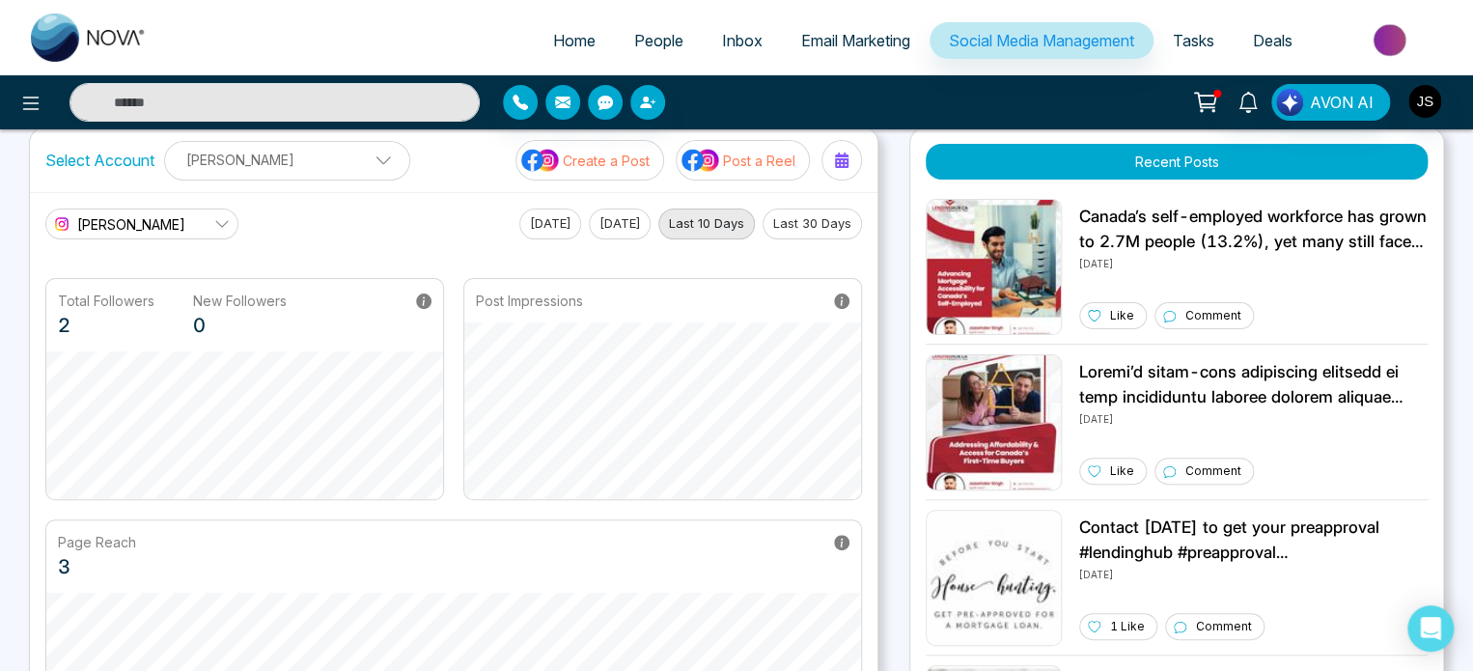
scroll to position [31, 0]
click at [530, 229] on button "[DATE]" at bounding box center [550, 224] width 62 height 31
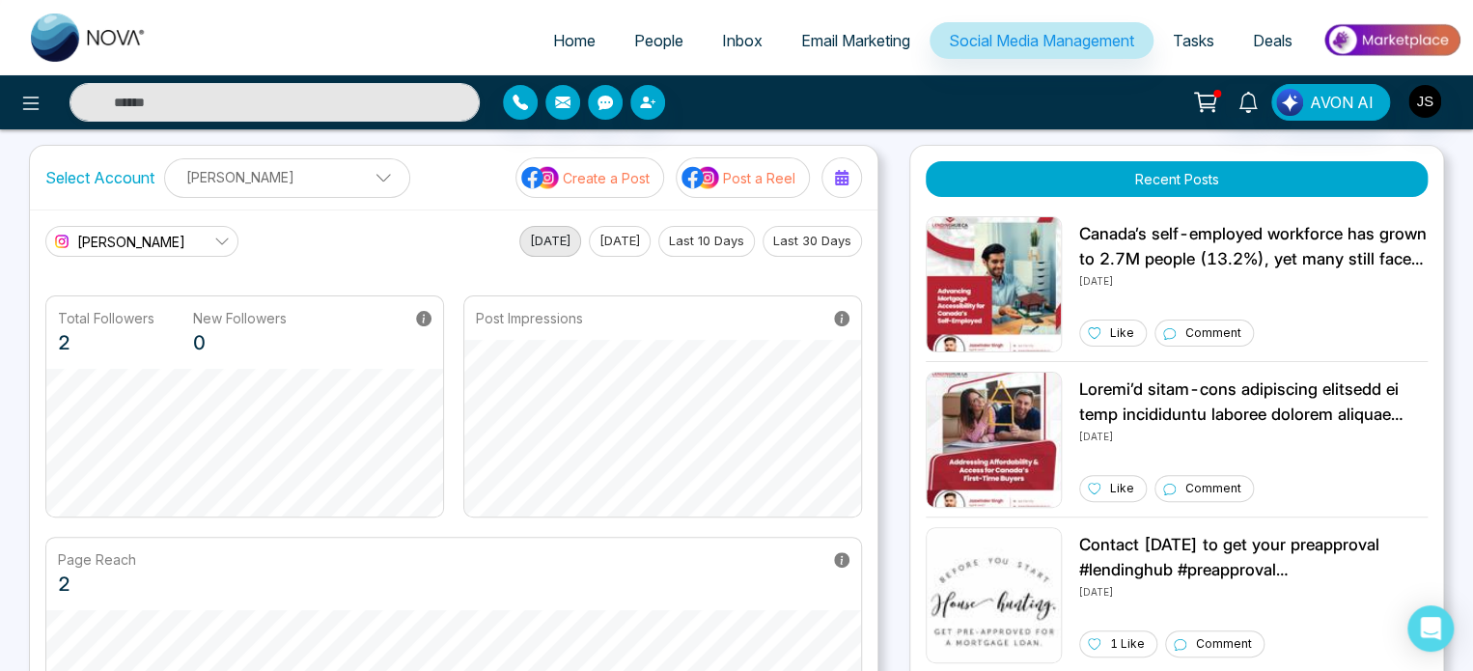
scroll to position [0, 0]
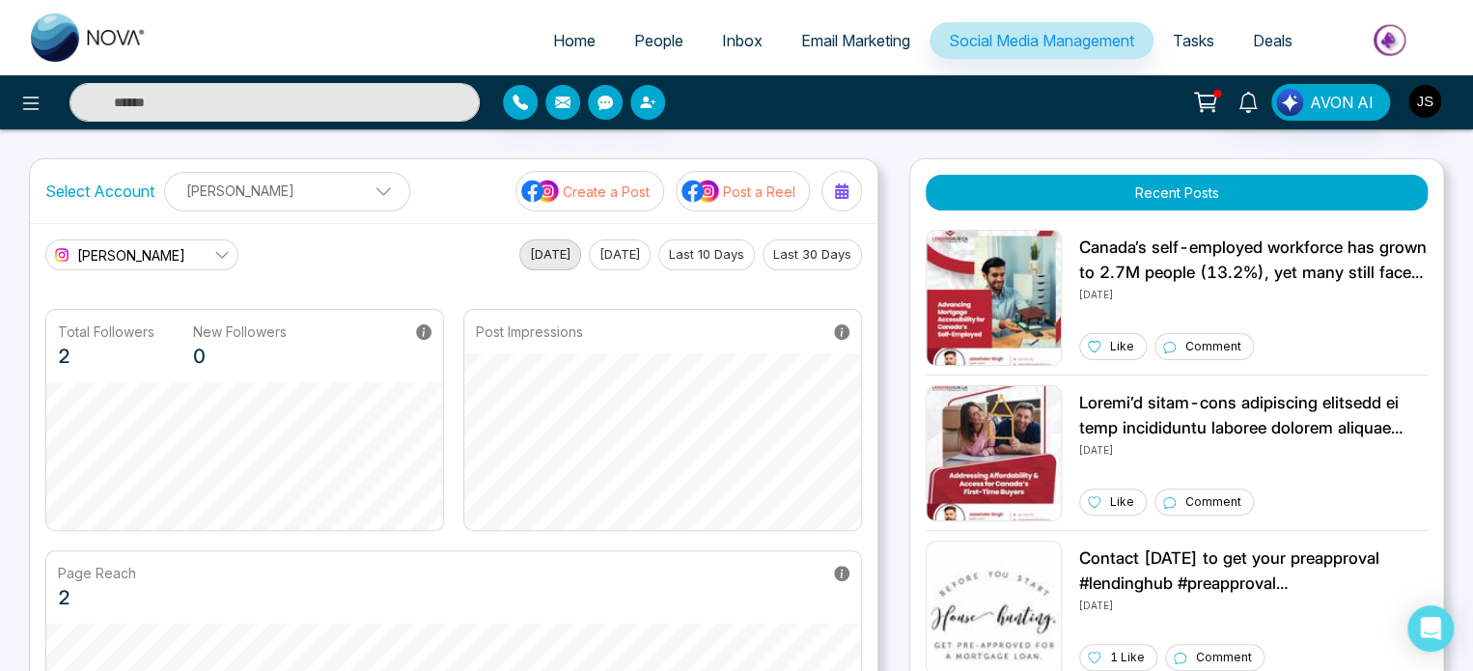
click at [1254, 45] on span "Deals" at bounding box center [1273, 40] width 40 height 19
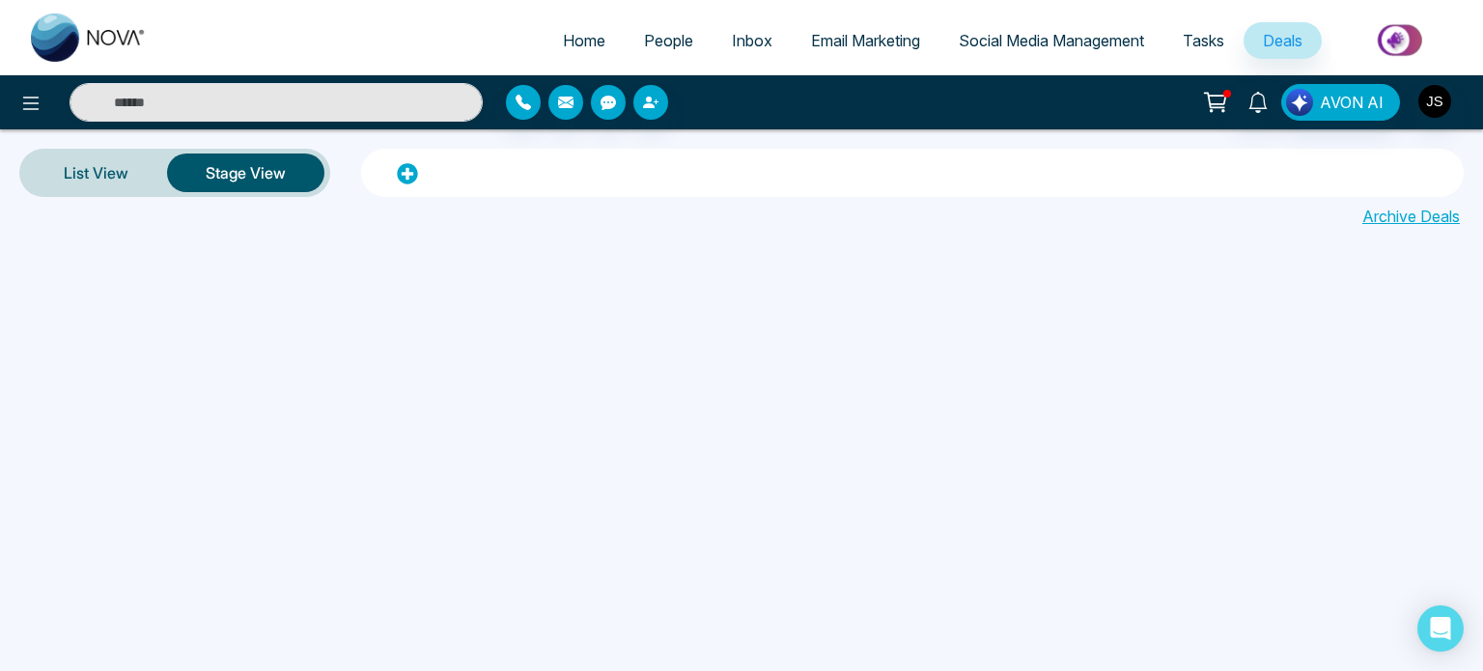
click at [1204, 41] on span "Tasks" at bounding box center [1204, 40] width 42 height 19
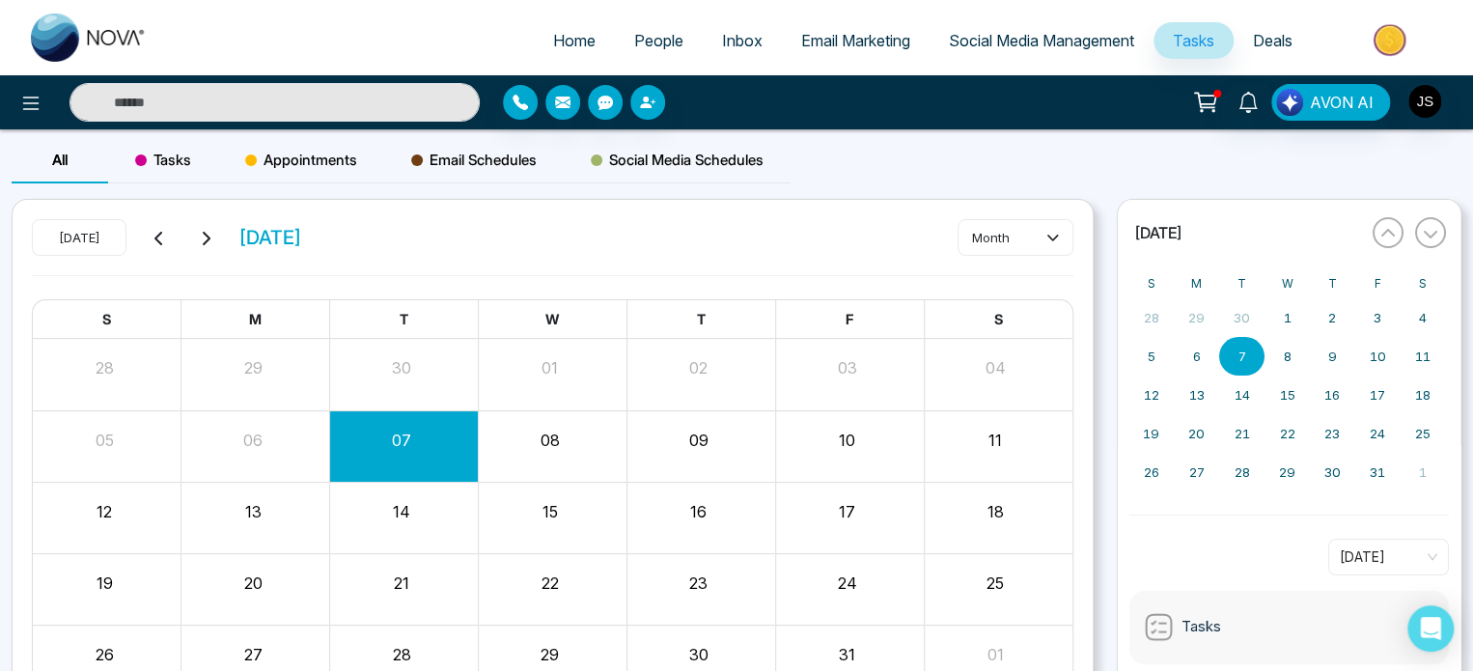
click at [1087, 38] on span "Social Media Management" at bounding box center [1041, 40] width 185 height 19
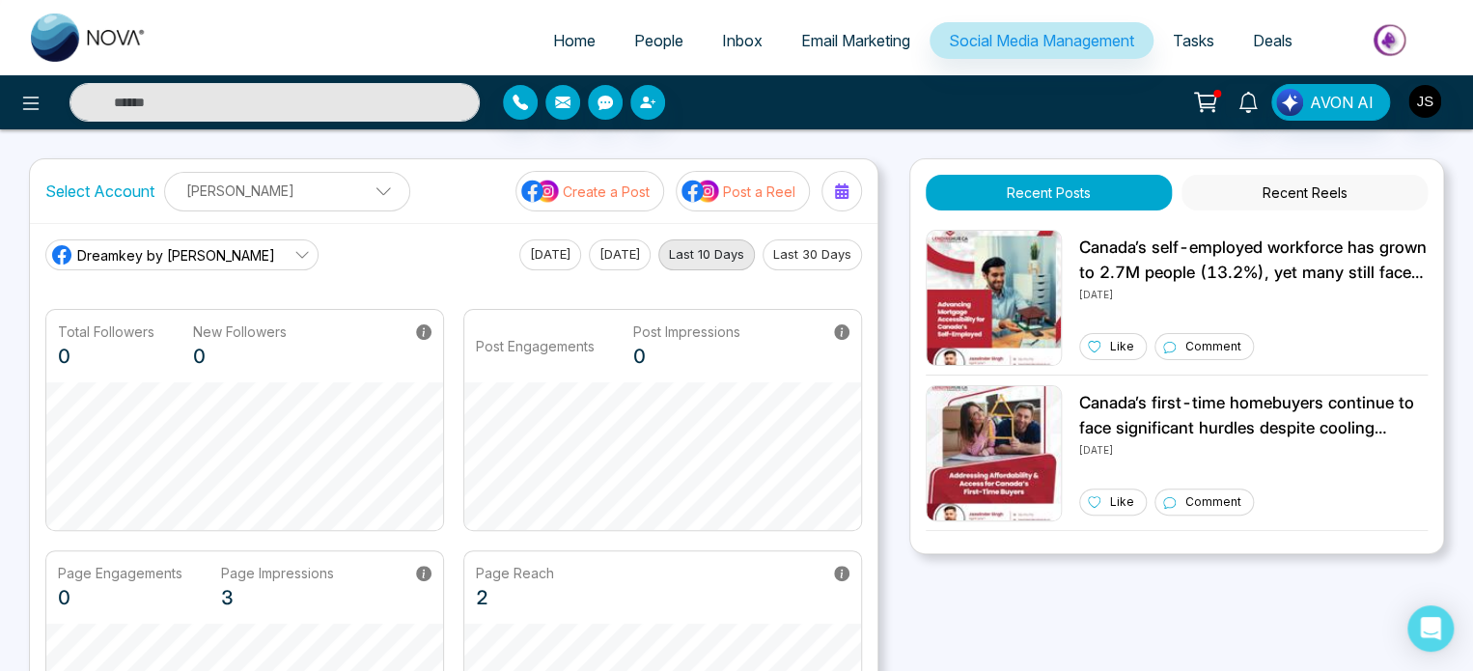
click at [888, 54] on link "Email Marketing" at bounding box center [856, 40] width 148 height 37
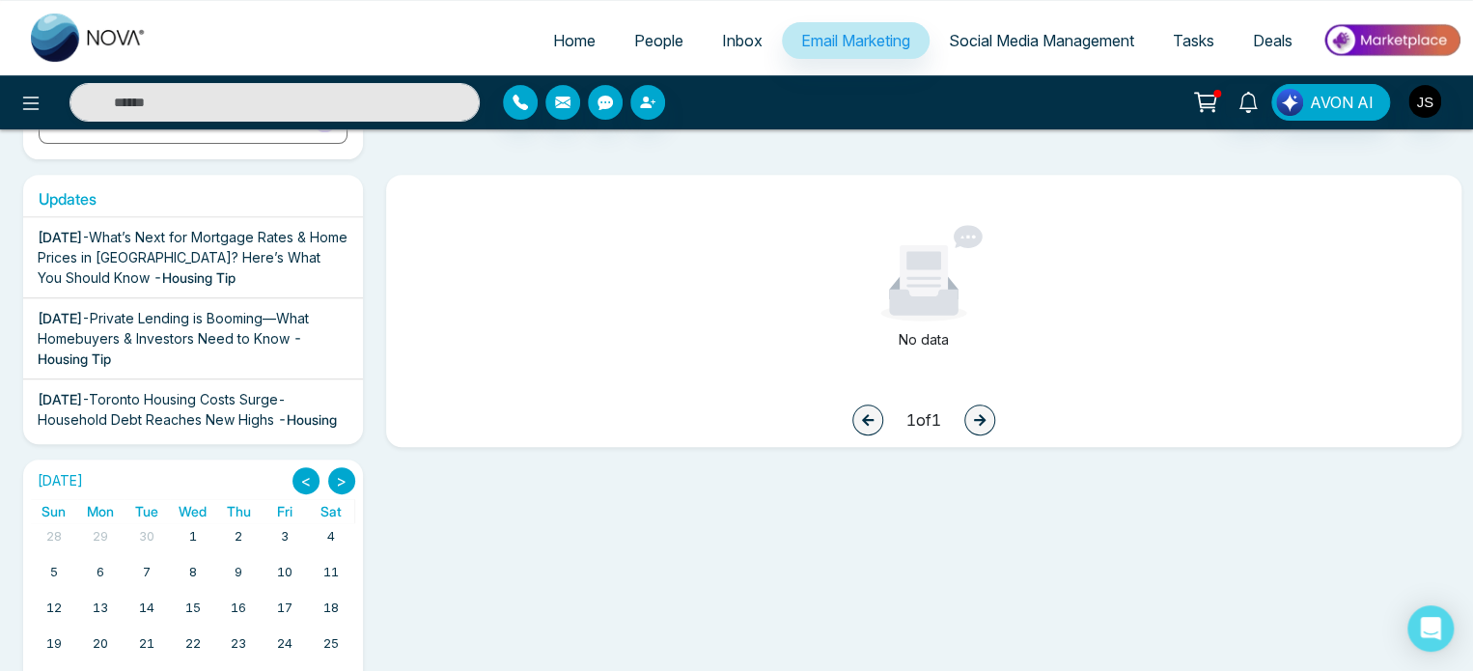
click at [578, 47] on span "Home" at bounding box center [574, 40] width 42 height 19
select select "*"
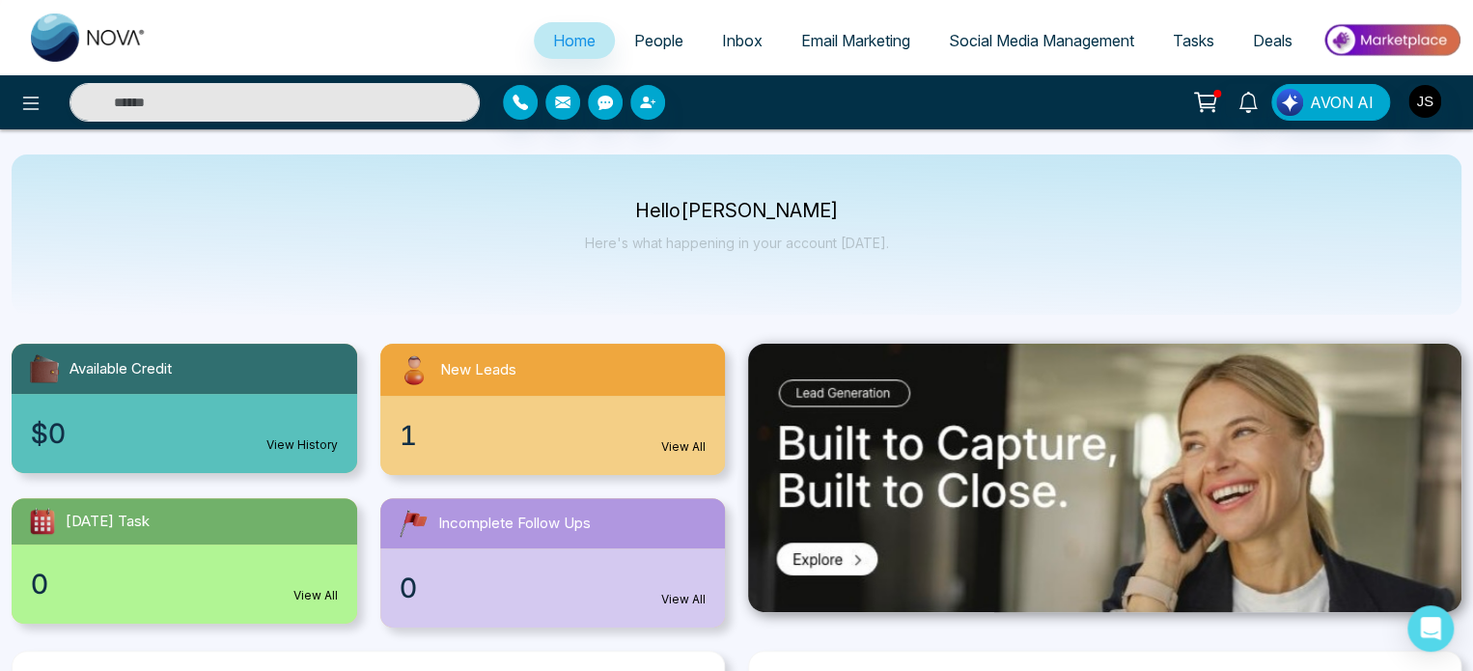
click at [849, 548] on img at bounding box center [1104, 478] width 713 height 268
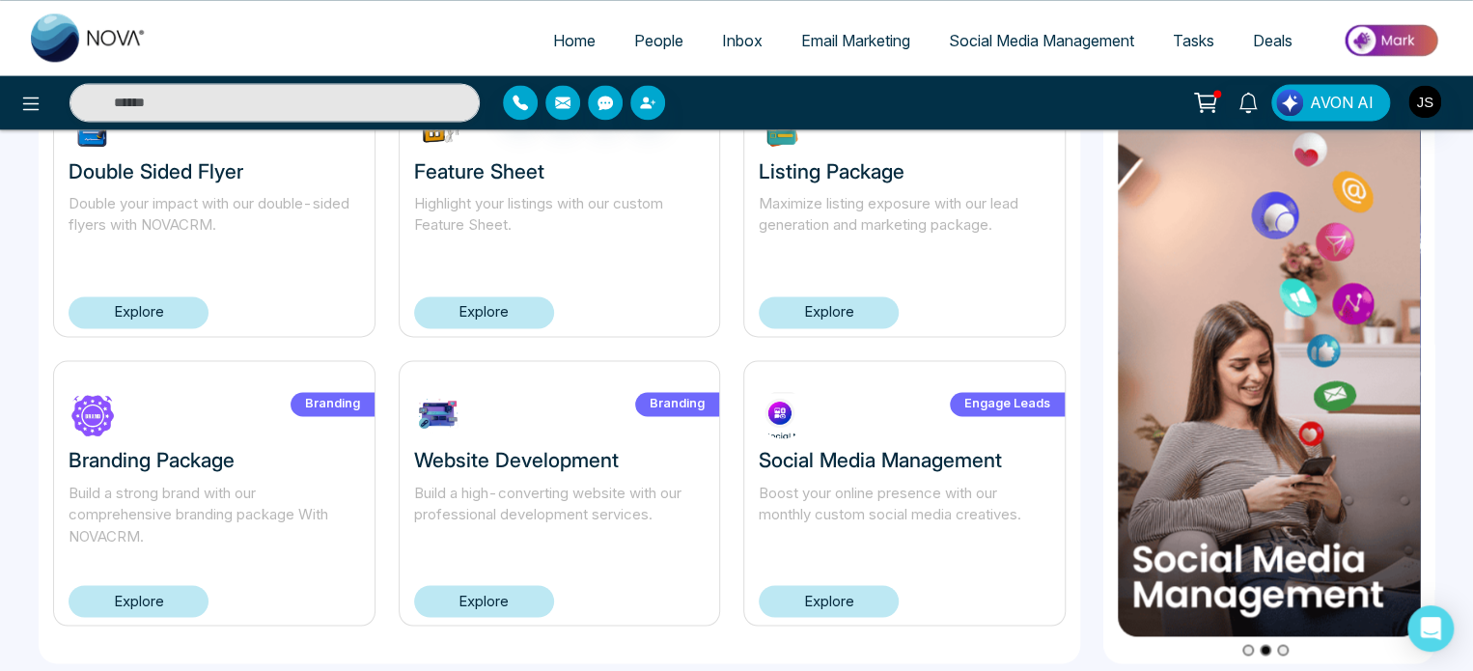
scroll to position [1354, 0]
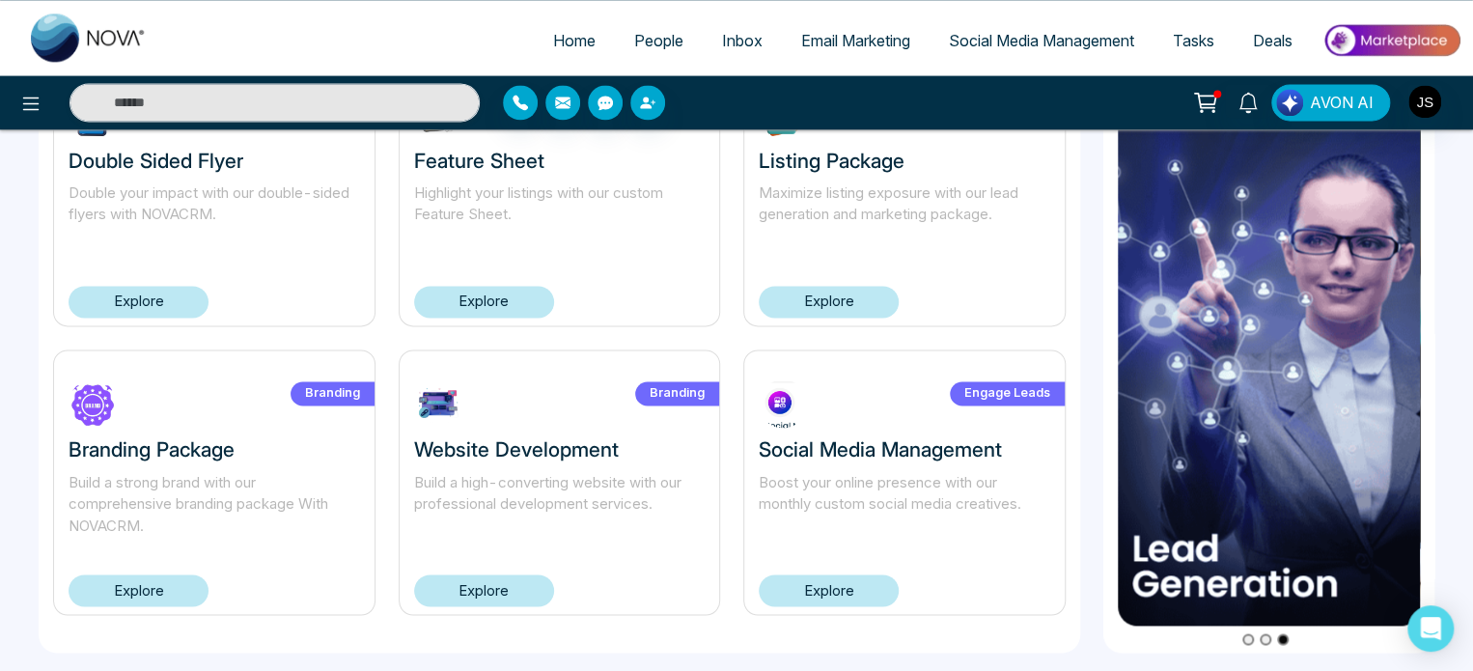
click at [856, 496] on p "Boost your online presence with our monthly custom social media creatives." at bounding box center [905, 504] width 292 height 66
click at [836, 577] on link "Explore" at bounding box center [829, 590] width 140 height 32
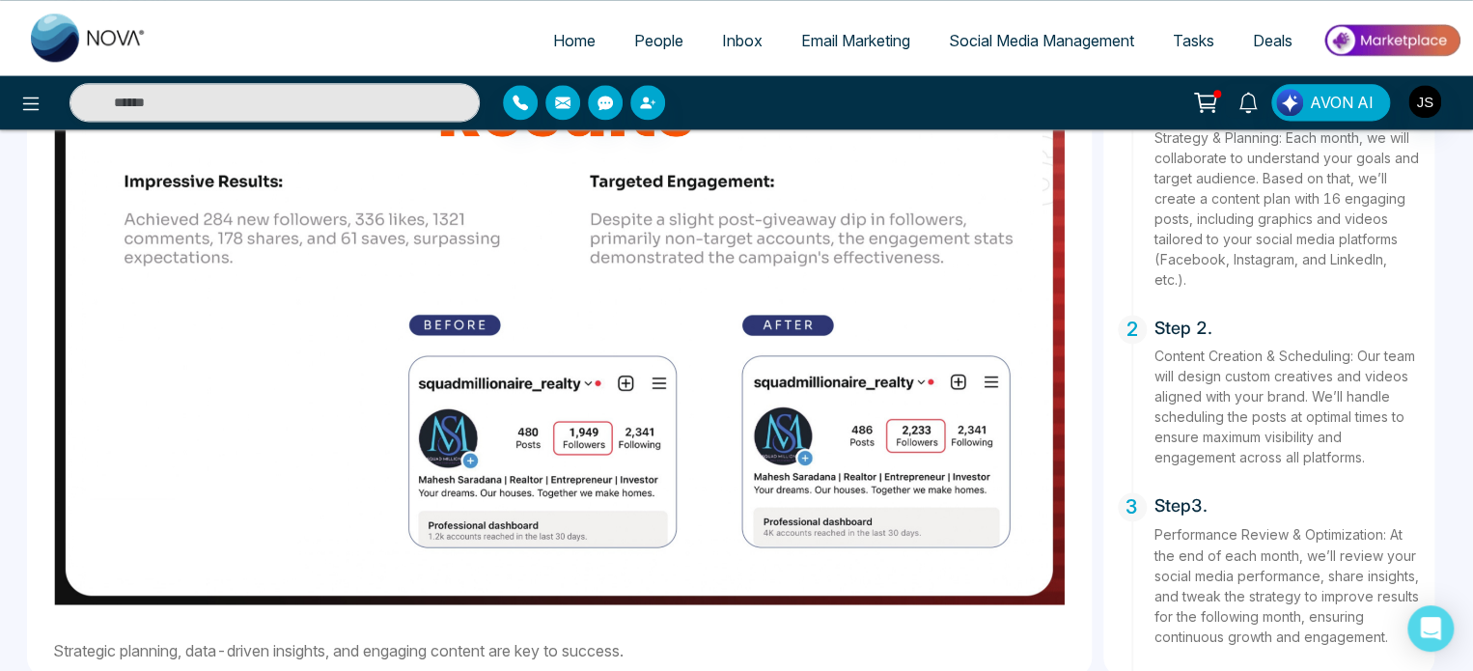
scroll to position [1289, 0]
